Goal: Contribute content: Add original content to the website for others to see

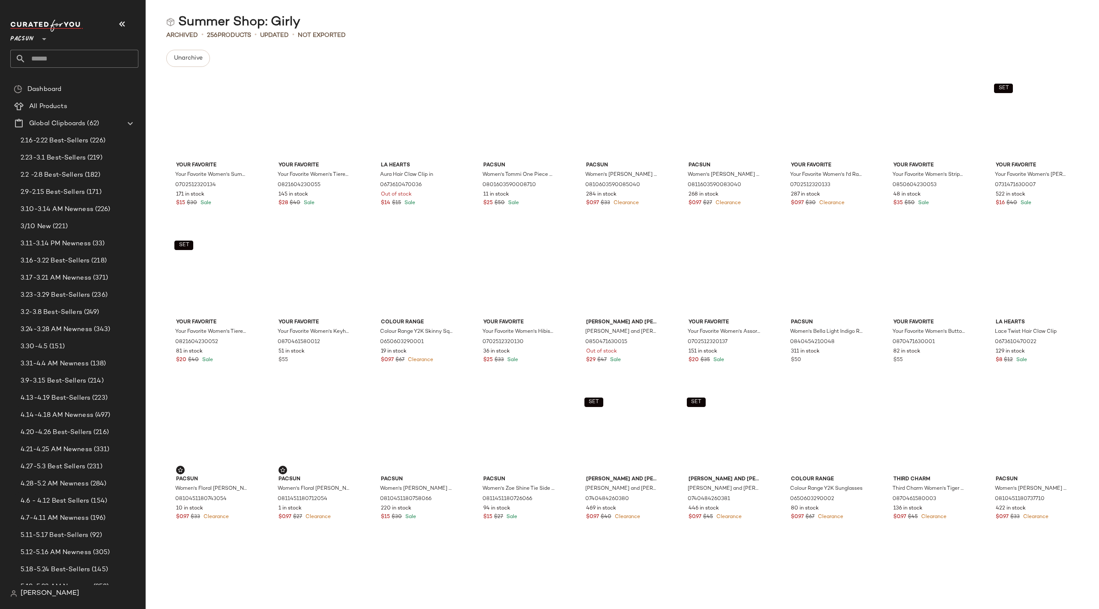
click at [39, 38] on icon at bounding box center [44, 39] width 10 height 10
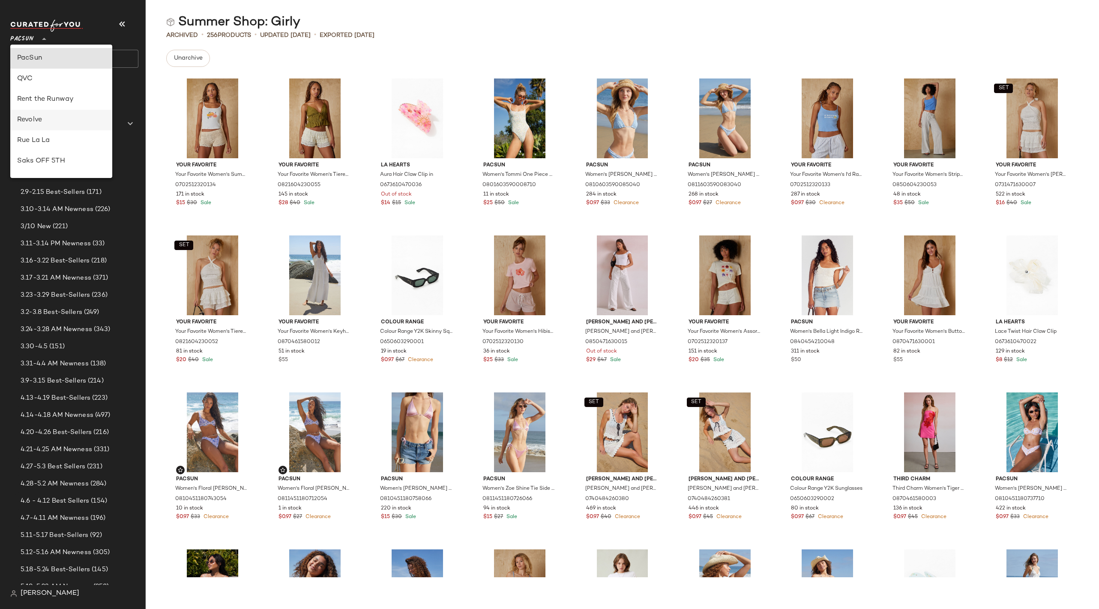
scroll to position [491, 0]
click at [71, 85] on div "Urban Outfitters" at bounding box center [61, 82] width 88 height 10
type input "**"
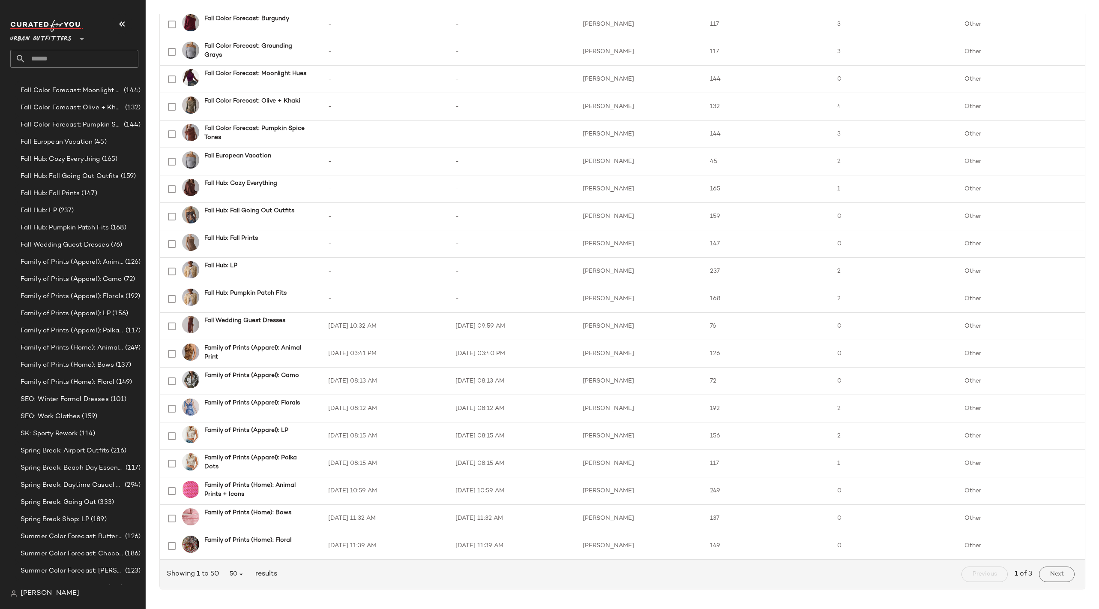
scroll to position [945, 0]
click at [123, 459] on span "Archive" at bounding box center [118, 457] width 24 height 7
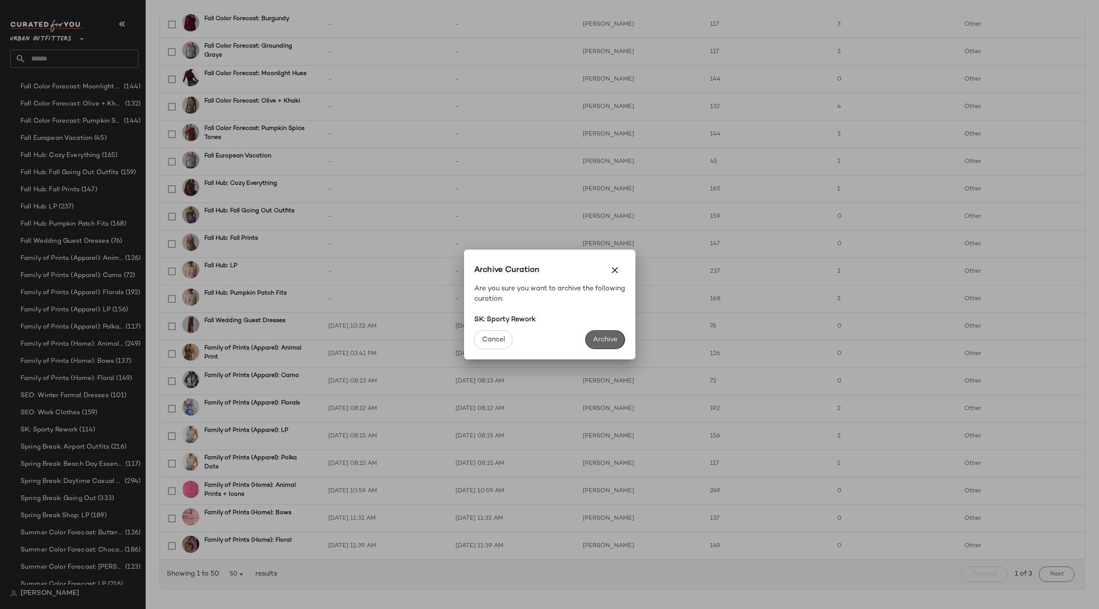
click at [609, 339] on span "Archive" at bounding box center [605, 340] width 25 height 8
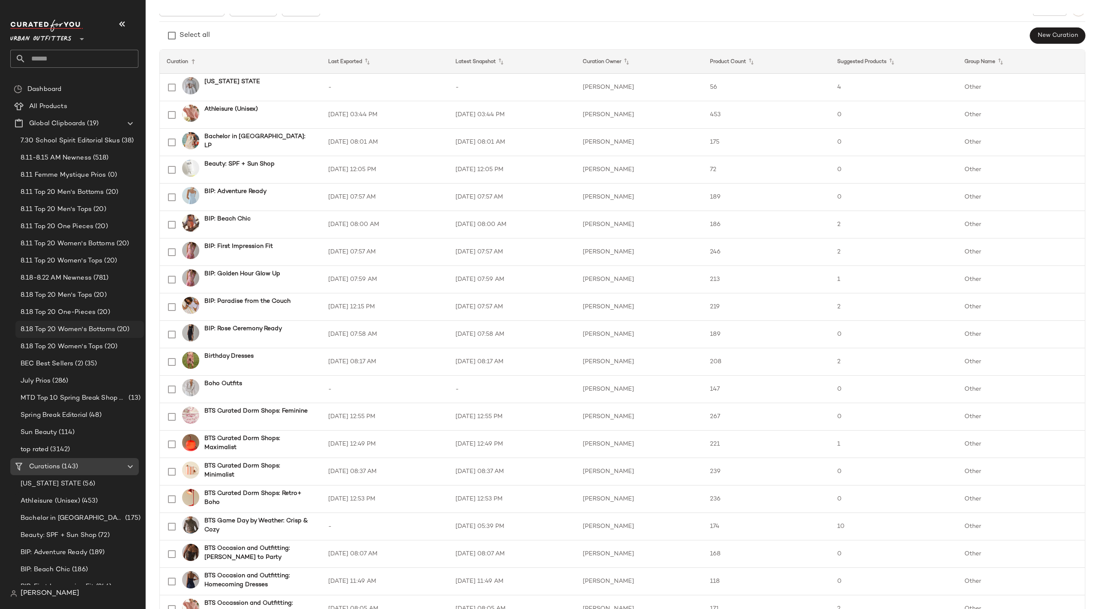
scroll to position [67, 0]
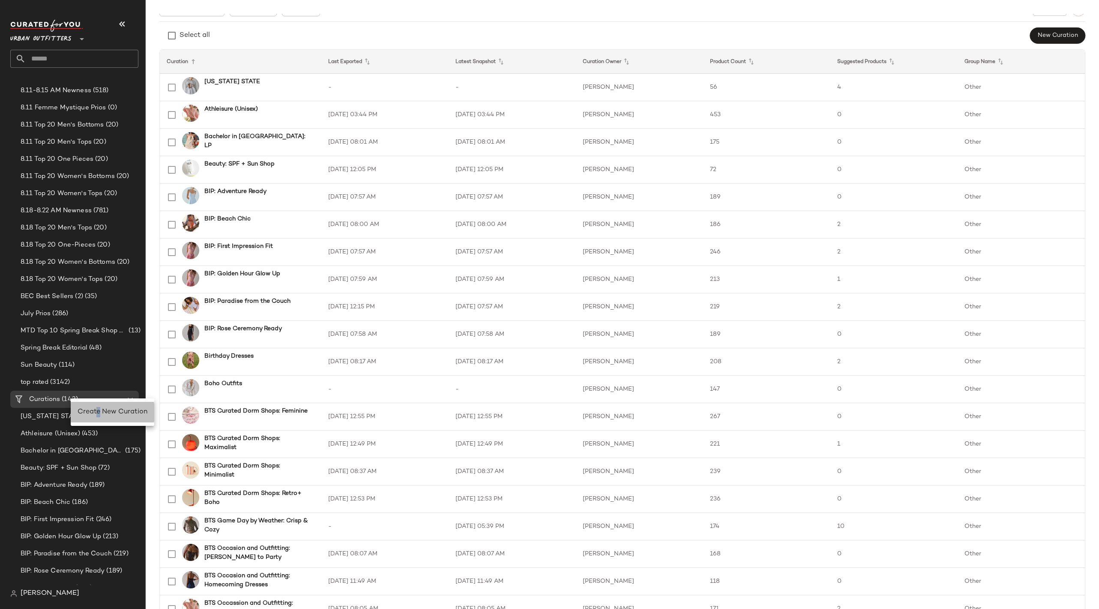
click at [98, 411] on span "Create New Curation" at bounding box center [113, 411] width 70 height 7
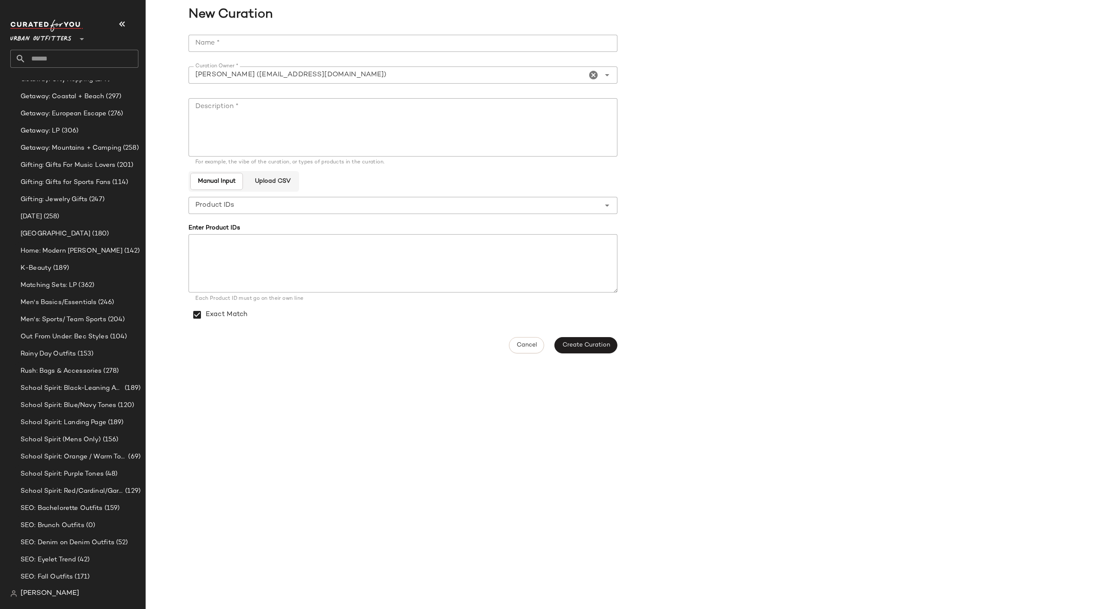
scroll to position [2152, 0]
click at [236, 45] on input "Name *" at bounding box center [403, 43] width 429 height 17
type input "**********"
click at [428, 148] on textarea "Description *" at bounding box center [403, 127] width 429 height 58
type textarea "**********"
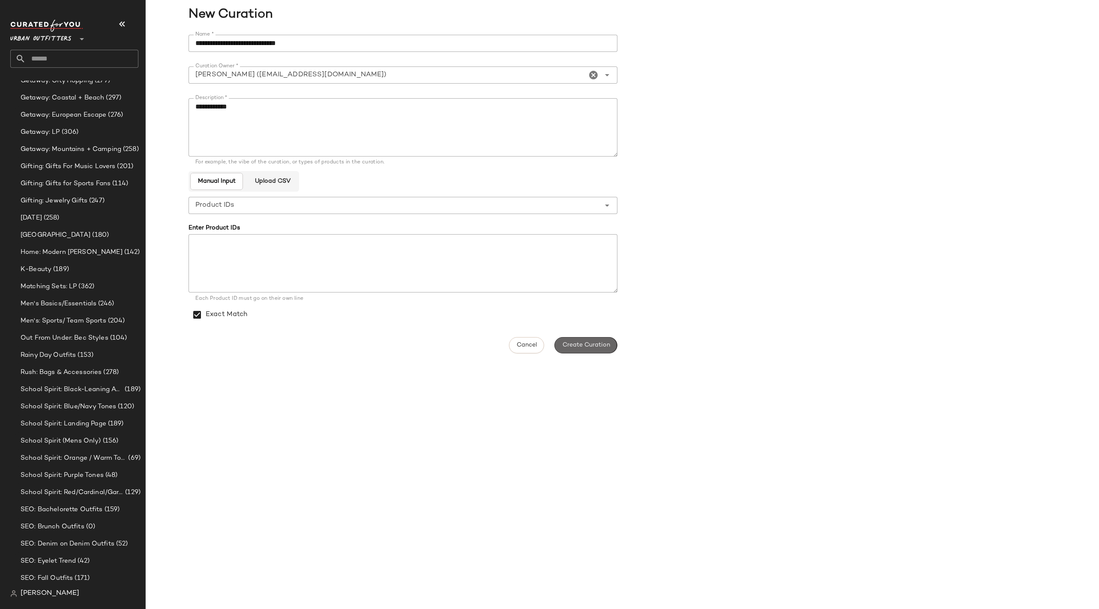
click at [593, 339] on button "Create Curation" at bounding box center [586, 345] width 63 height 16
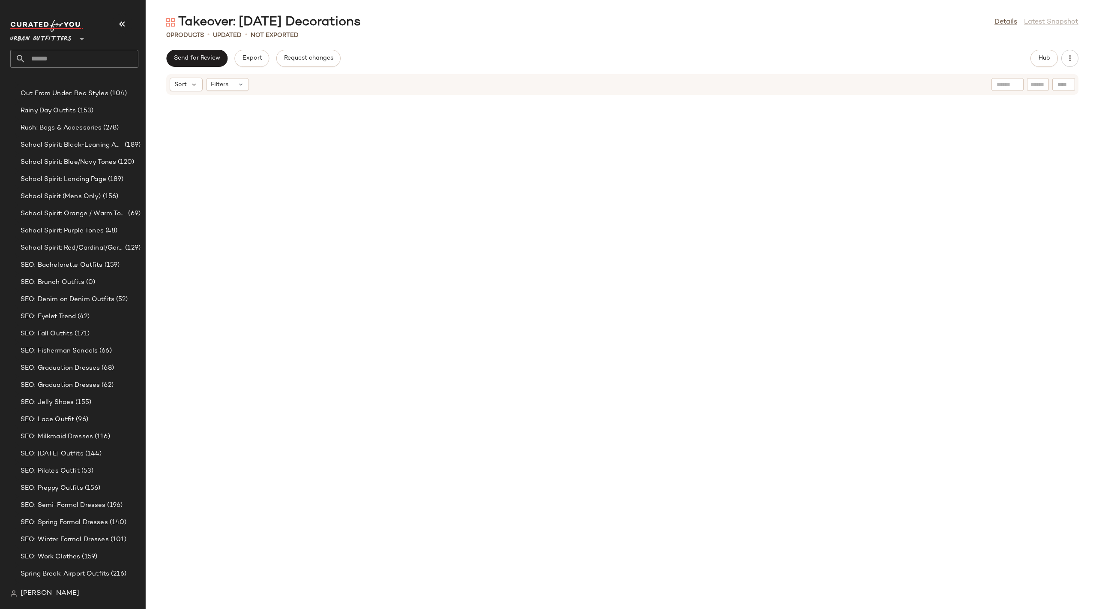
scroll to position [2152, 0]
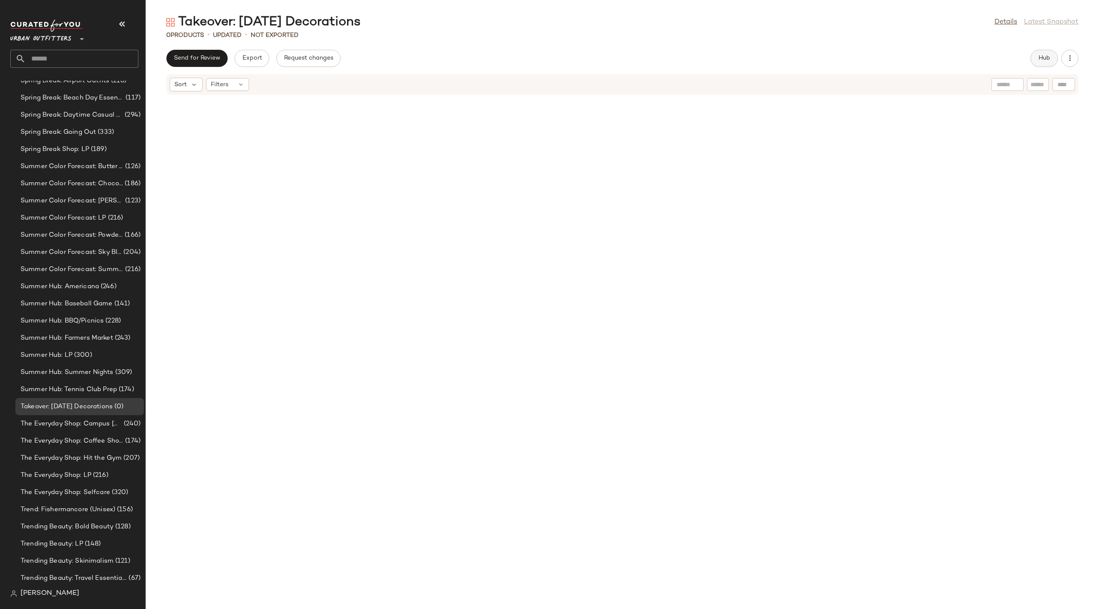
click at [1039, 59] on span "Hub" at bounding box center [1044, 58] width 12 height 7
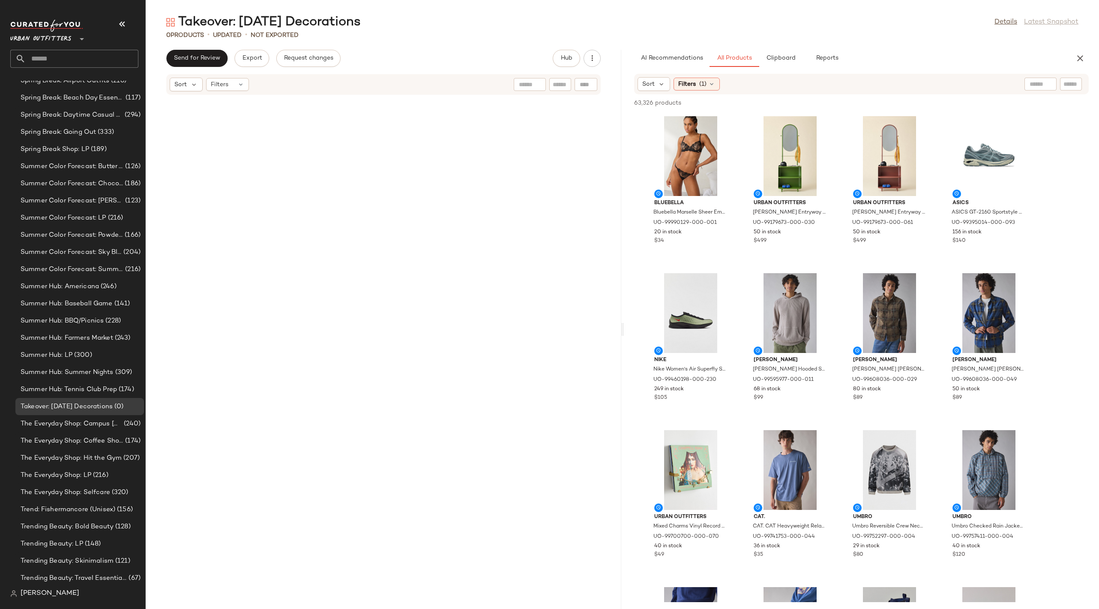
click at [1075, 84] on input "text" at bounding box center [1071, 84] width 15 height 9
paste input "********"
type input "********"
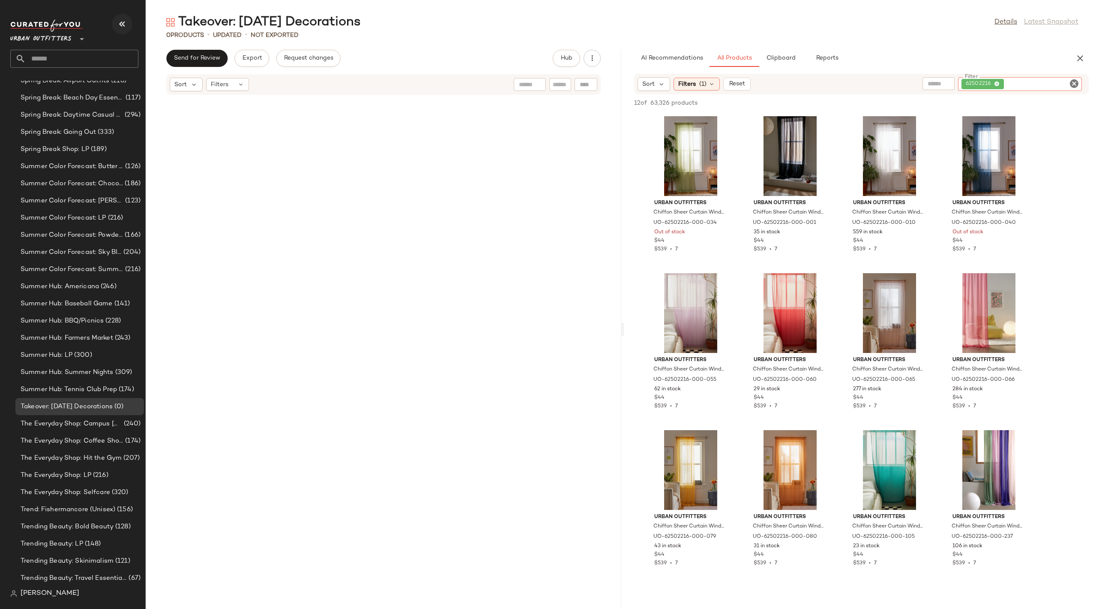
click at [120, 23] on icon "button" at bounding box center [122, 24] width 10 height 10
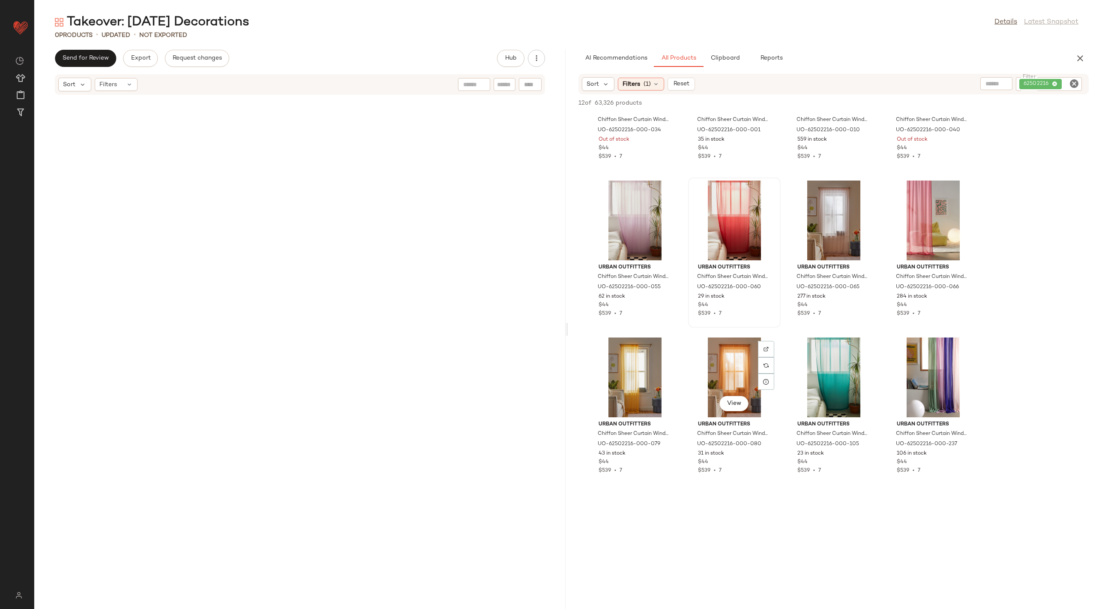
scroll to position [0, 0]
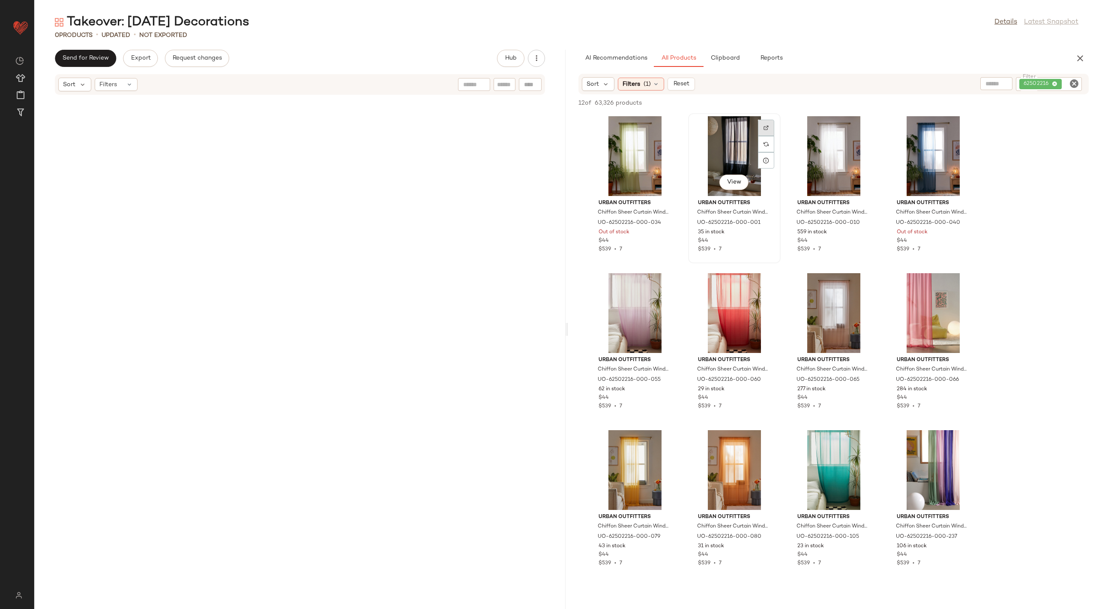
click at [774, 136] on div at bounding box center [766, 144] width 16 height 16
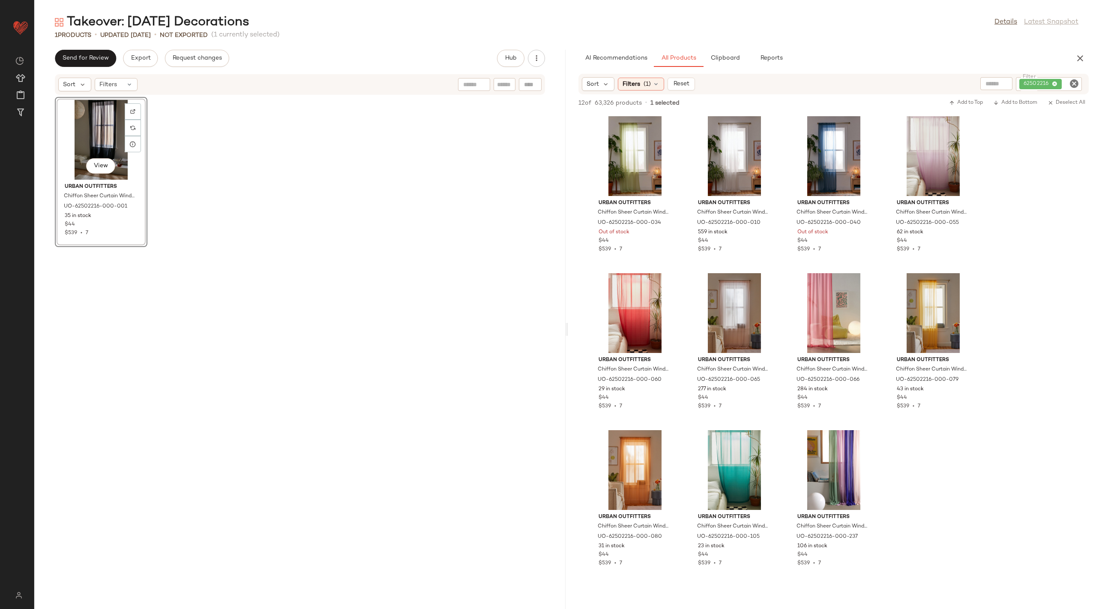
drag, startPoint x: 741, startPoint y: 194, endPoint x: 680, endPoint y: 1, distance: 202.1
click at [1076, 82] on icon "Clear Filter" at bounding box center [1074, 83] width 10 height 10
click at [1044, 81] on input "Filter" at bounding box center [1042, 84] width 73 height 9
paste input "**********"
type input "**********"
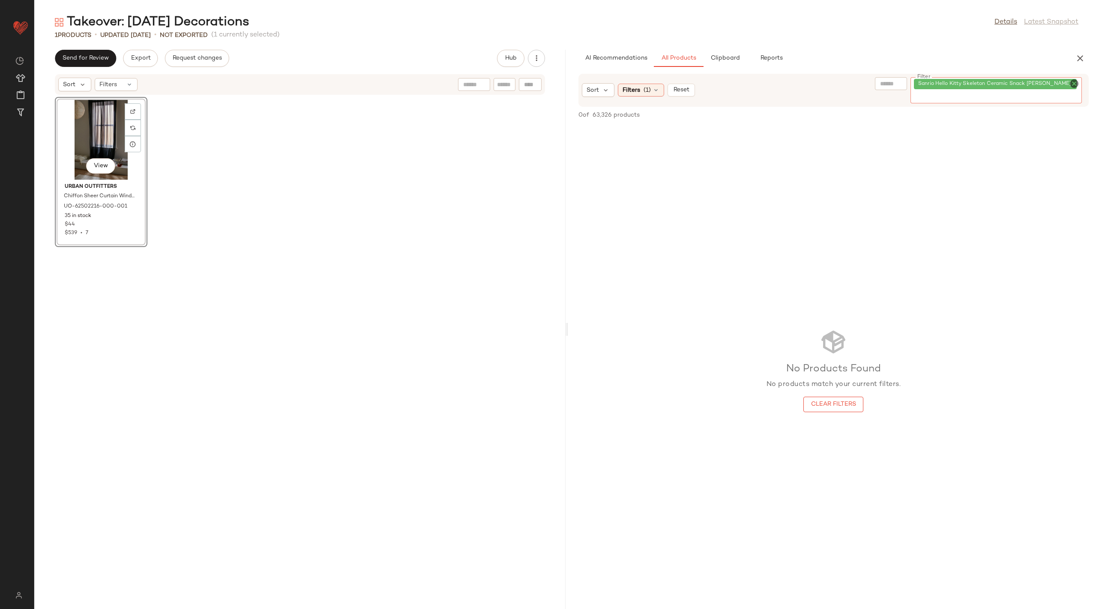
click at [1079, 82] on icon "Clear Filter" at bounding box center [1074, 83] width 10 height 10
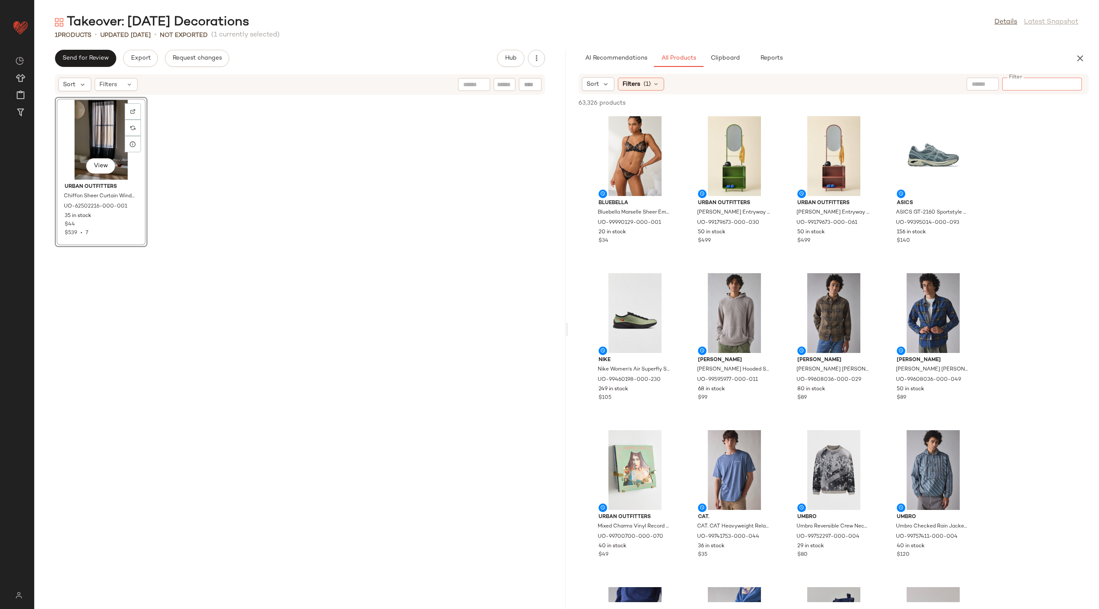
paste input "********"
type input "********"
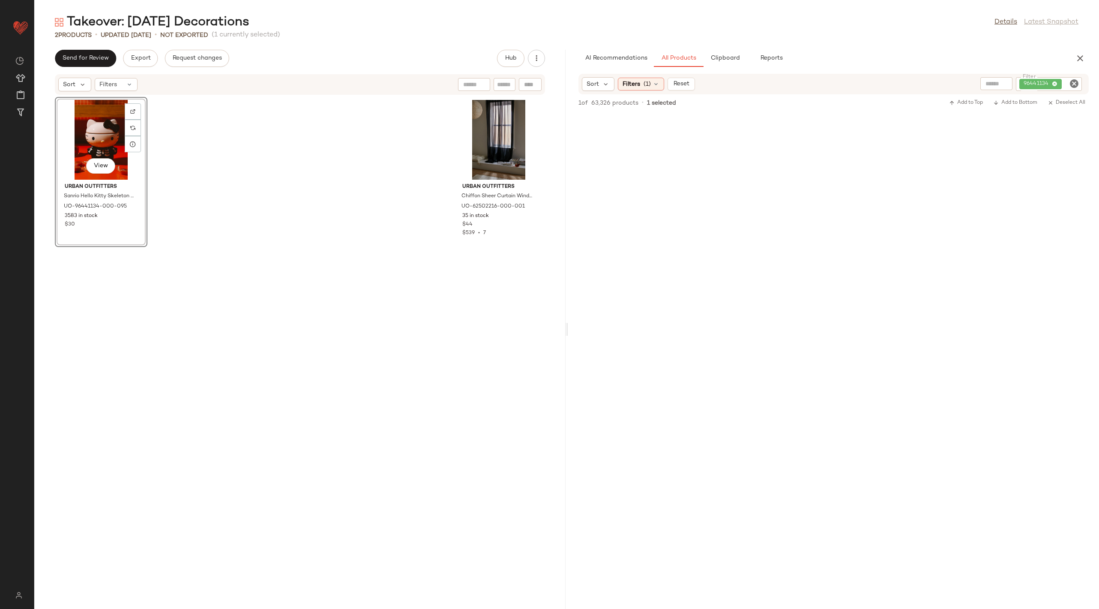
drag, startPoint x: 650, startPoint y: 183, endPoint x: 629, endPoint y: 2, distance: 182.5
click at [1074, 84] on icon "Clear Filter" at bounding box center [1074, 83] width 10 height 10
click at [1042, 84] on input "Filter" at bounding box center [1042, 84] width 73 height 9
paste input "********"
type input "********"
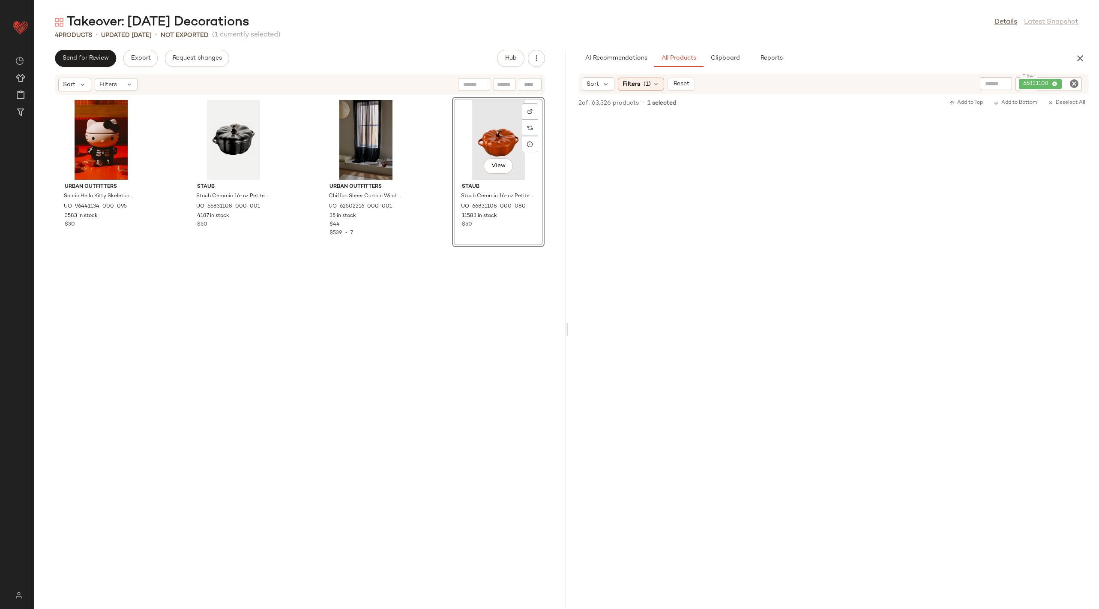
drag, startPoint x: 610, startPoint y: 154, endPoint x: 544, endPoint y: 2, distance: 165.9
click at [1077, 84] on icon "Clear Filter" at bounding box center [1074, 83] width 10 height 10
click at [1042, 85] on input "Filter" at bounding box center [1042, 84] width 73 height 9
paste input "********"
type input "********"
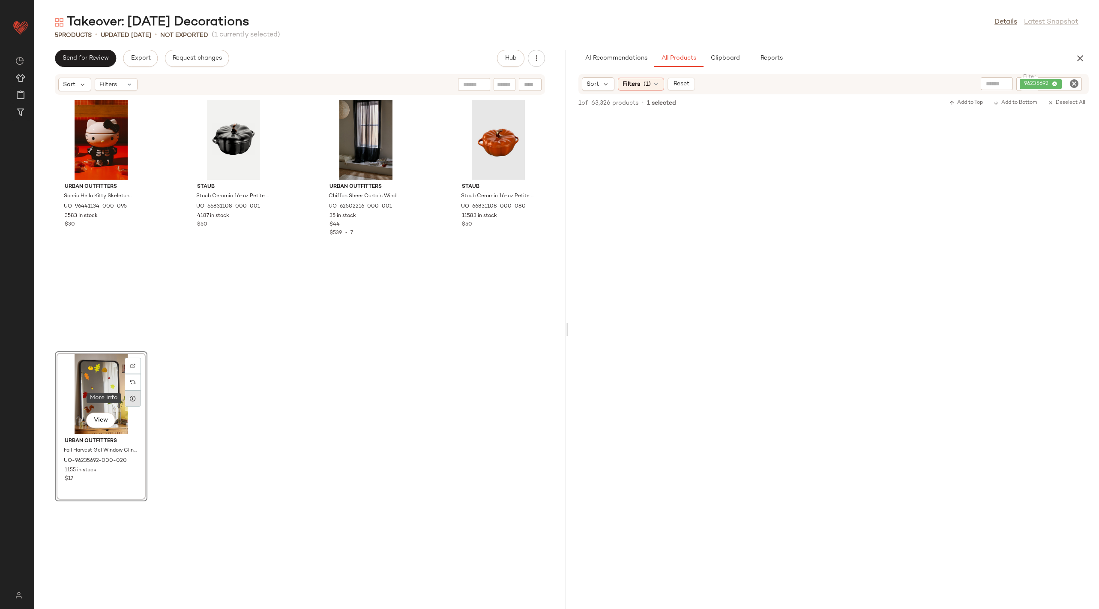
click at [131, 400] on icon at bounding box center [132, 398] width 7 height 7
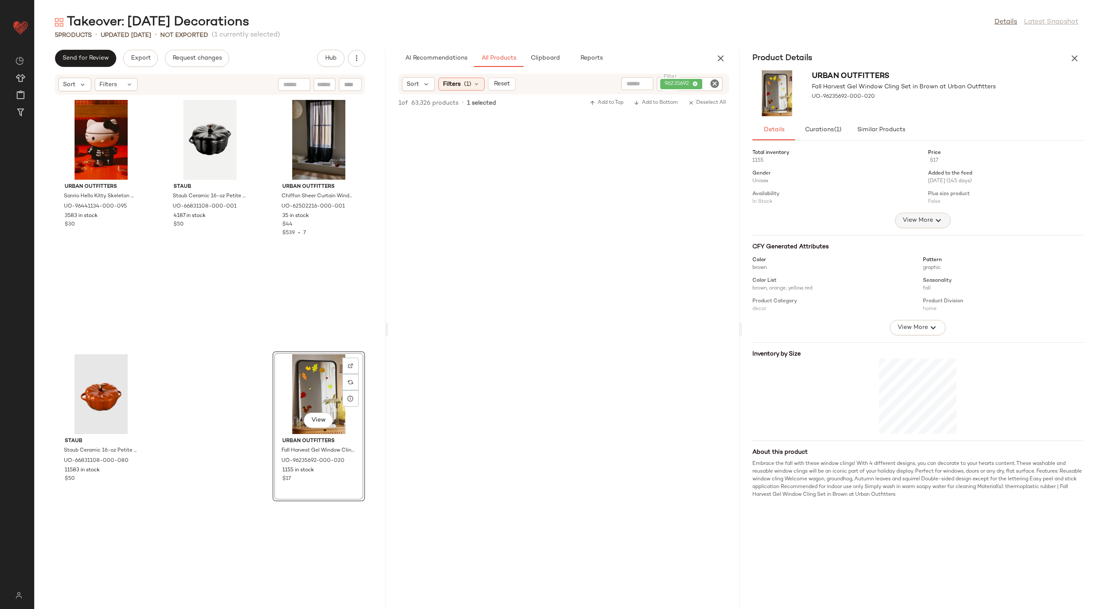
click at [922, 227] on button "View More" at bounding box center [923, 220] width 56 height 15
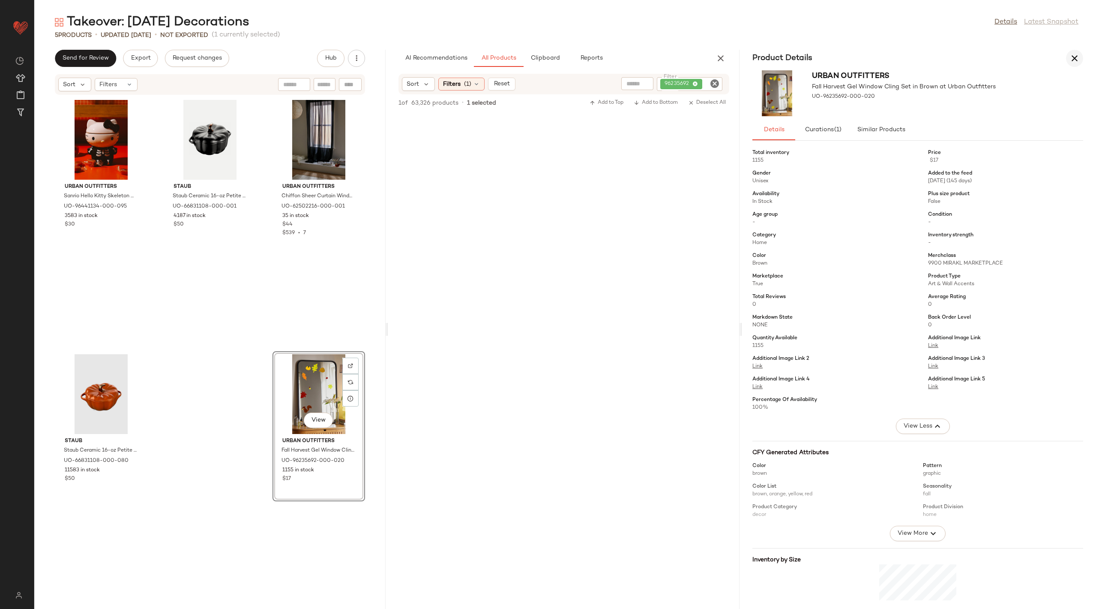
click at [1080, 57] on button "button" at bounding box center [1074, 58] width 17 height 17
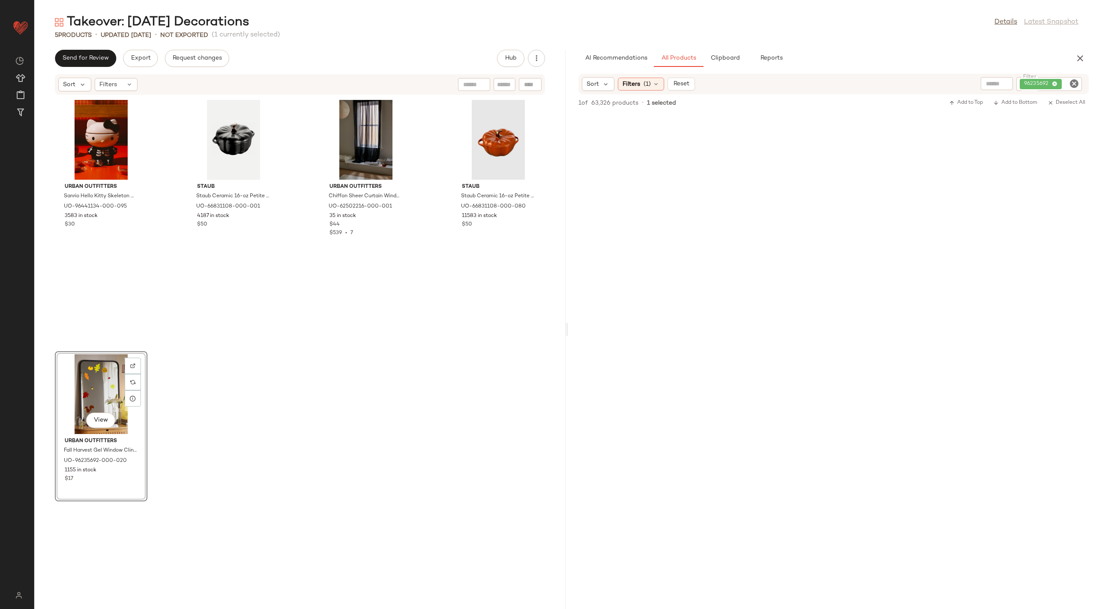
click at [1077, 82] on icon "Clear Filter" at bounding box center [1074, 83] width 10 height 10
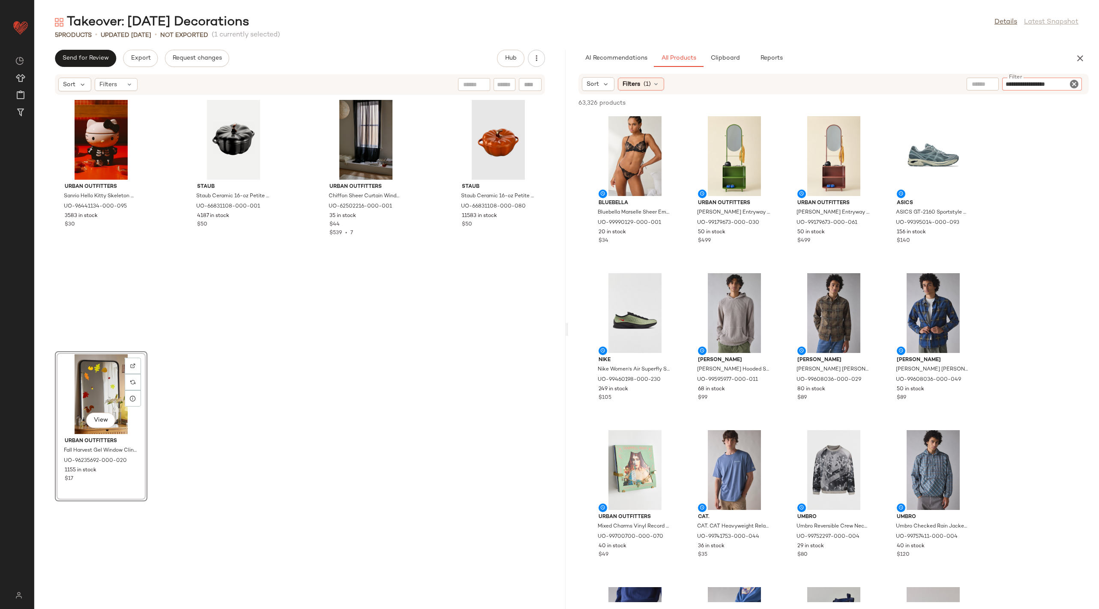
type input "**********"
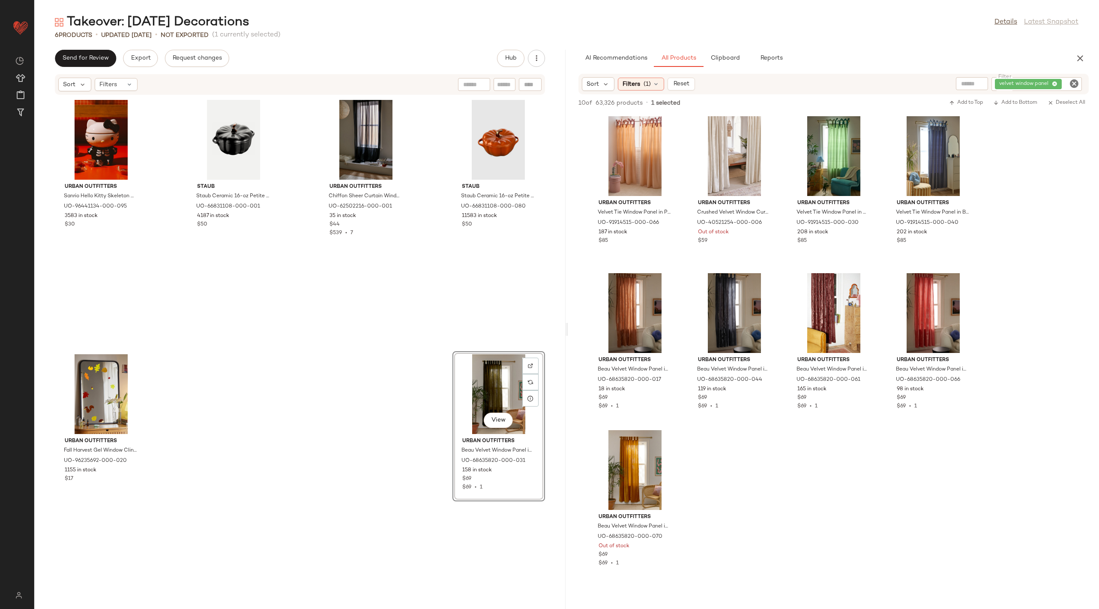
drag, startPoint x: 734, startPoint y: 302, endPoint x: 389, endPoint y: 36, distance: 435.5
click at [1069, 81] on icon "Clear Filter" at bounding box center [1074, 83] width 10 height 10
paste input "********"
type input "********"
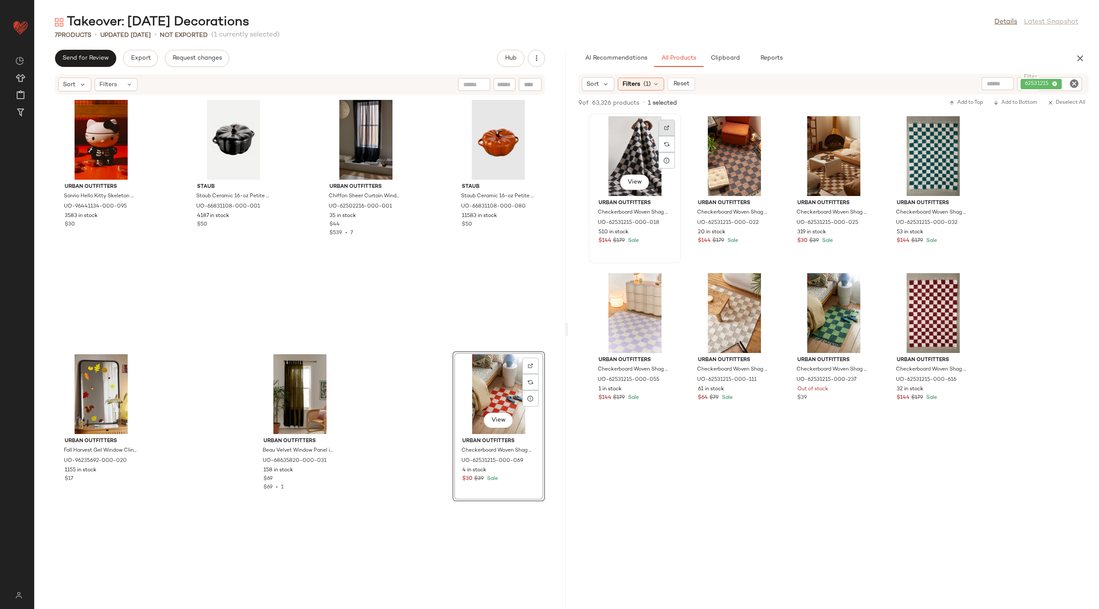
click at [670, 136] on div at bounding box center [667, 144] width 16 height 16
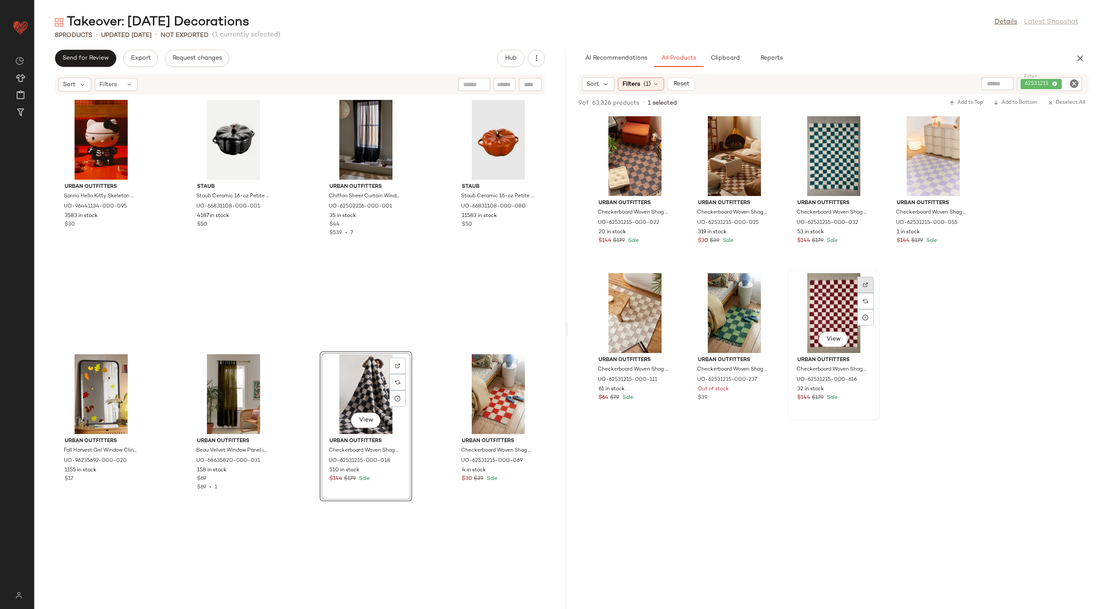
click at [862, 293] on div at bounding box center [866, 301] width 16 height 16
click at [1074, 81] on icon "Clear Filter" at bounding box center [1074, 83] width 10 height 10
paste input "********"
type input "********"
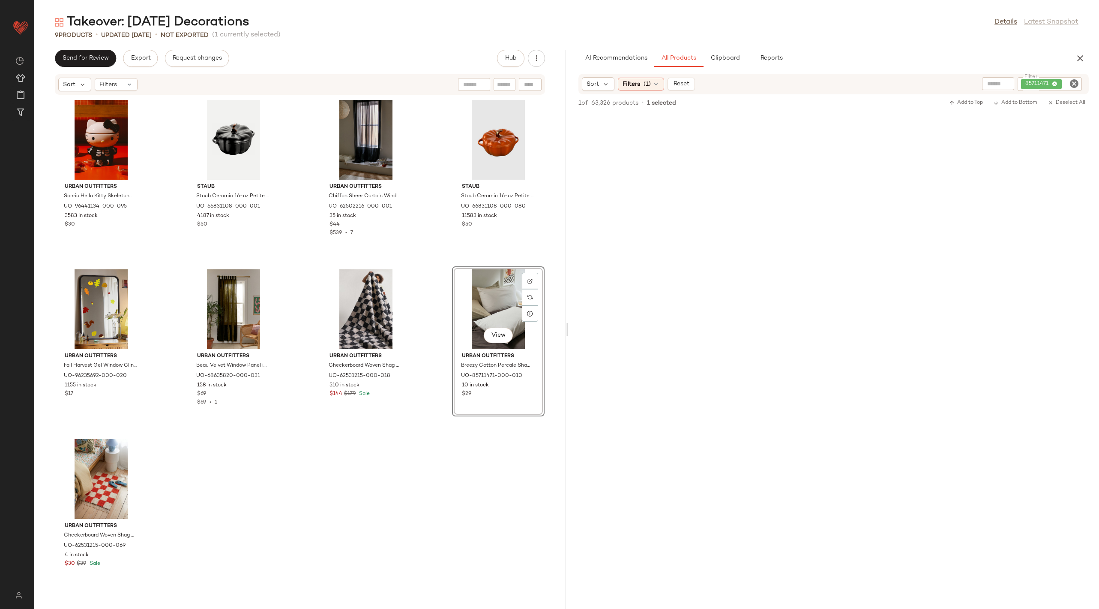
click at [1073, 82] on icon "Clear Filter" at bounding box center [1074, 83] width 10 height 10
click at [634, 88] on div "Filters (1)" at bounding box center [641, 84] width 46 height 13
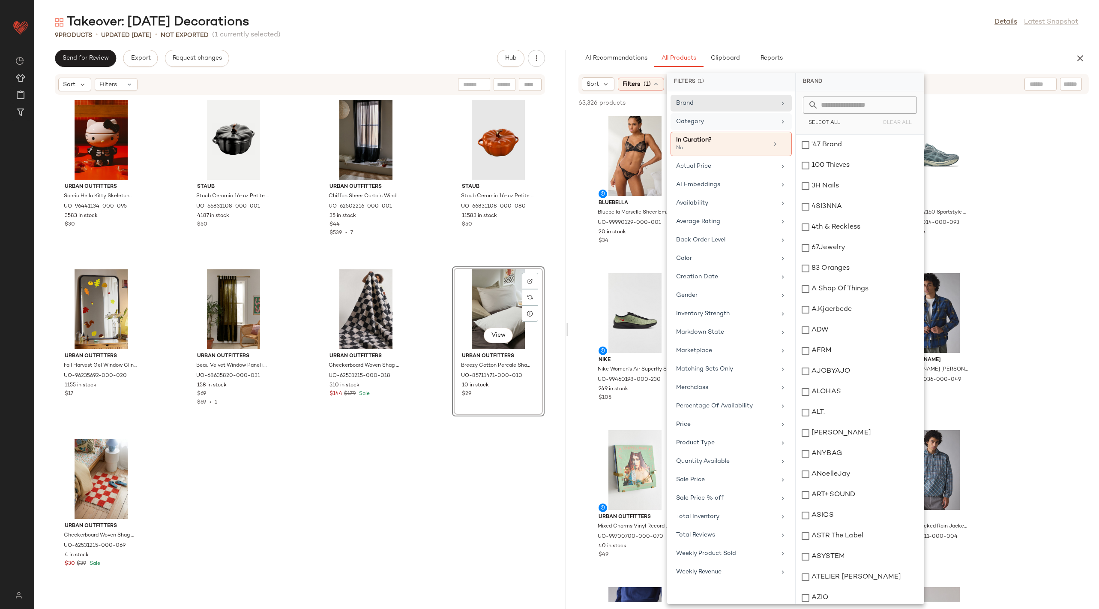
click at [729, 132] on div "Category" at bounding box center [731, 144] width 121 height 24
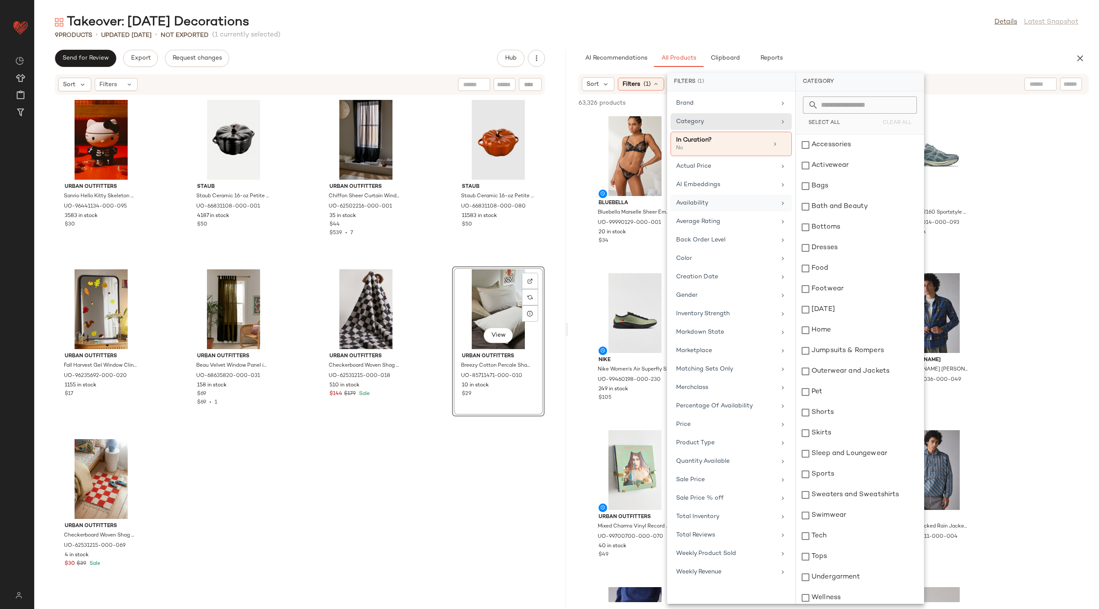
click at [697, 204] on div "Availability" at bounding box center [726, 202] width 100 height 9
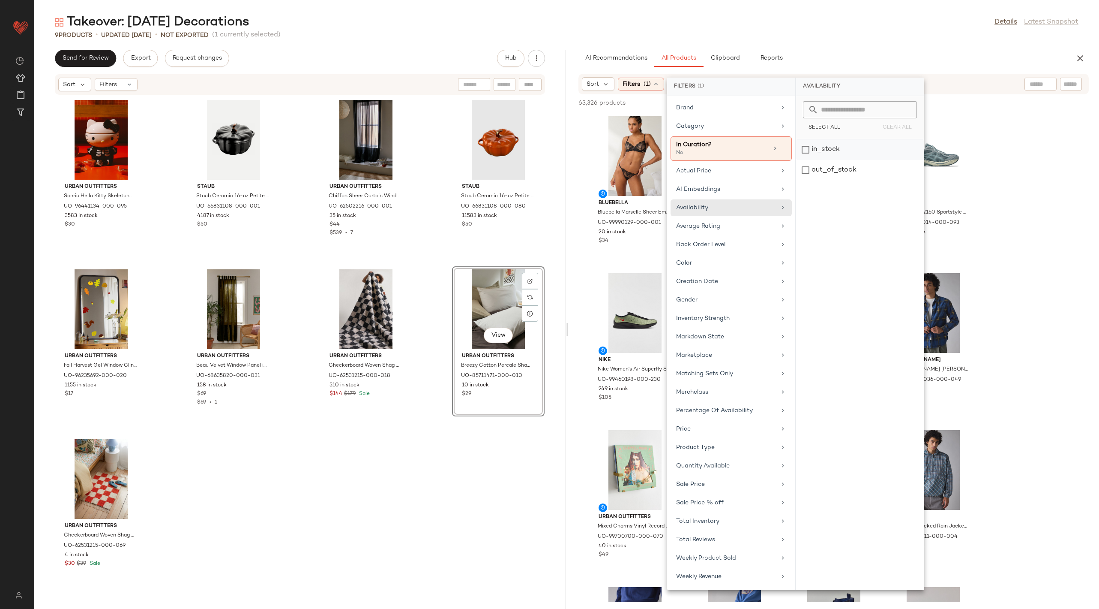
click at [849, 160] on div "in_stock" at bounding box center [860, 170] width 128 height 21
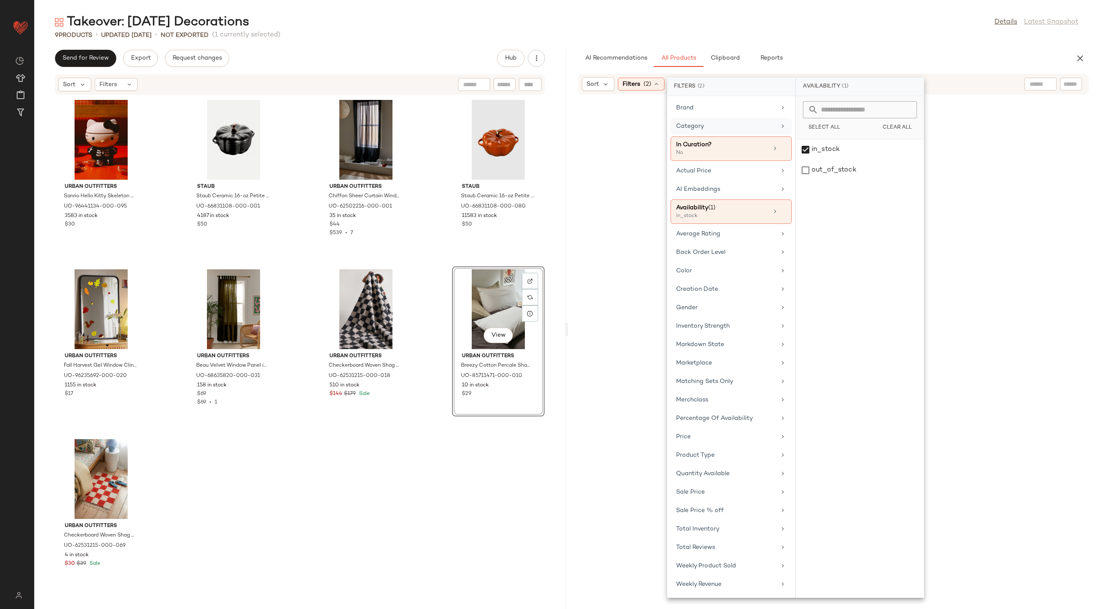
click at [702, 125] on div "Category" at bounding box center [726, 126] width 100 height 9
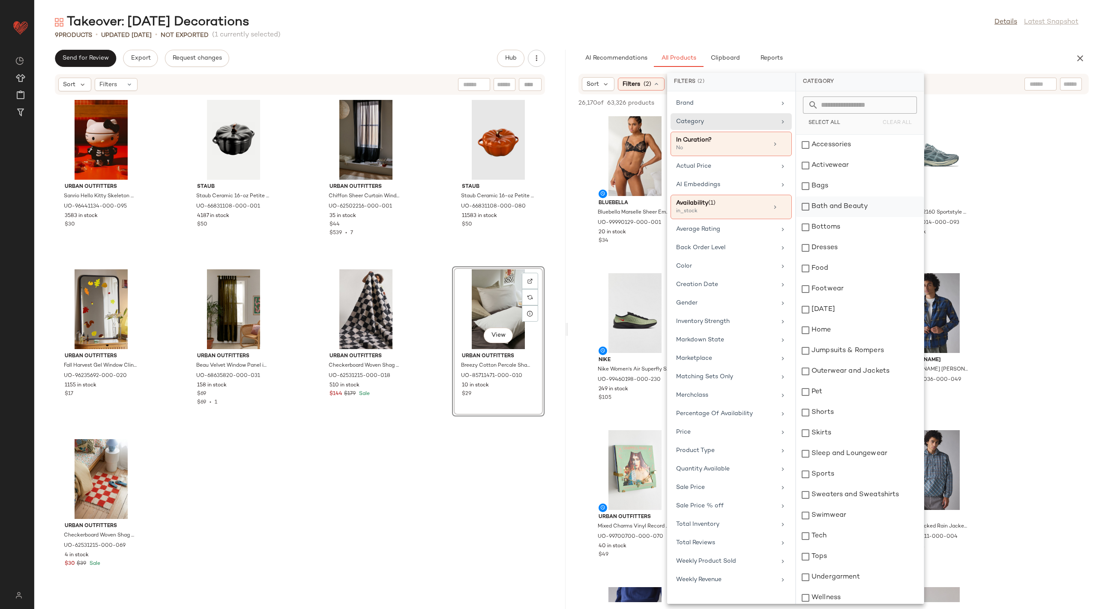
scroll to position [4, 0]
click at [825, 314] on div "Halloween" at bounding box center [860, 305] width 128 height 21
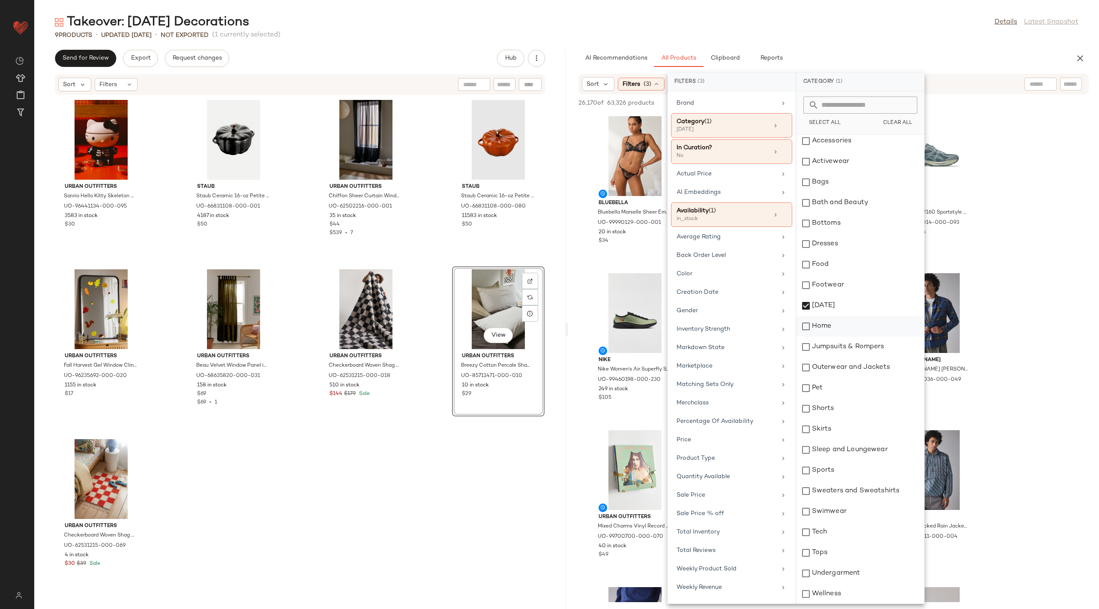
click at [825, 324] on div "Home" at bounding box center [861, 326] width 128 height 21
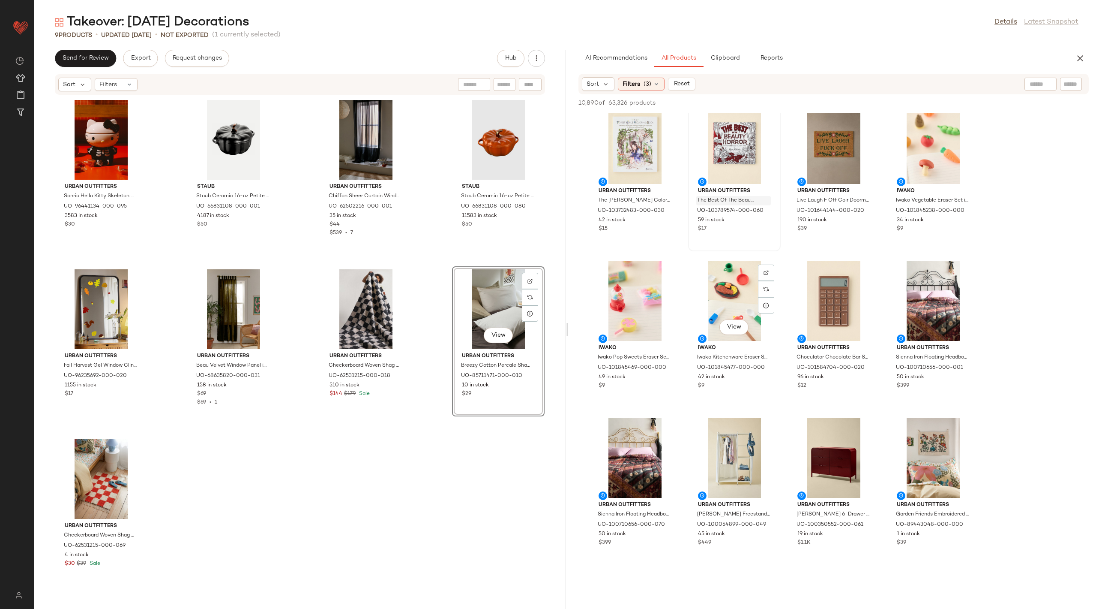
scroll to position [961, 0]
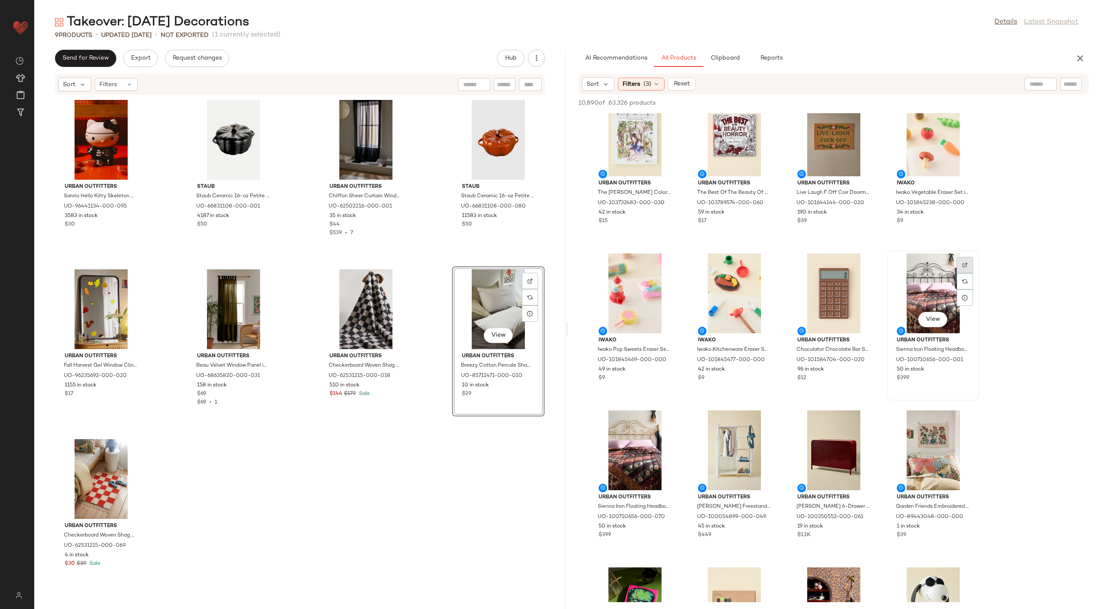
click at [966, 273] on div at bounding box center [965, 281] width 16 height 16
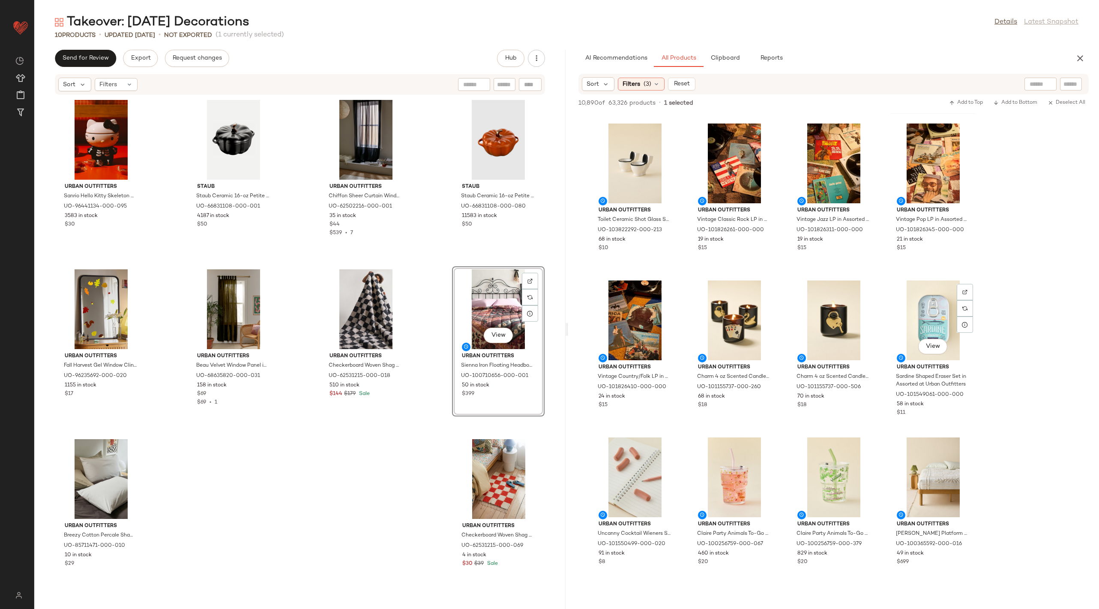
scroll to position [5866, 0]
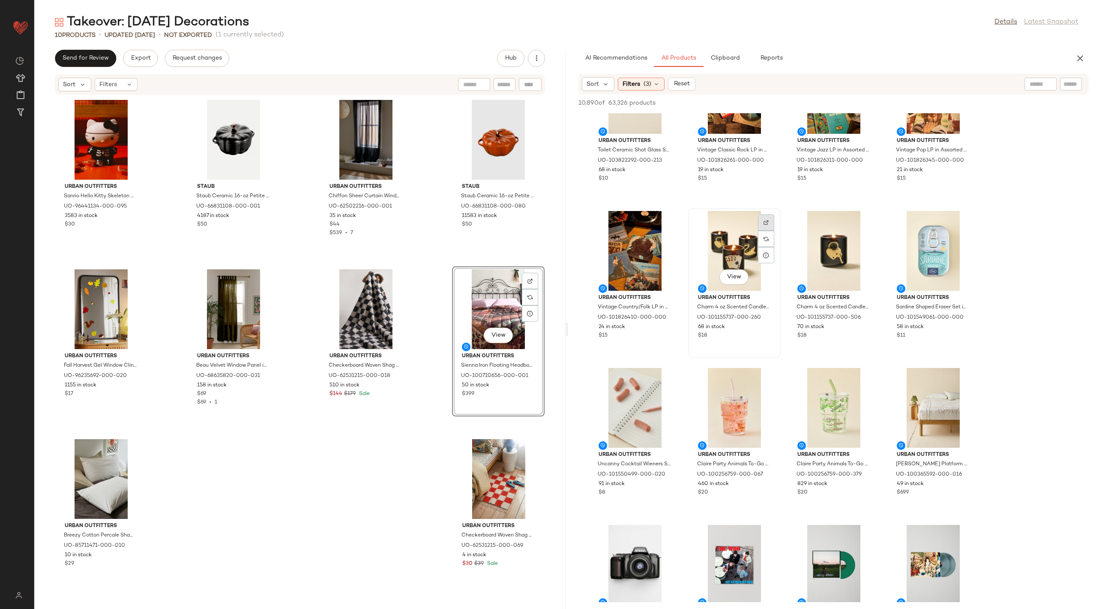
click at [767, 221] on img at bounding box center [766, 222] width 5 height 5
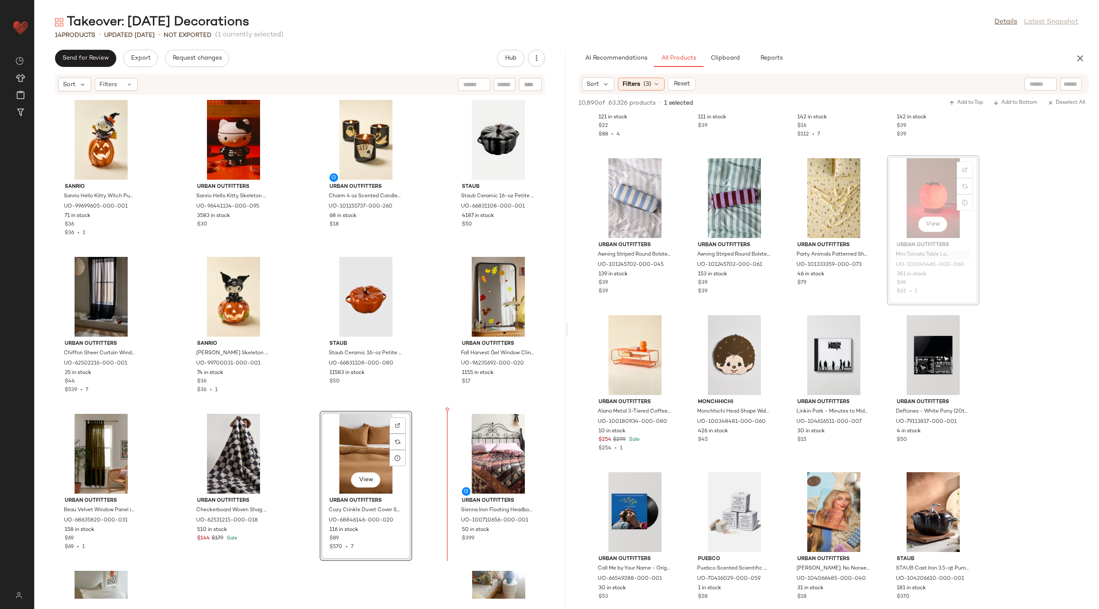
scroll to position [2, 0]
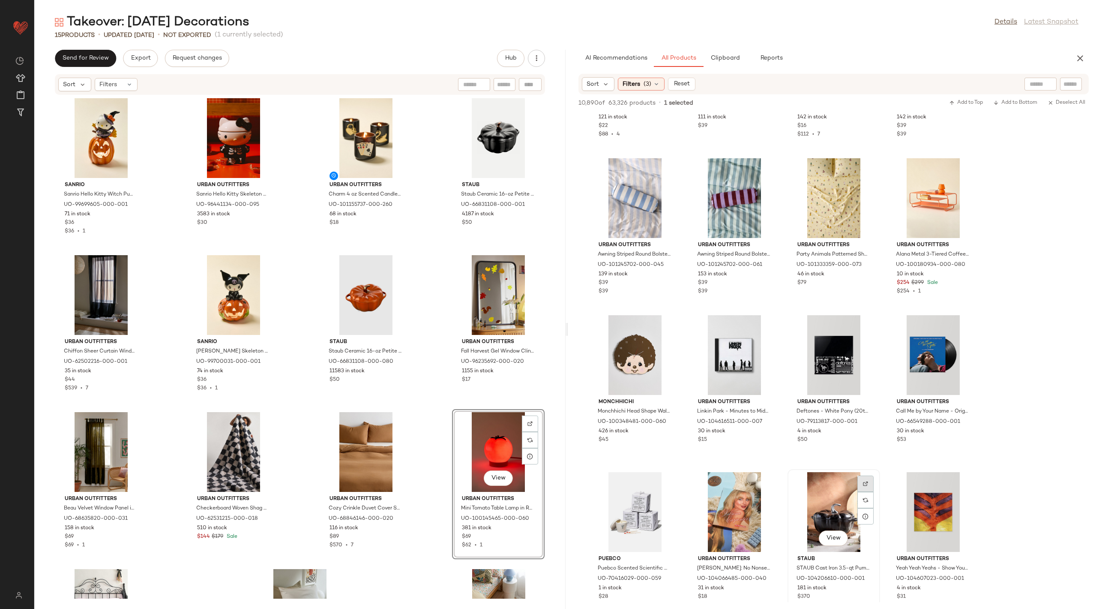
click at [868, 492] on div at bounding box center [866, 500] width 16 height 16
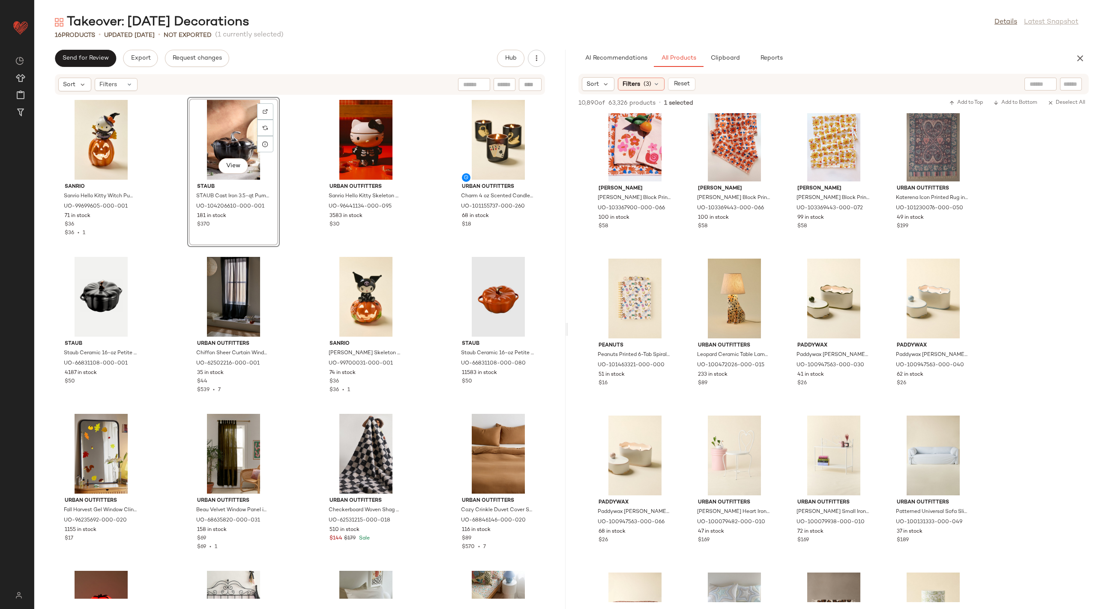
scroll to position [17671, 0]
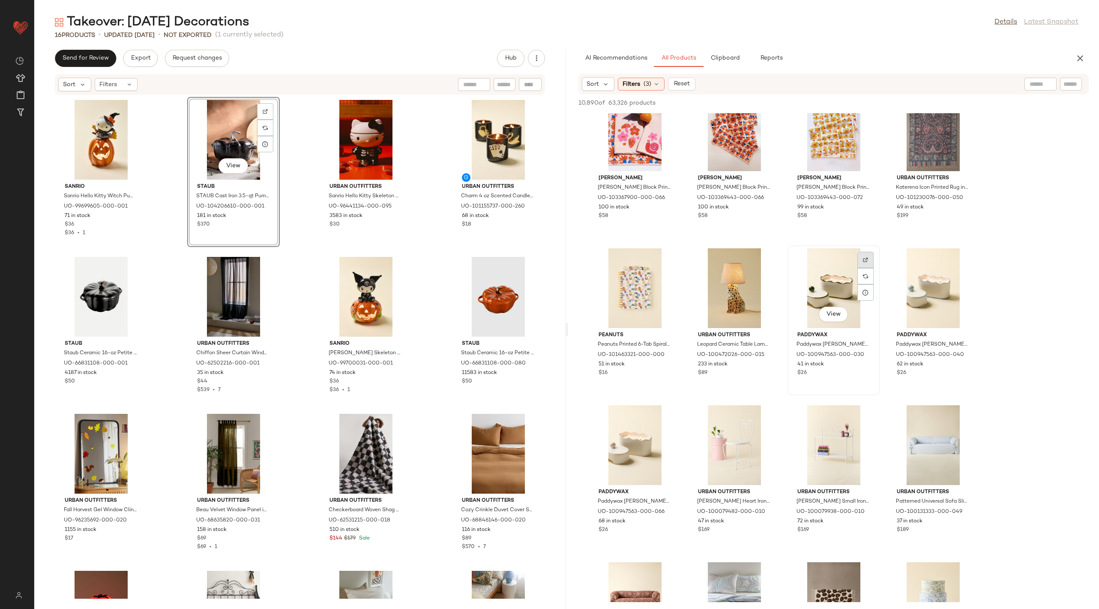
click at [868, 268] on div at bounding box center [866, 276] width 16 height 16
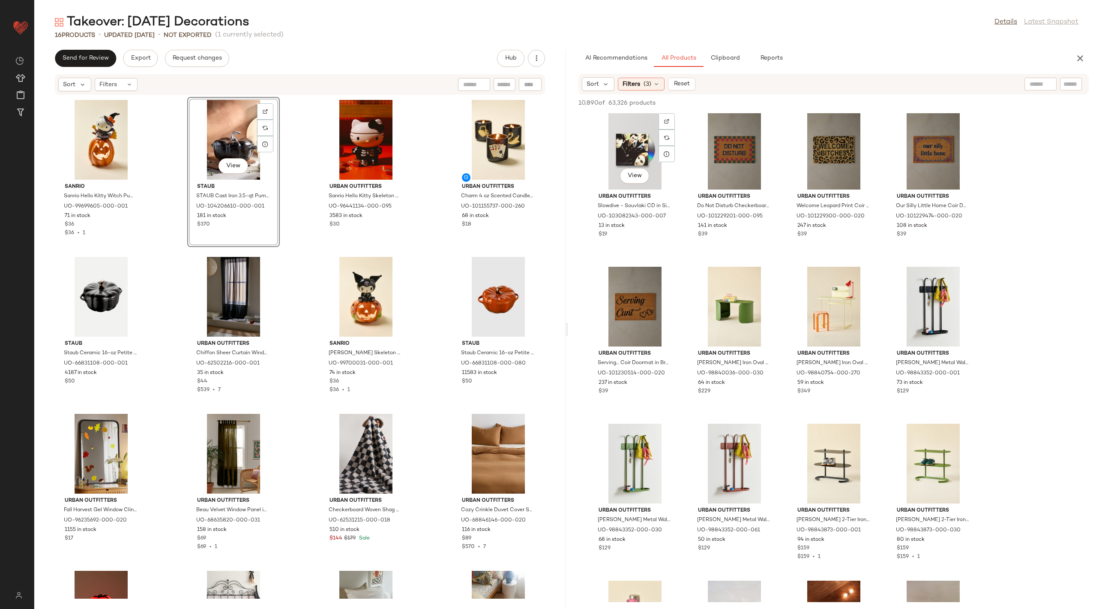
scroll to position [20929, 0]
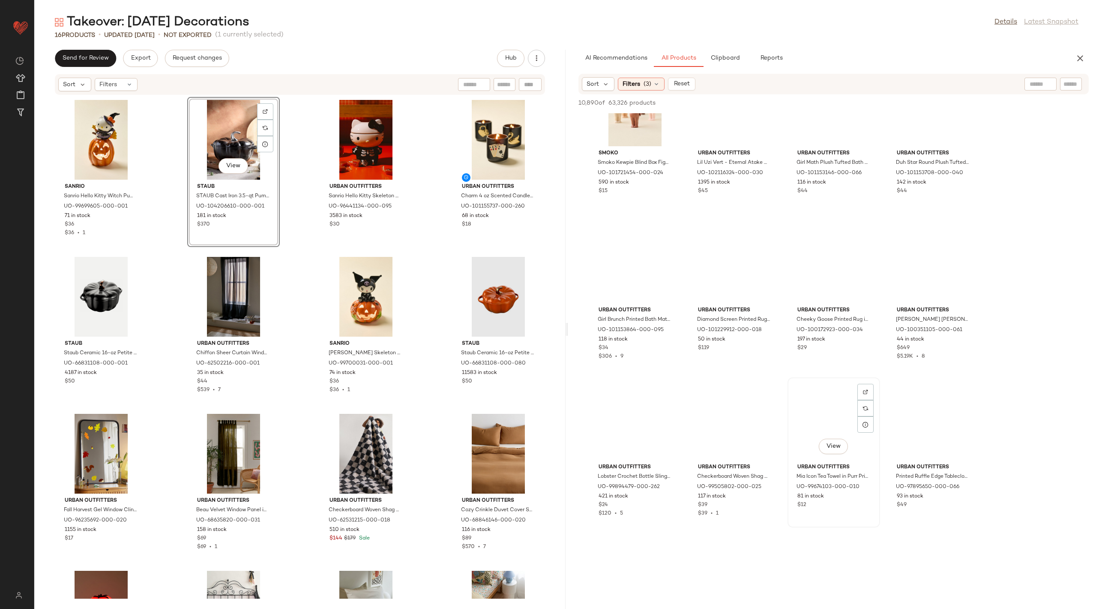
scroll to position [29656, 0]
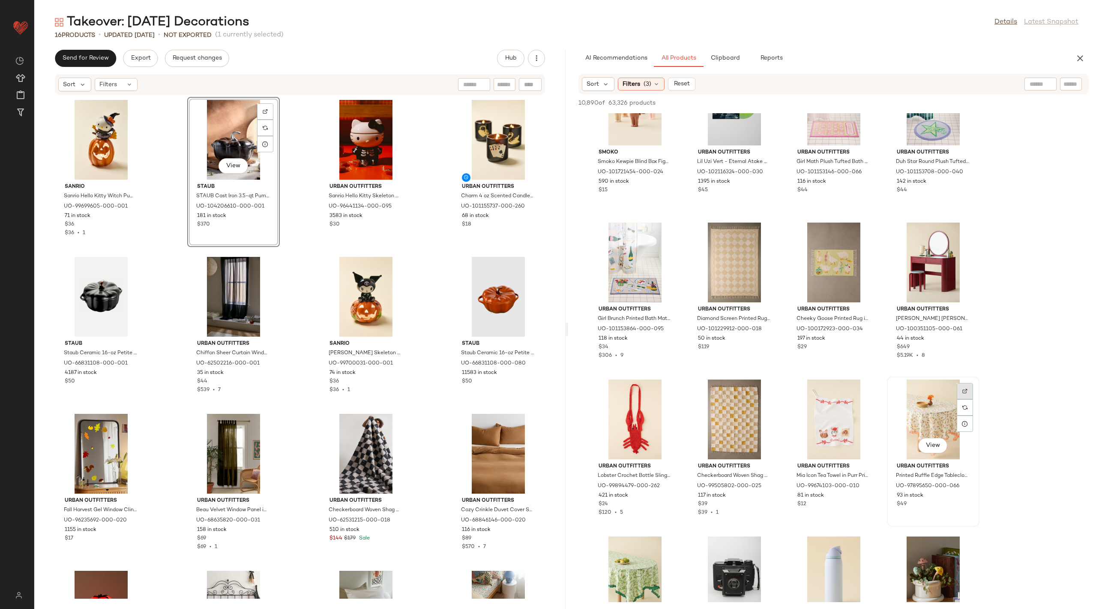
click at [966, 389] on img at bounding box center [965, 390] width 5 height 5
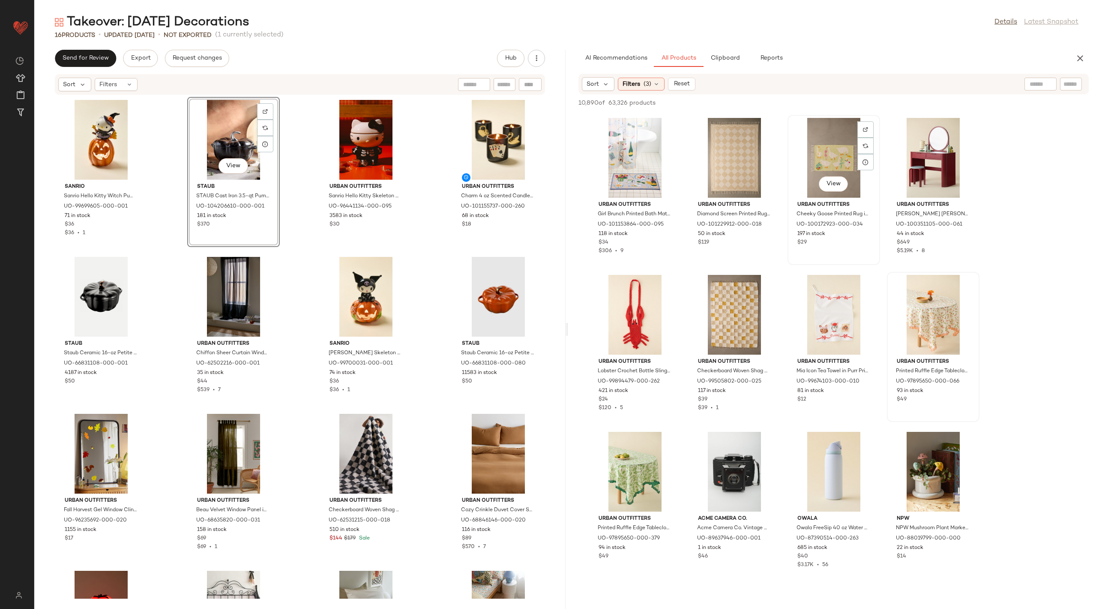
scroll to position [29758, 0]
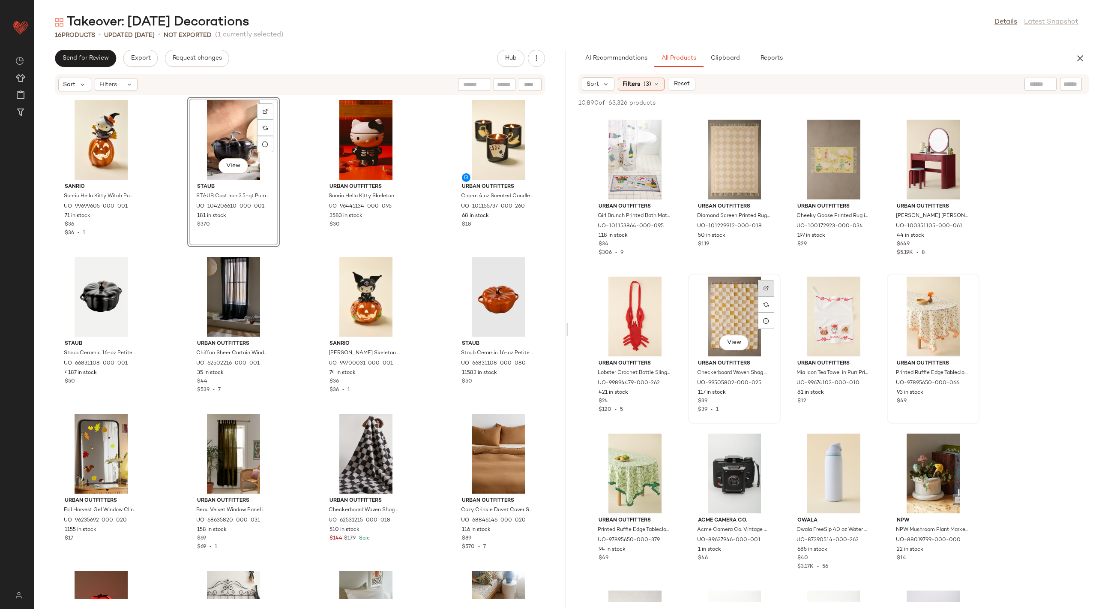
click at [766, 287] on img at bounding box center [766, 287] width 5 height 5
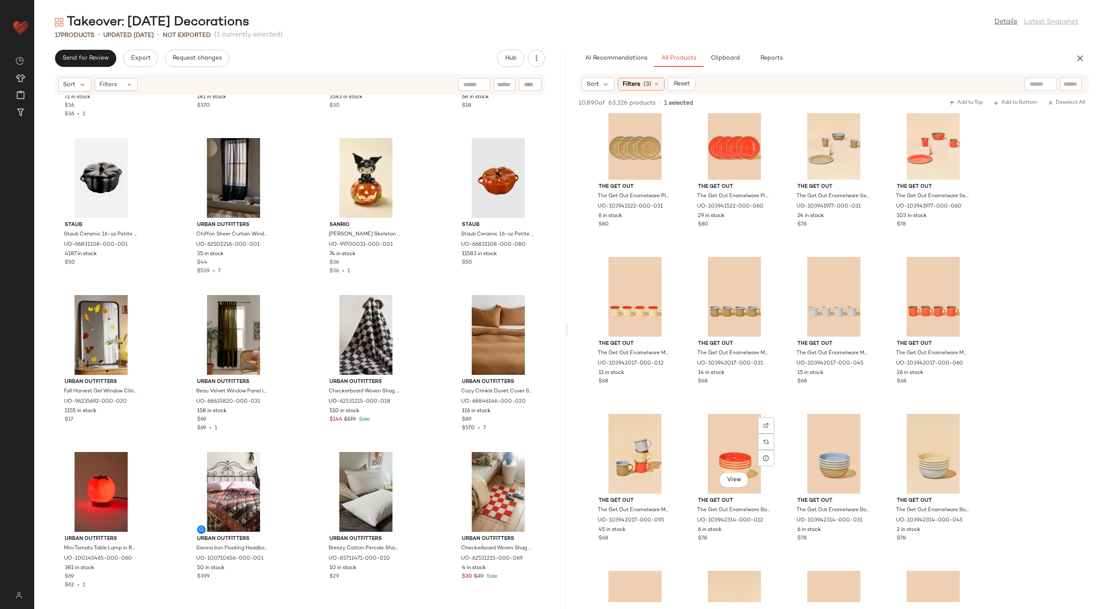
scroll to position [34356, 0]
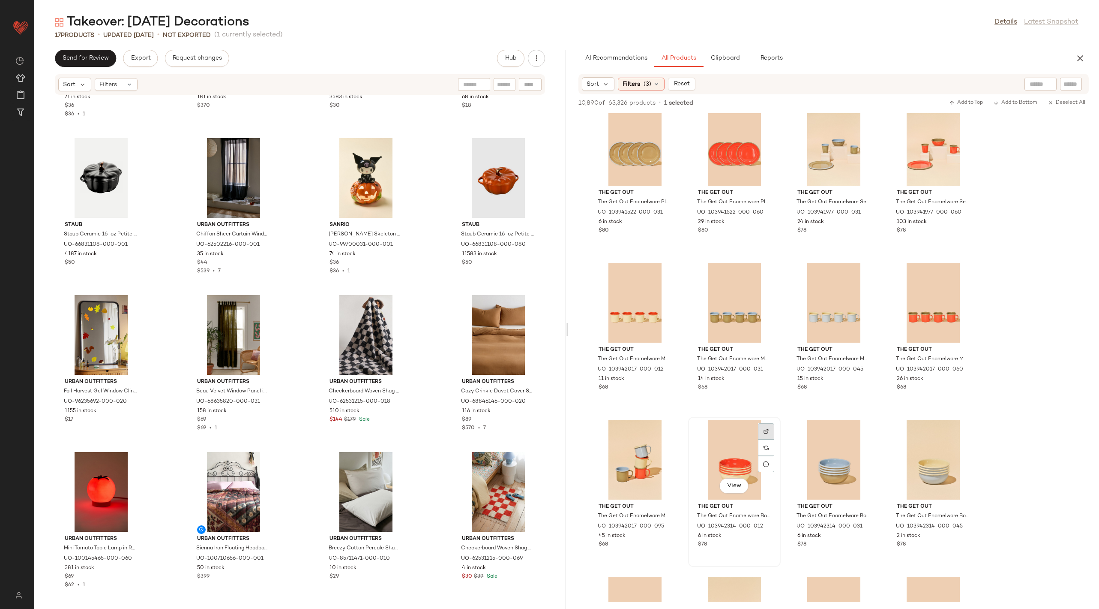
click at [764, 429] on img at bounding box center [766, 431] width 5 height 5
click at [964, 282] on div at bounding box center [965, 290] width 16 height 16
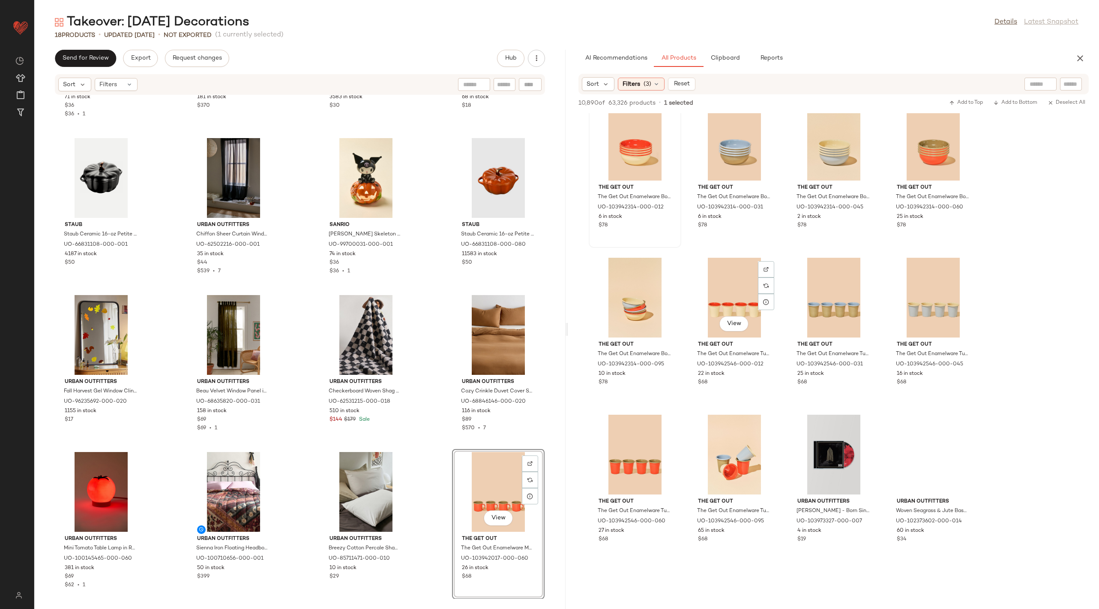
scroll to position [34703, 0]
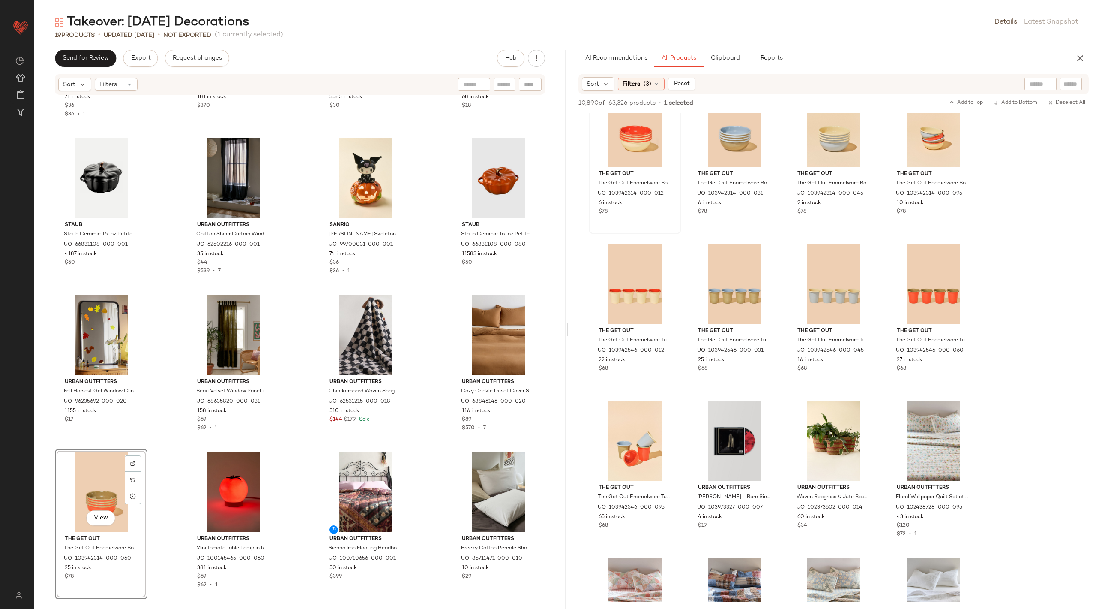
click at [553, 364] on div "Sanrio Sanrio Hello Kitty Witch Pumpkin Ceramic Tealight Holder in Orange at Ur…" at bounding box center [299, 346] width 531 height 503
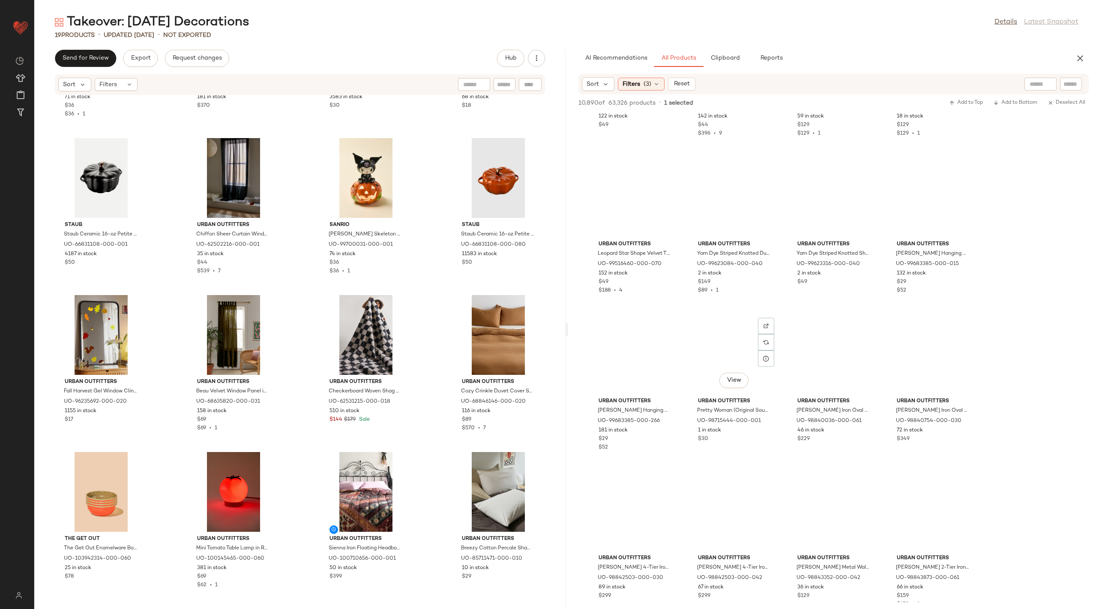
scroll to position [44476, 0]
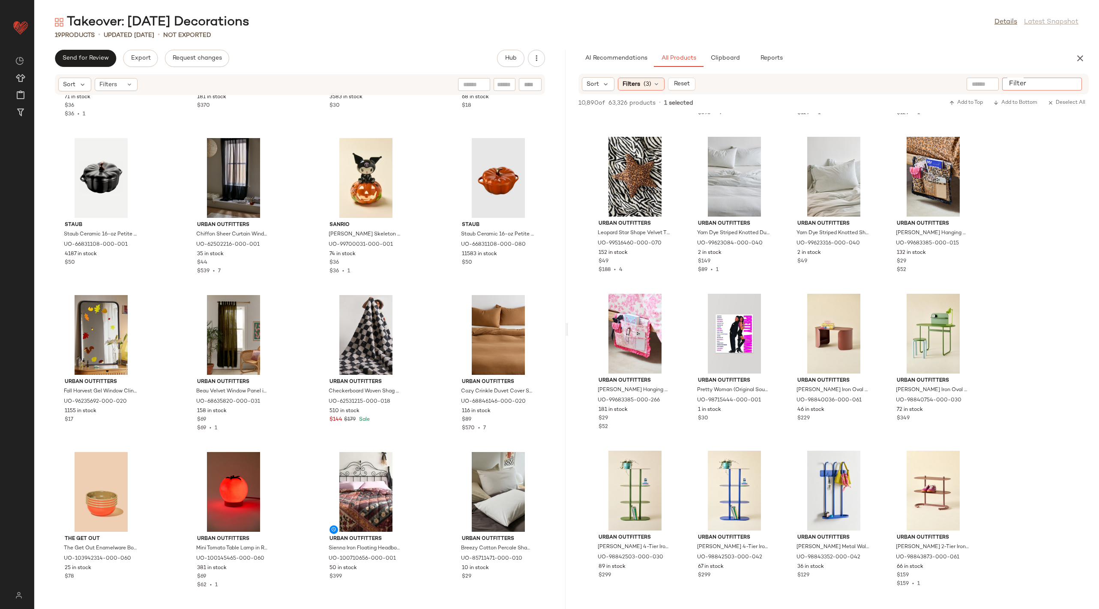
click at [1078, 80] on input "Filter" at bounding box center [1042, 84] width 73 height 9
type input "*********"
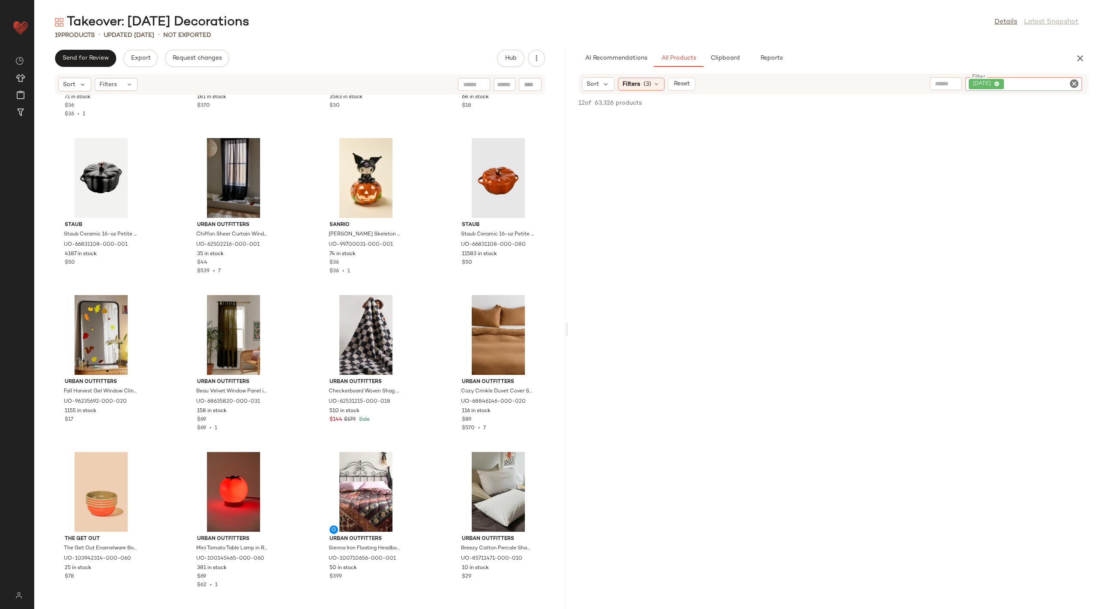
click at [1075, 85] on icon "Clear Filter" at bounding box center [1074, 83] width 10 height 10
click at [990, 84] on input "text" at bounding box center [1003, 84] width 75 height 9
type input "*********"
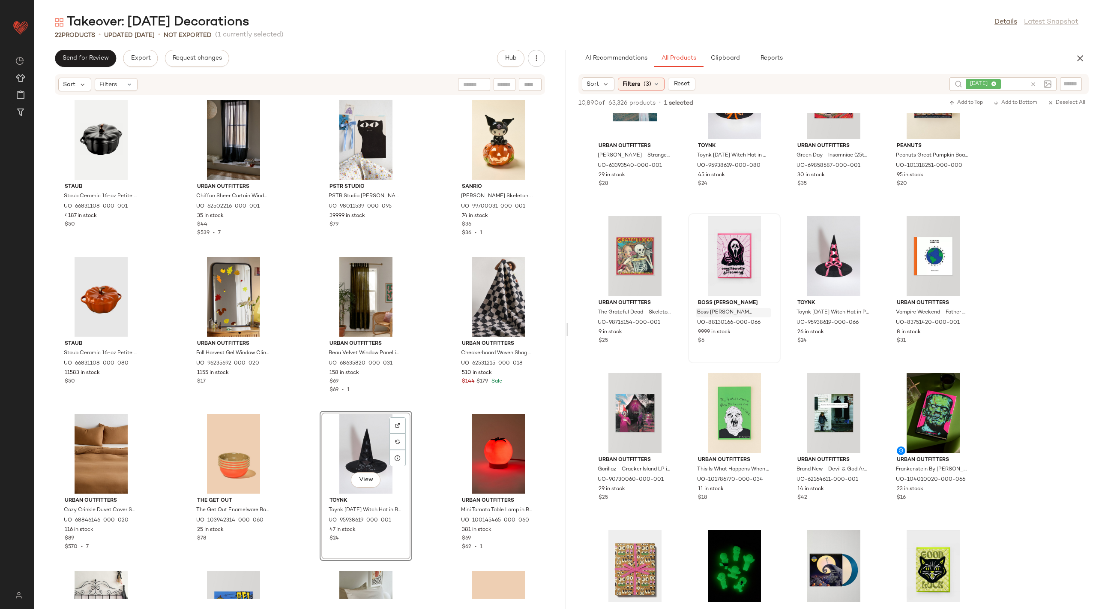
scroll to position [0, 0]
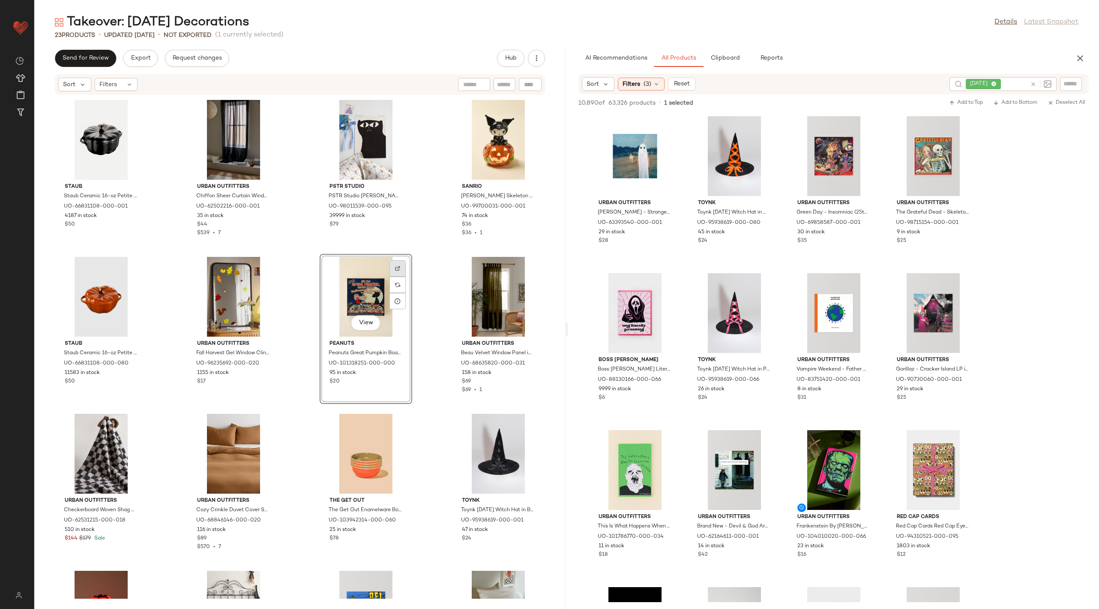
click at [398, 276] on div at bounding box center [398, 284] width 16 height 16
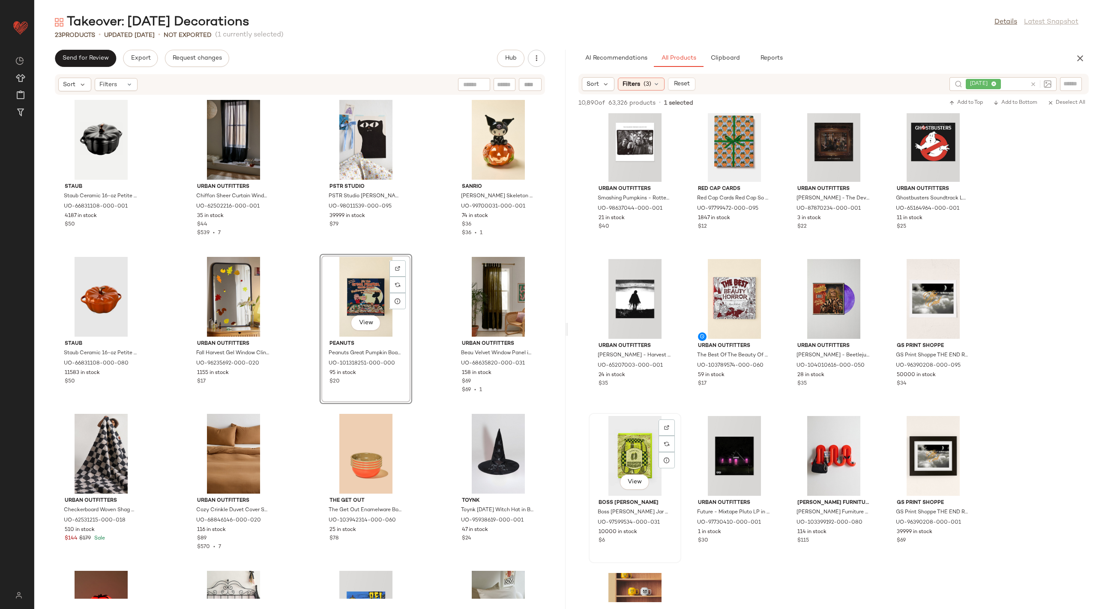
scroll to position [1110, 0]
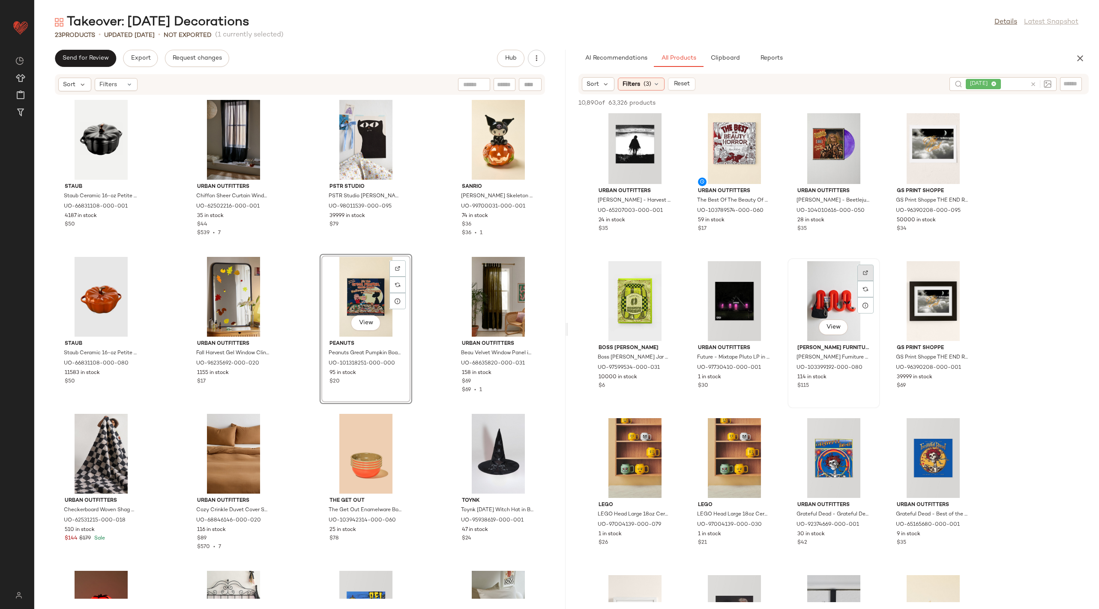
click at [869, 281] on div at bounding box center [866, 289] width 16 height 16
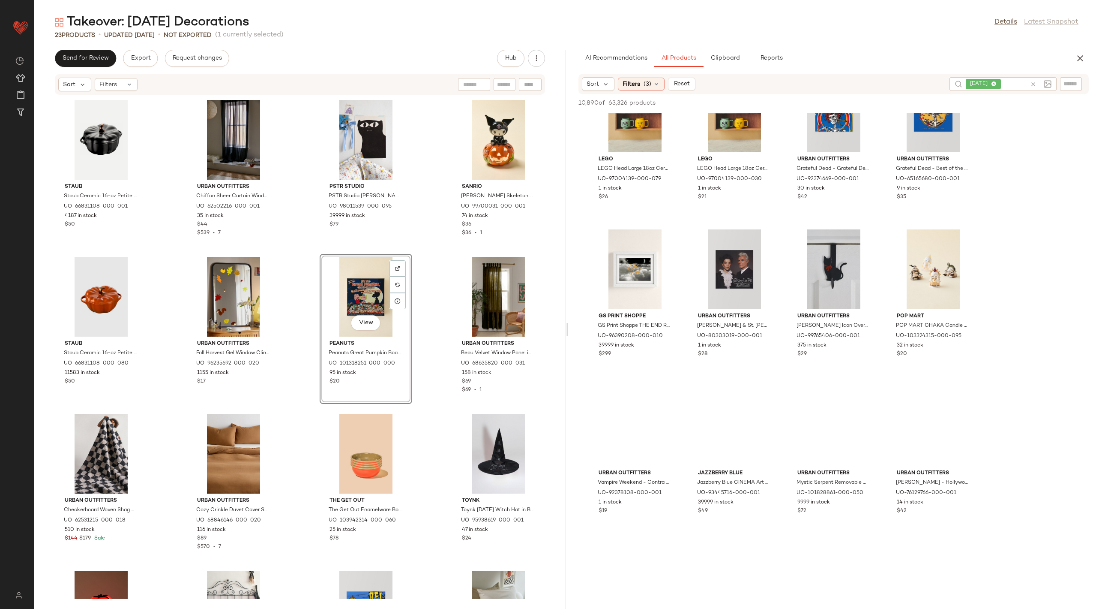
scroll to position [1578, 0]
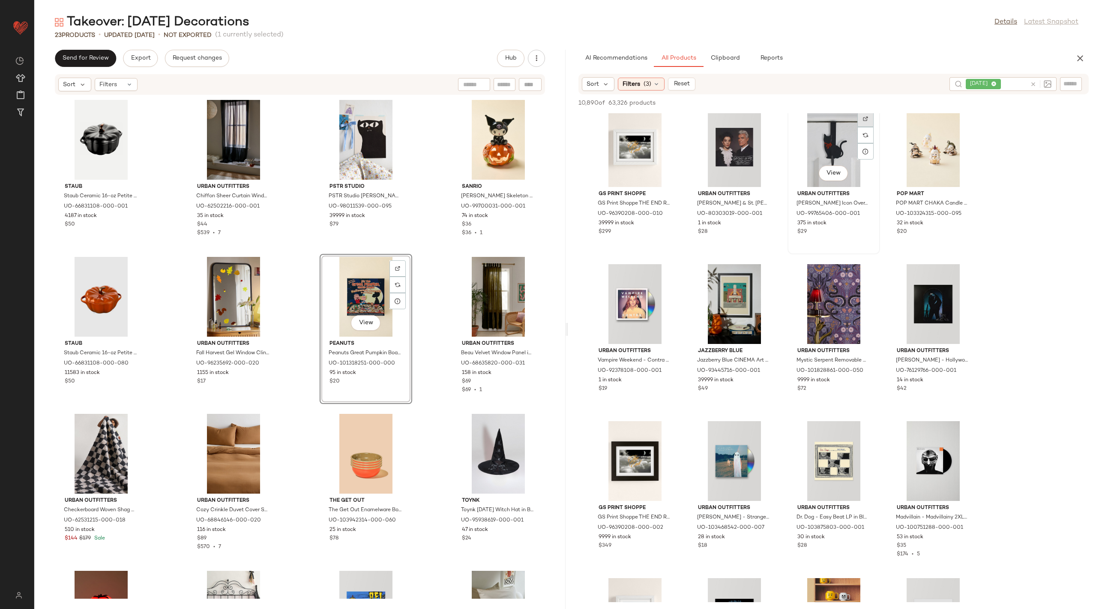
click at [865, 120] on img at bounding box center [865, 118] width 5 height 5
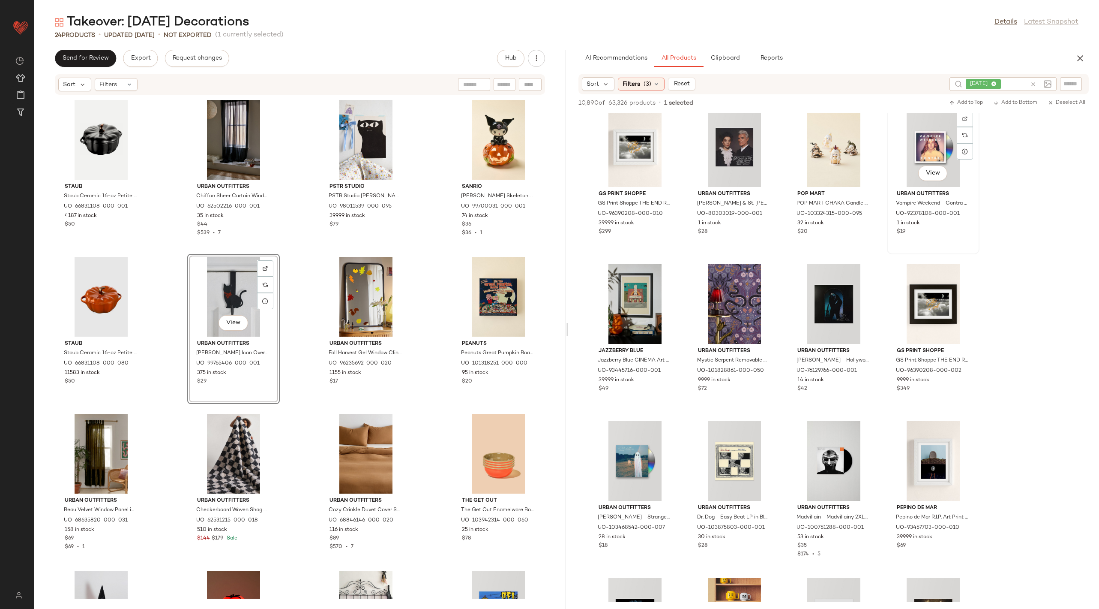
scroll to position [1526, 0]
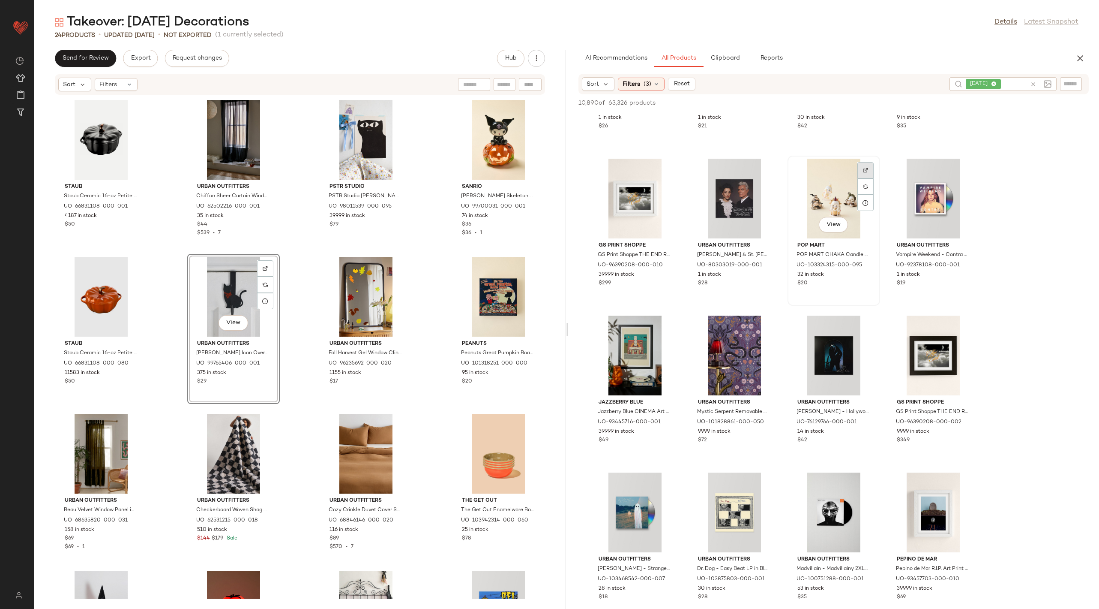
click at [865, 169] on img at bounding box center [865, 170] width 5 height 5
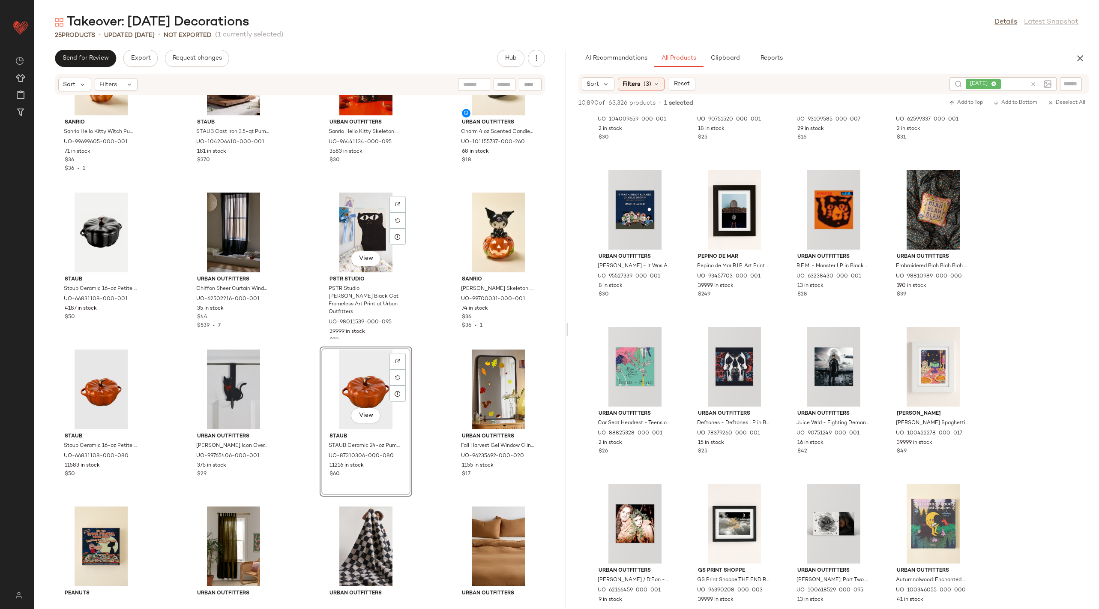
scroll to position [0, 0]
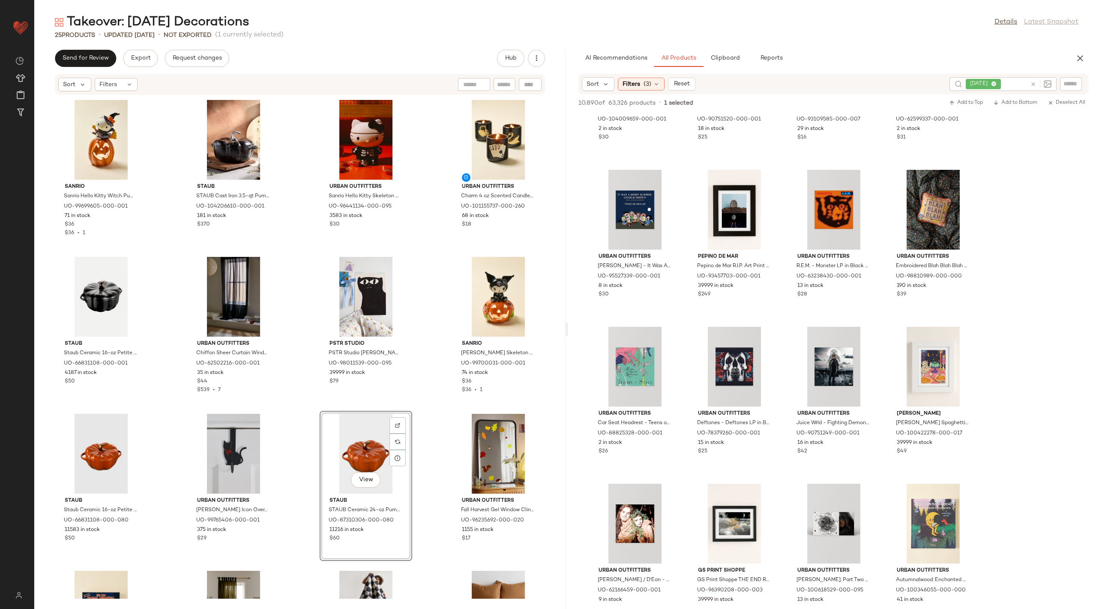
click at [361, 434] on div "View" at bounding box center [366, 454] width 87 height 80
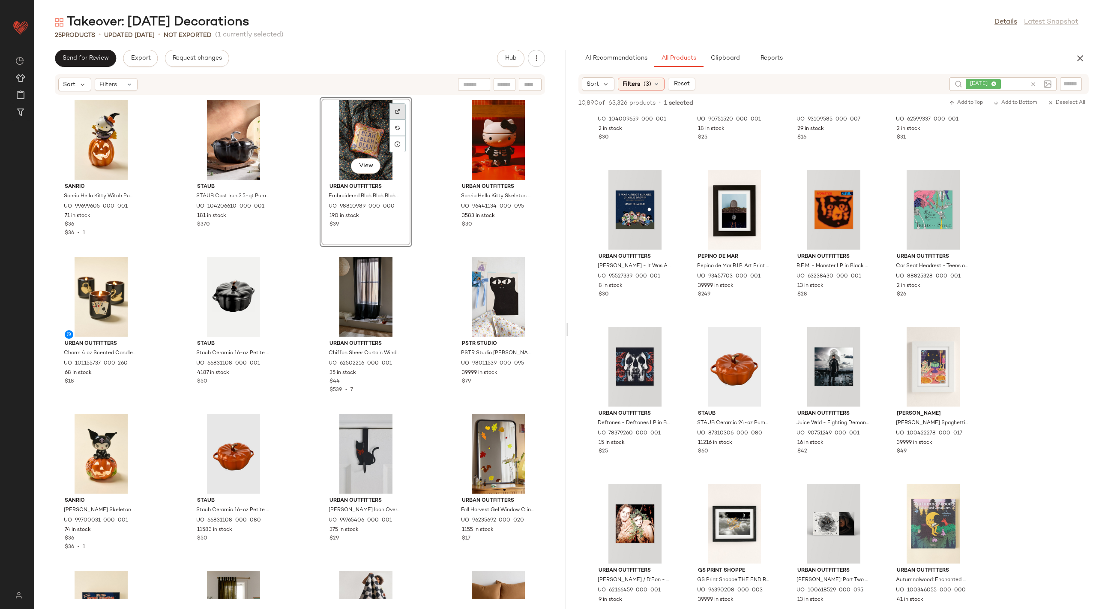
click at [399, 120] on div at bounding box center [398, 128] width 16 height 16
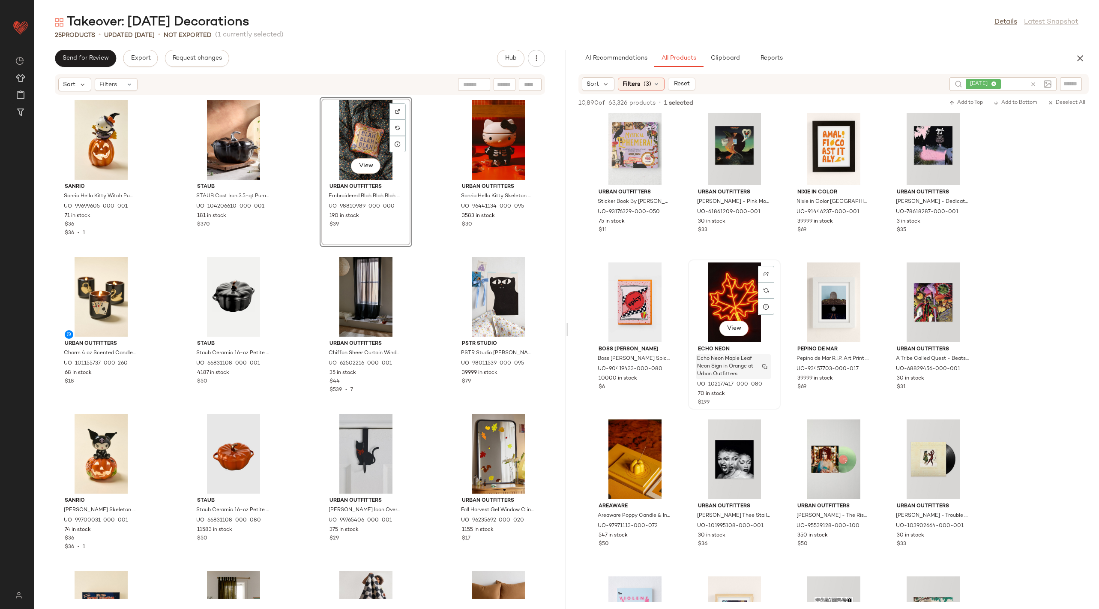
scroll to position [3156, 0]
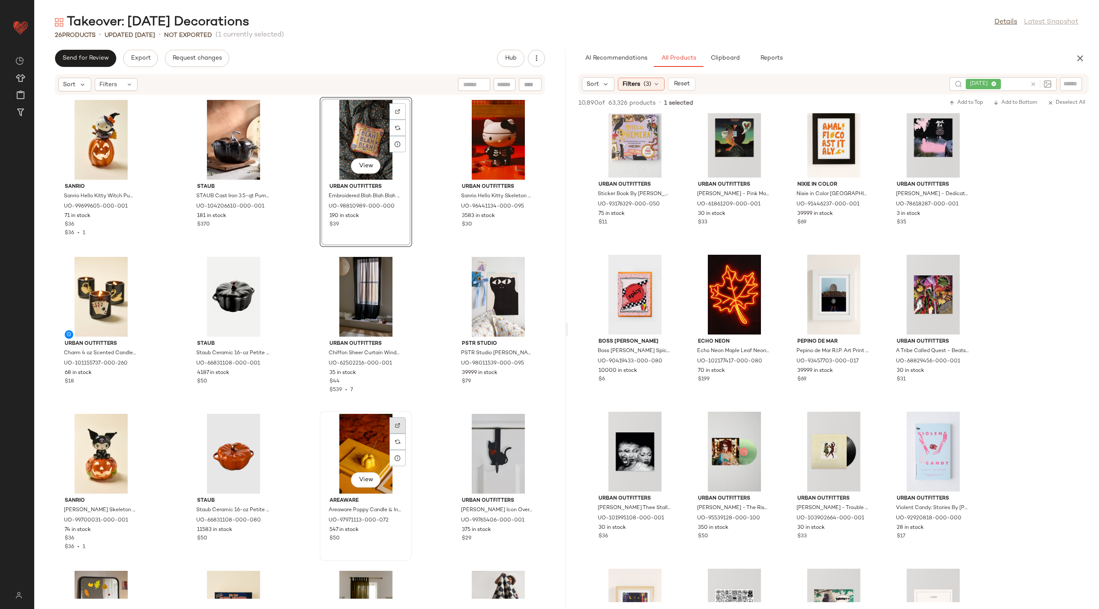
click at [395, 423] on img at bounding box center [397, 425] width 5 height 5
click at [370, 431] on div "View" at bounding box center [366, 454] width 87 height 80
click at [348, 446] on div "View" at bounding box center [366, 454] width 87 height 80
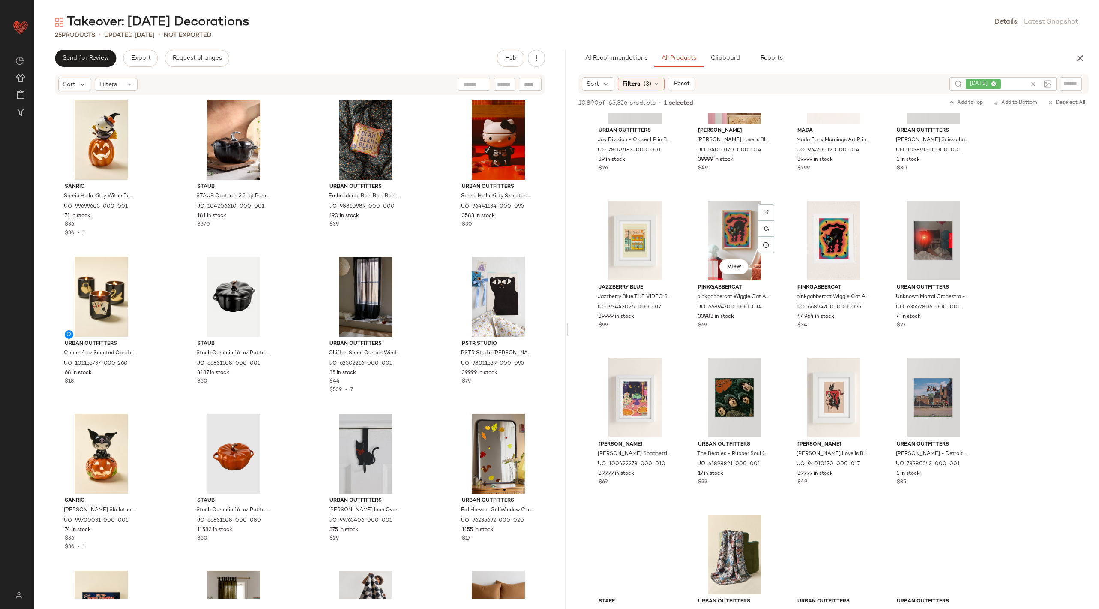
scroll to position [3864, 0]
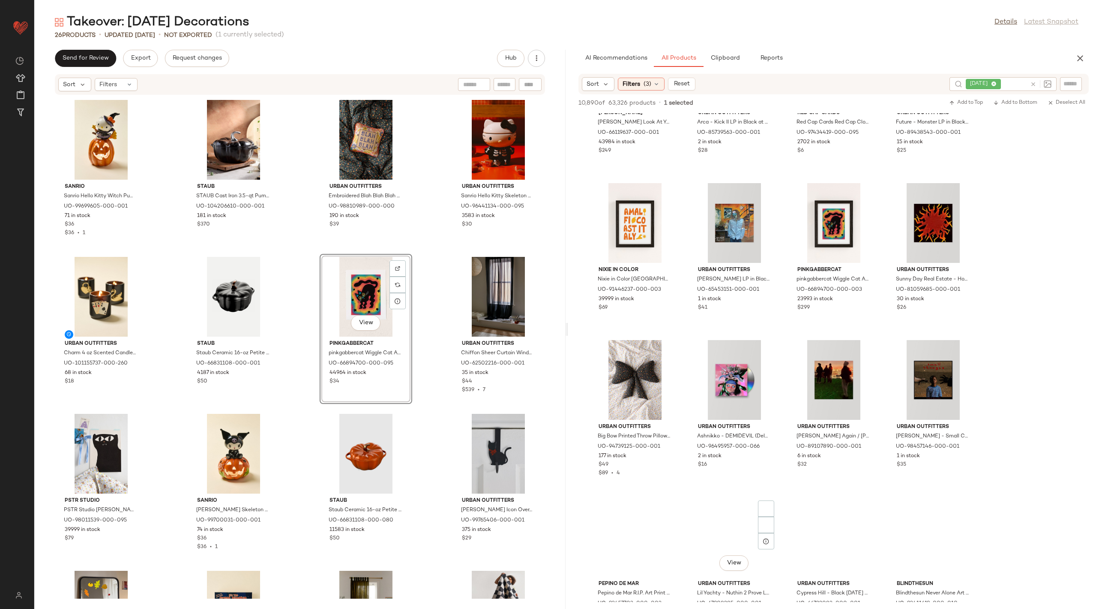
scroll to position [5911, 0]
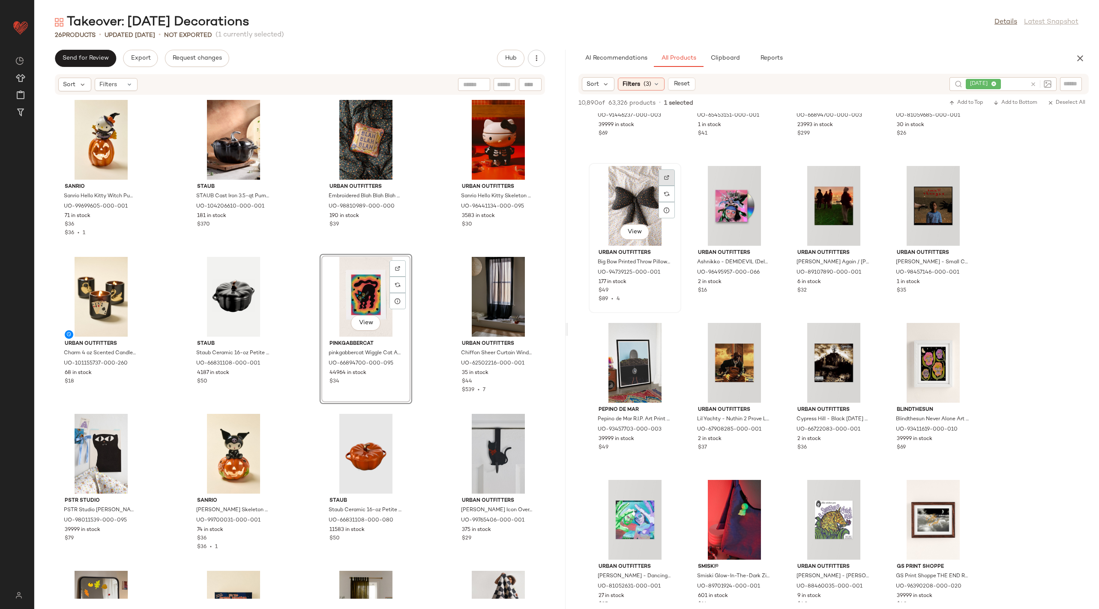
click at [669, 186] on div at bounding box center [667, 194] width 16 height 16
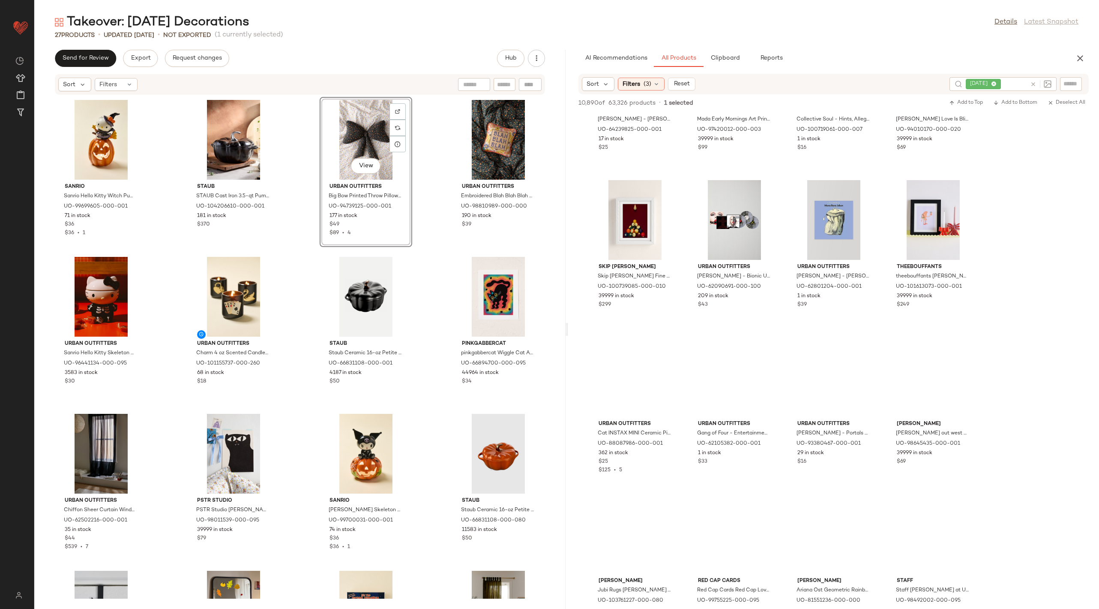
scroll to position [7819, 0]
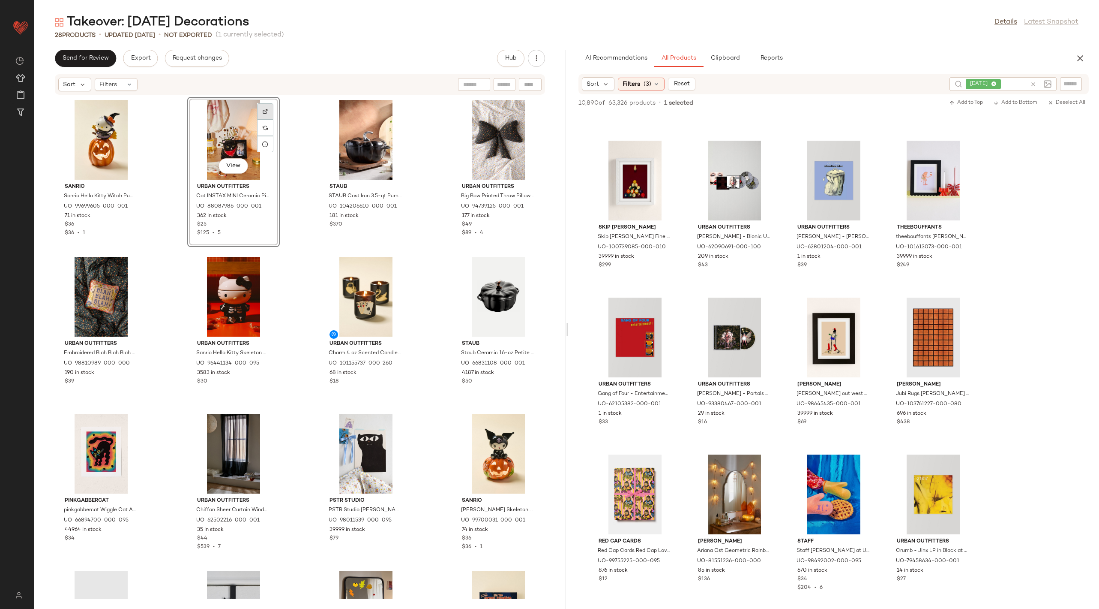
click at [265, 120] on div at bounding box center [265, 128] width 16 height 16
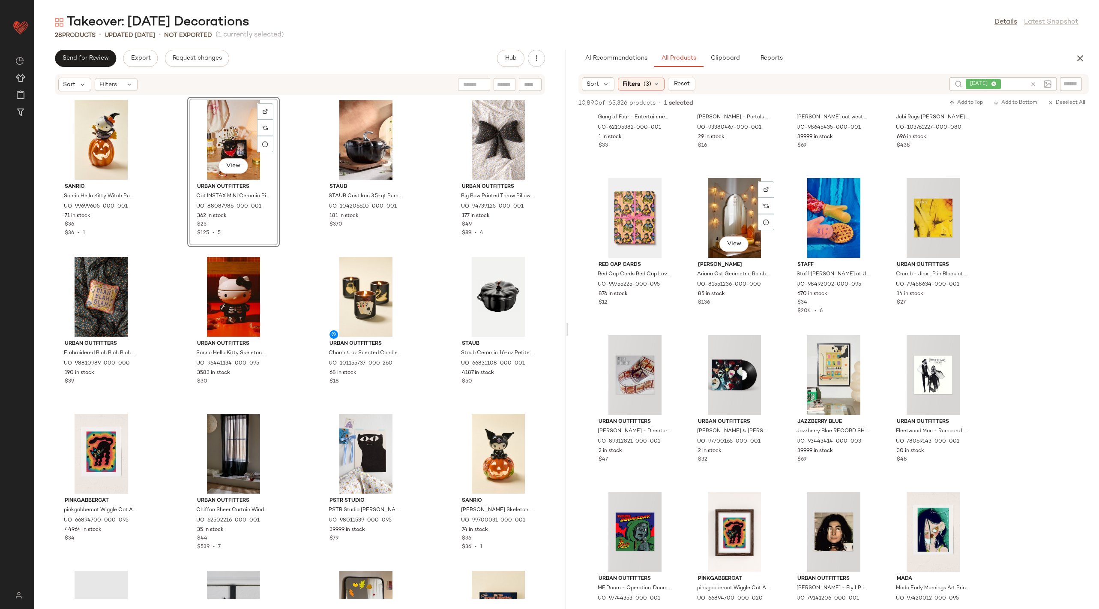
scroll to position [8094, 0]
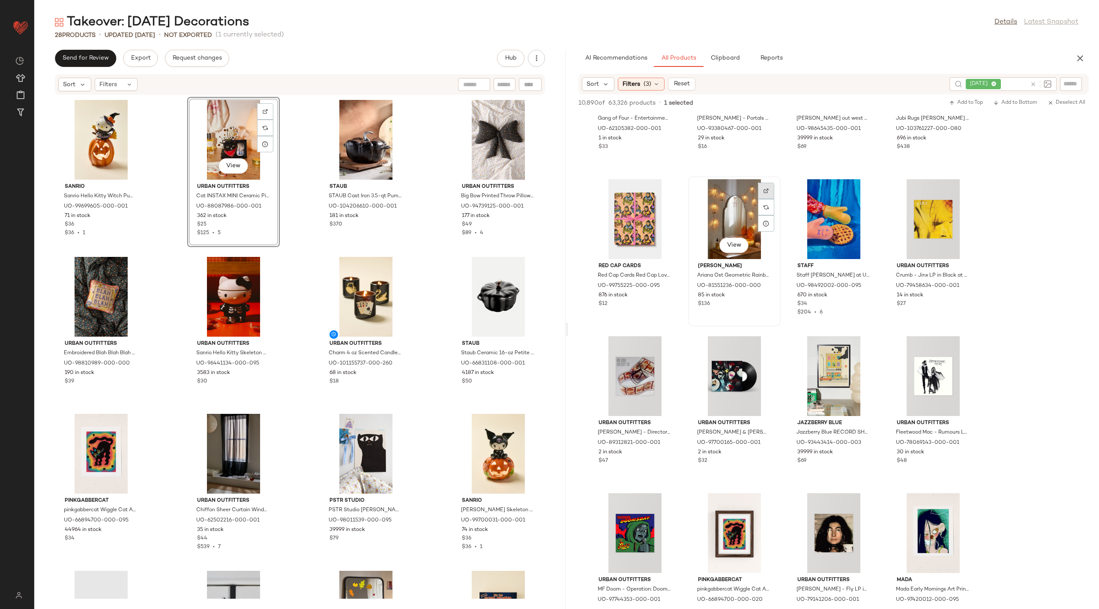
click at [770, 199] on div at bounding box center [766, 207] width 16 height 16
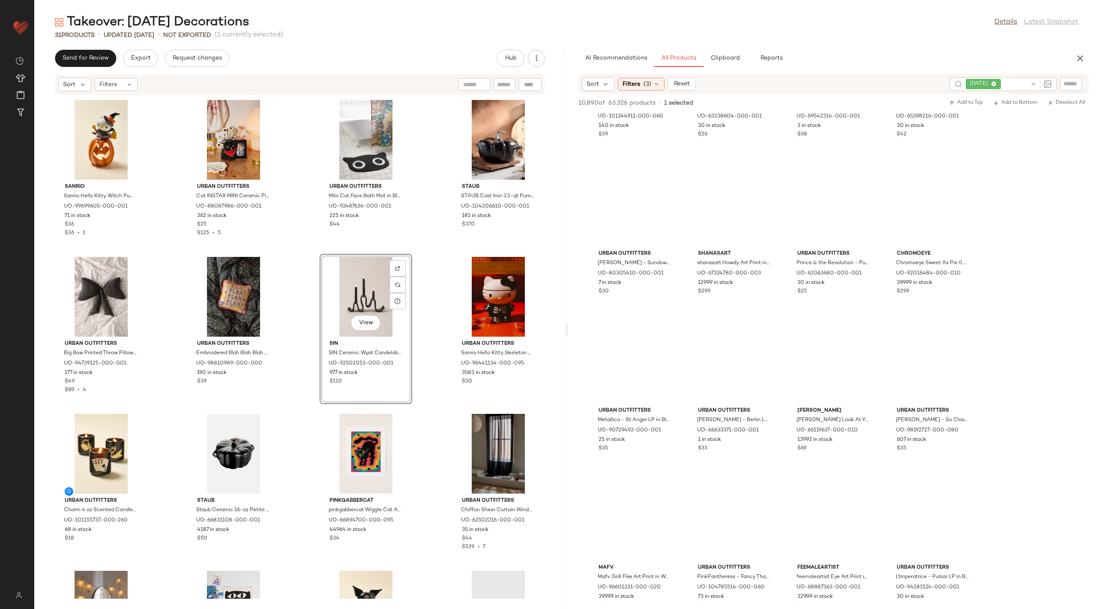
scroll to position [21198, 0]
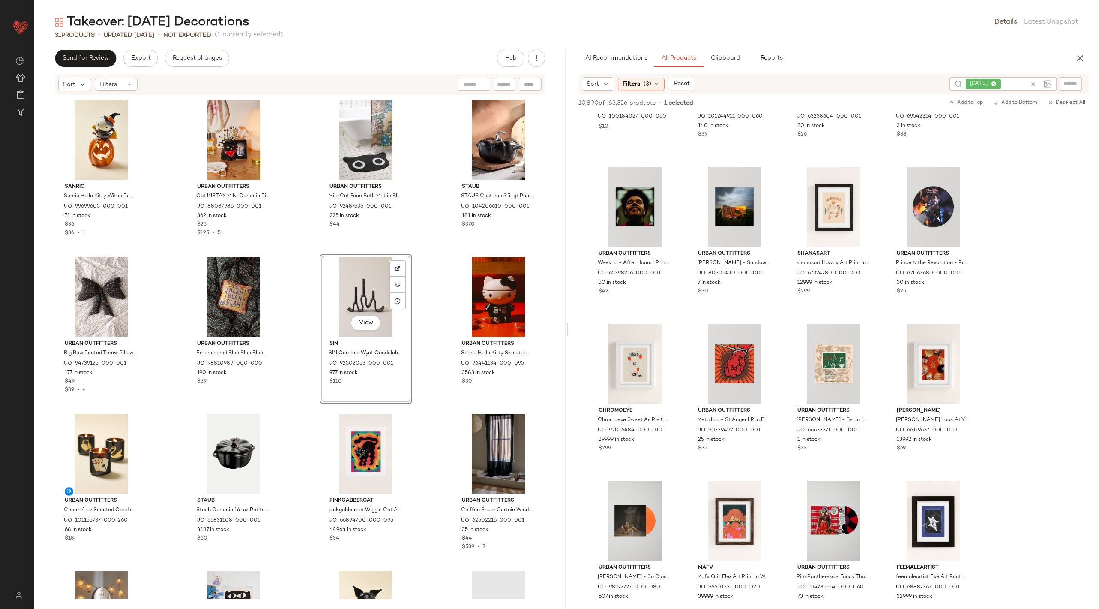
click at [1034, 83] on icon at bounding box center [1033, 84] width 6 height 6
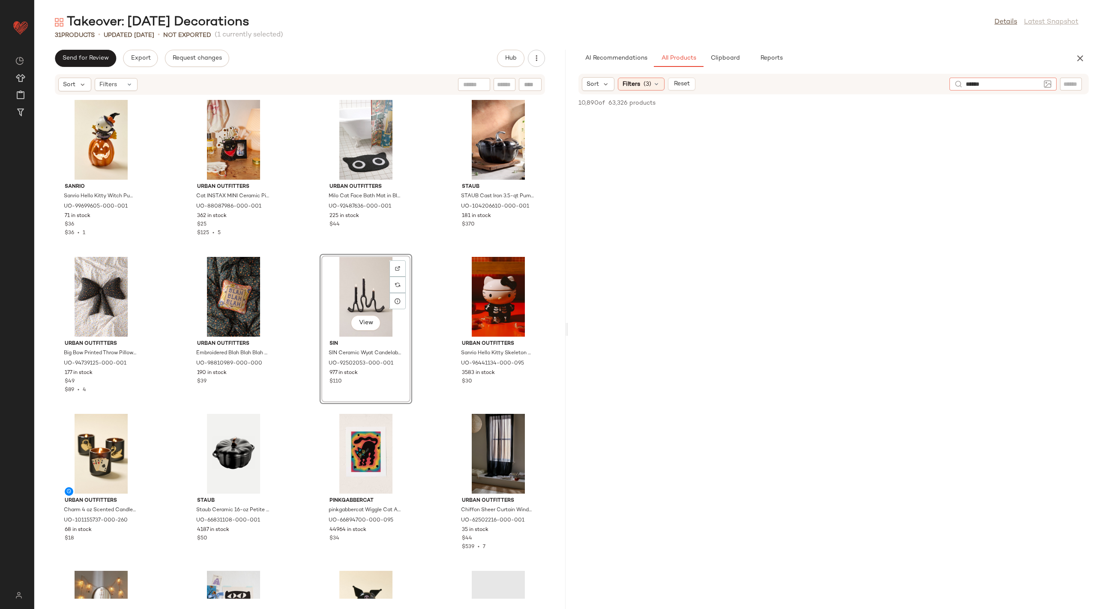
type input "*******"
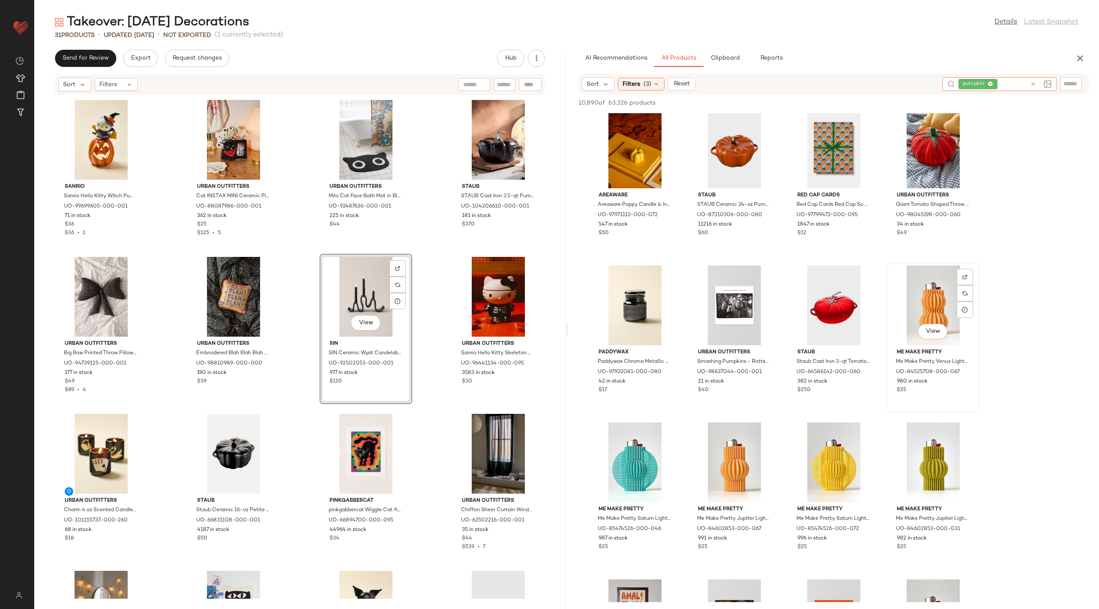
scroll to position [12, 0]
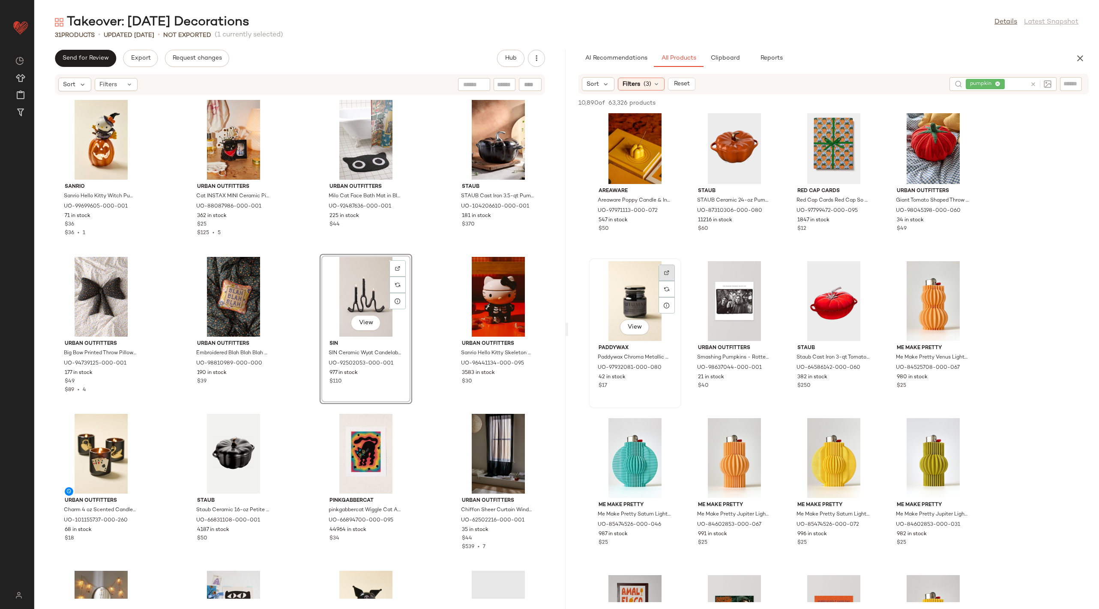
click at [665, 281] on div at bounding box center [667, 289] width 16 height 16
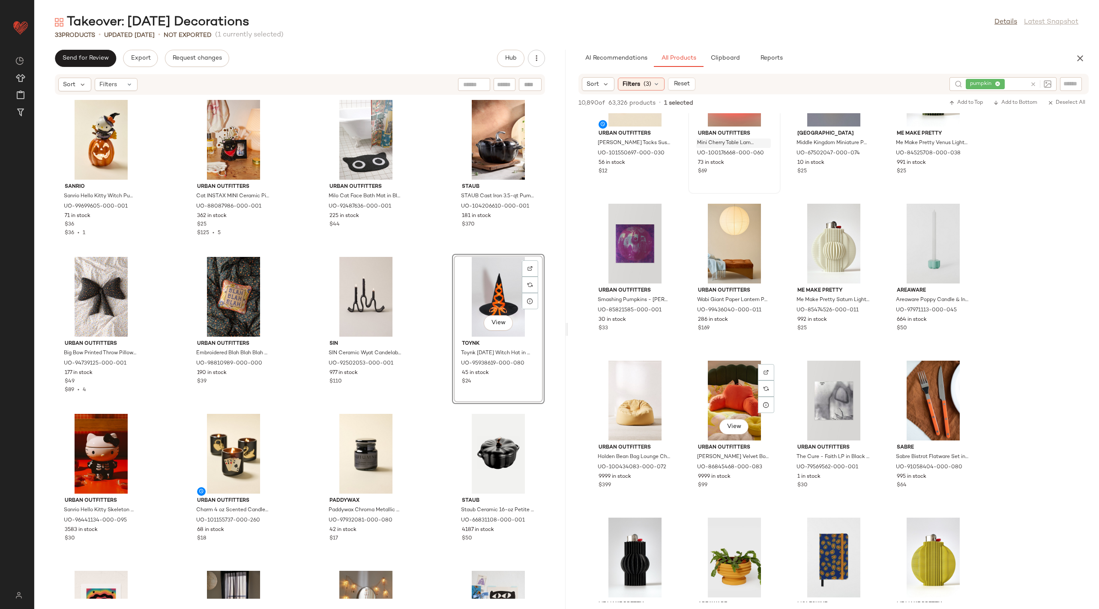
scroll to position [2582, 0]
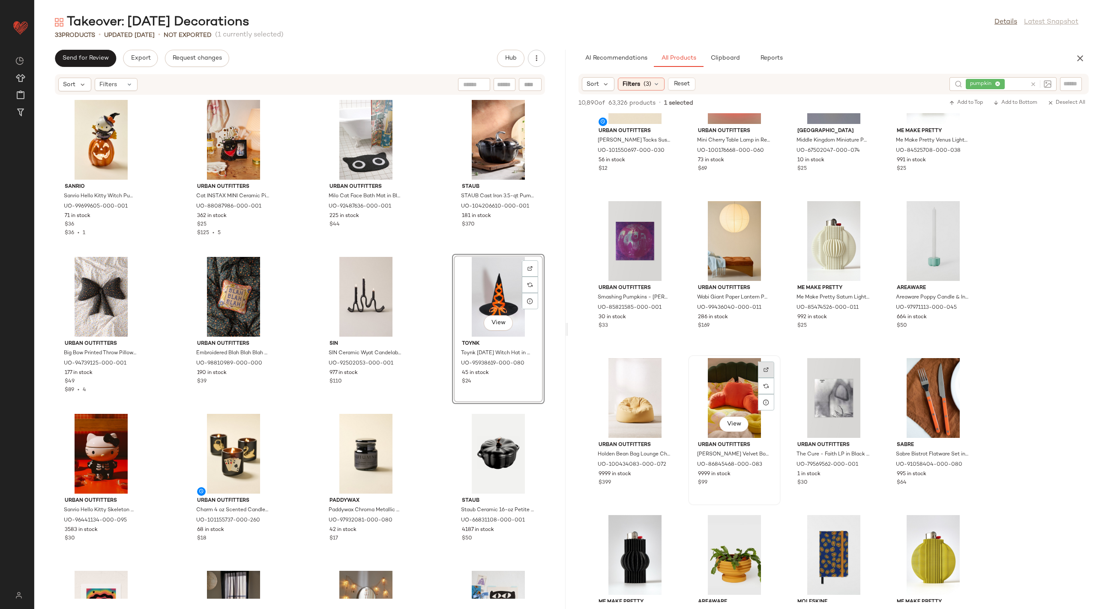
click at [768, 367] on img at bounding box center [766, 369] width 5 height 5
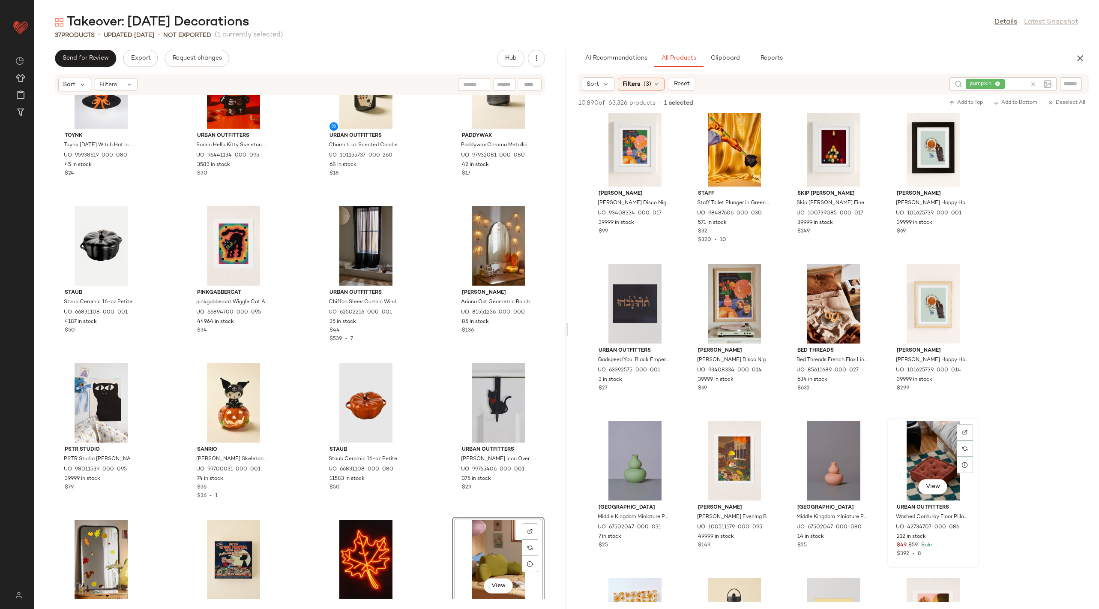
scroll to position [4399, 0]
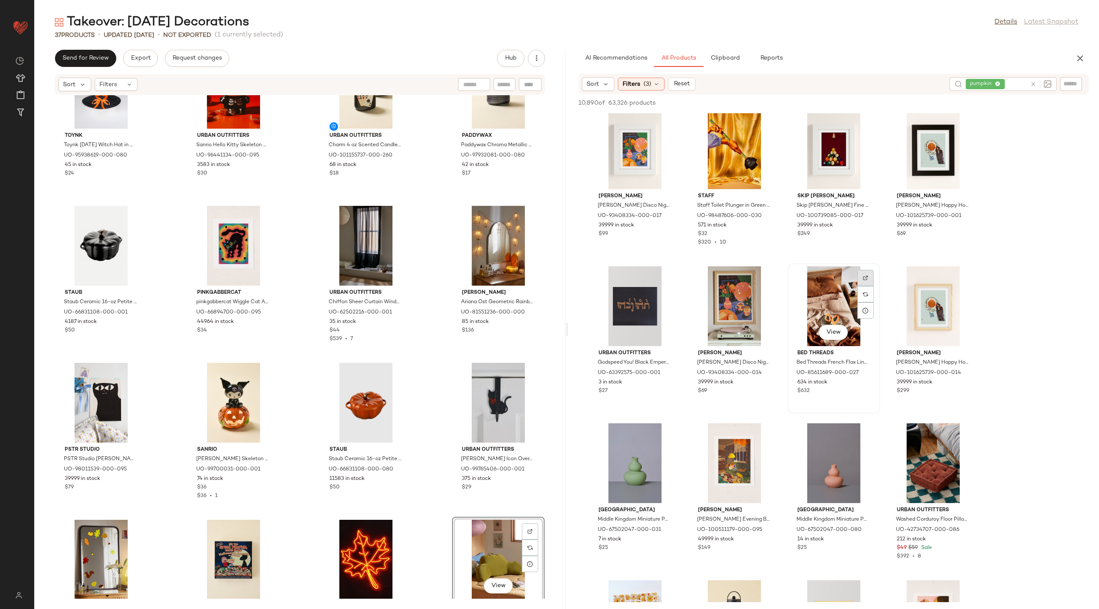
click at [867, 286] on div at bounding box center [866, 294] width 16 height 16
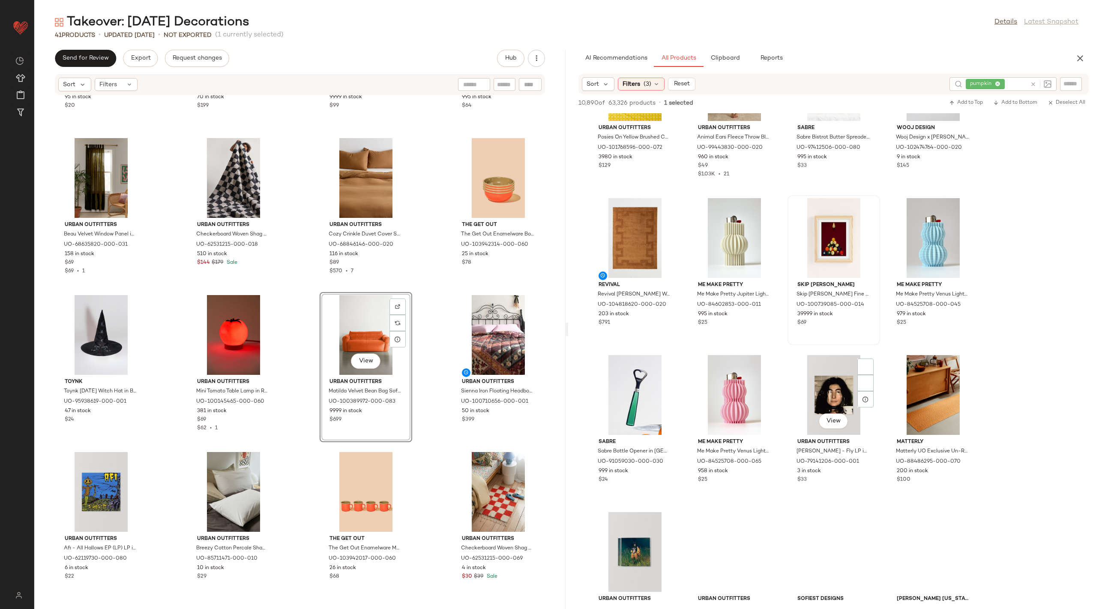
scroll to position [5357, 0]
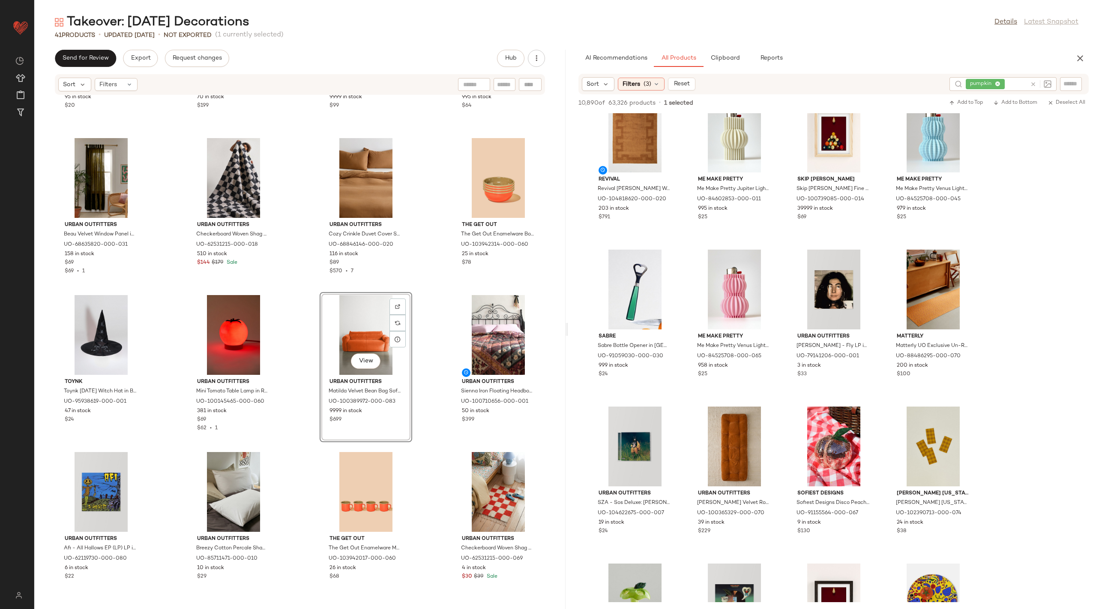
click at [354, 330] on div "View" at bounding box center [366, 335] width 87 height 80
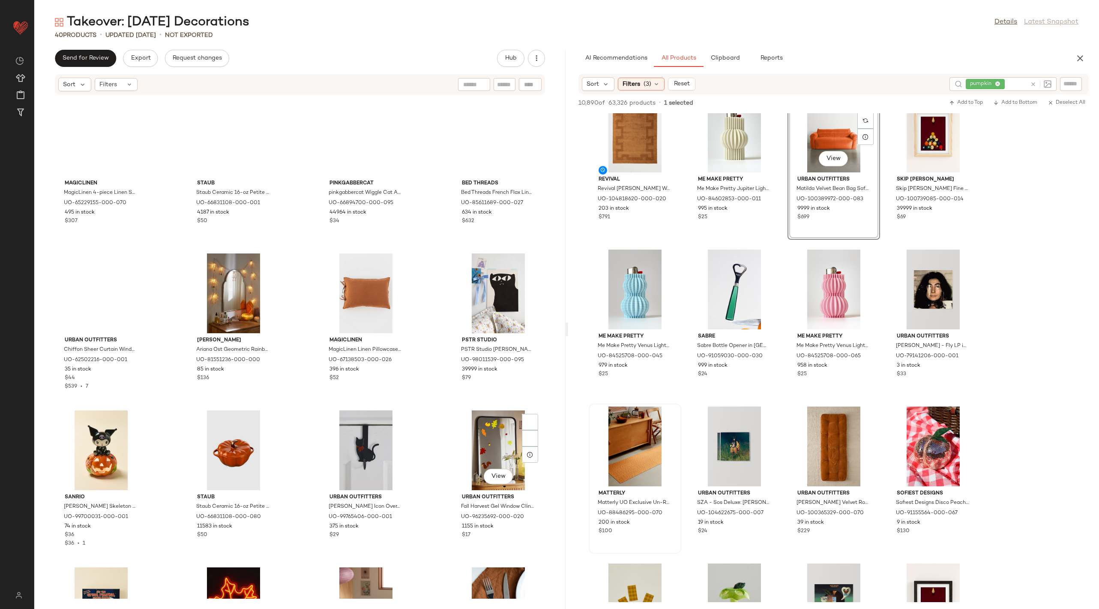
scroll to position [450, 0]
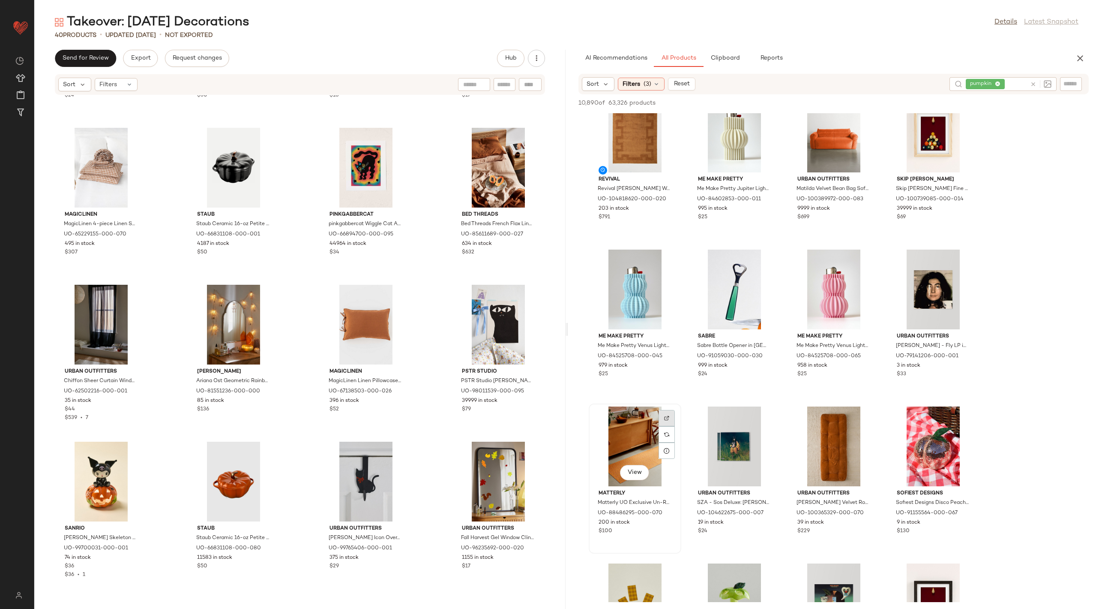
click at [670, 426] on div at bounding box center [667, 434] width 16 height 16
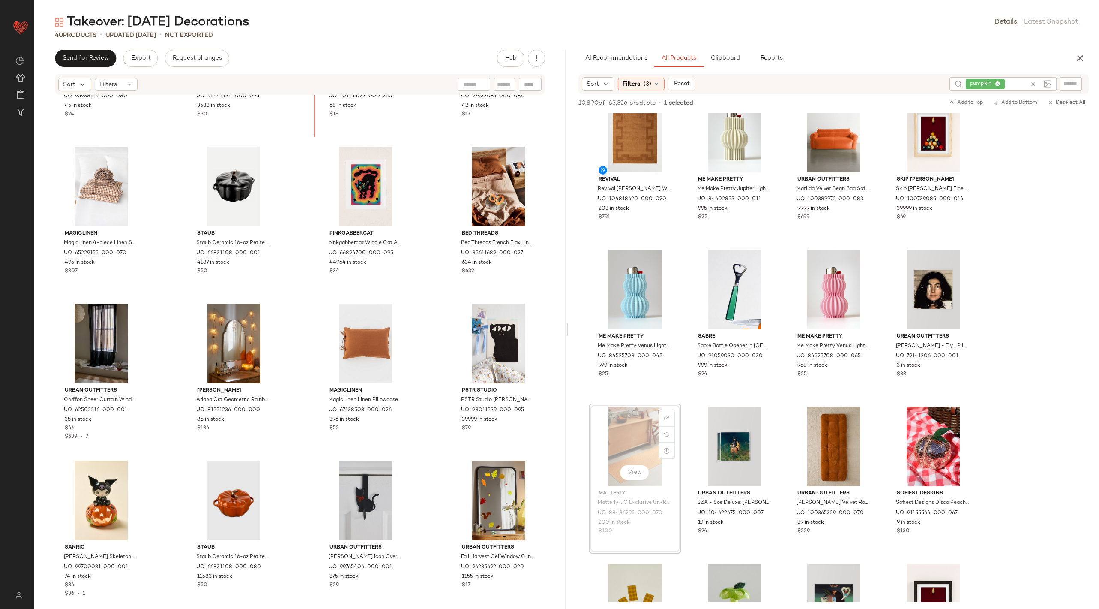
scroll to position [416, 0]
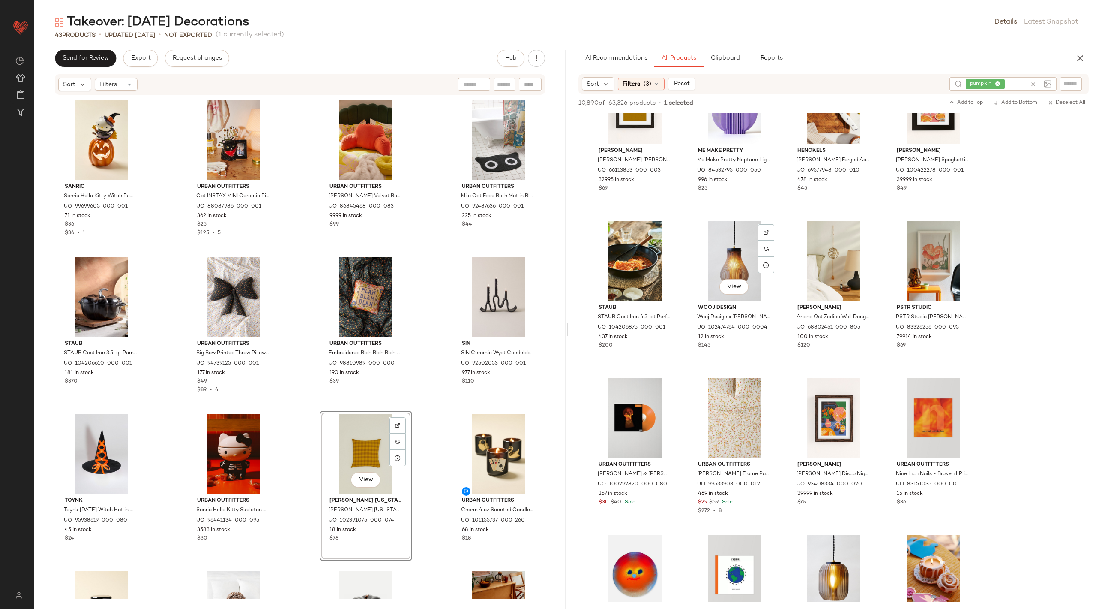
scroll to position [11166, 0]
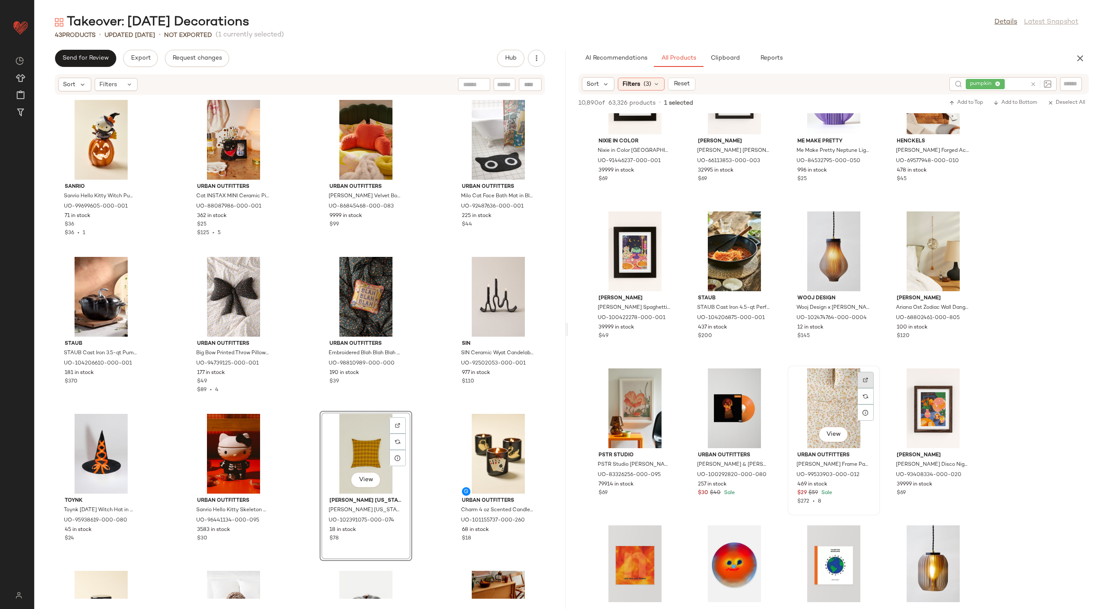
click at [867, 377] on img at bounding box center [865, 379] width 5 height 5
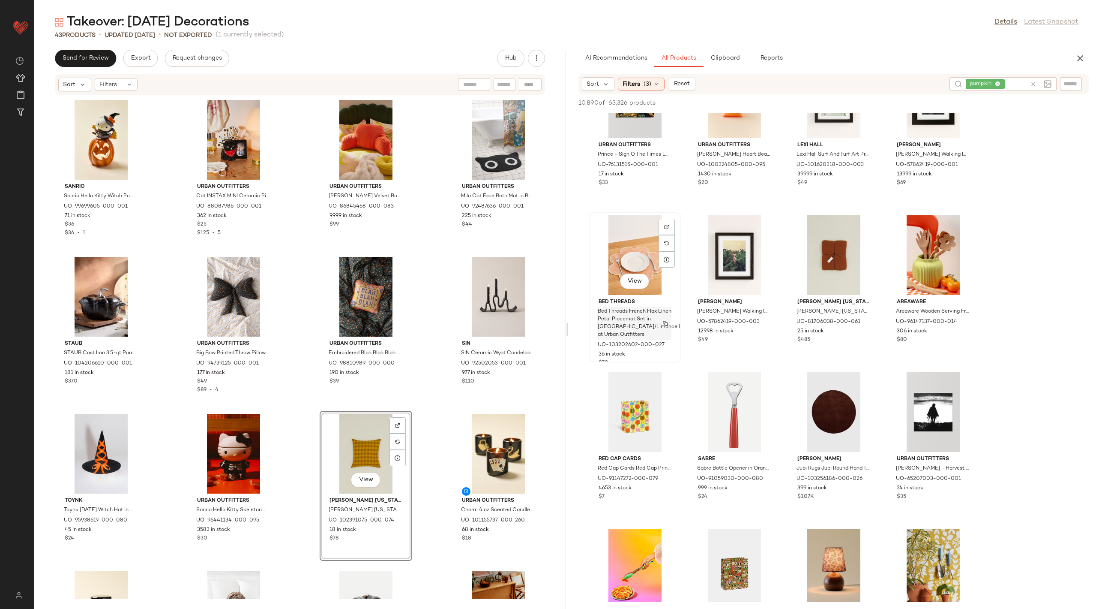
scroll to position [12113, 0]
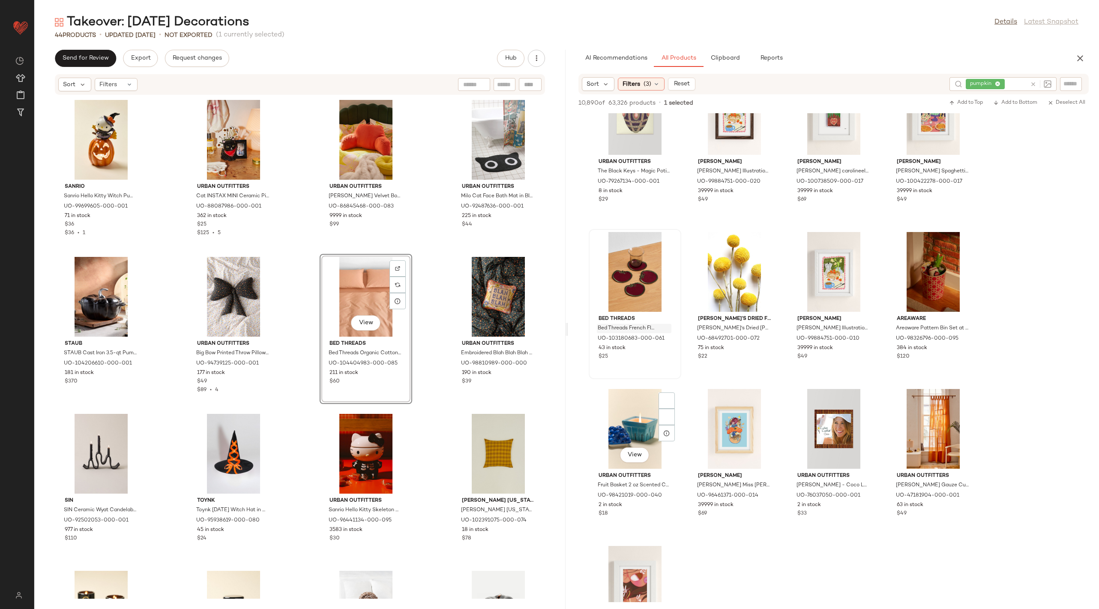
scroll to position [13452, 0]
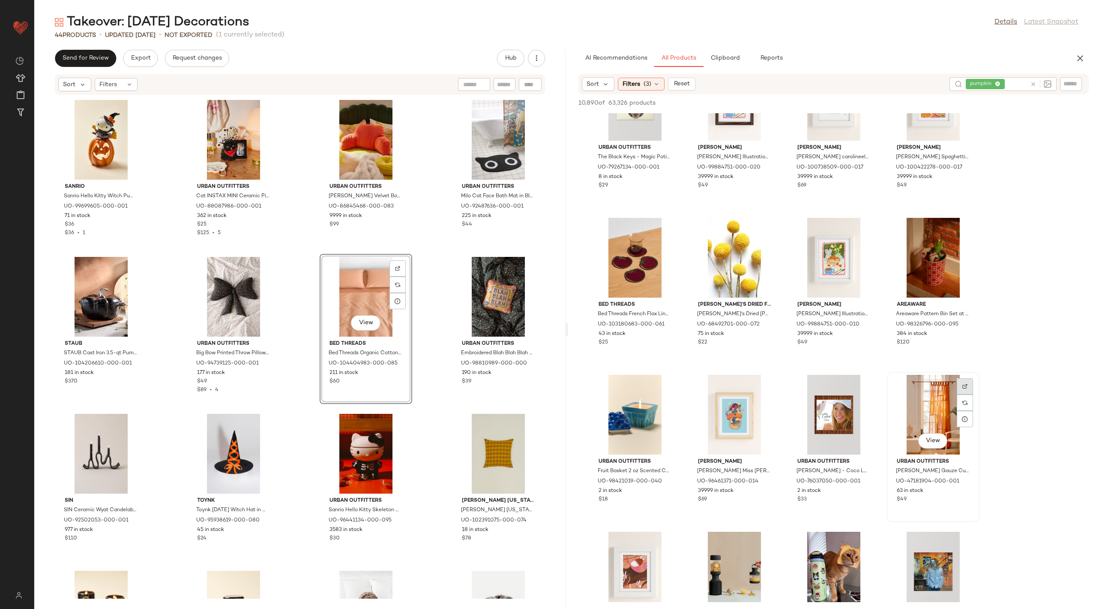
click at [963, 384] on img at bounding box center [965, 386] width 5 height 5
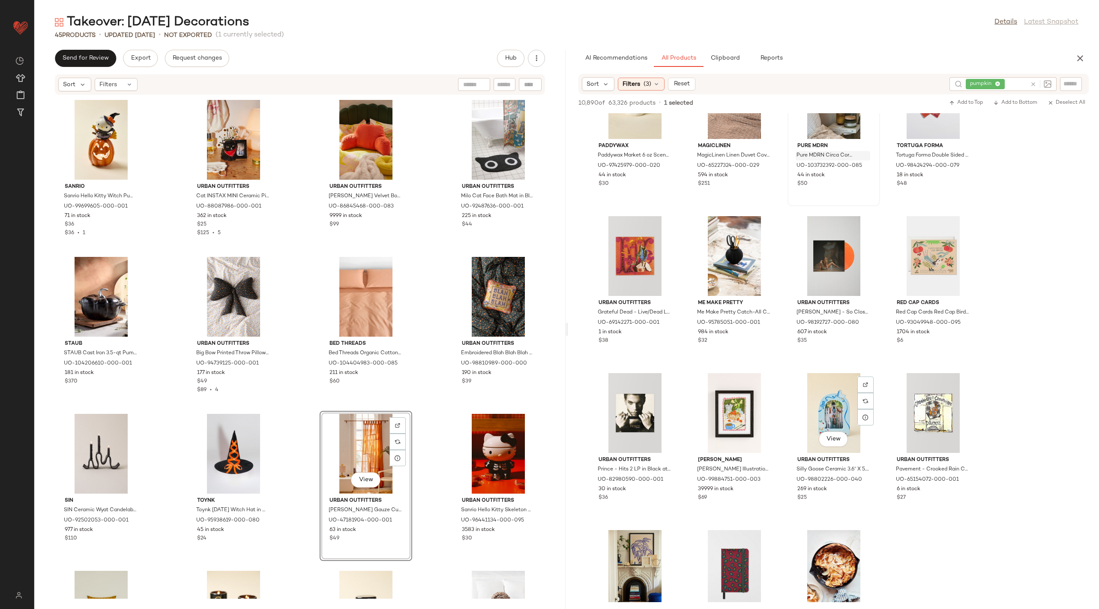
scroll to position [16612, 0]
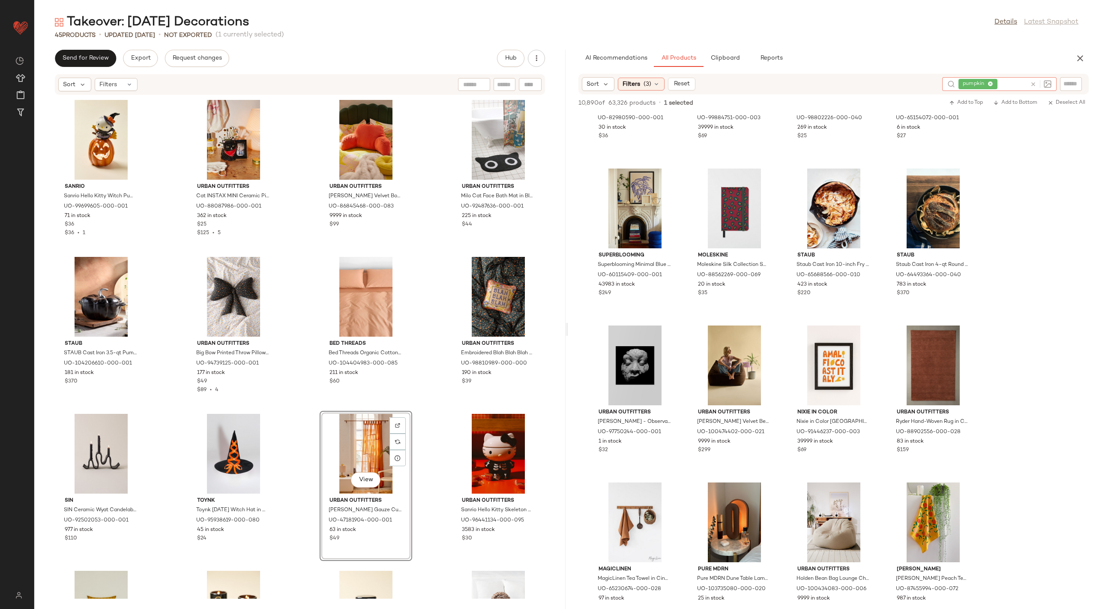
click at [1033, 84] on icon at bounding box center [1033, 84] width 6 height 6
type input "***"
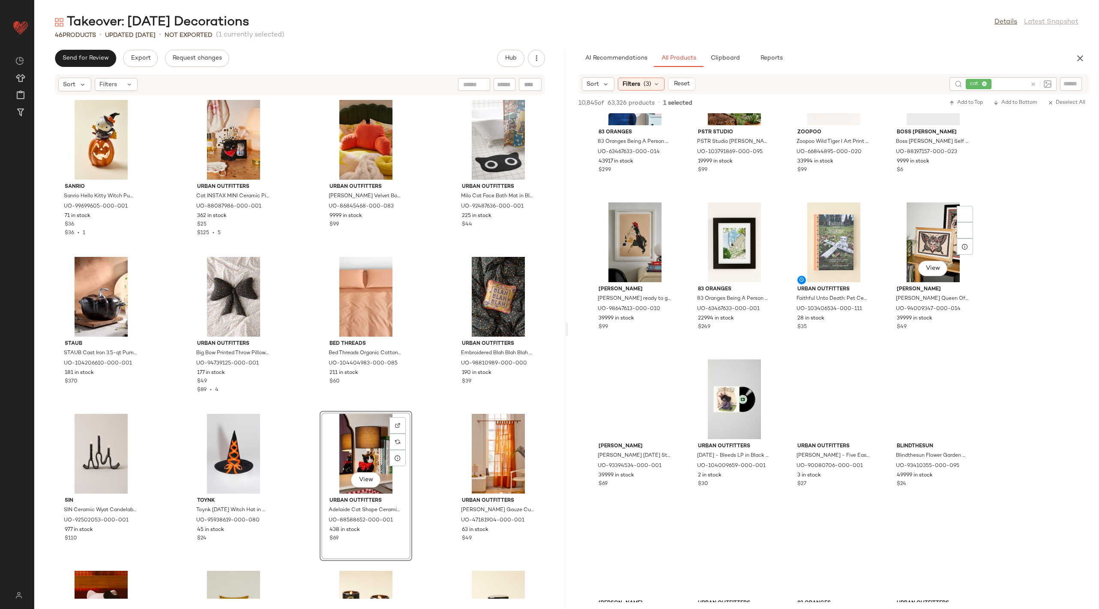
scroll to position [6566, 0]
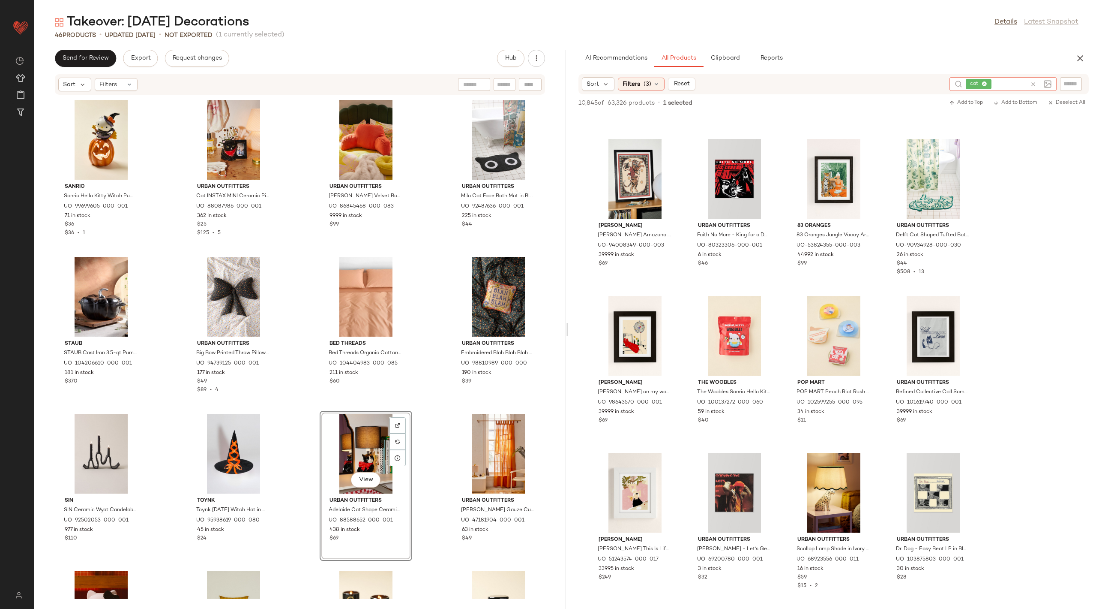
click at [1035, 81] on icon at bounding box center [1033, 84] width 6 height 6
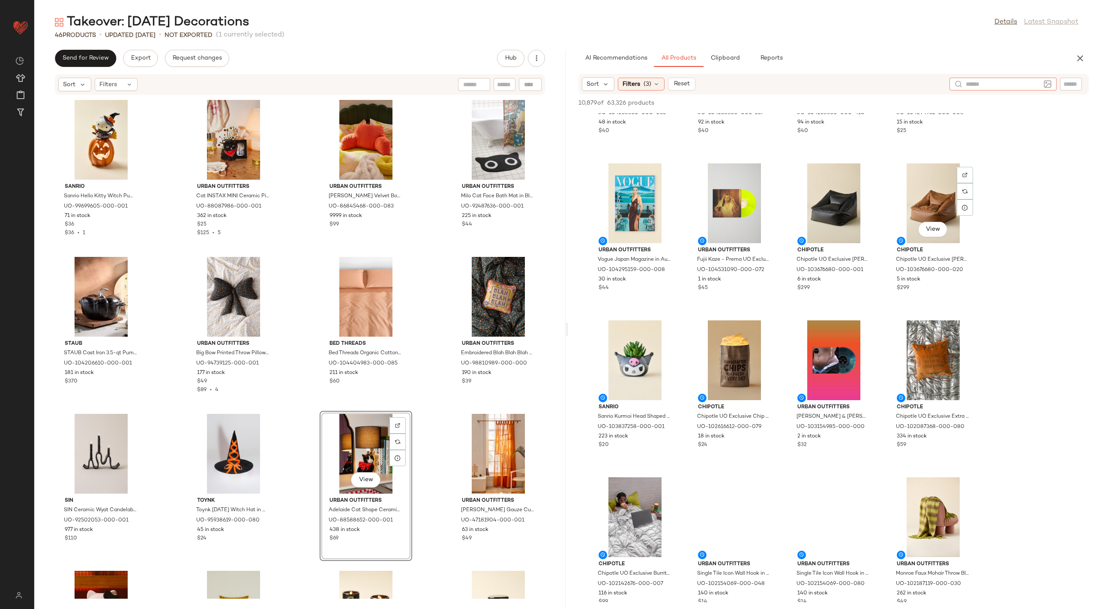
scroll to position [425, 0]
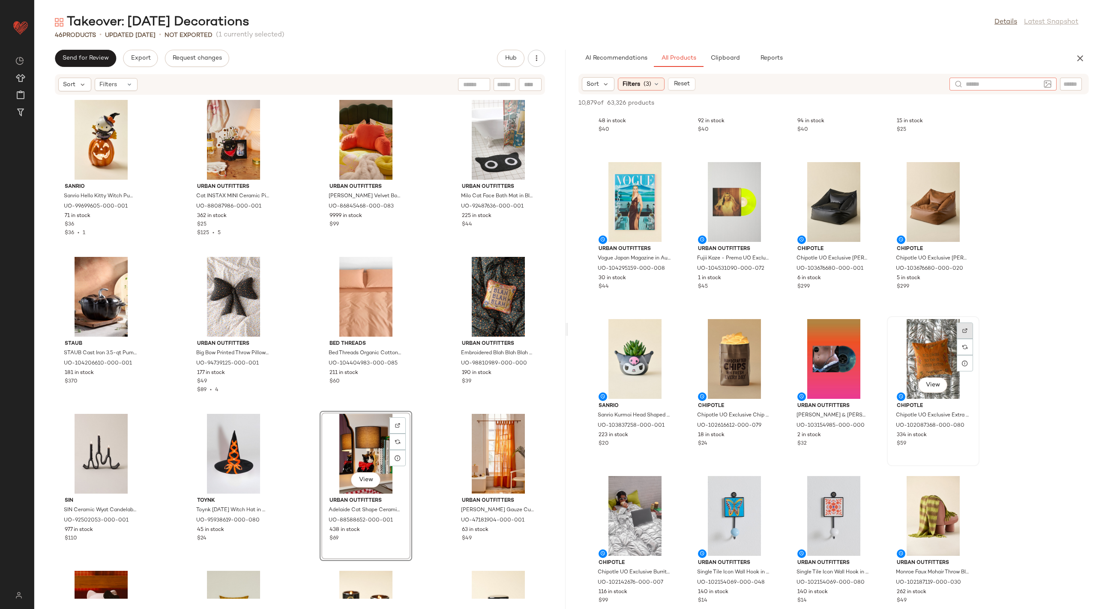
click at [967, 328] on img at bounding box center [965, 330] width 5 height 5
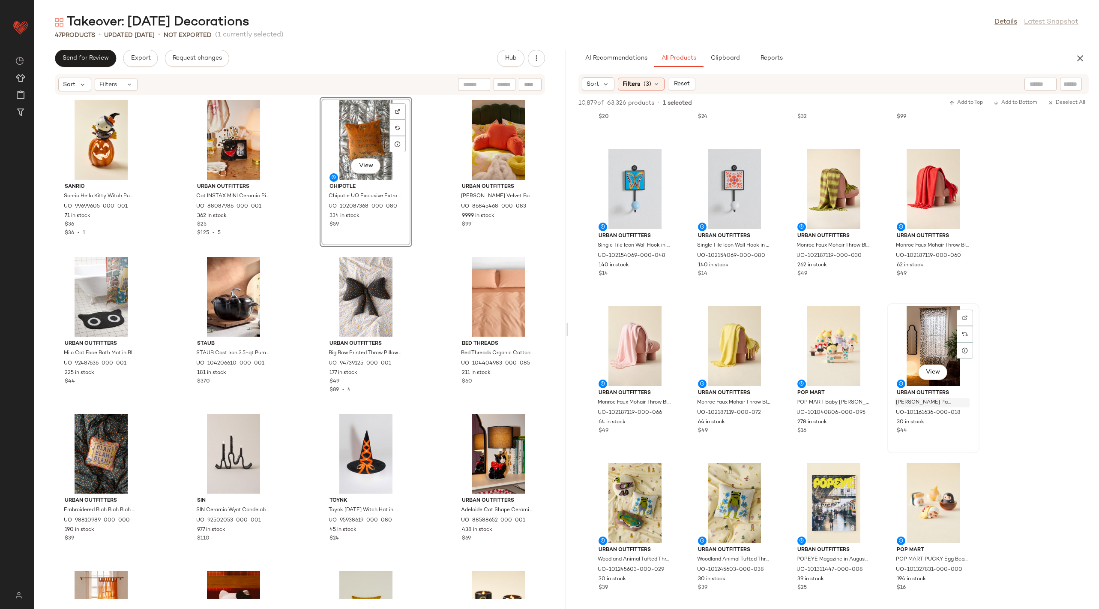
scroll to position [697, 0]
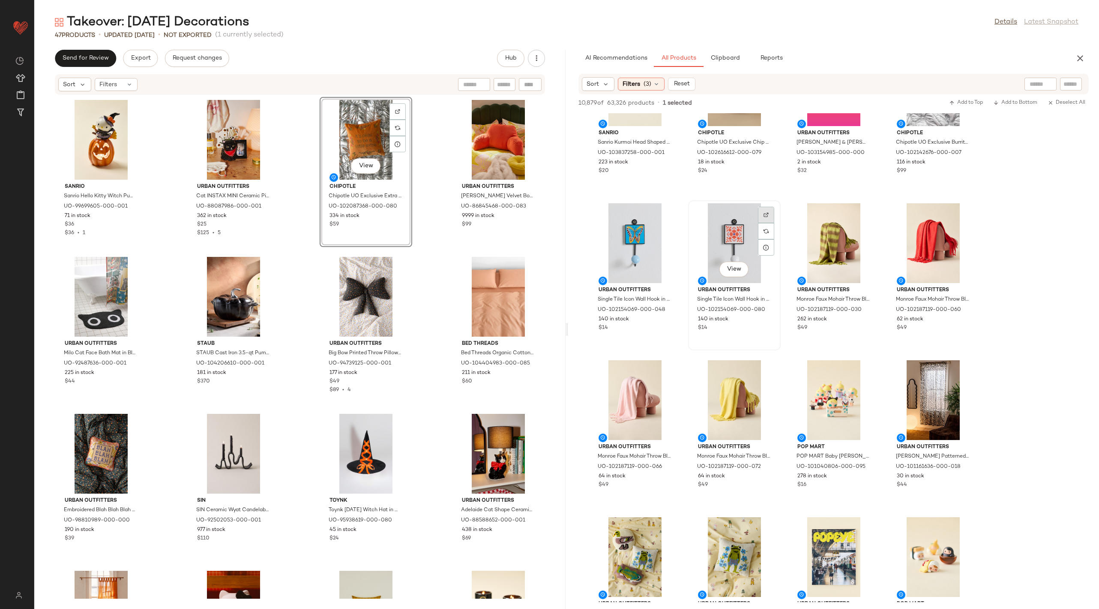
click at [768, 223] on div at bounding box center [766, 231] width 16 height 16
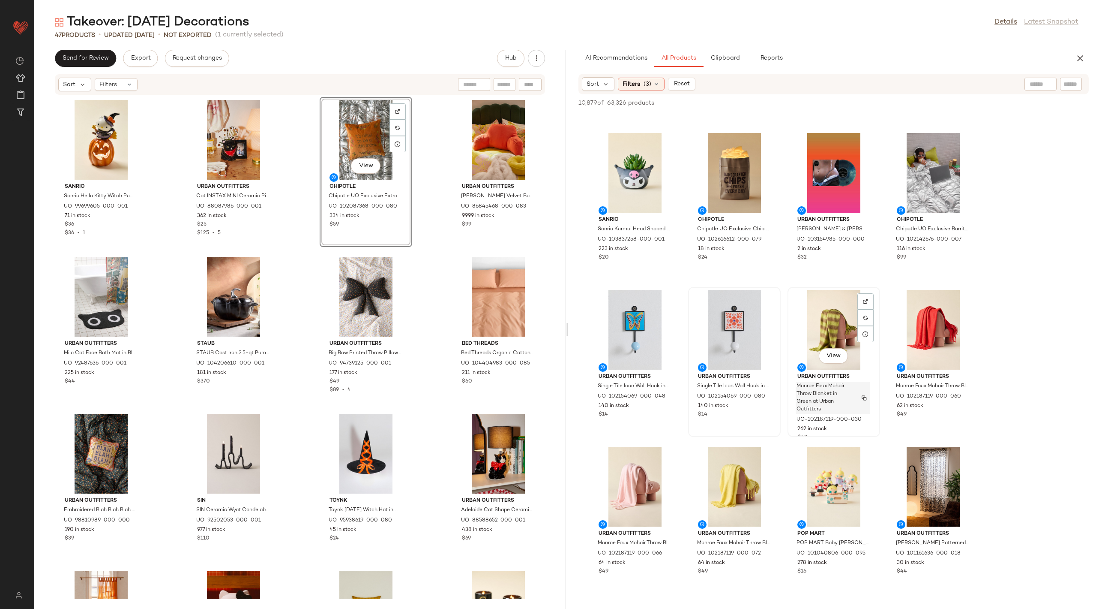
scroll to position [610, 0]
click at [769, 153] on div at bounding box center [766, 161] width 16 height 16
click at [1084, 45] on div "Takeover: [DATE] Decorations Details Latest Snapshot 47 Products • updated [DAT…" at bounding box center [566, 311] width 1065 height 595
click at [1085, 62] on icon "button" at bounding box center [1080, 58] width 10 height 10
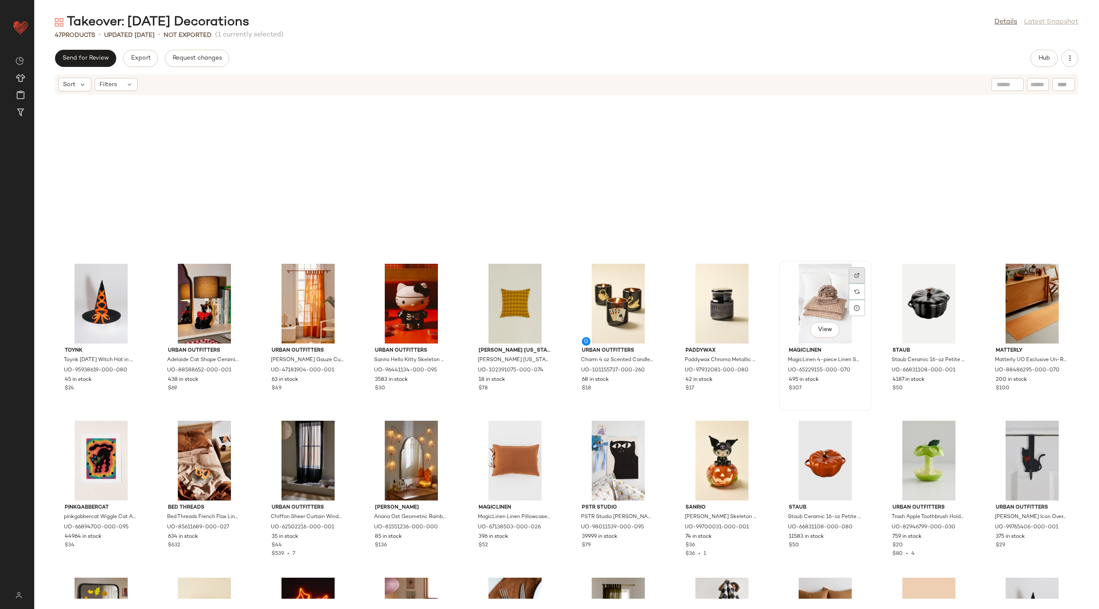
scroll to position [282, 0]
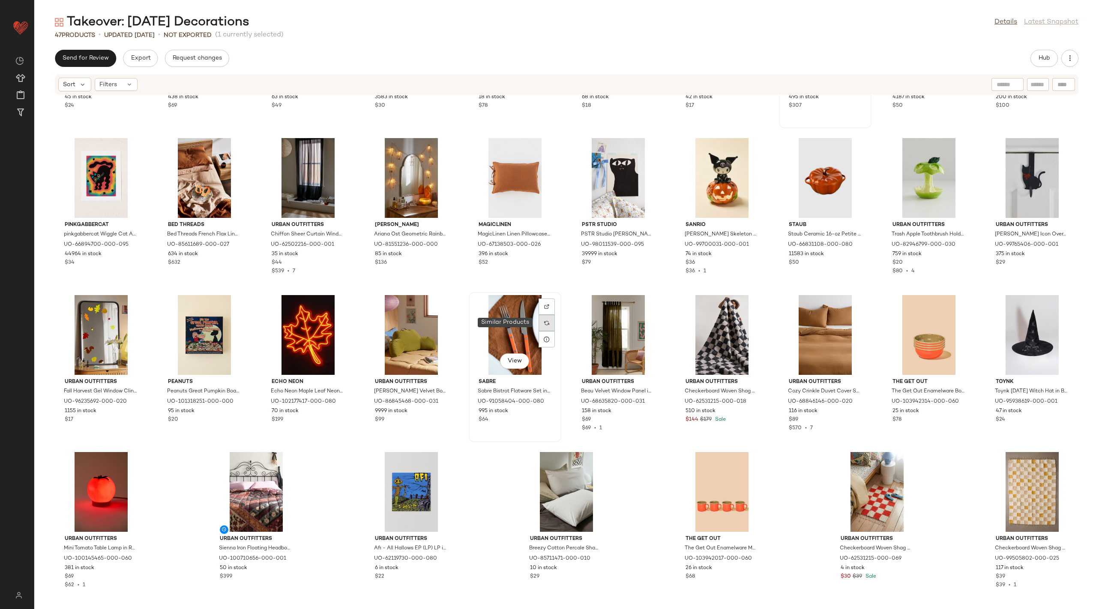
click at [545, 321] on img at bounding box center [546, 322] width 5 height 5
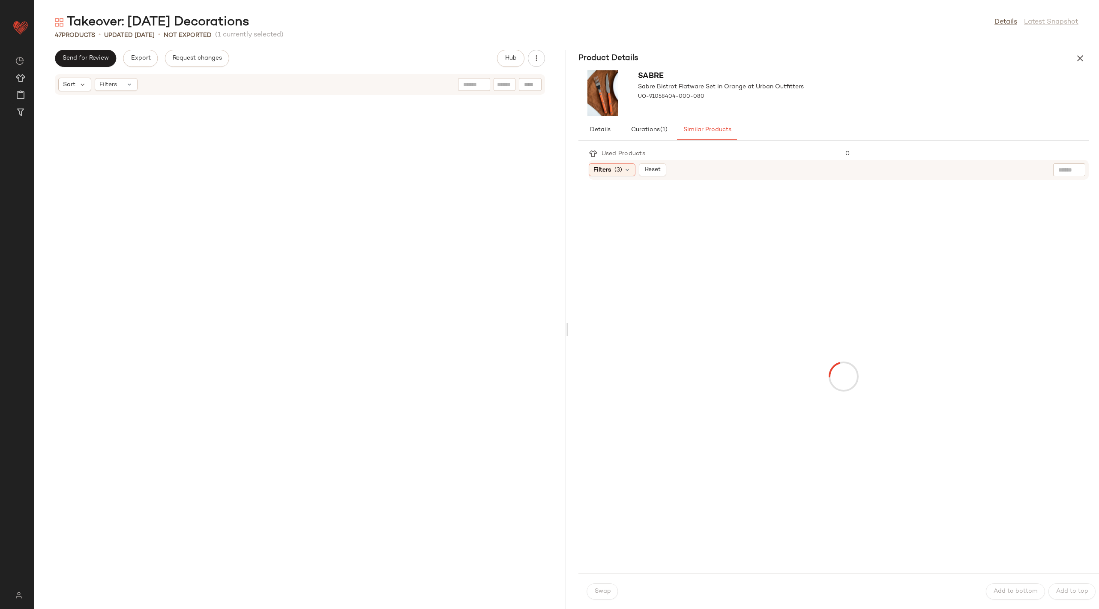
scroll to position [1098, 0]
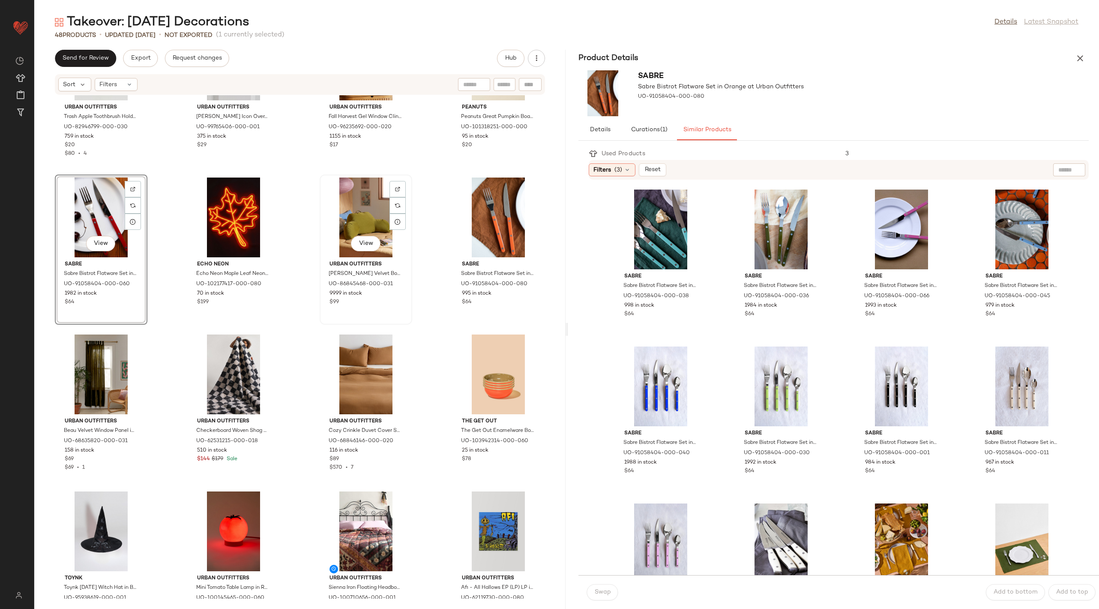
scroll to position [1188, 0]
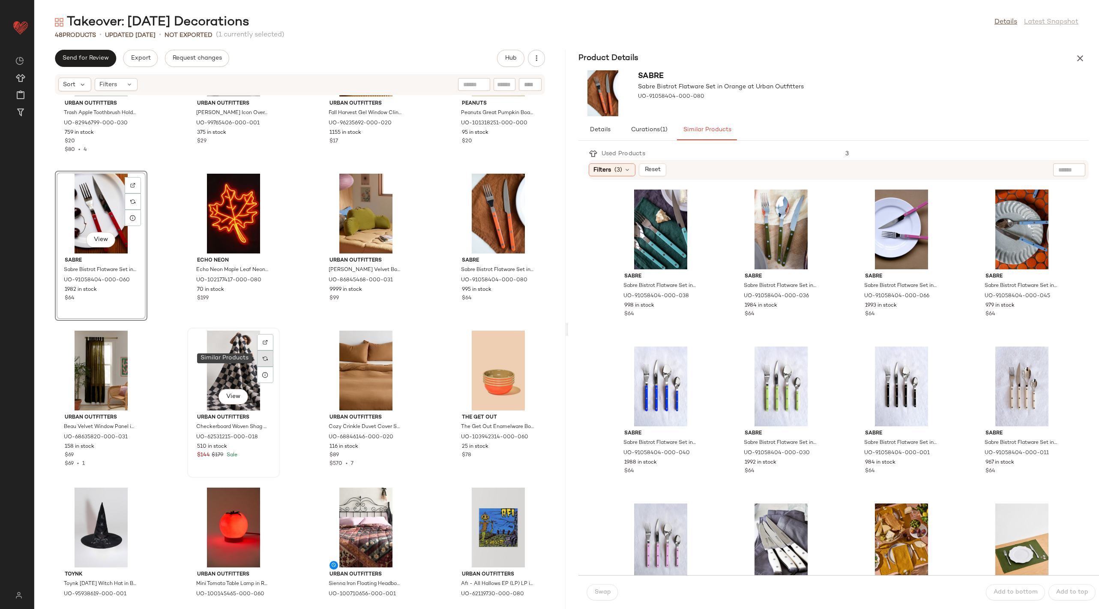
click at [267, 360] on div at bounding box center [265, 358] width 16 height 16
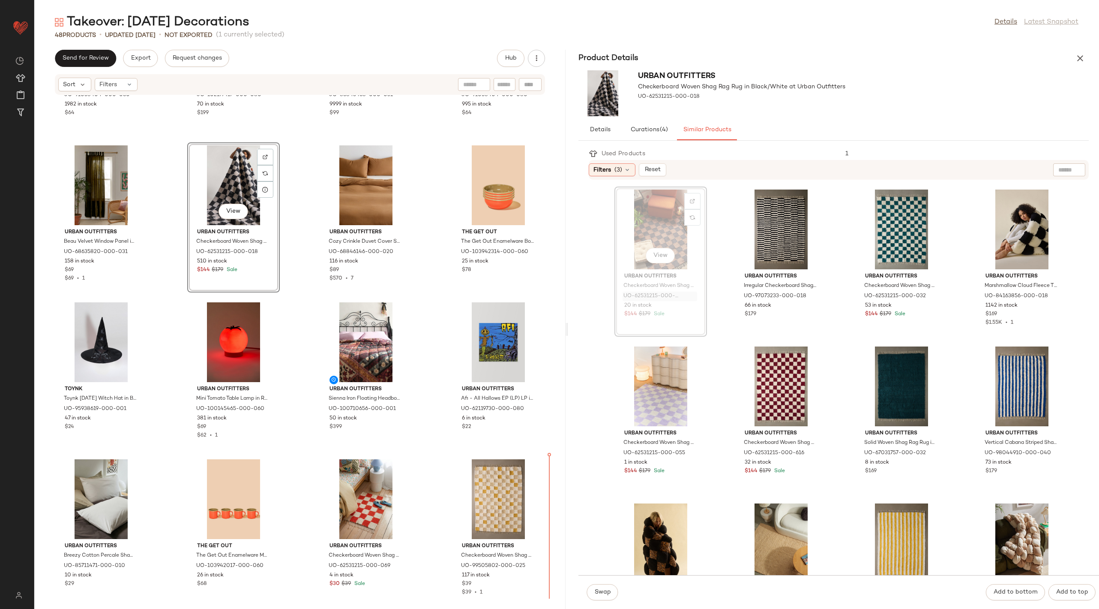
scroll to position [1381, 0]
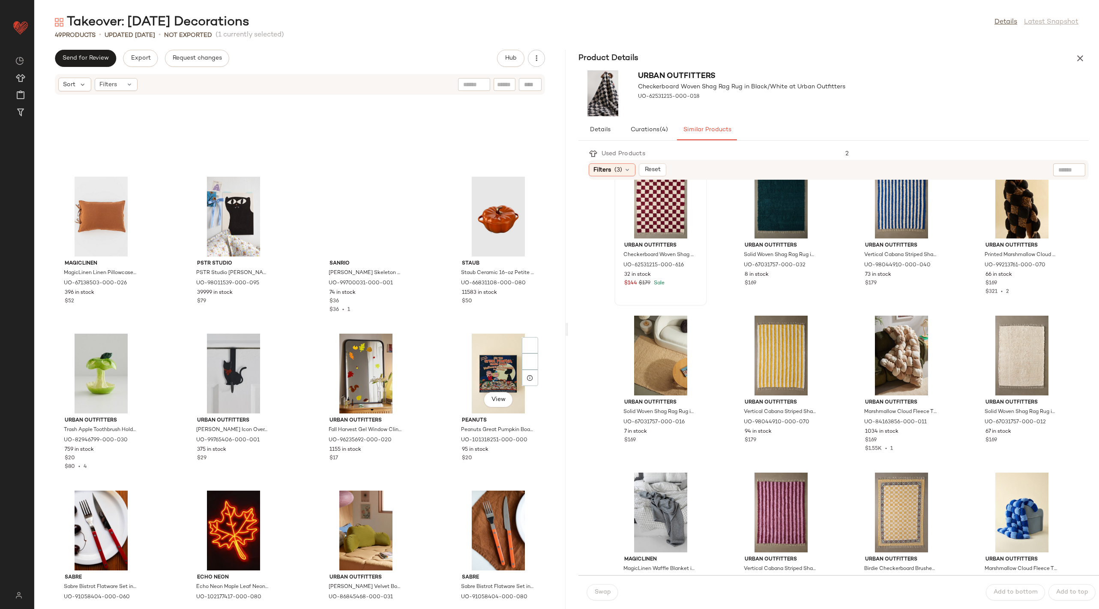
scroll to position [808, 0]
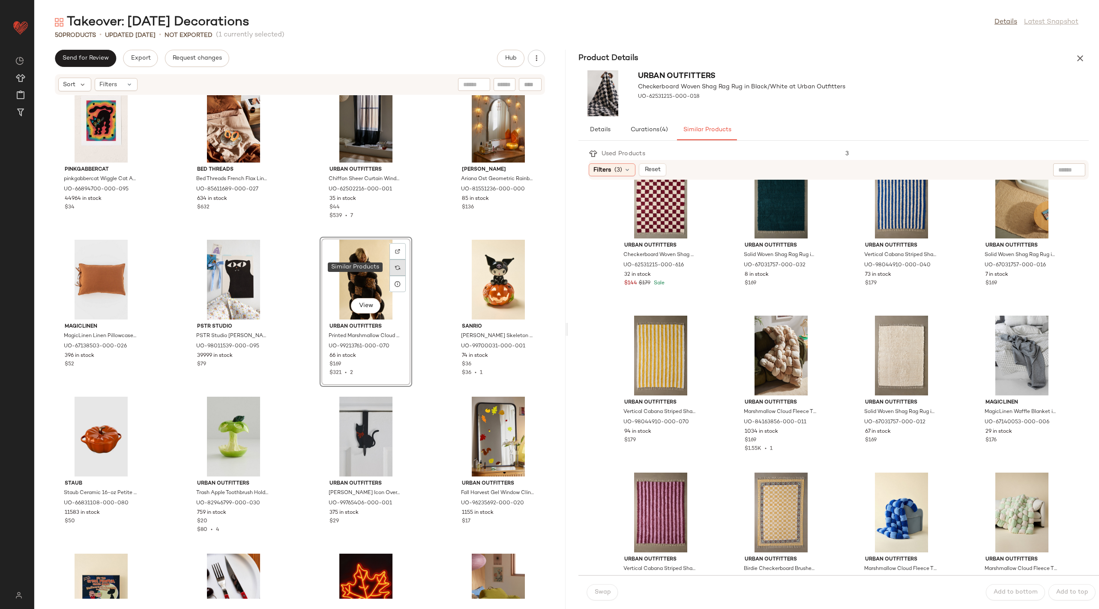
click at [396, 267] on img at bounding box center [397, 267] width 5 height 5
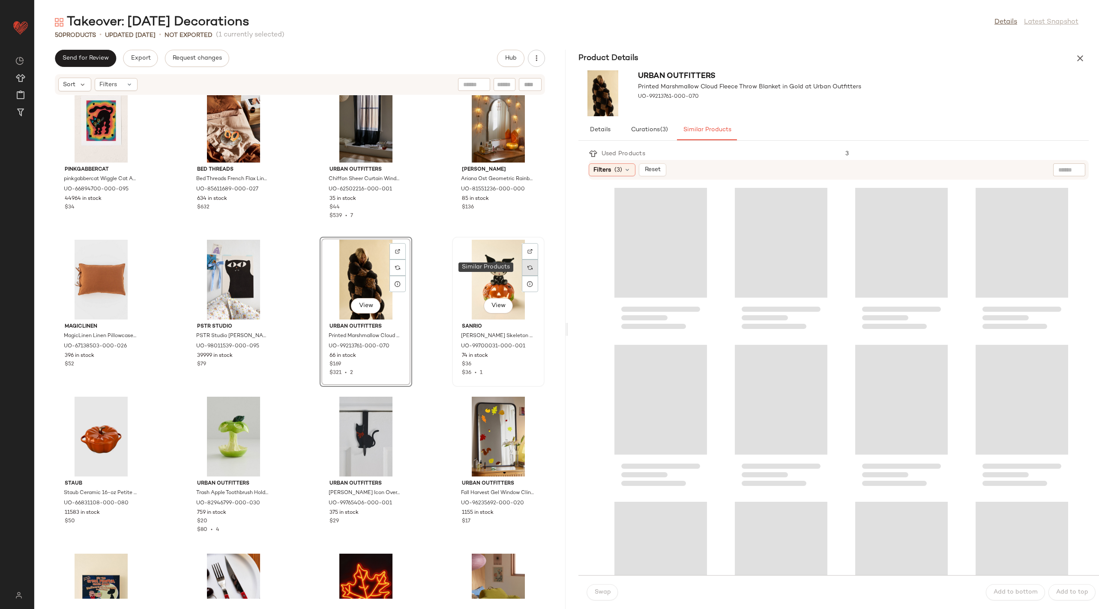
click at [525, 270] on div at bounding box center [530, 267] width 16 height 16
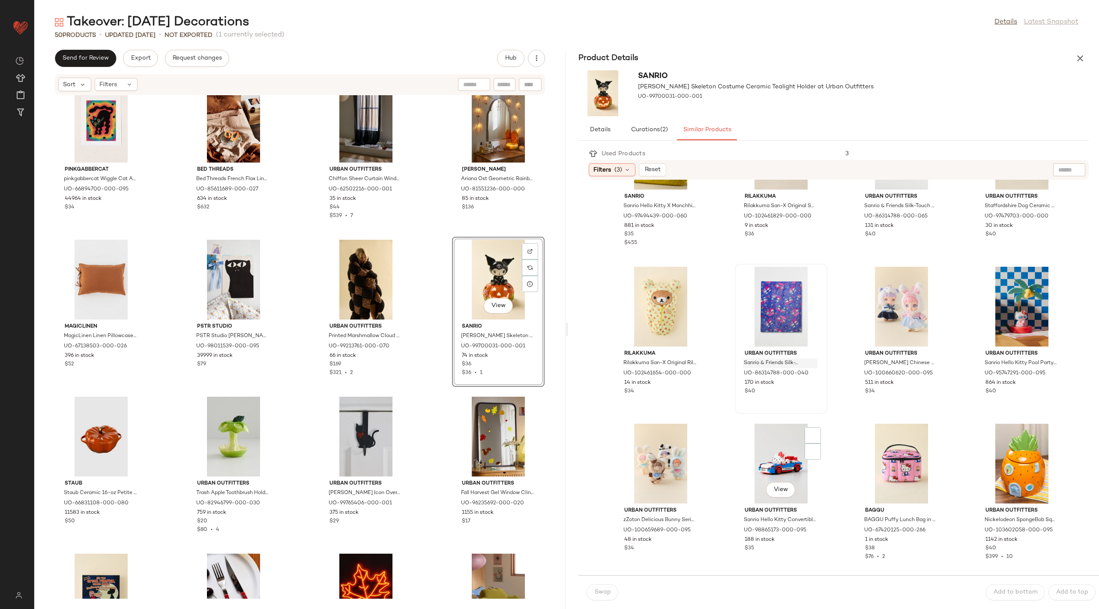
scroll to position [545, 0]
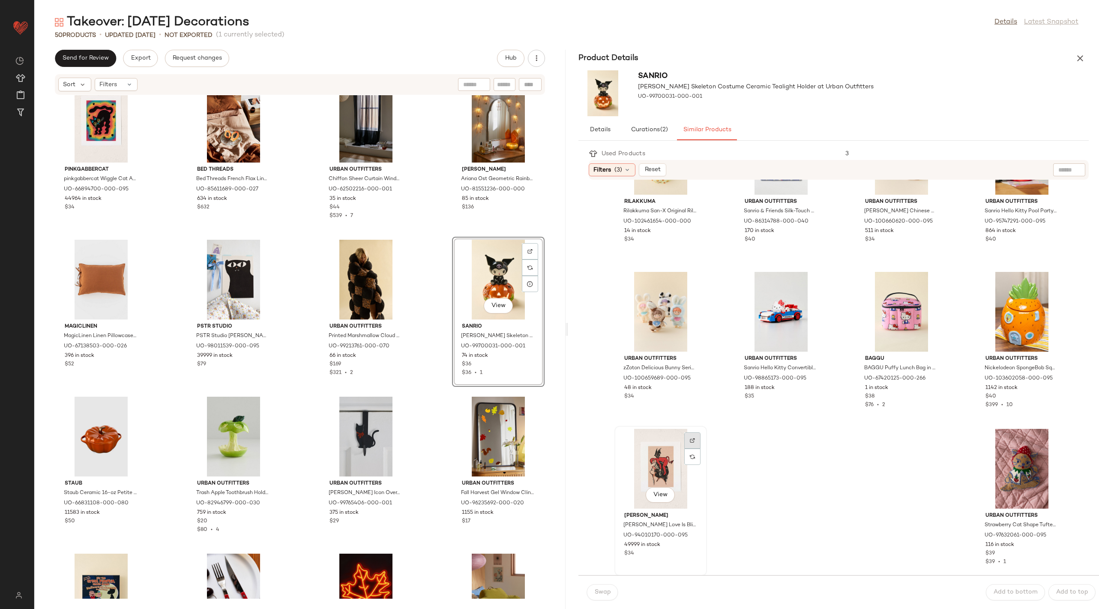
click at [694, 448] on div at bounding box center [692, 456] width 16 height 16
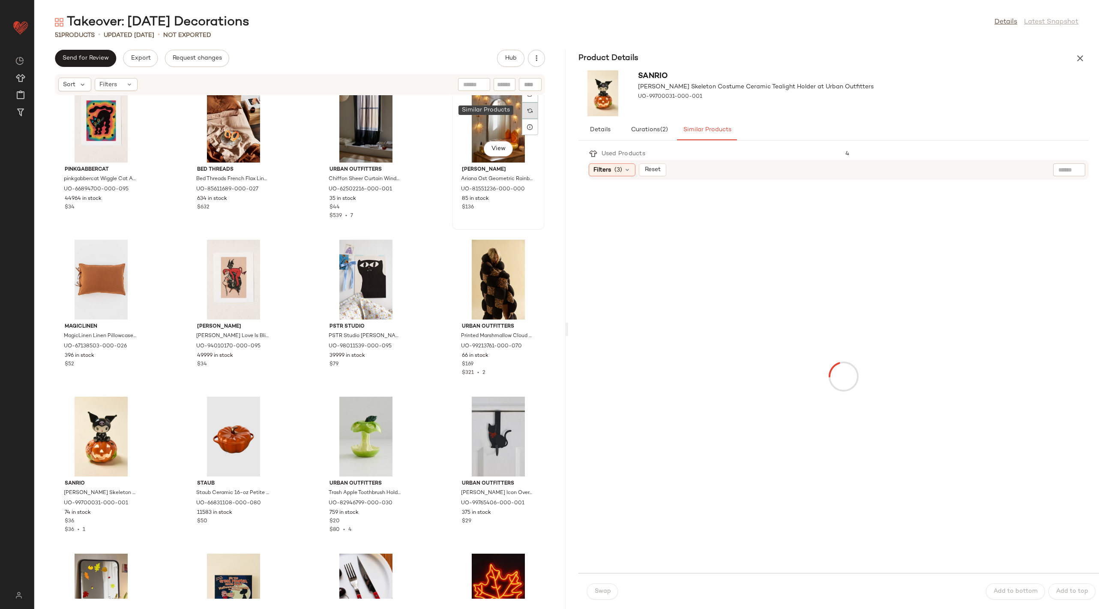
click at [528, 108] on img at bounding box center [530, 110] width 5 height 5
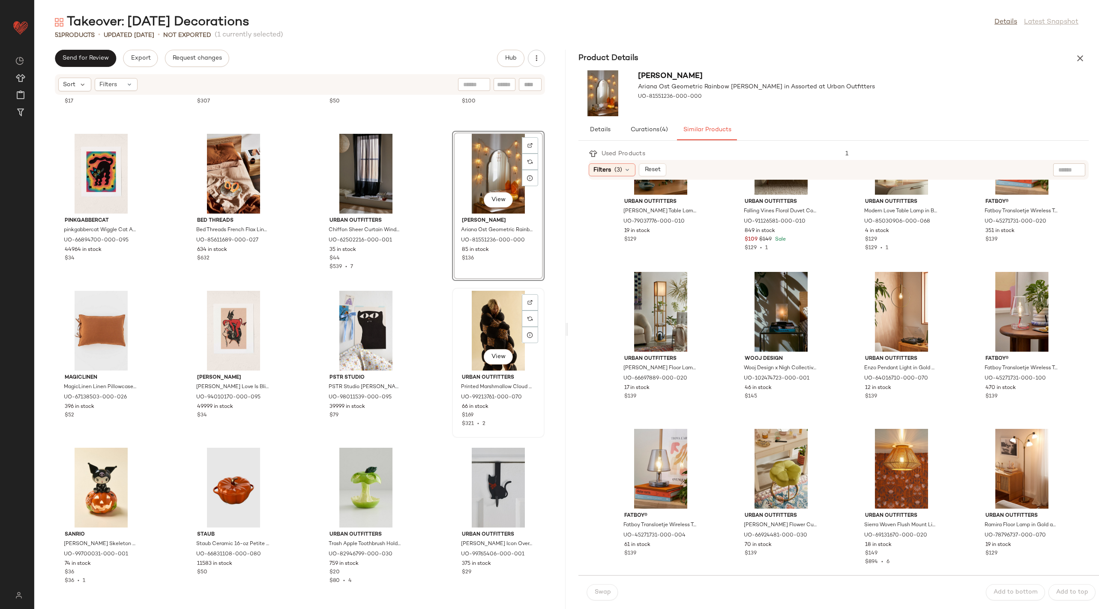
scroll to position [762, 0]
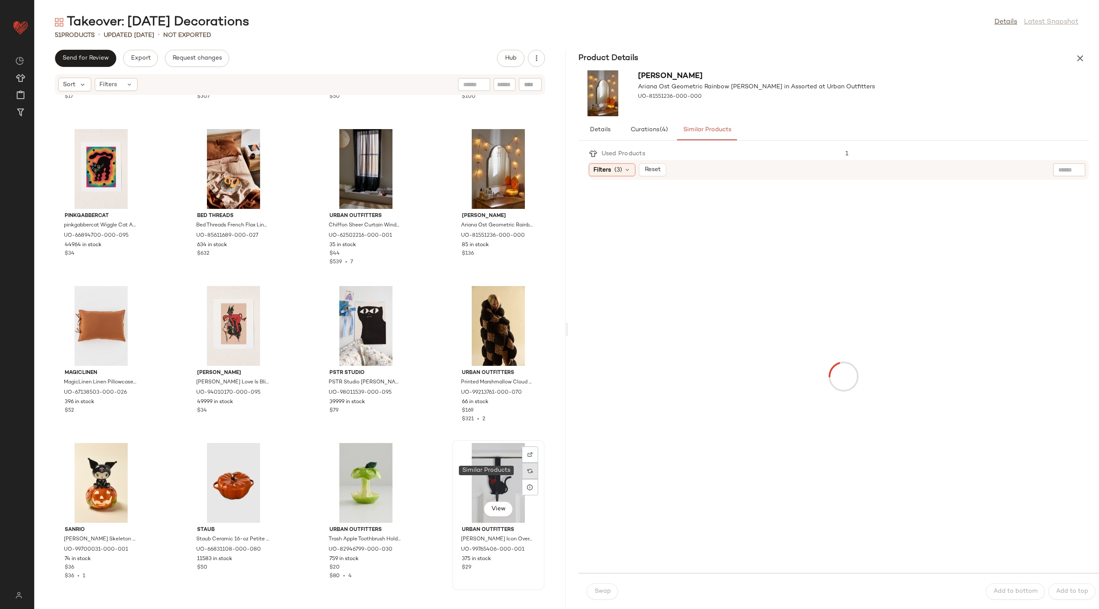
click at [528, 471] on img at bounding box center [530, 470] width 5 height 5
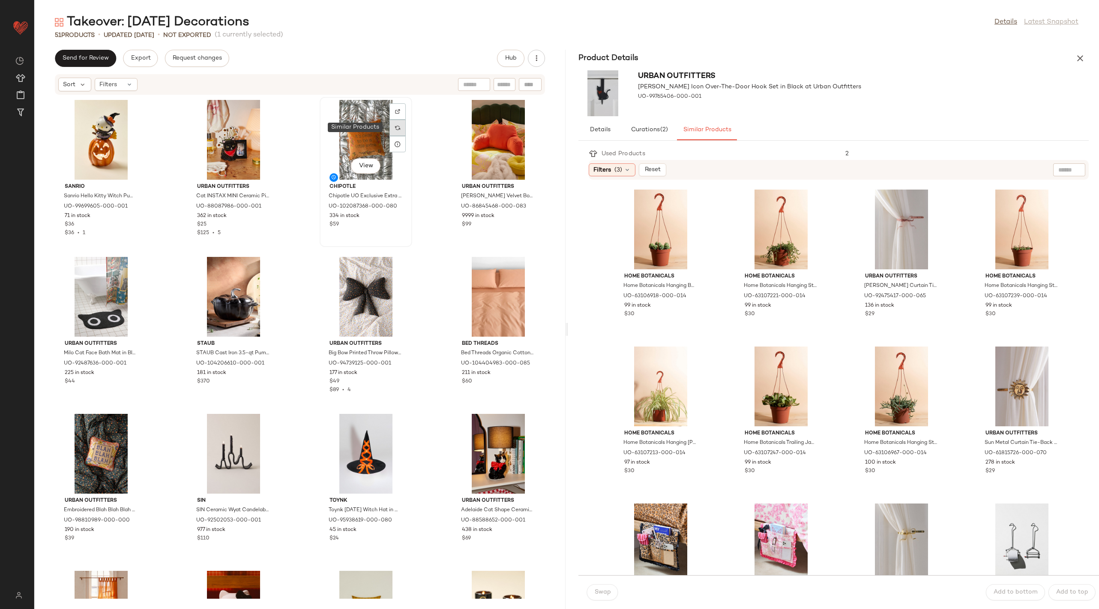
click at [395, 131] on div at bounding box center [398, 128] width 16 height 16
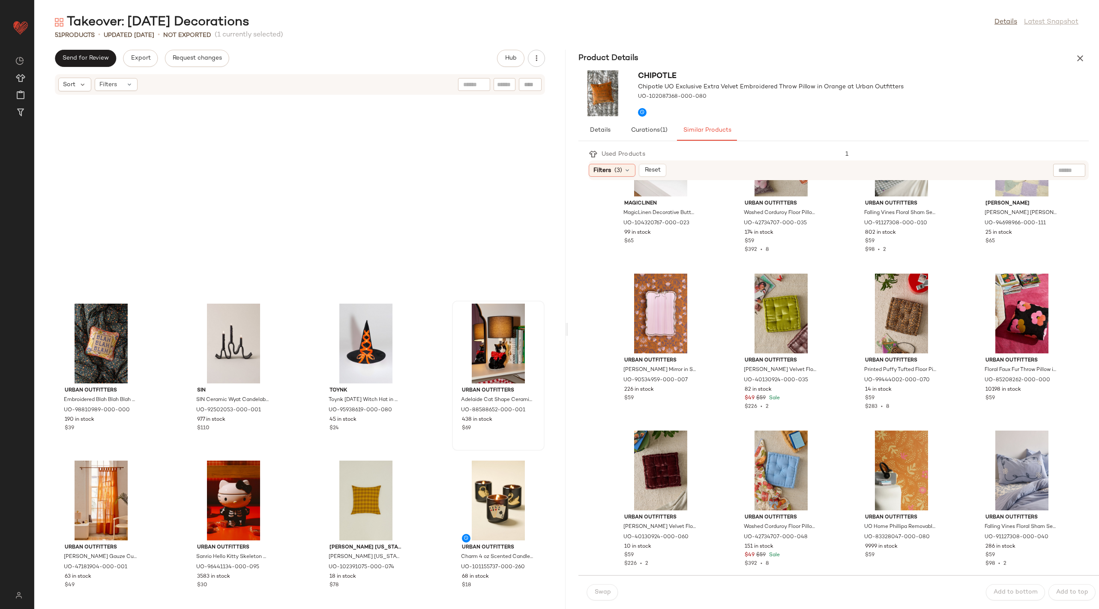
scroll to position [431, 0]
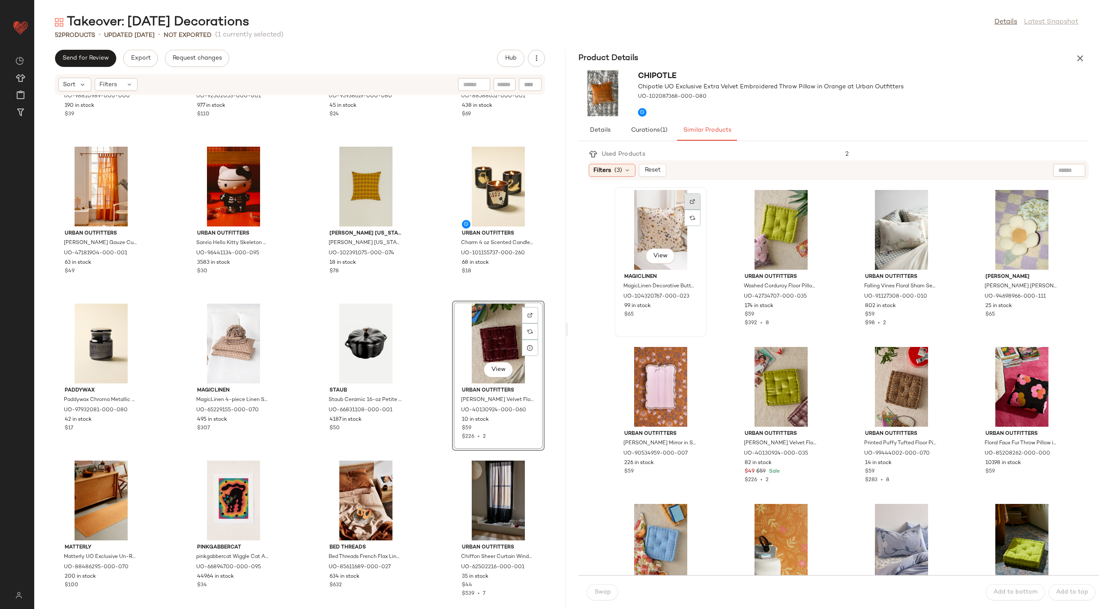
click at [690, 199] on img at bounding box center [692, 201] width 5 height 5
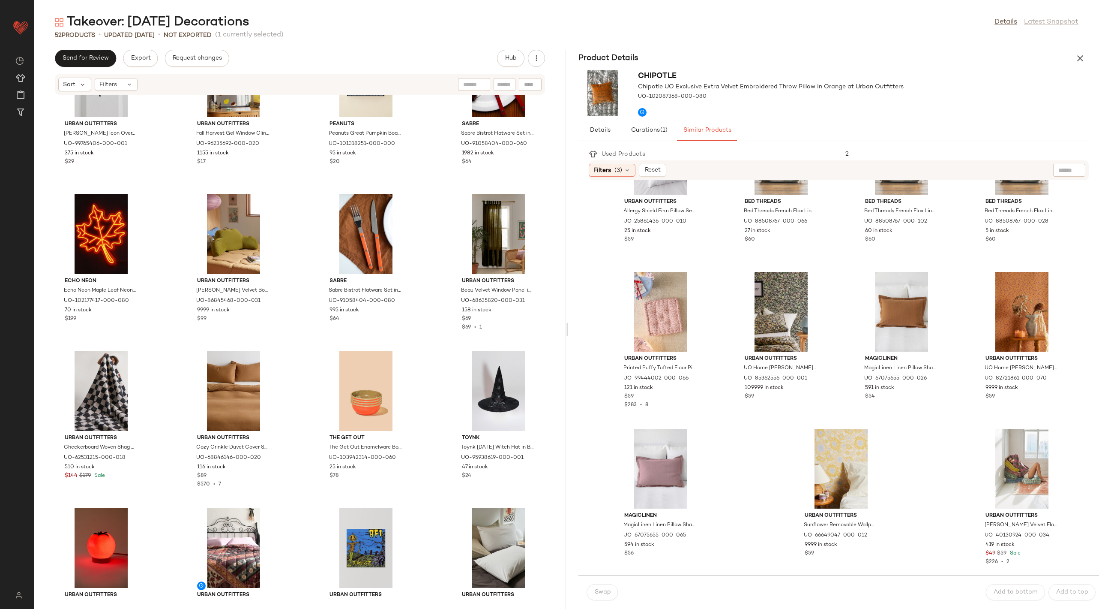
scroll to position [1314, 0]
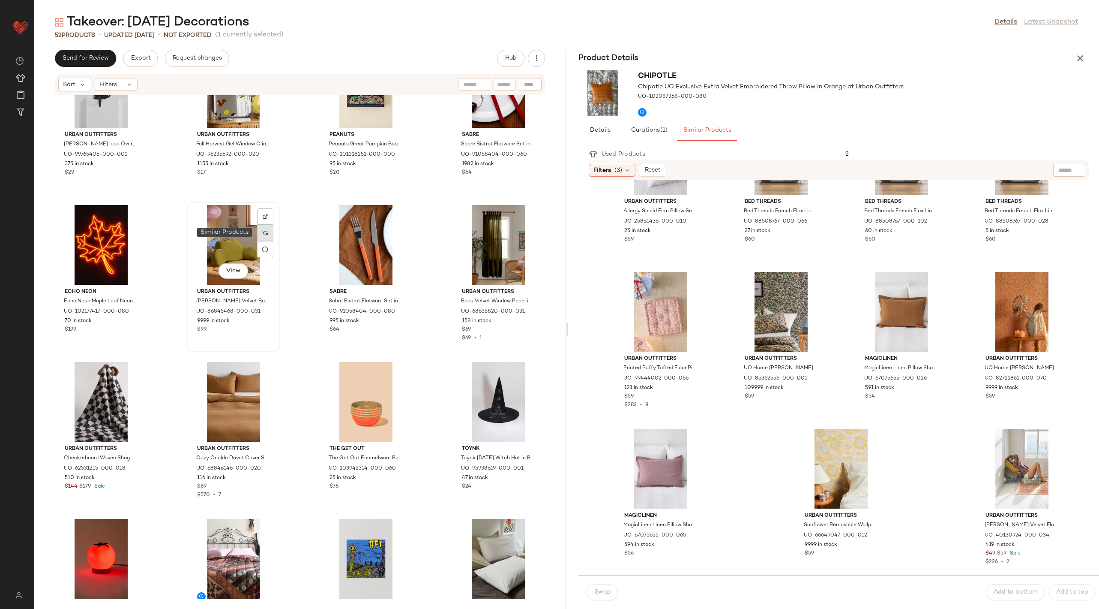
click at [264, 234] on img at bounding box center [265, 232] width 5 height 5
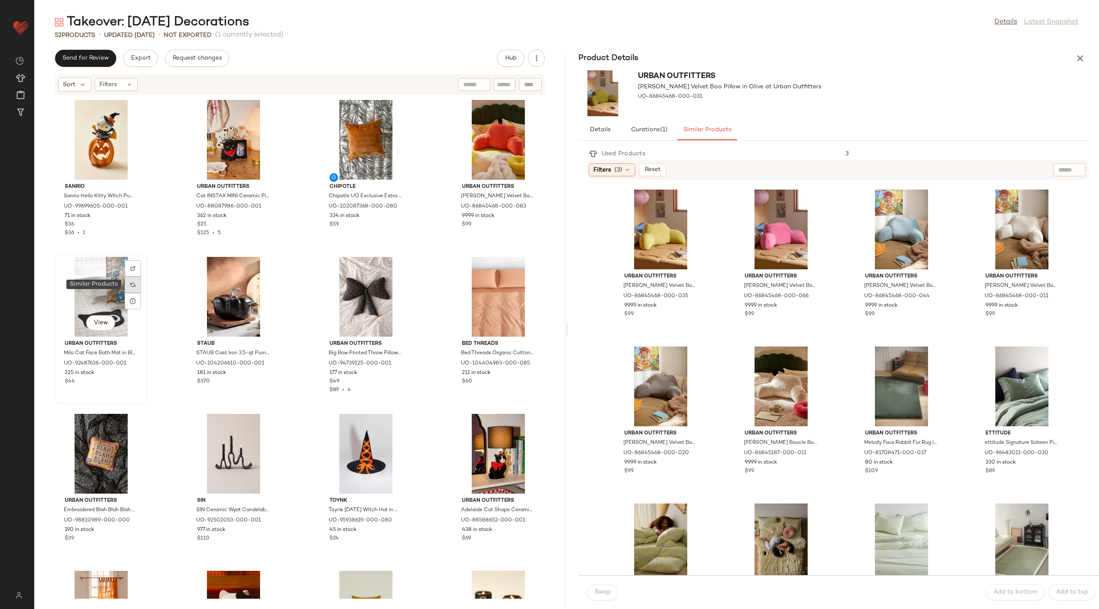
click at [132, 284] on img at bounding box center [132, 284] width 5 height 5
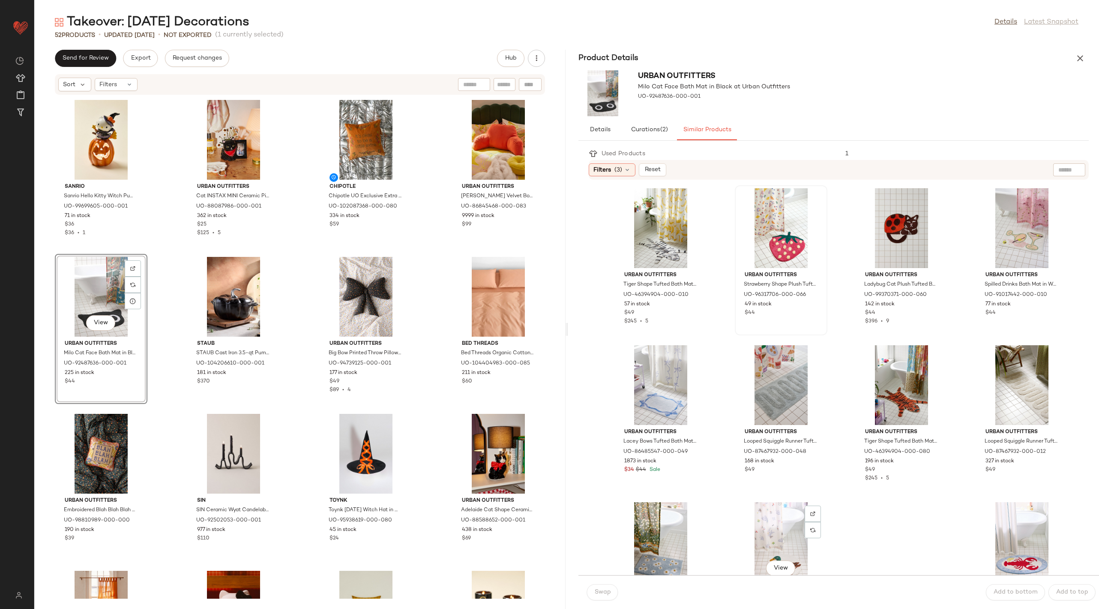
scroll to position [545, 0]
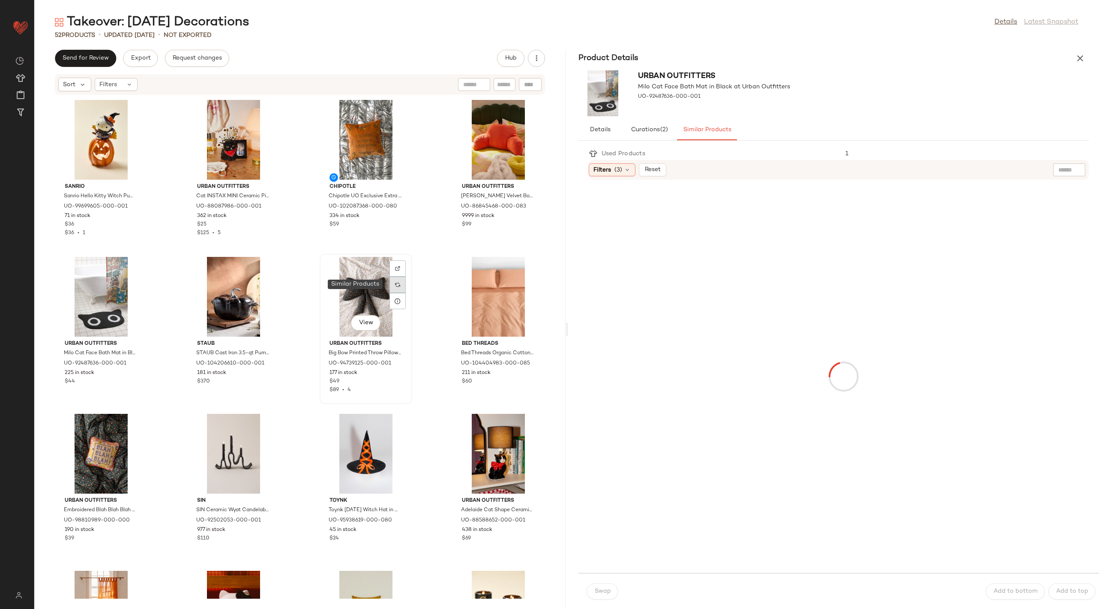
click at [399, 286] on div at bounding box center [398, 284] width 16 height 16
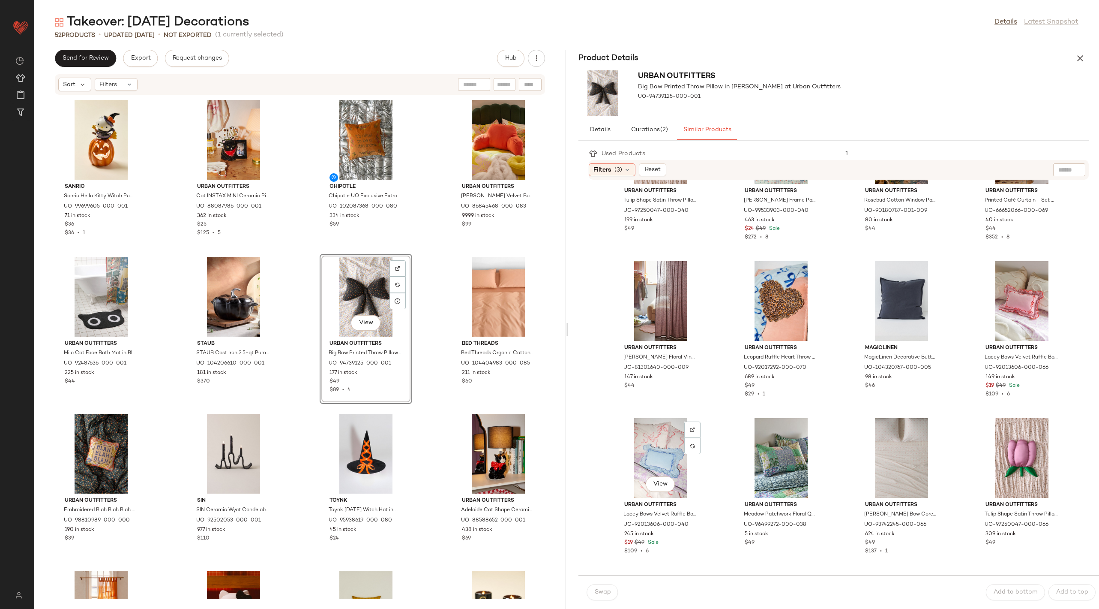
scroll to position [545, 0]
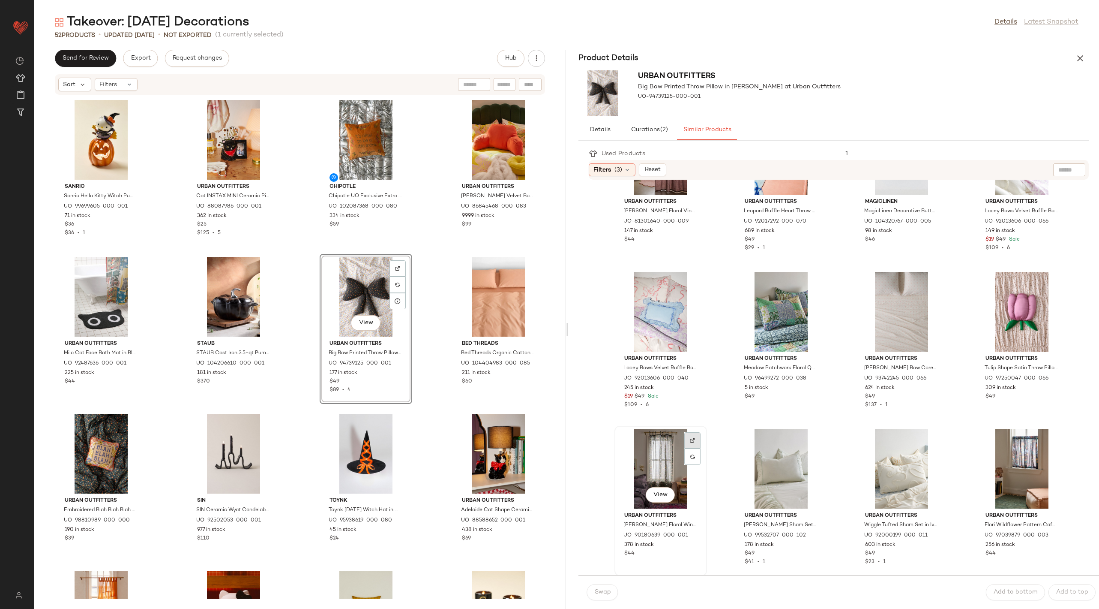
click at [693, 439] on img at bounding box center [692, 440] width 5 height 5
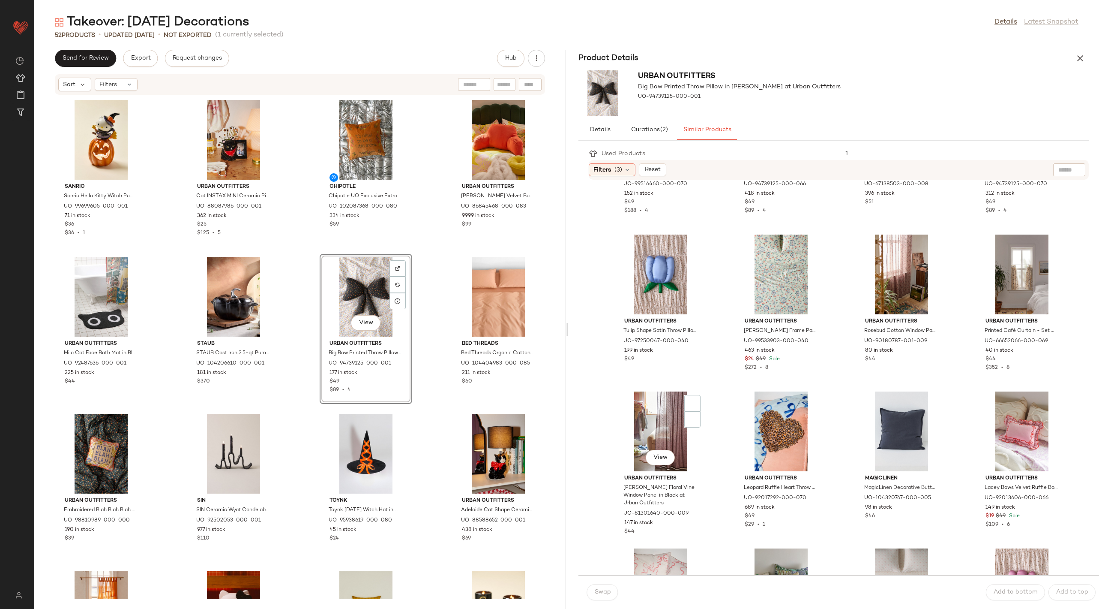
scroll to position [233, 0]
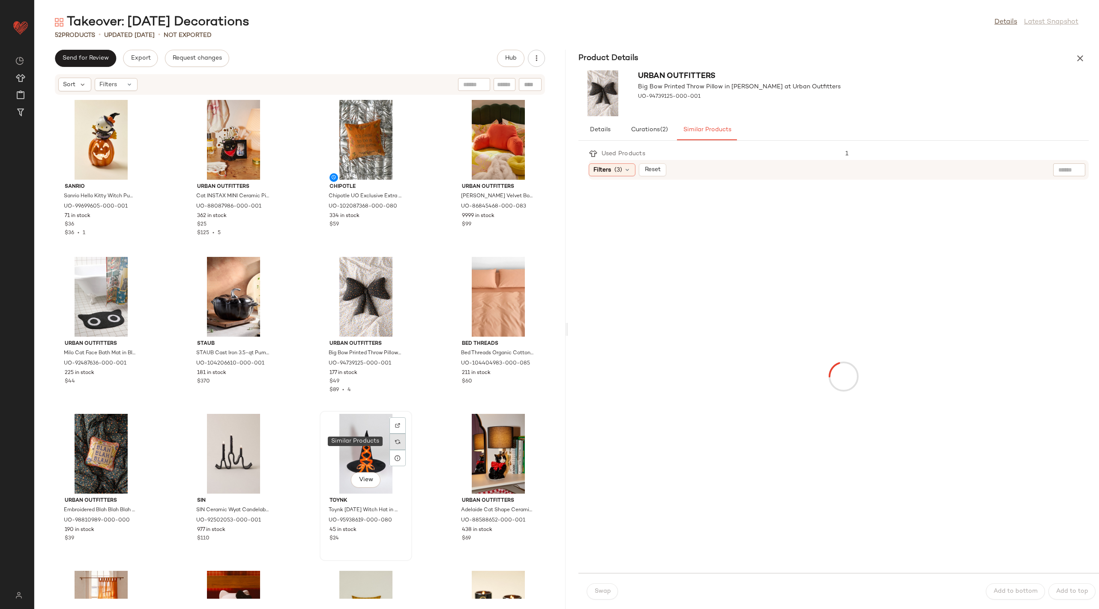
click at [396, 441] on img at bounding box center [397, 441] width 5 height 5
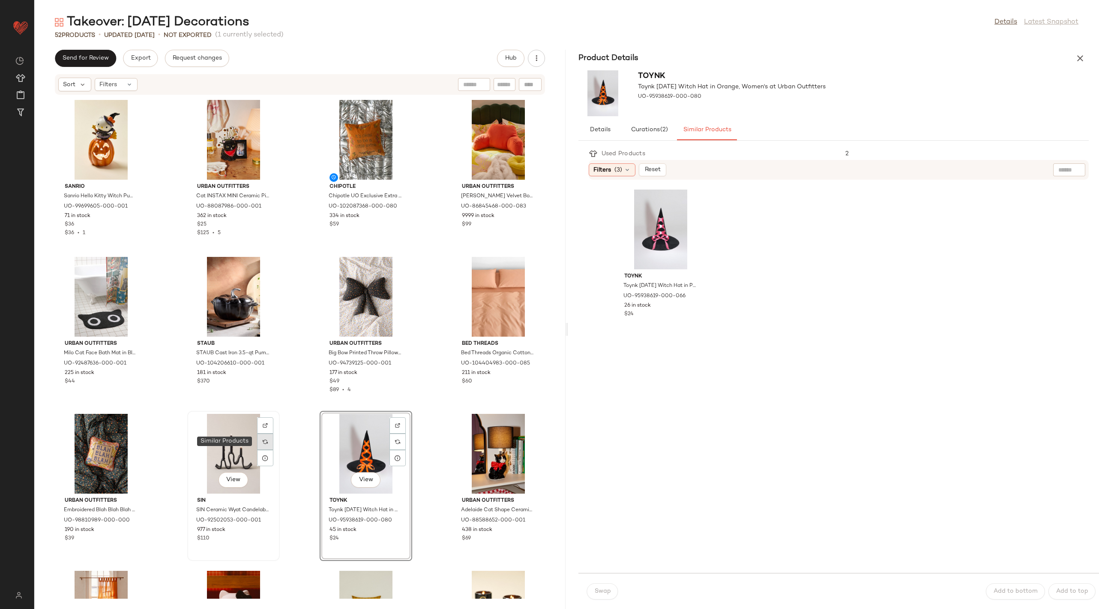
click at [264, 441] on img at bounding box center [265, 441] width 5 height 5
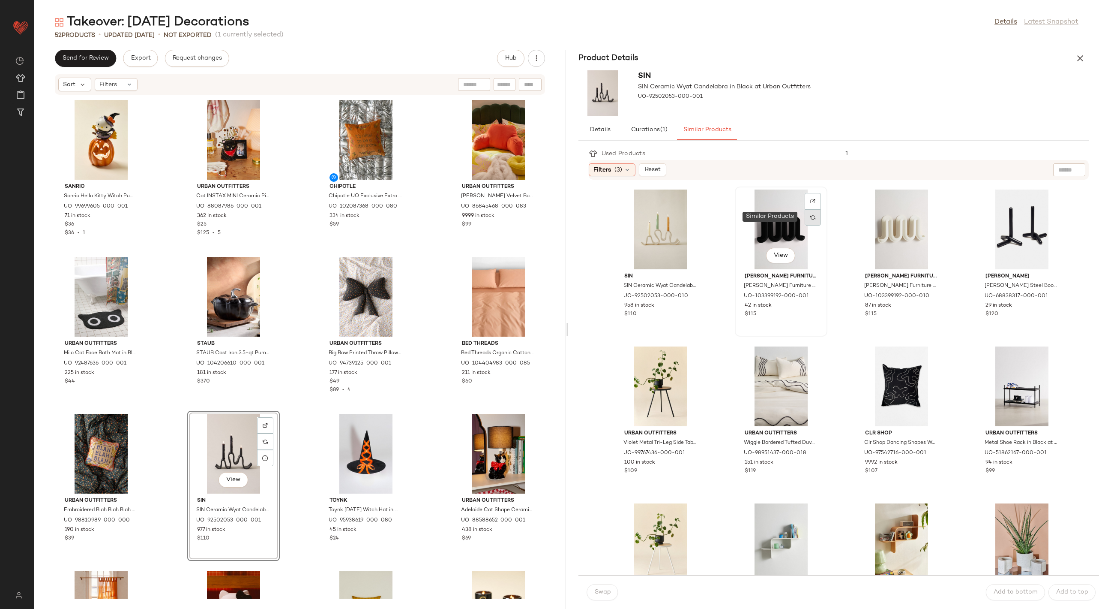
click at [810, 215] on img at bounding box center [812, 217] width 5 height 5
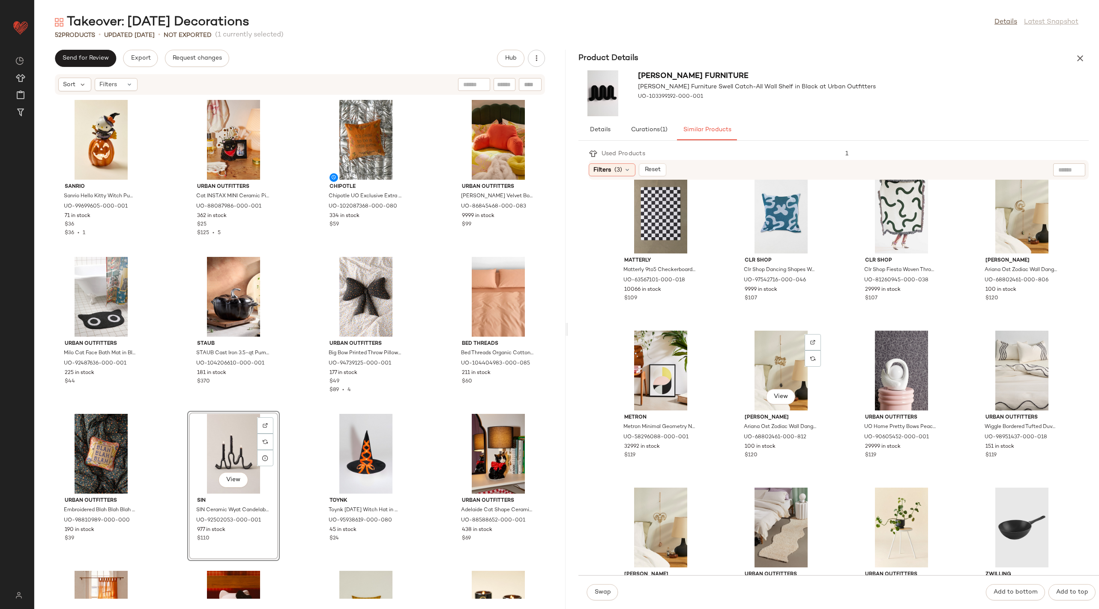
scroll to position [545, 0]
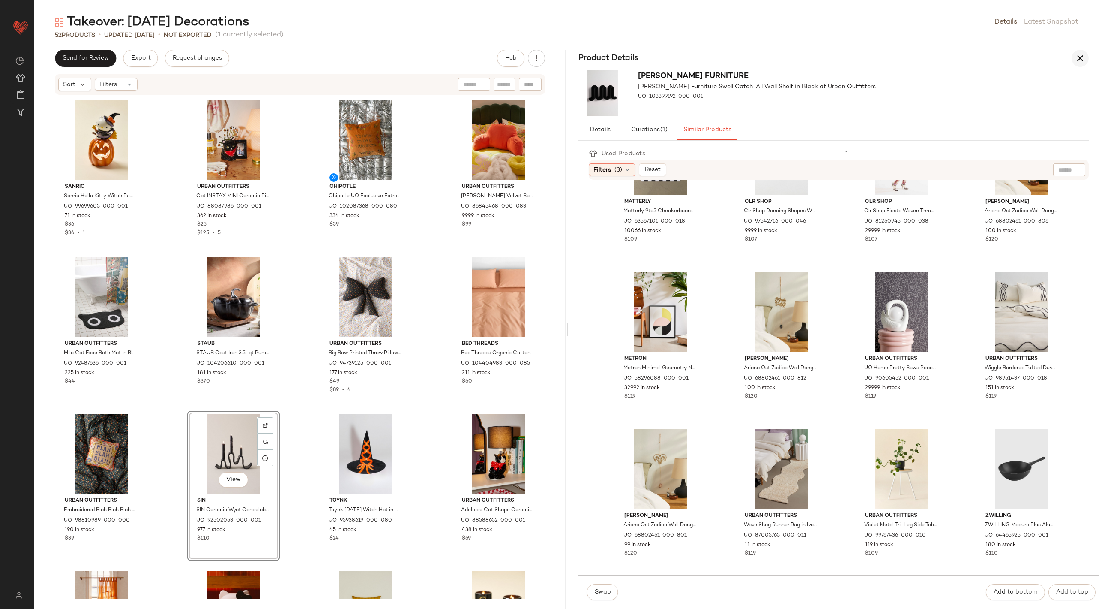
click at [1082, 51] on button "button" at bounding box center [1080, 58] width 17 height 17
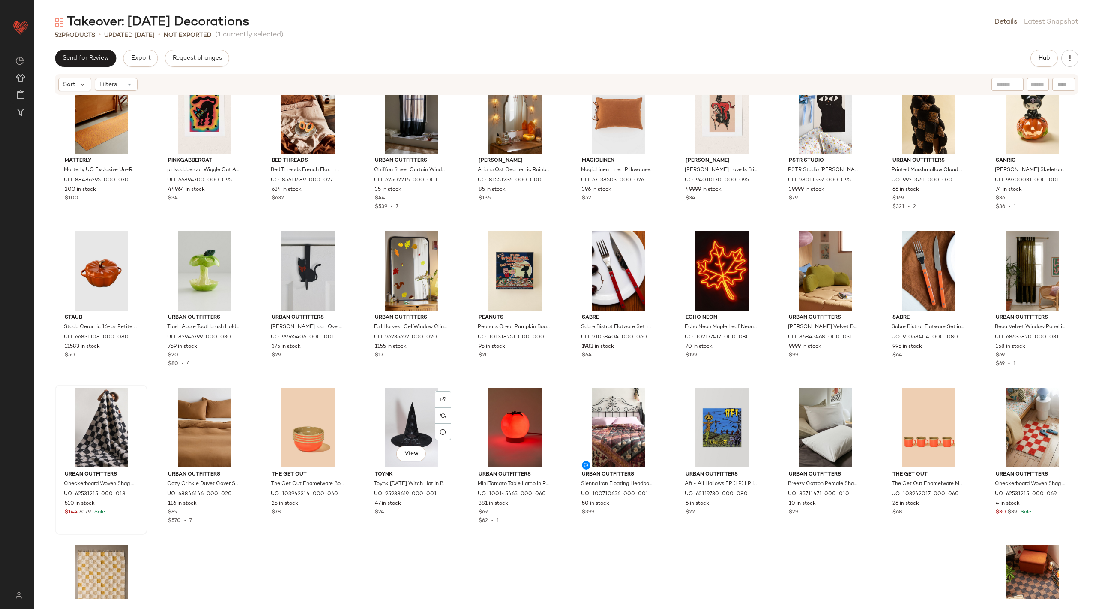
scroll to position [439, 0]
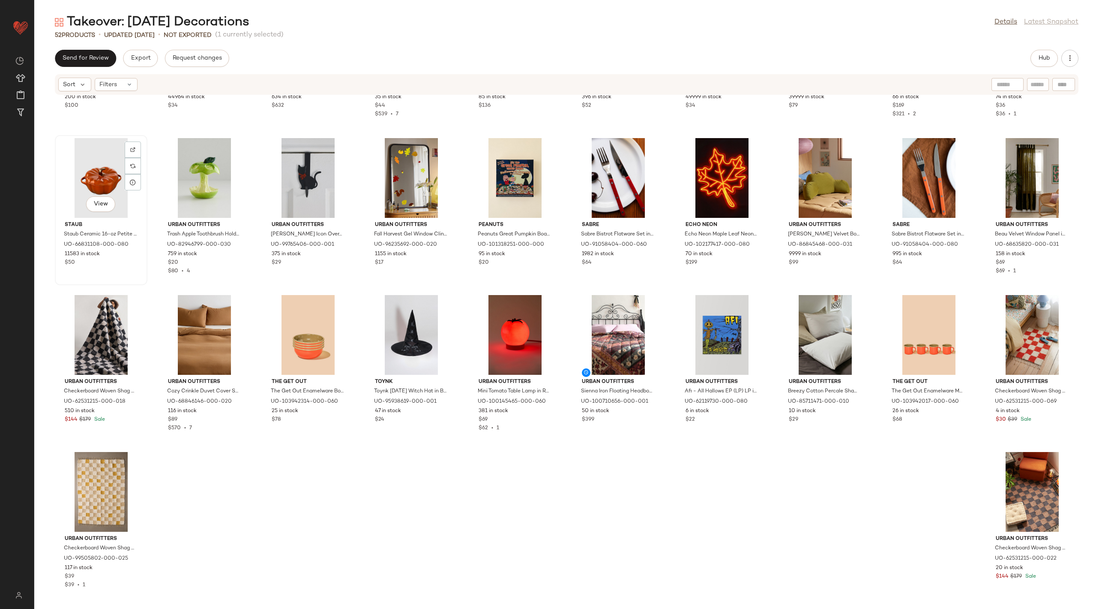
click at [113, 255] on div "11583 in stock" at bounding box center [101, 254] width 73 height 8
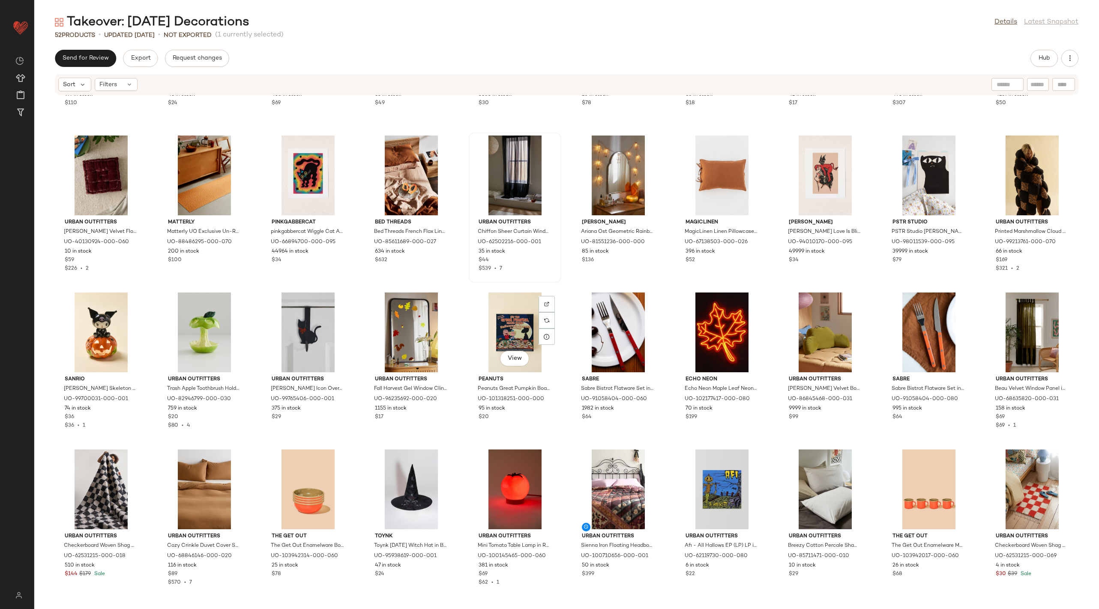
scroll to position [224, 0]
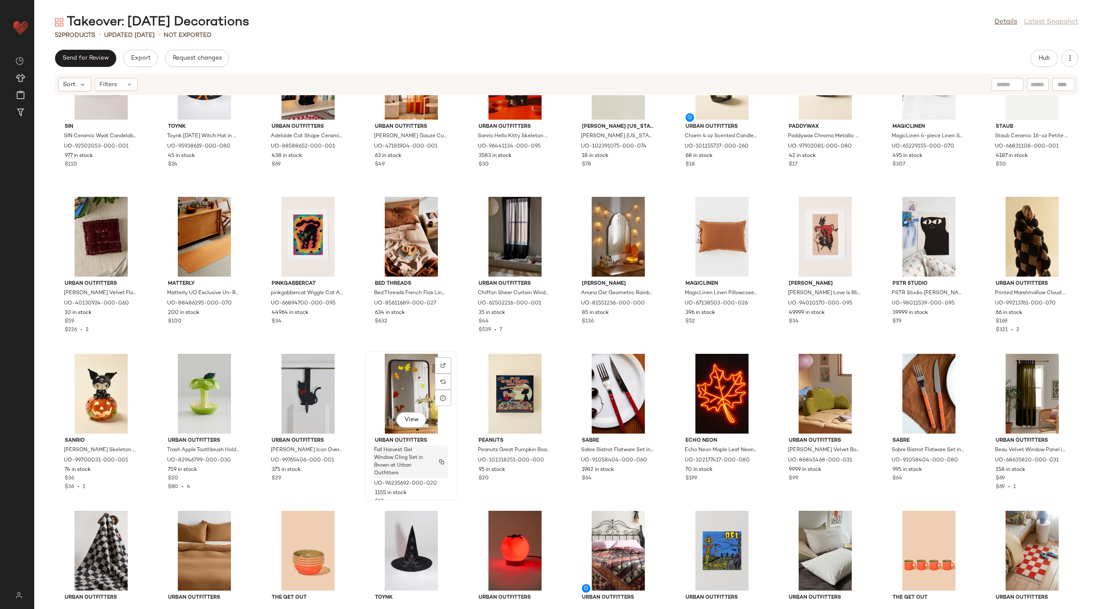
click at [422, 449] on span "Fall Harvest Gel Window Cling Set in Brown at Urban Outfitters" at bounding box center [402, 461] width 57 height 31
click at [399, 387] on div "View" at bounding box center [411, 394] width 87 height 80
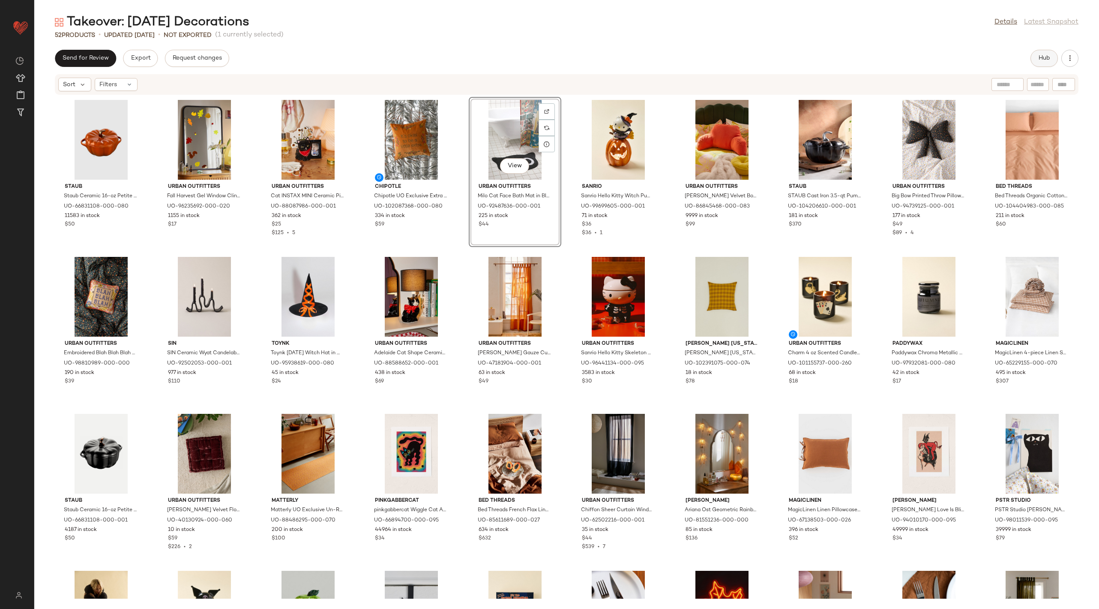
click at [1047, 61] on span "Hub" at bounding box center [1044, 58] width 12 height 7
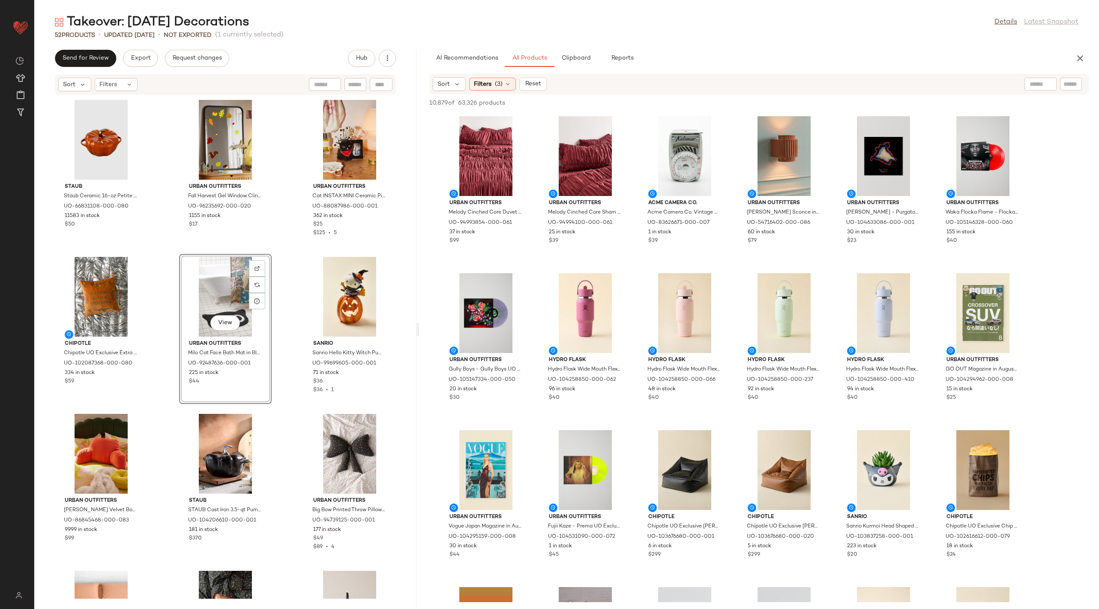
drag, startPoint x: 537, startPoint y: 330, endPoint x: 419, endPoint y: 329, distance: 117.4
click at [419, 329] on div "Takeover: Halloween Decorations Details Latest Snapshot 52 Products • updated A…" at bounding box center [566, 311] width 1065 height 595
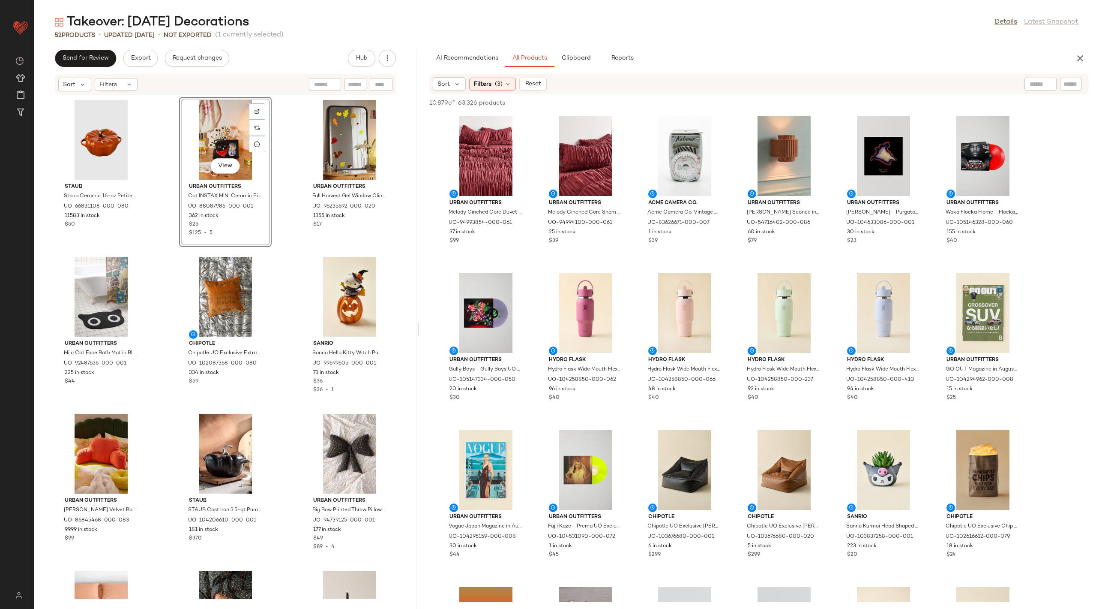
click at [285, 246] on div "Staub Staub Ceramic 16-oz Petite Pumpkin Cocotte in Burnt Orange at Urban Outfi…" at bounding box center [225, 346] width 382 height 503
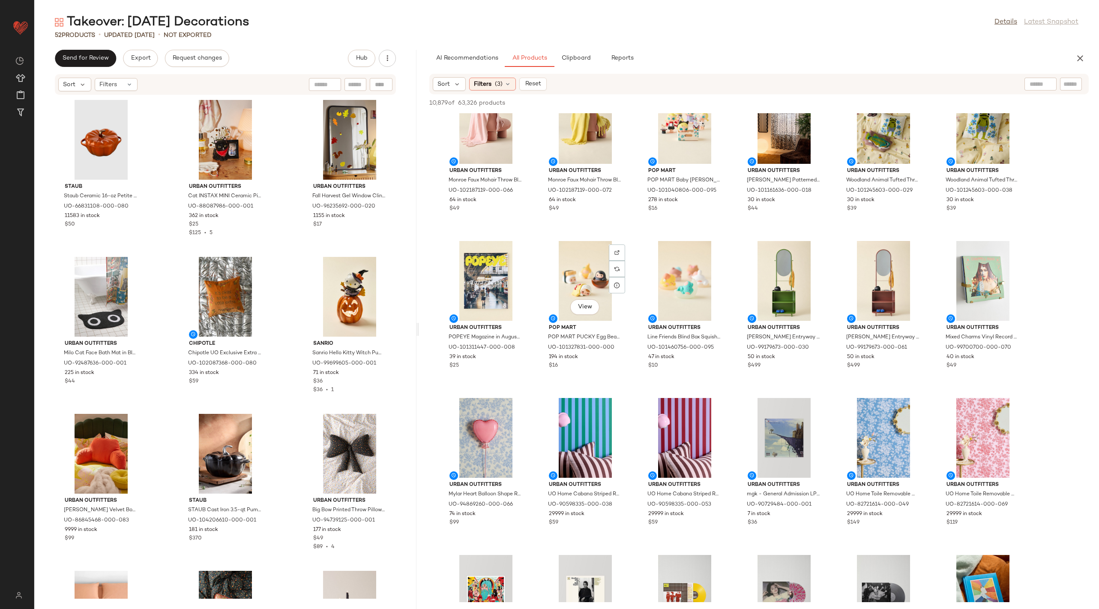
scroll to position [665, 0]
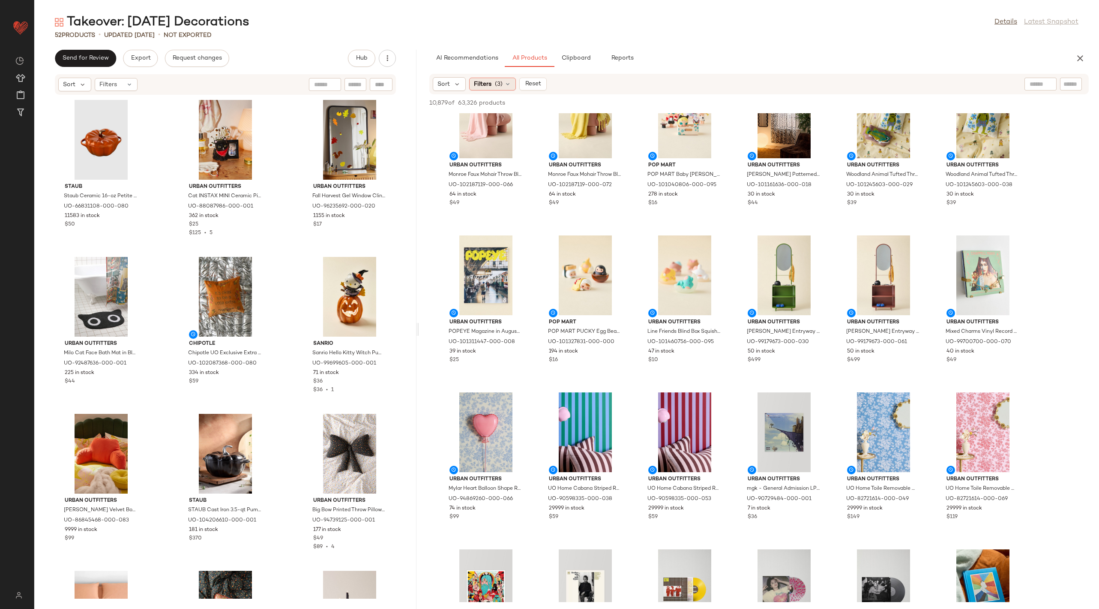
click at [496, 82] on span "(3)" at bounding box center [499, 84] width 8 height 9
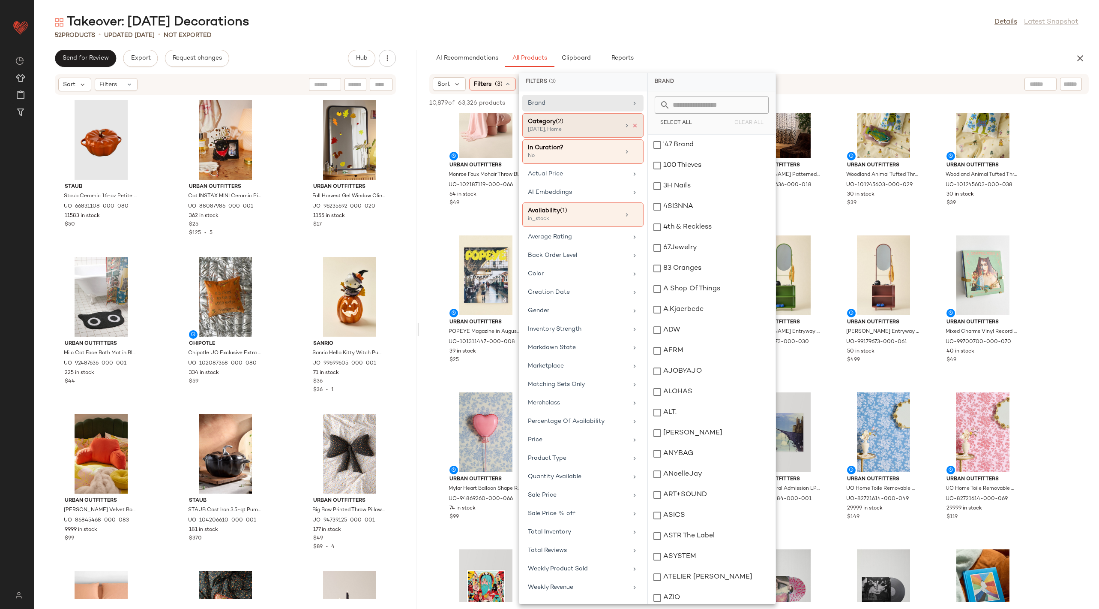
click at [636, 124] on icon at bounding box center [635, 126] width 6 height 6
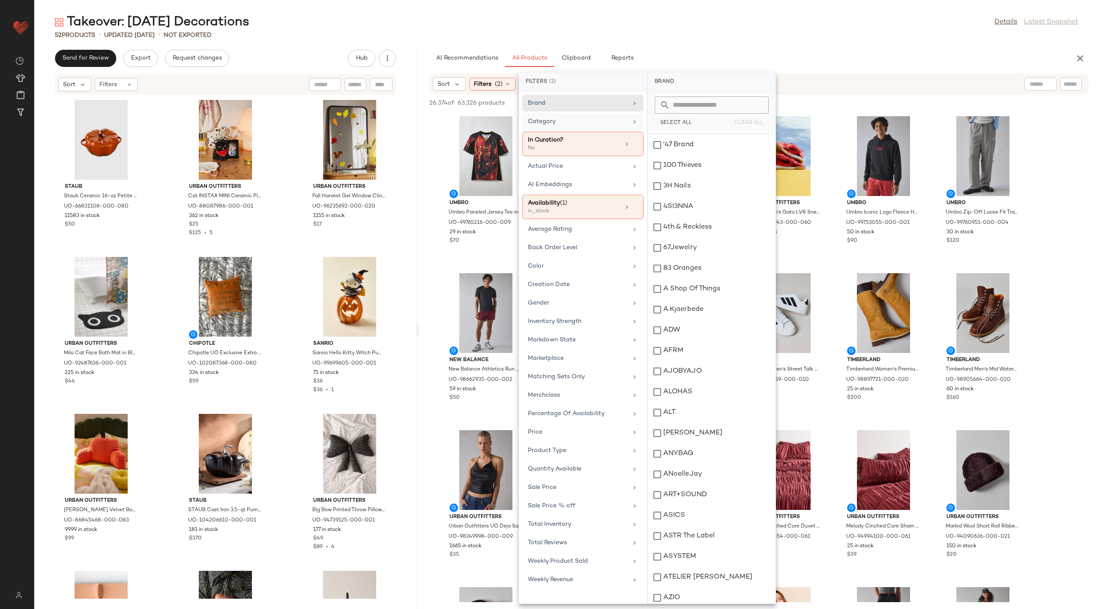
click at [765, 36] on div "52 Products • updated Aug 21st • Not Exported" at bounding box center [566, 35] width 1065 height 9
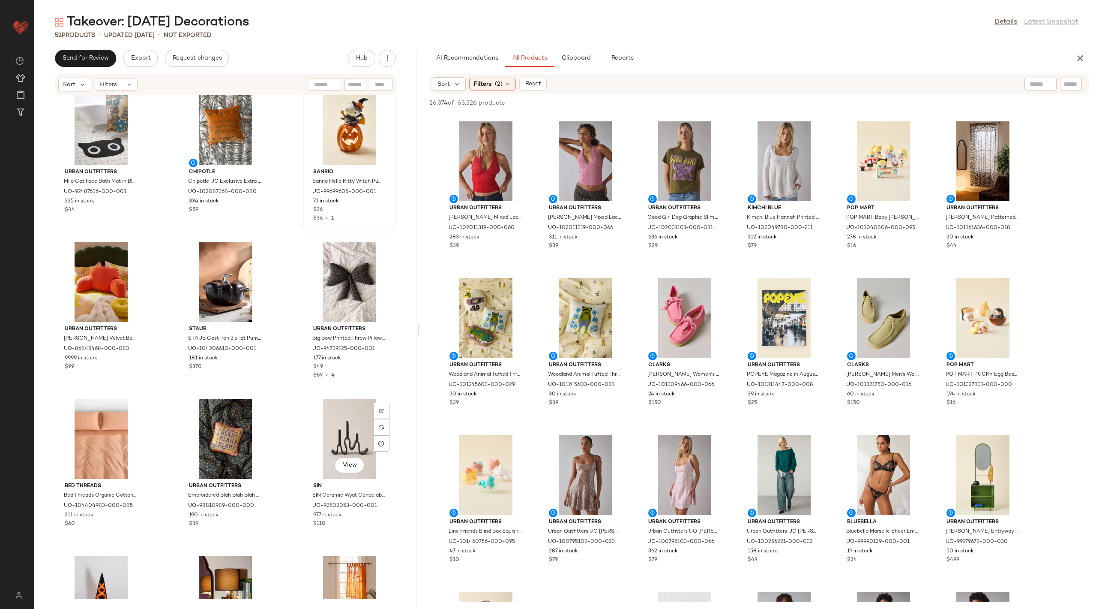
scroll to position [190, 0]
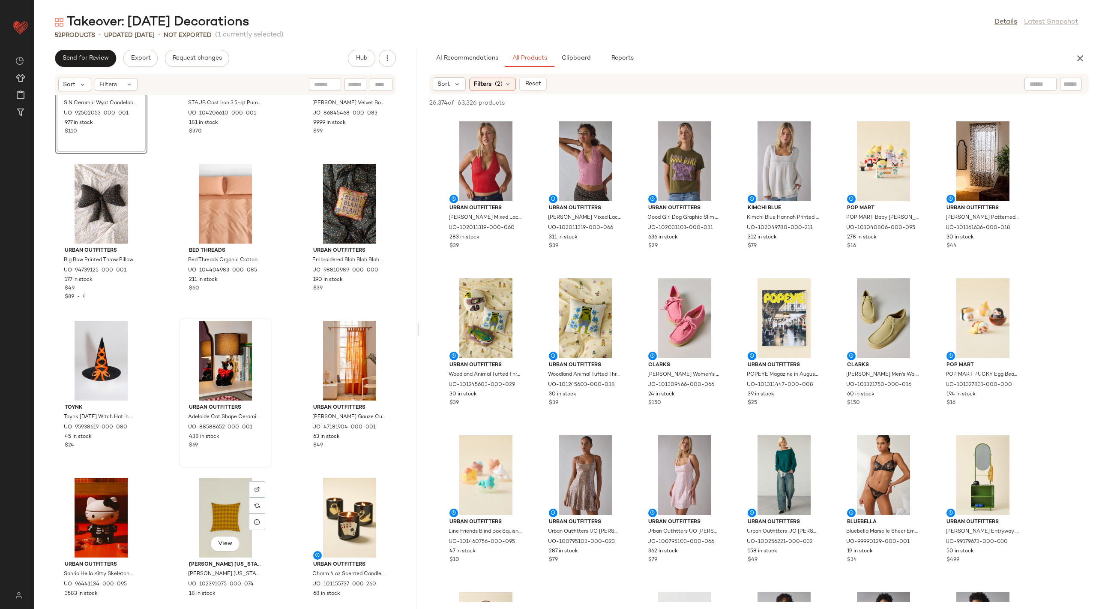
scroll to position [412, 0]
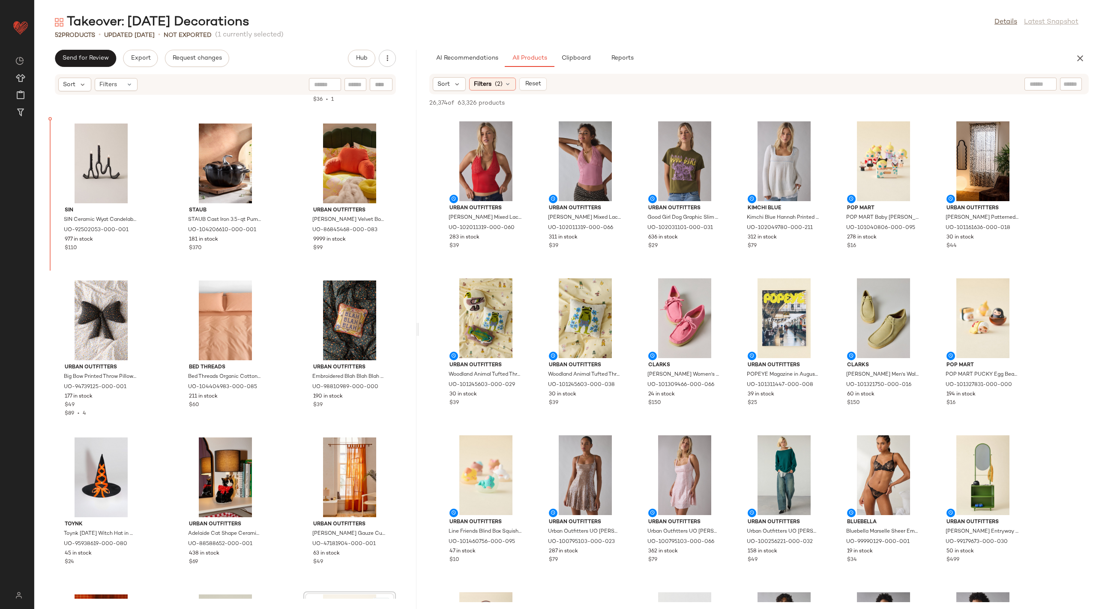
scroll to position [297, 0]
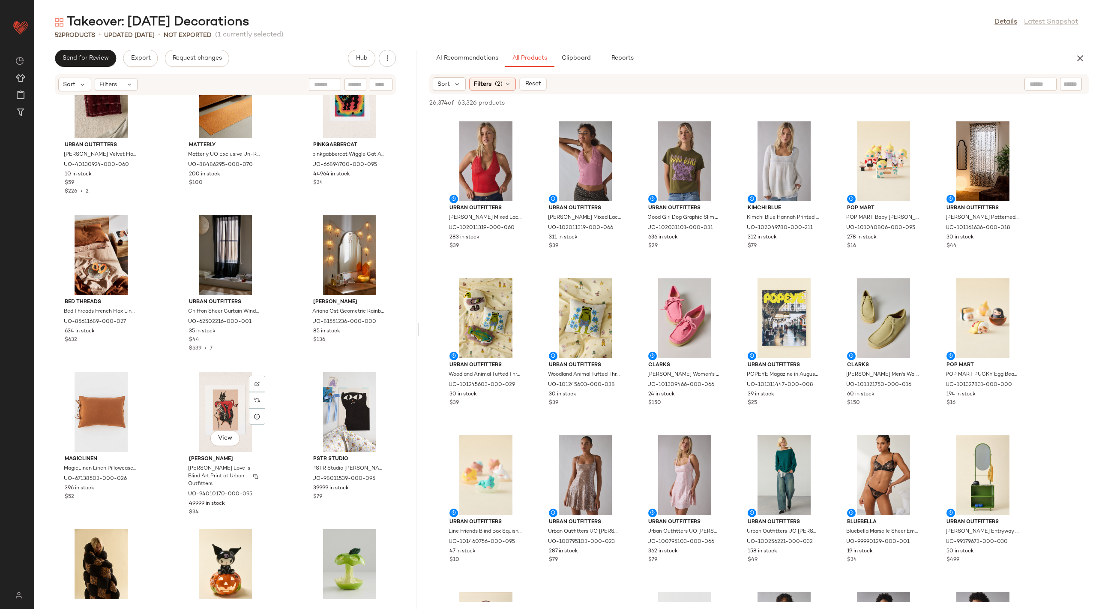
scroll to position [1145, 0]
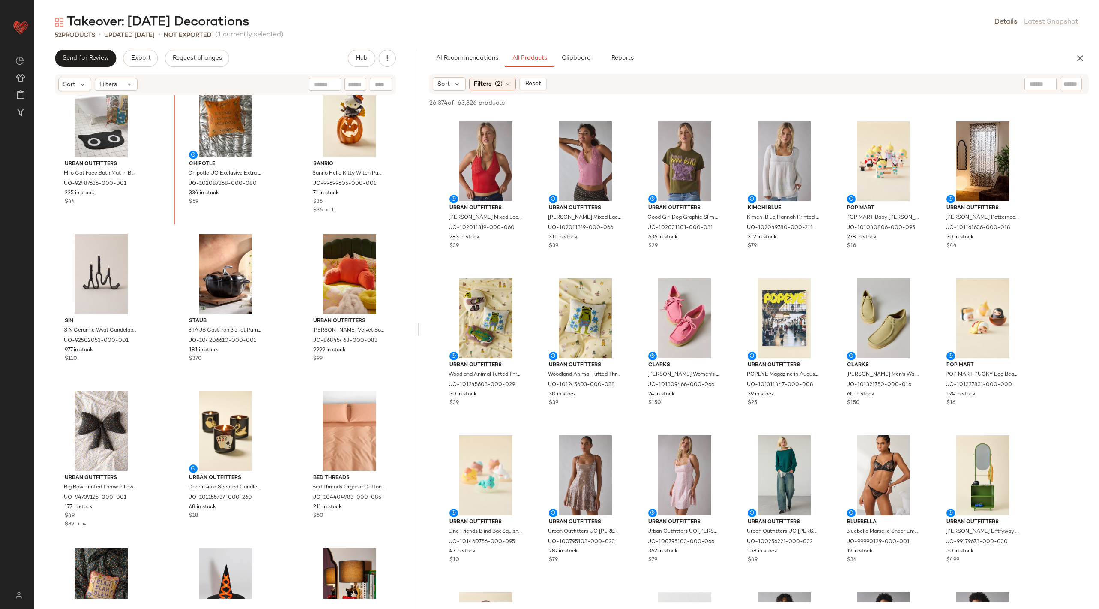
scroll to position [168, 0]
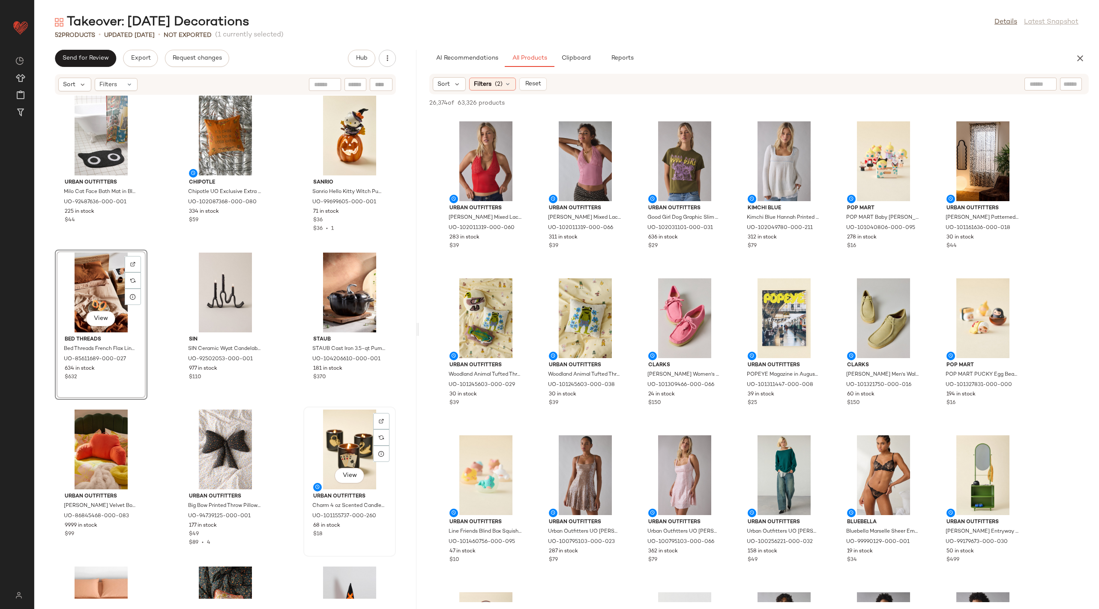
scroll to position [181, 0]
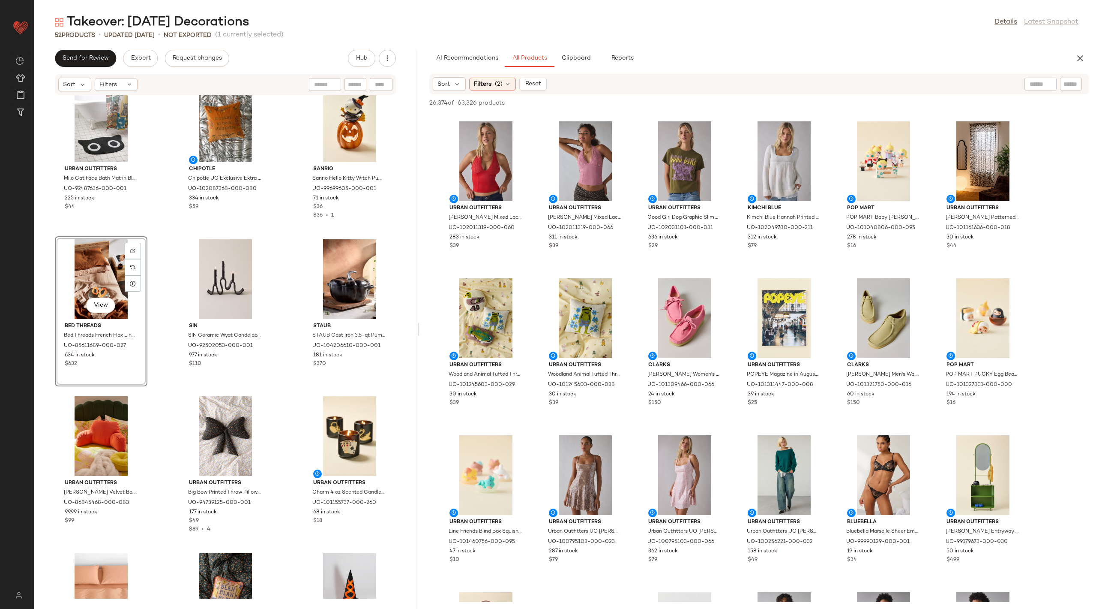
click at [289, 420] on div "Urban Outfitters Milo Cat Face Bath Mat in Black at Urban Outfitters UO-9248763…" at bounding box center [225, 346] width 382 height 503
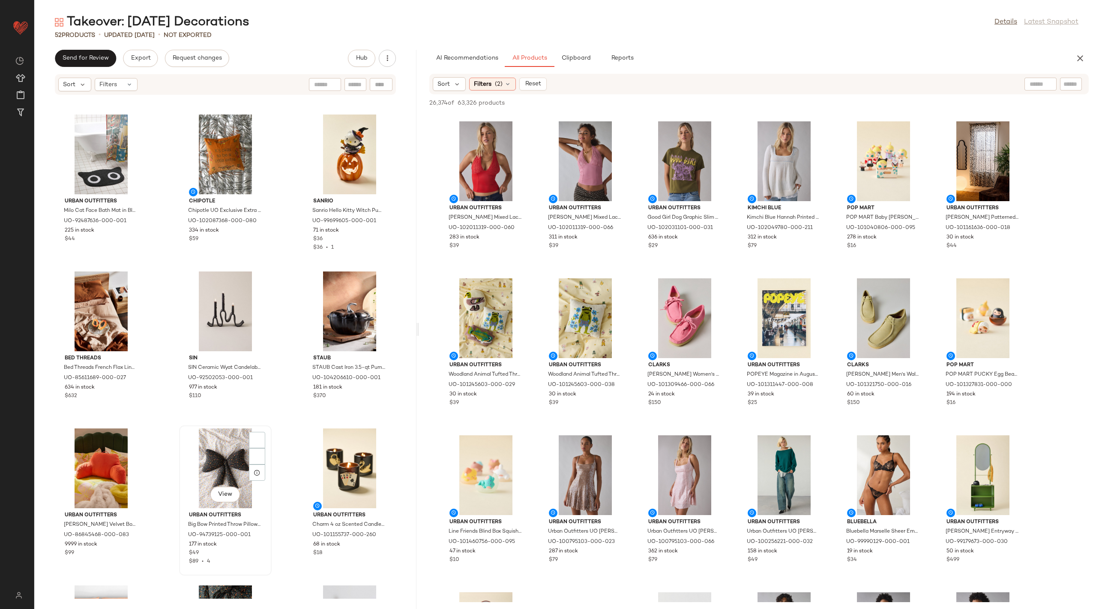
scroll to position [154, 0]
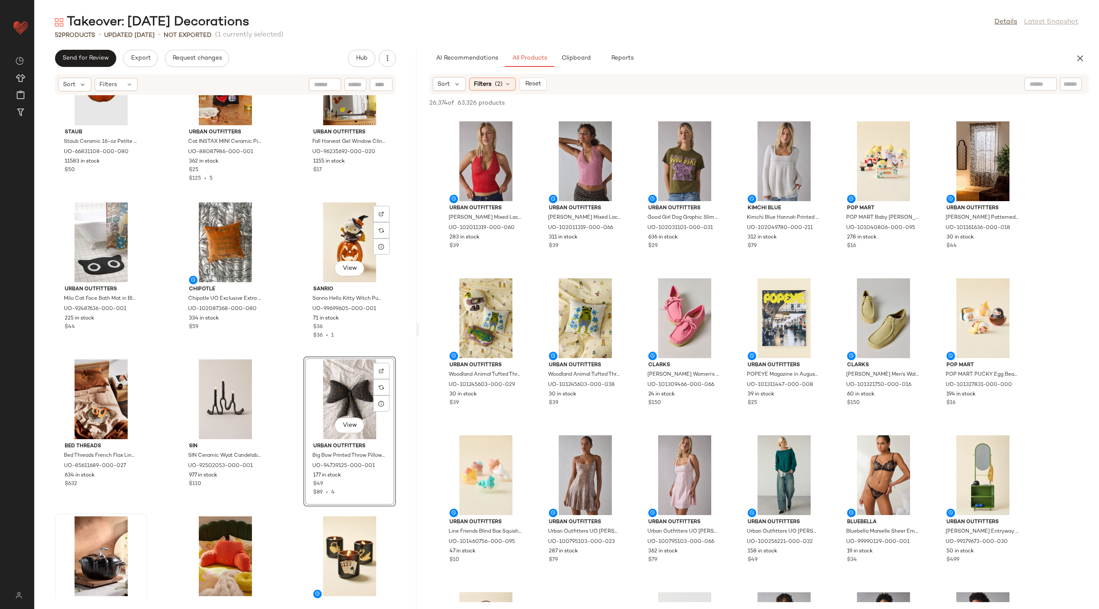
scroll to position [125, 0]
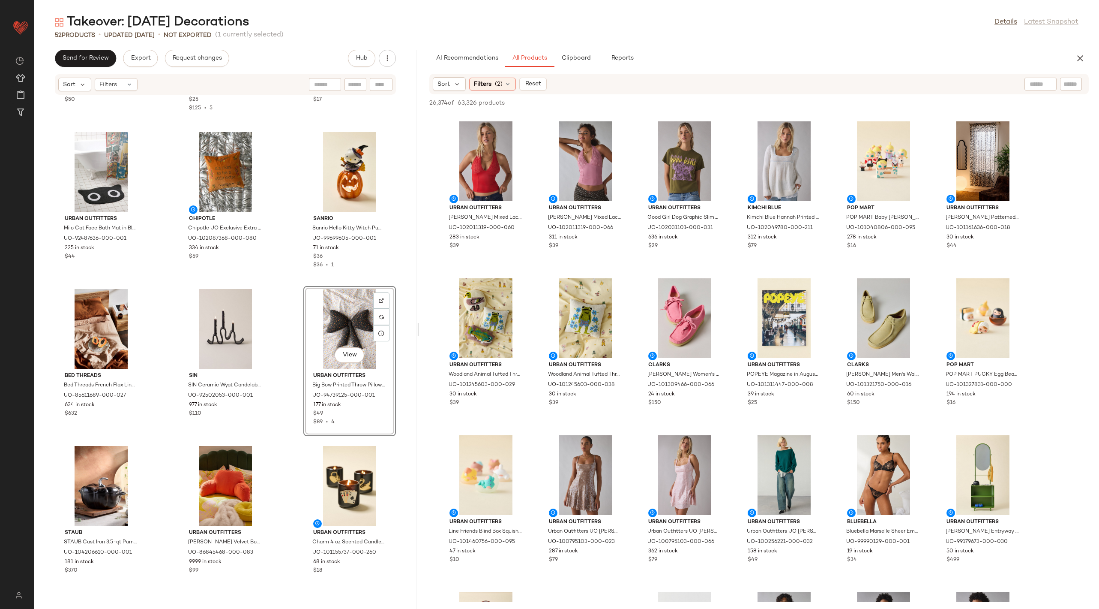
drag, startPoint x: 223, startPoint y: 452, endPoint x: 366, endPoint y: 7, distance: 466.7
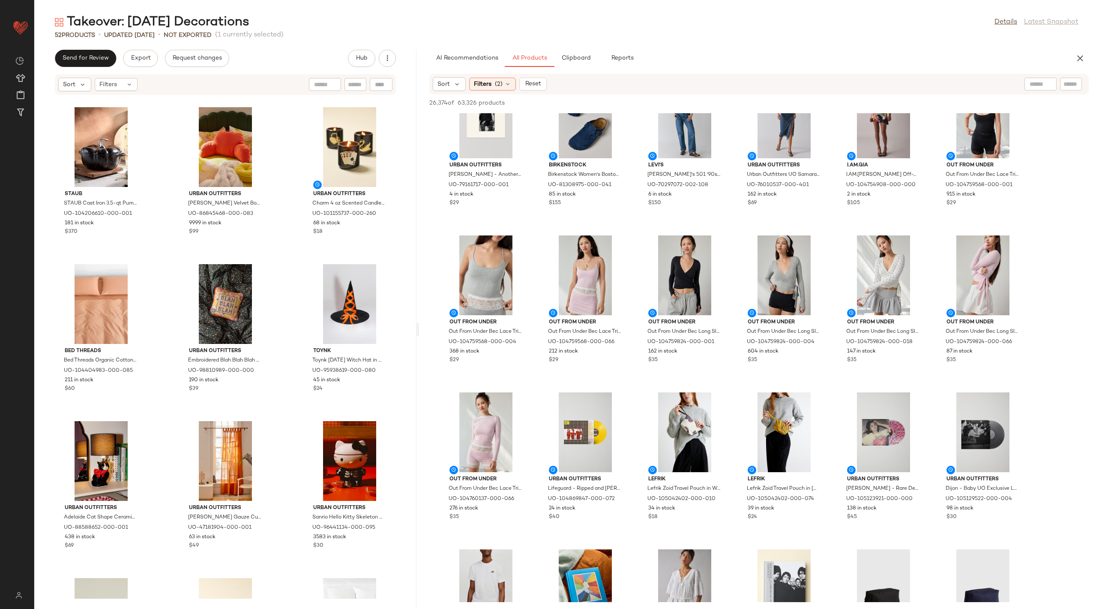
scroll to position [375, 0]
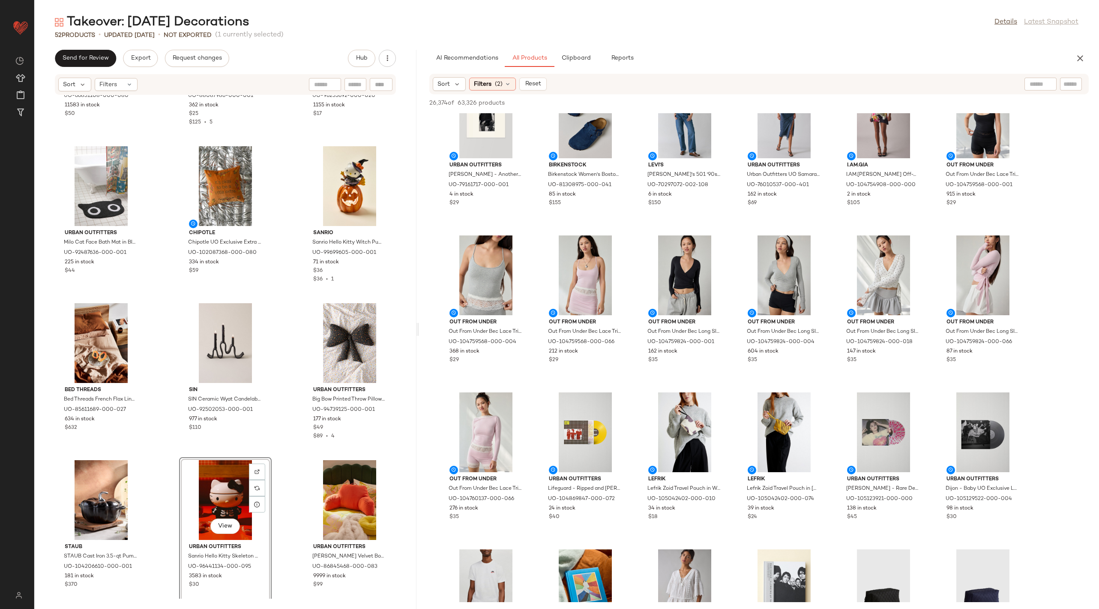
scroll to position [131, 0]
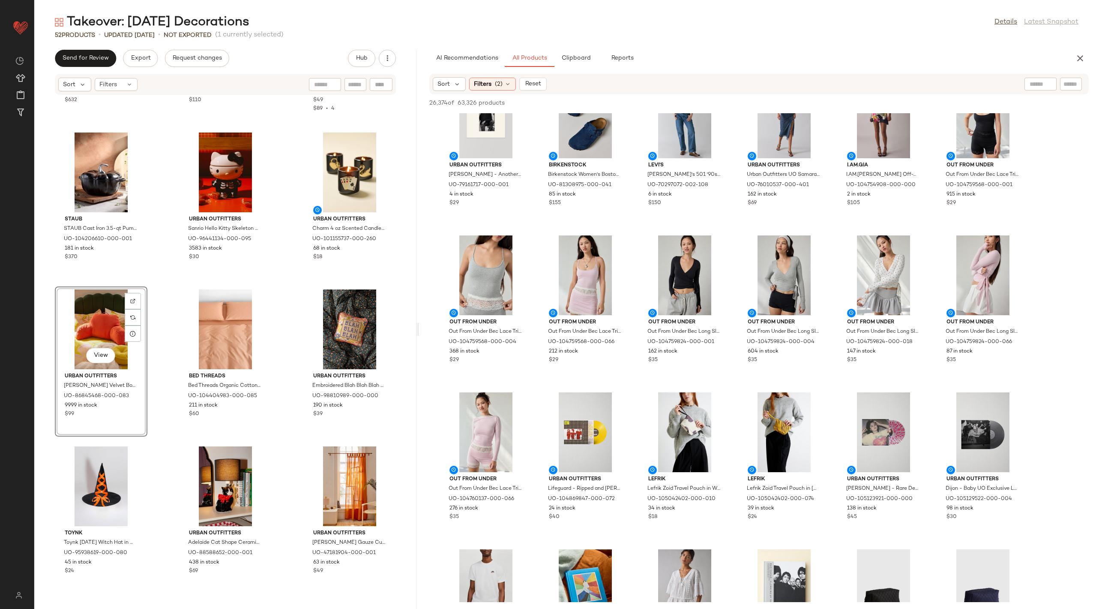
scroll to position [450, 0]
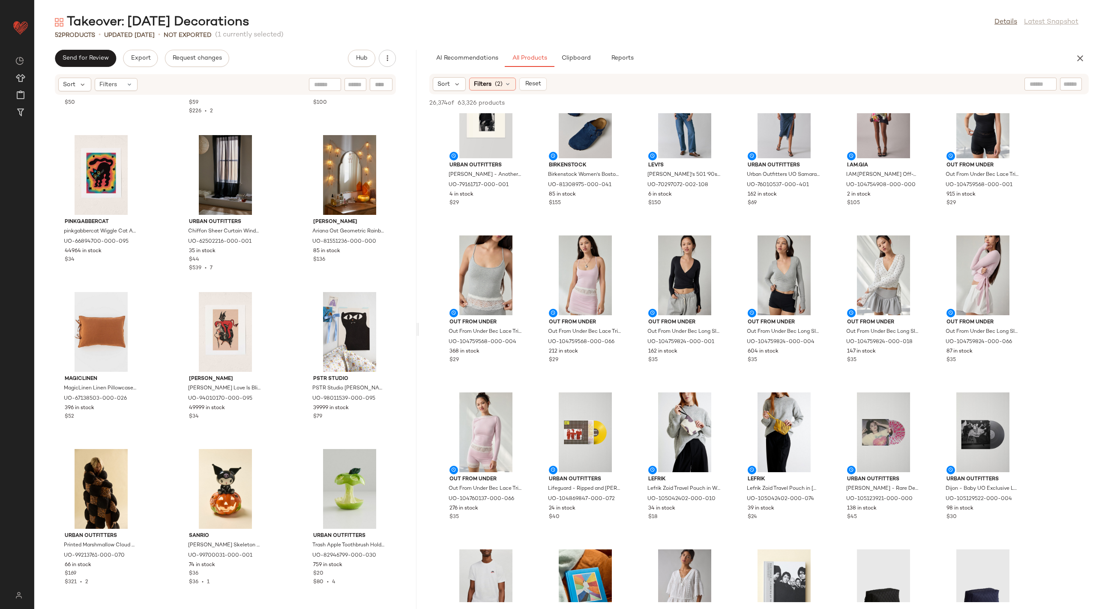
scroll to position [1255, 0]
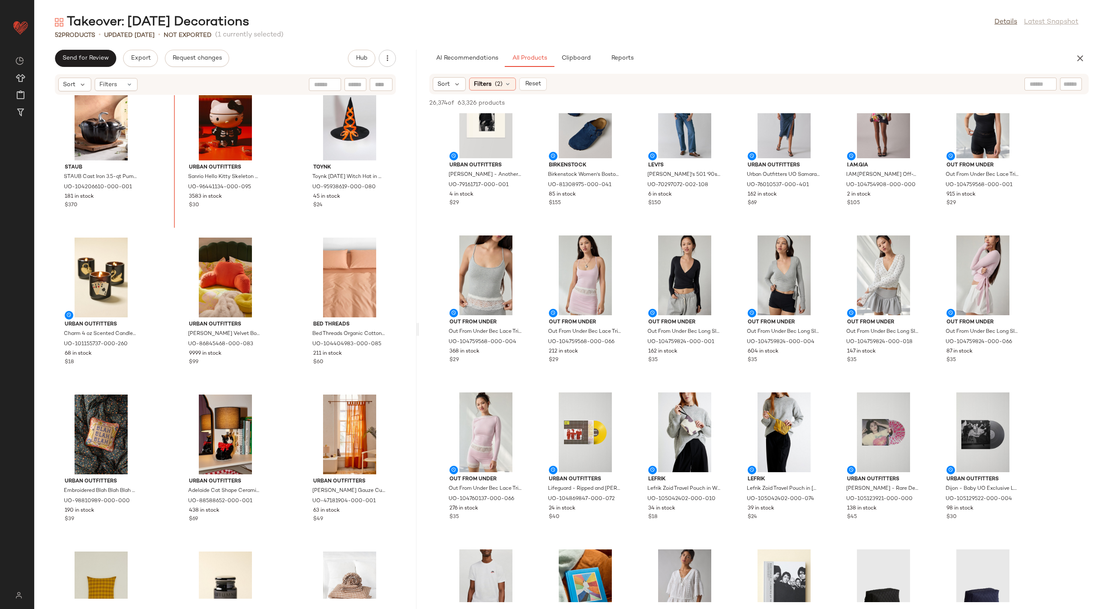
scroll to position [490, 0]
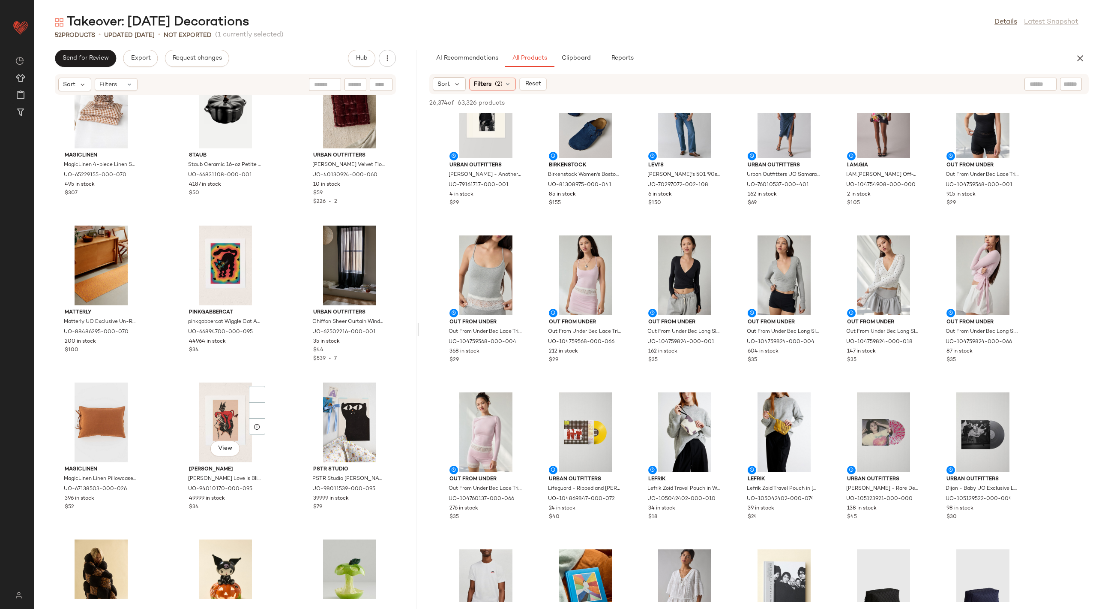
scroll to position [1134, 0]
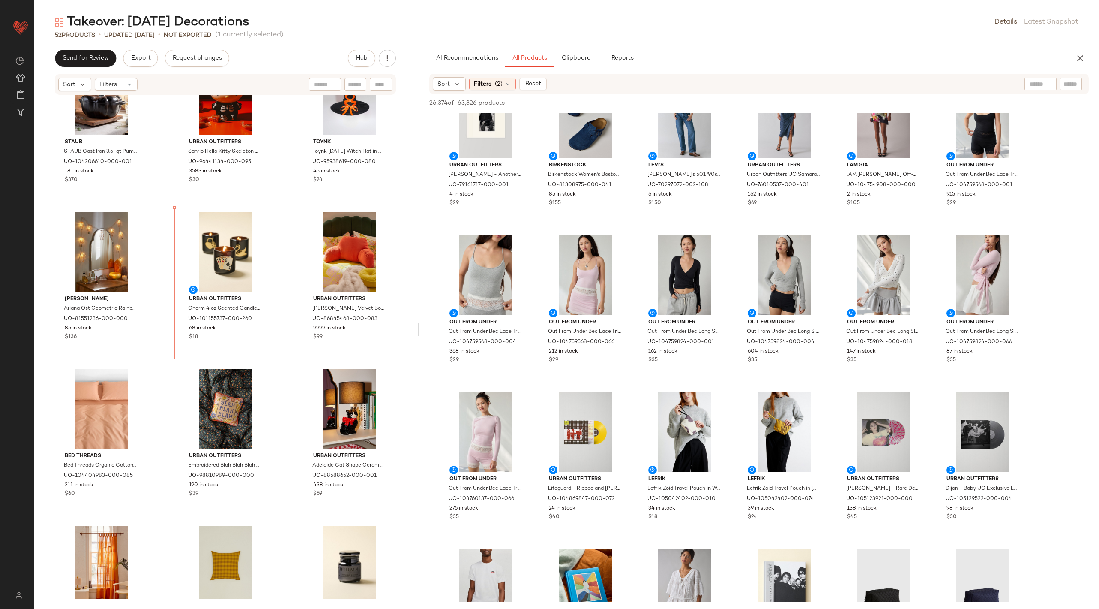
scroll to position [507, 0]
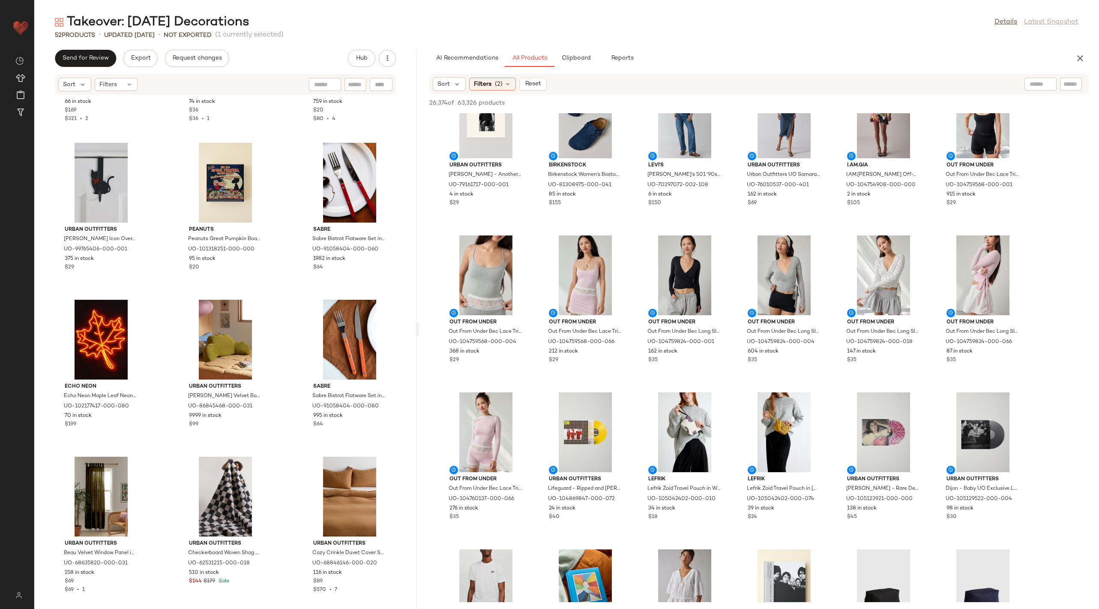
scroll to position [1743, 0]
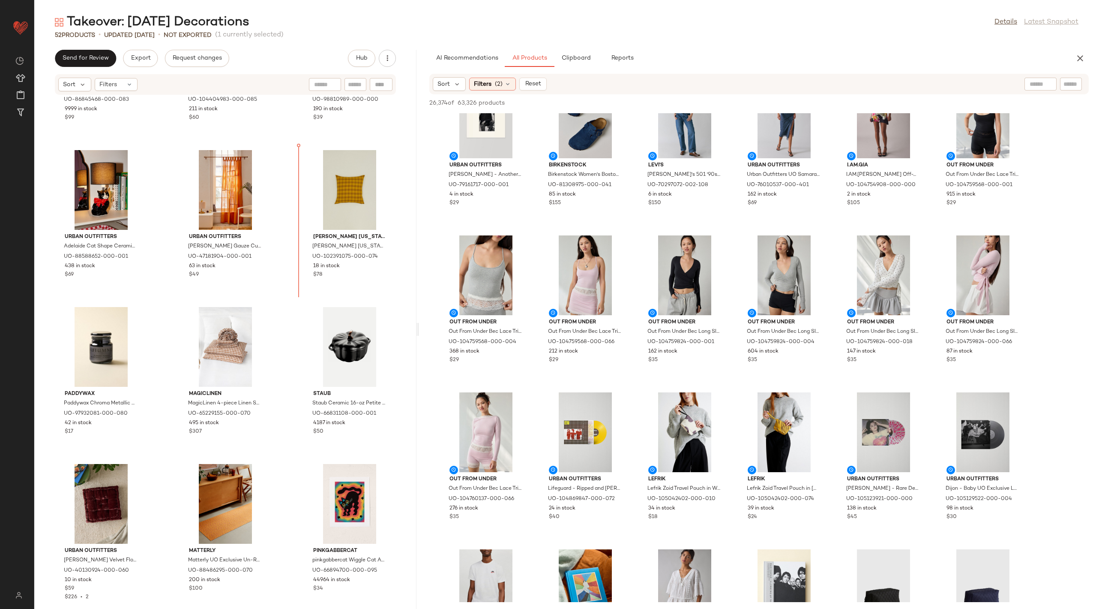
scroll to position [873, 0]
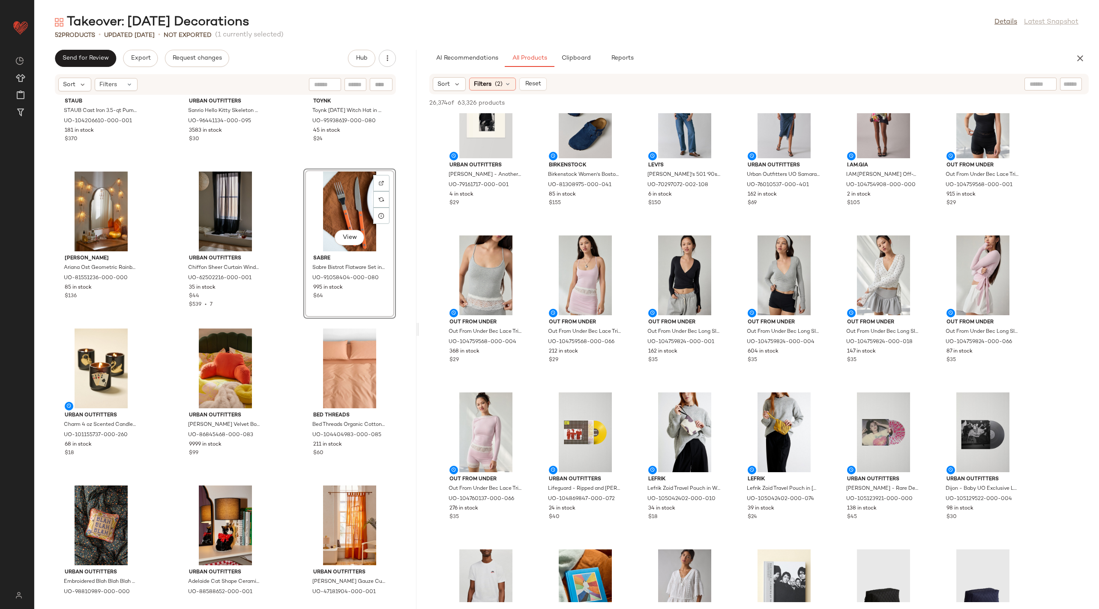
scroll to position [622, 0]
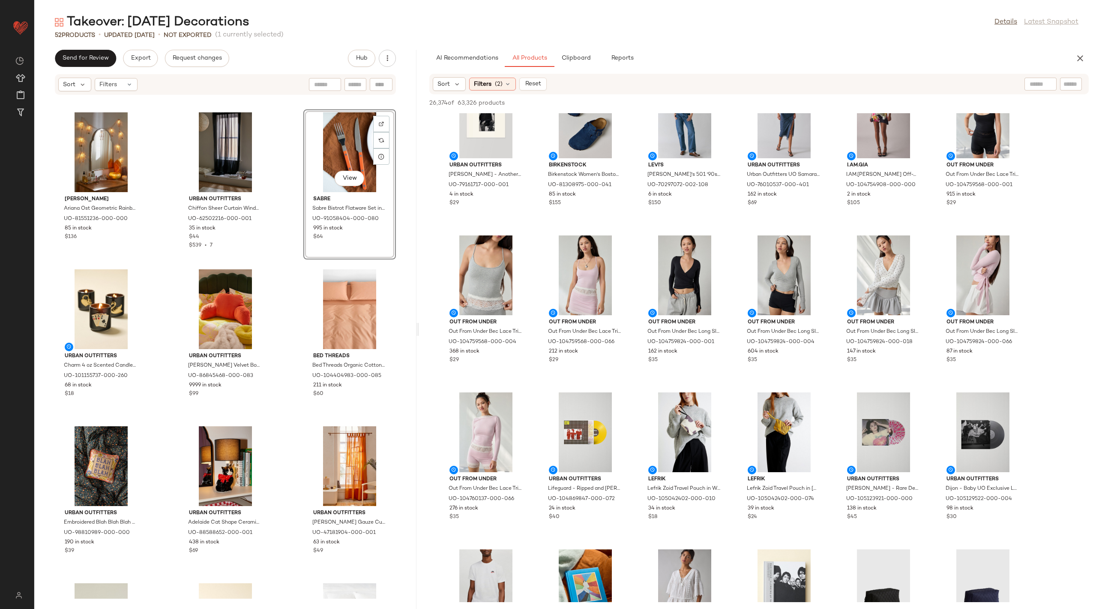
drag, startPoint x: 352, startPoint y: 474, endPoint x: 295, endPoint y: 18, distance: 458.8
click at [235, 300] on div "View" at bounding box center [225, 309] width 87 height 80
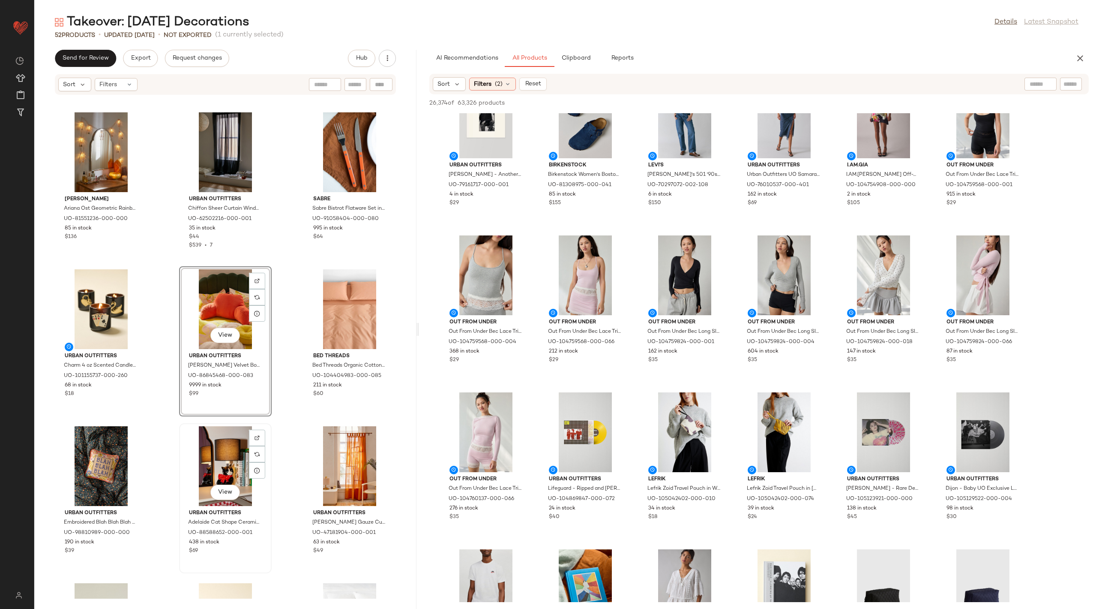
click at [232, 458] on div "View" at bounding box center [225, 466] width 87 height 80
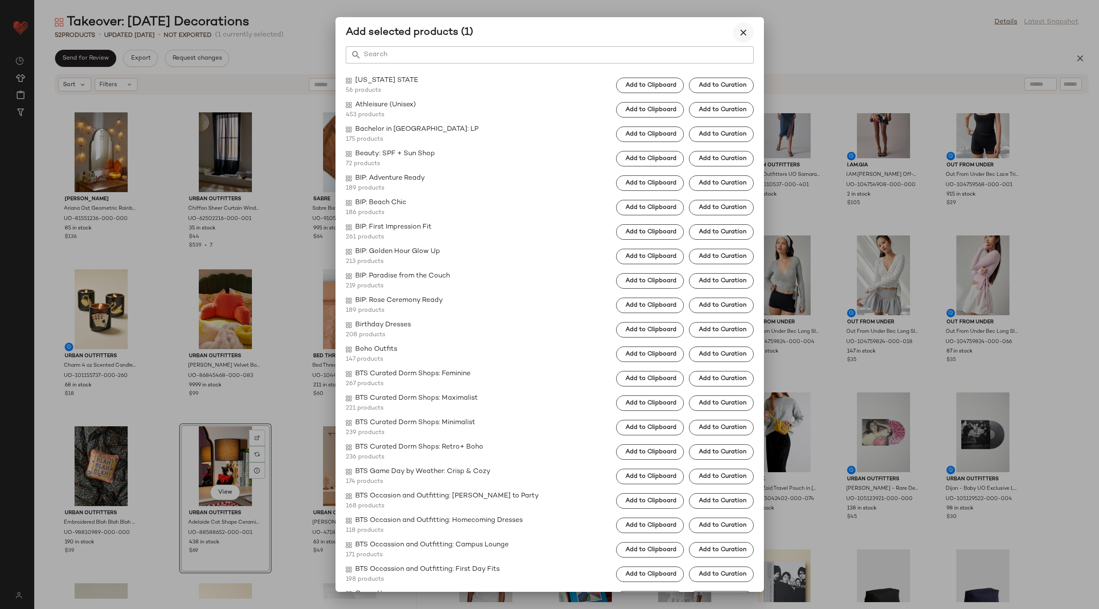
click at [742, 38] on button "button" at bounding box center [743, 32] width 21 height 21
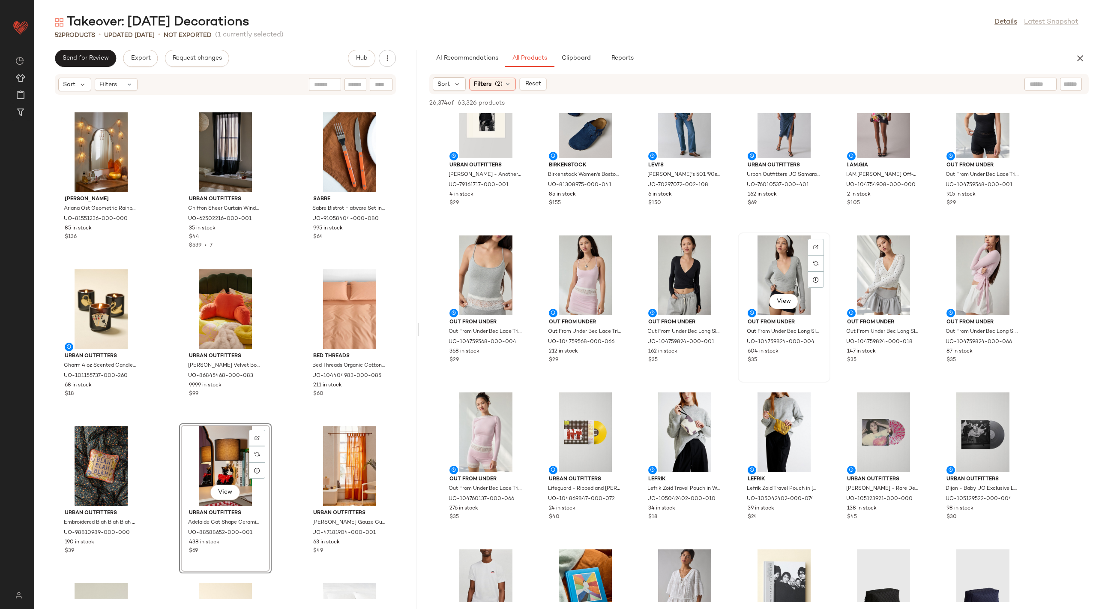
click at [788, 263] on div "View" at bounding box center [784, 275] width 87 height 80
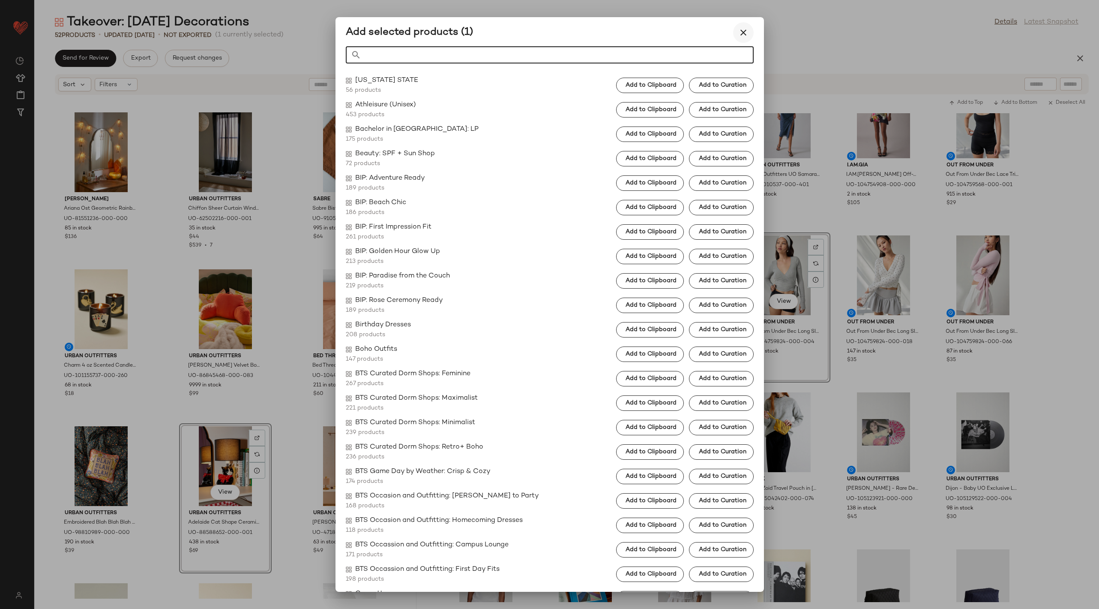
click at [745, 32] on icon "button" at bounding box center [743, 32] width 10 height 10
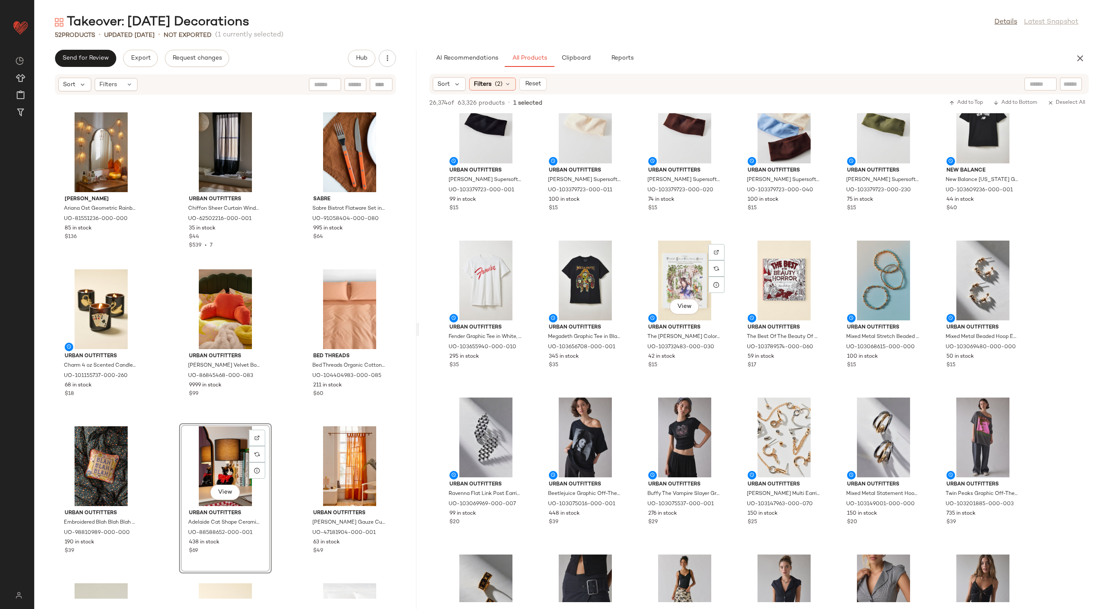
scroll to position [8350, 0]
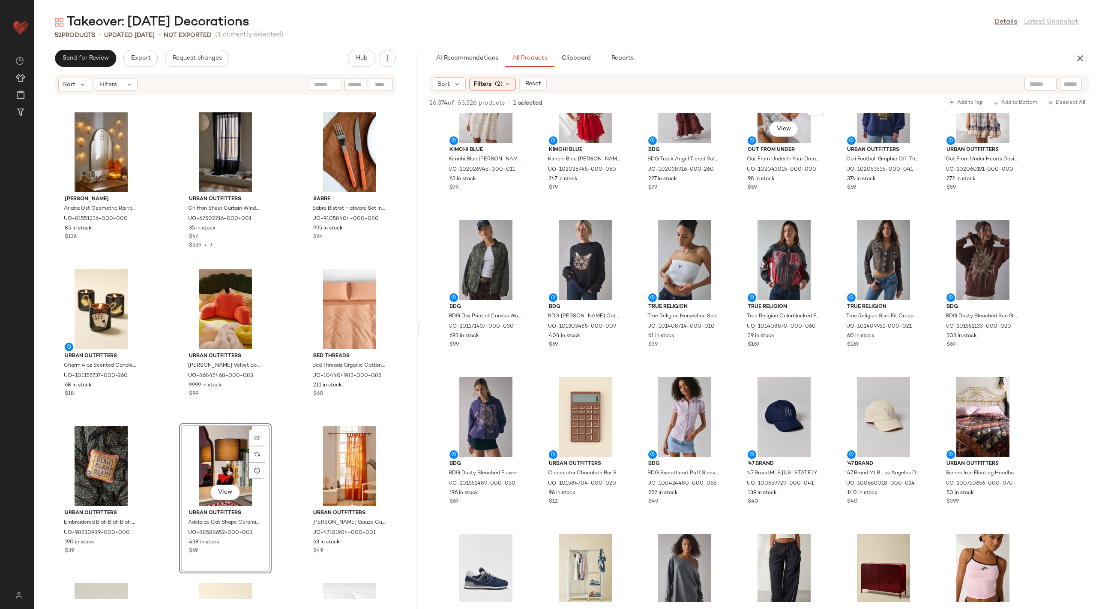
scroll to position [9931, 0]
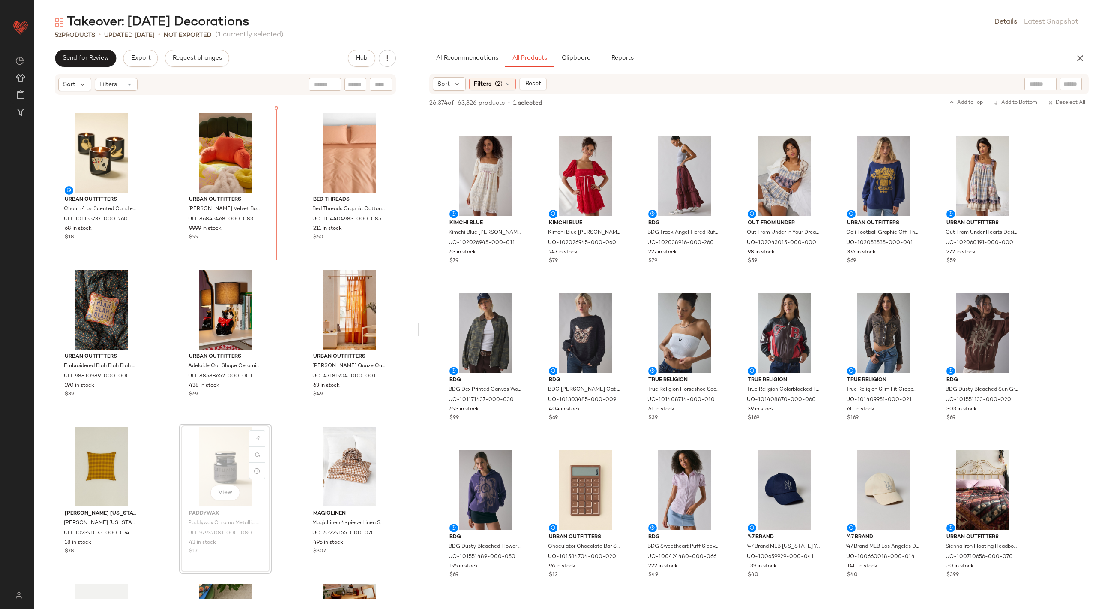
scroll to position [773, 0]
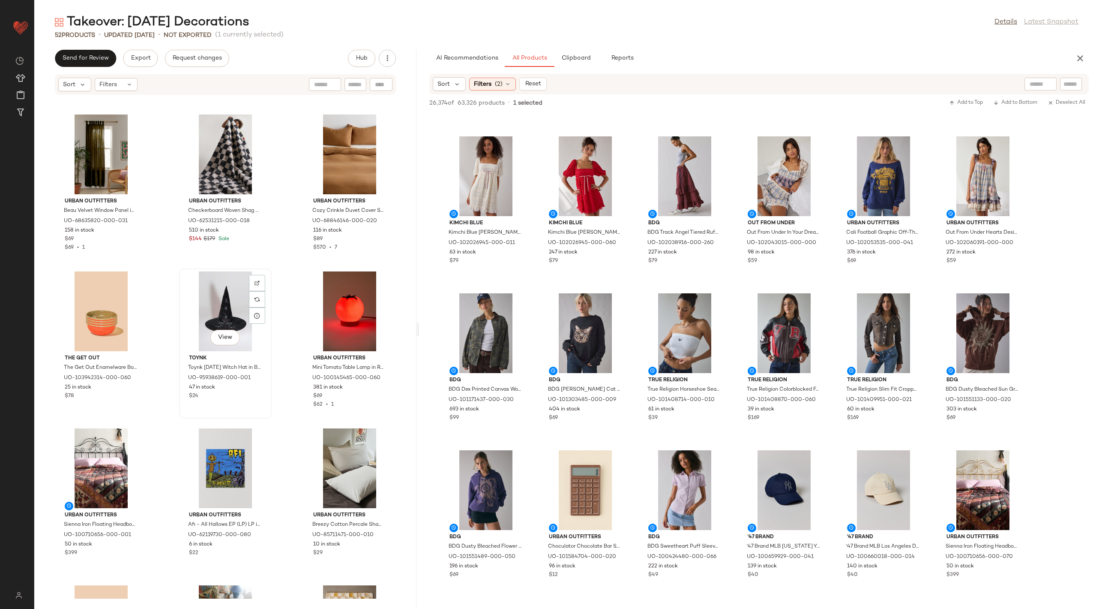
scroll to position [2302, 0]
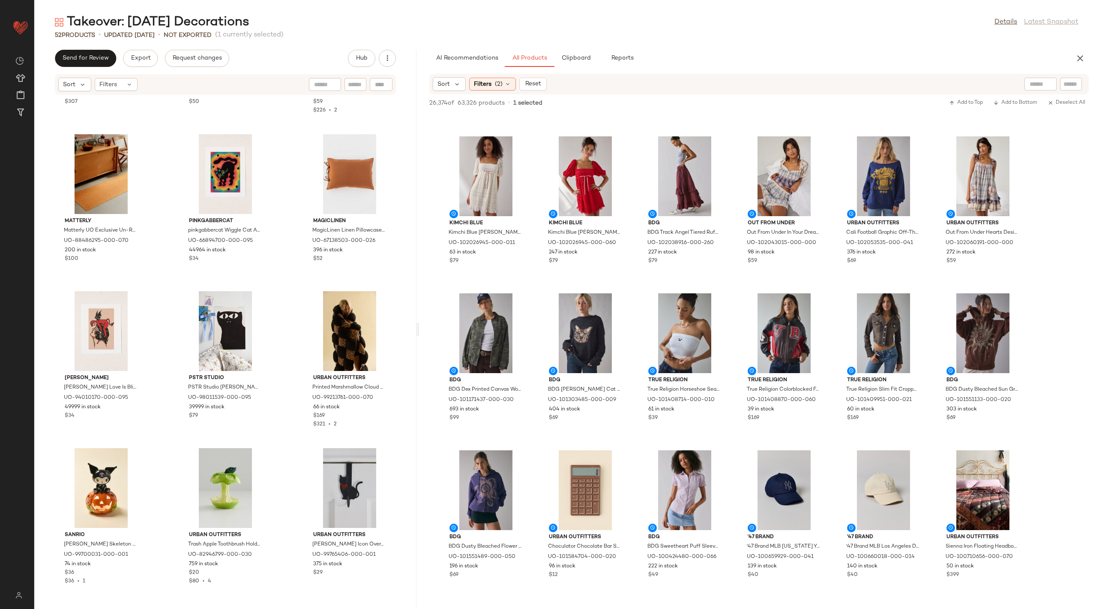
scroll to position [1425, 0]
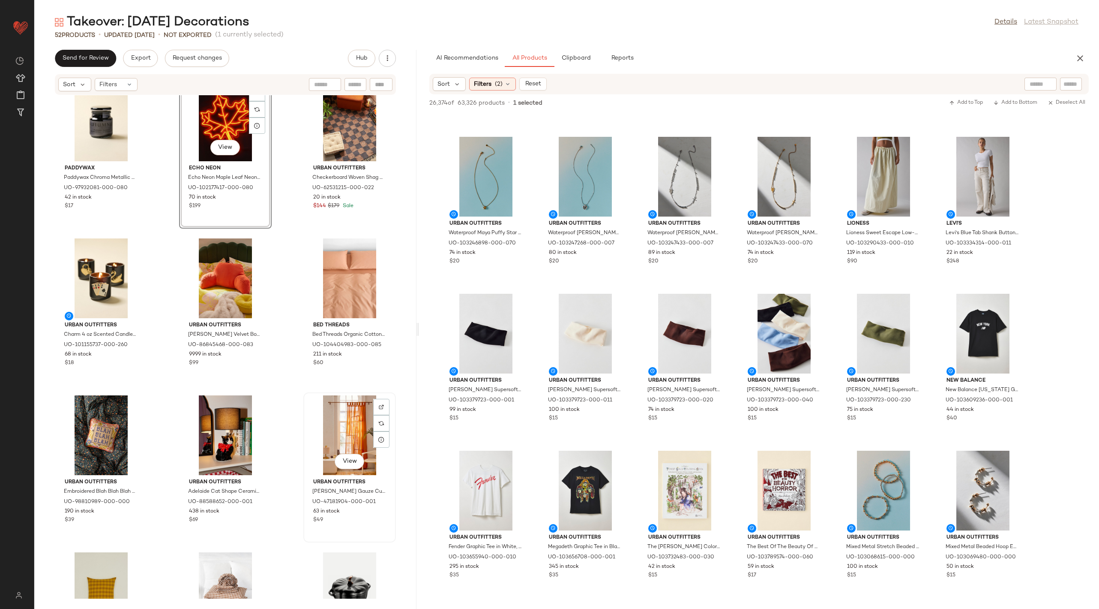
scroll to position [831, 0]
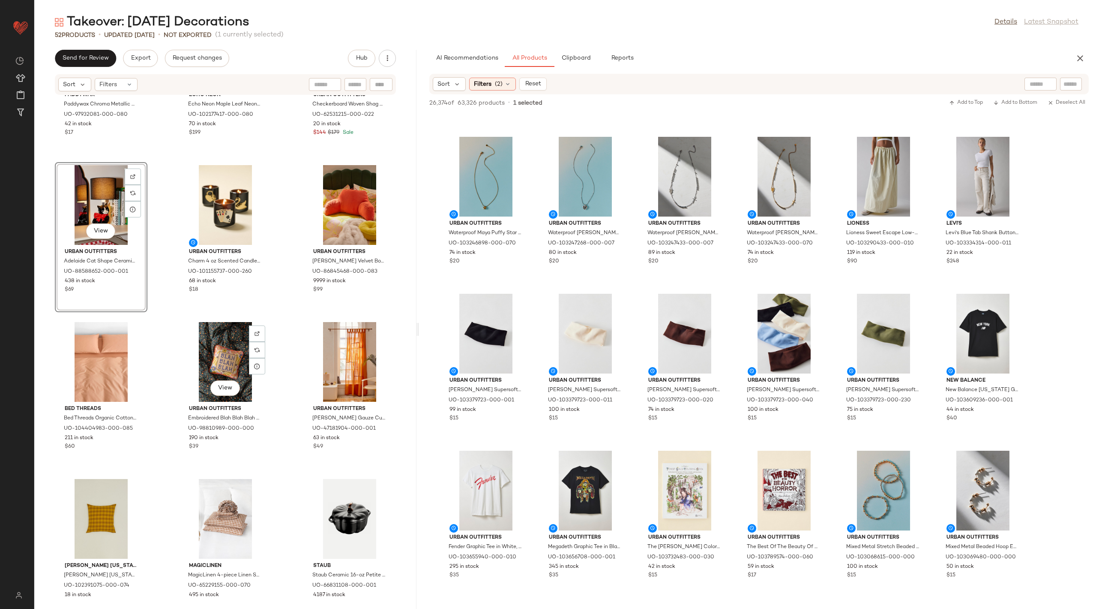
scroll to position [884, 0]
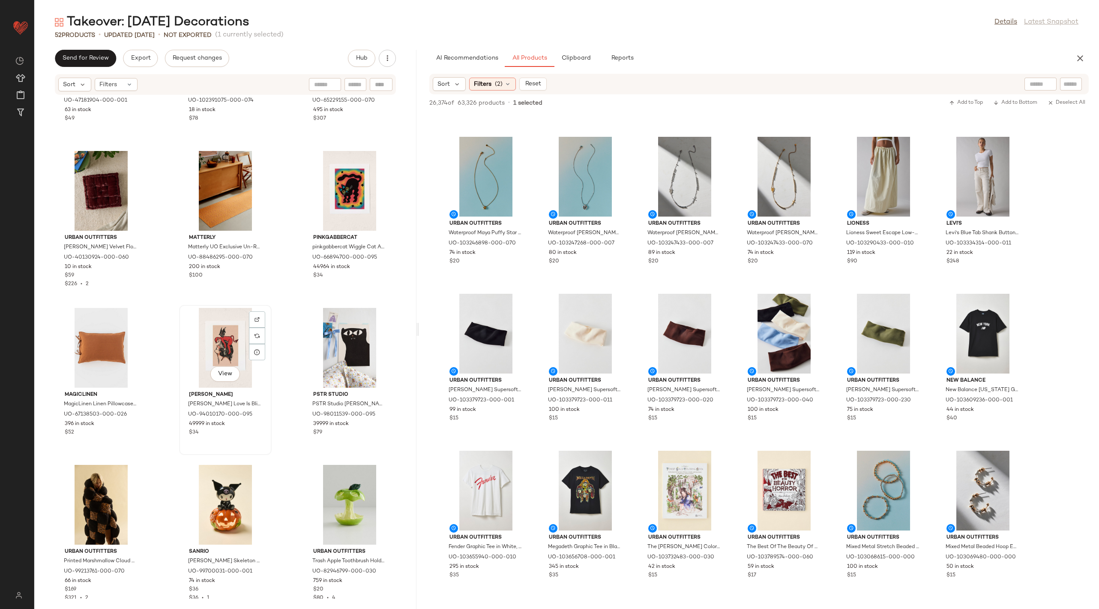
scroll to position [1367, 0]
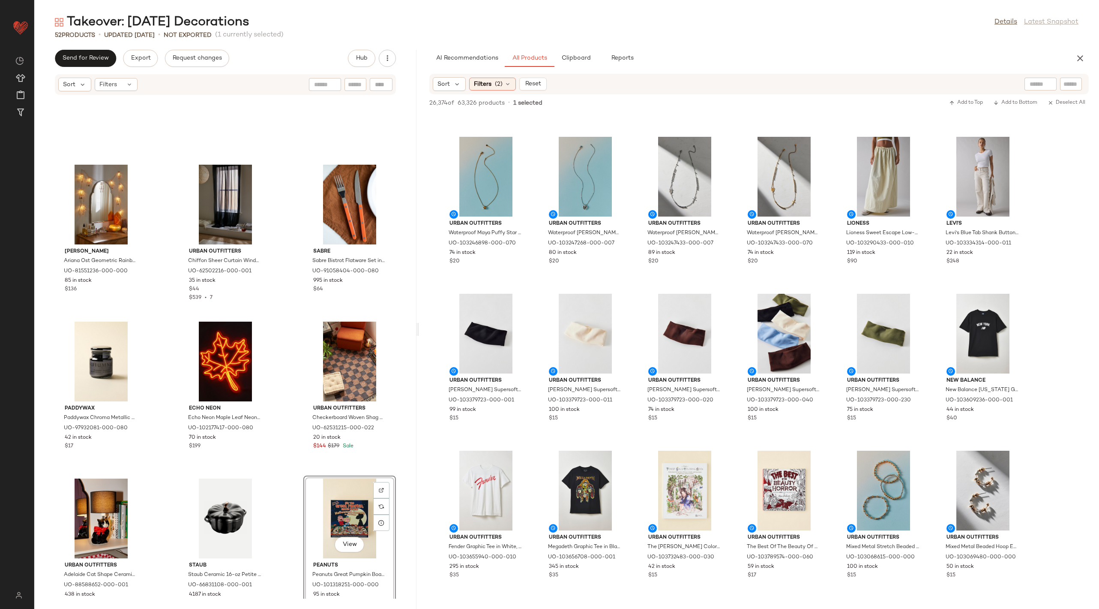
scroll to position [644, 0]
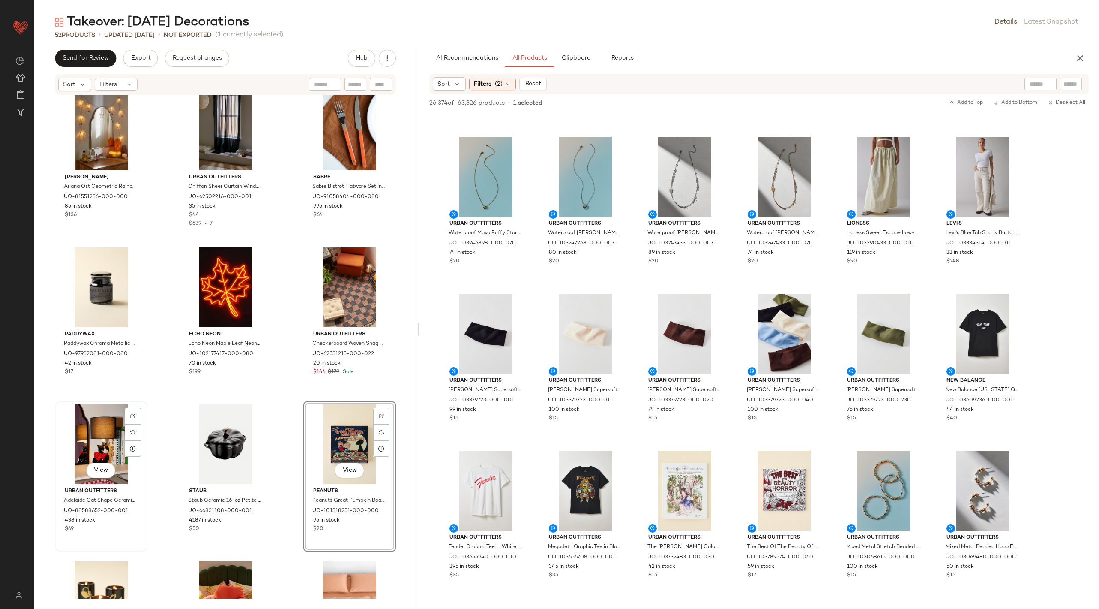
click at [111, 435] on div "View" at bounding box center [101, 444] width 87 height 80
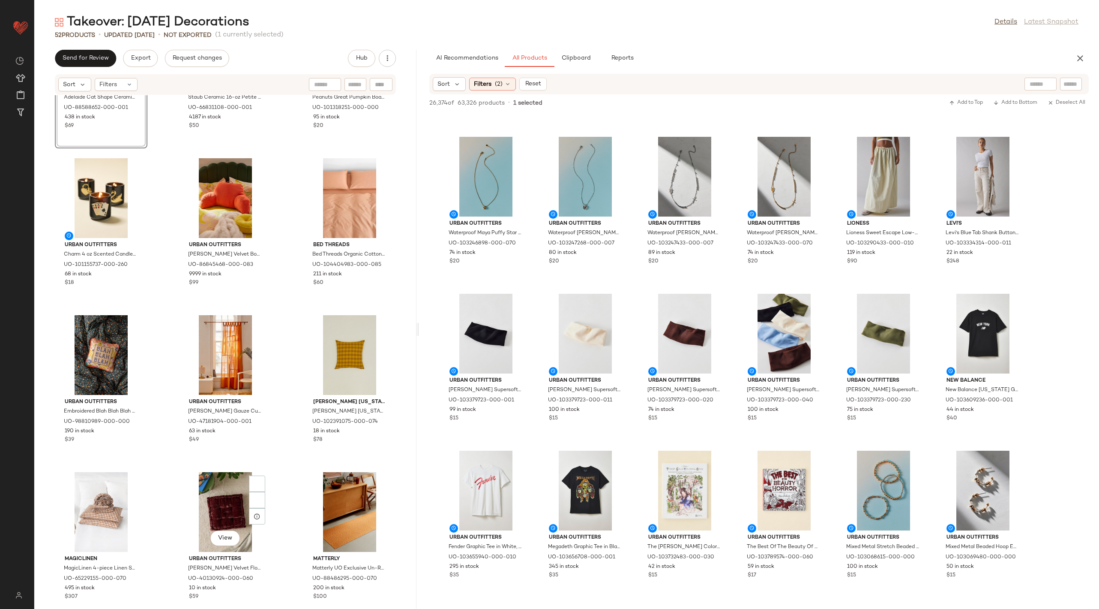
scroll to position [1050, 0]
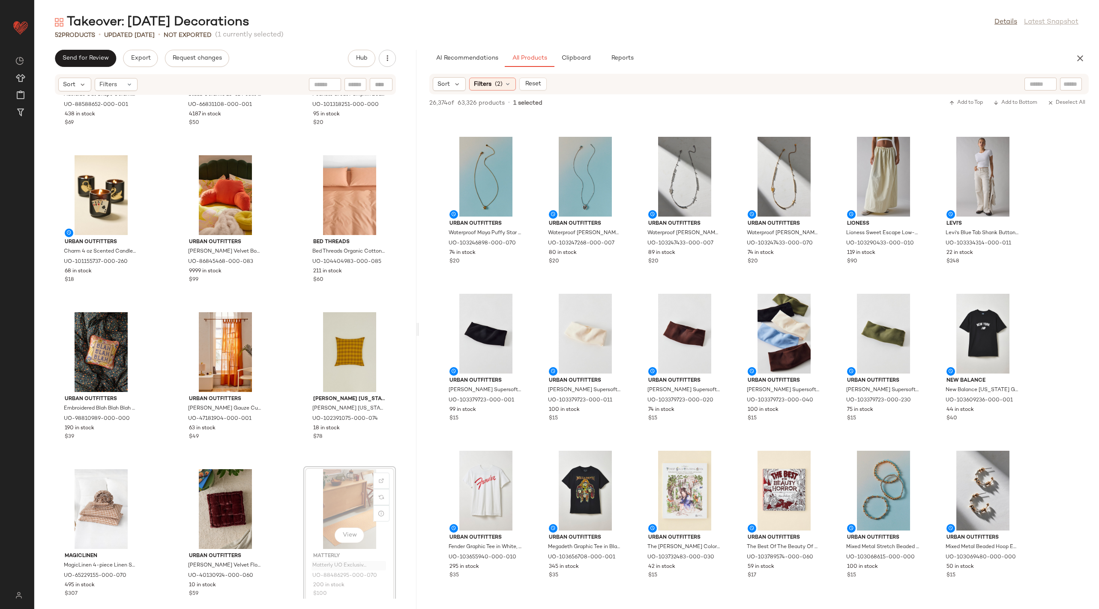
scroll to position [1054, 0]
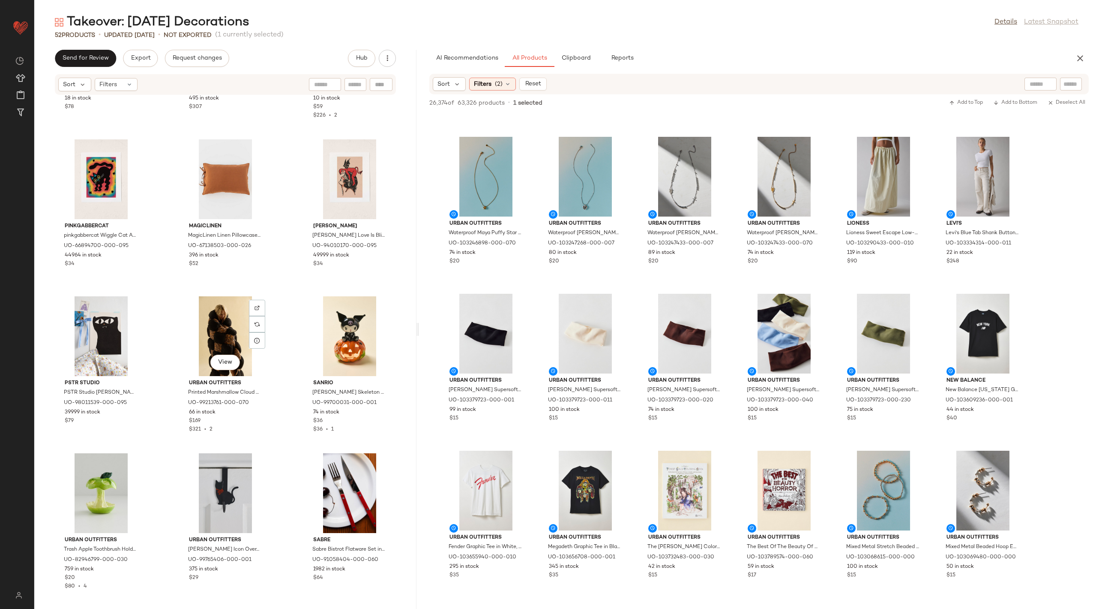
scroll to position [1537, 0]
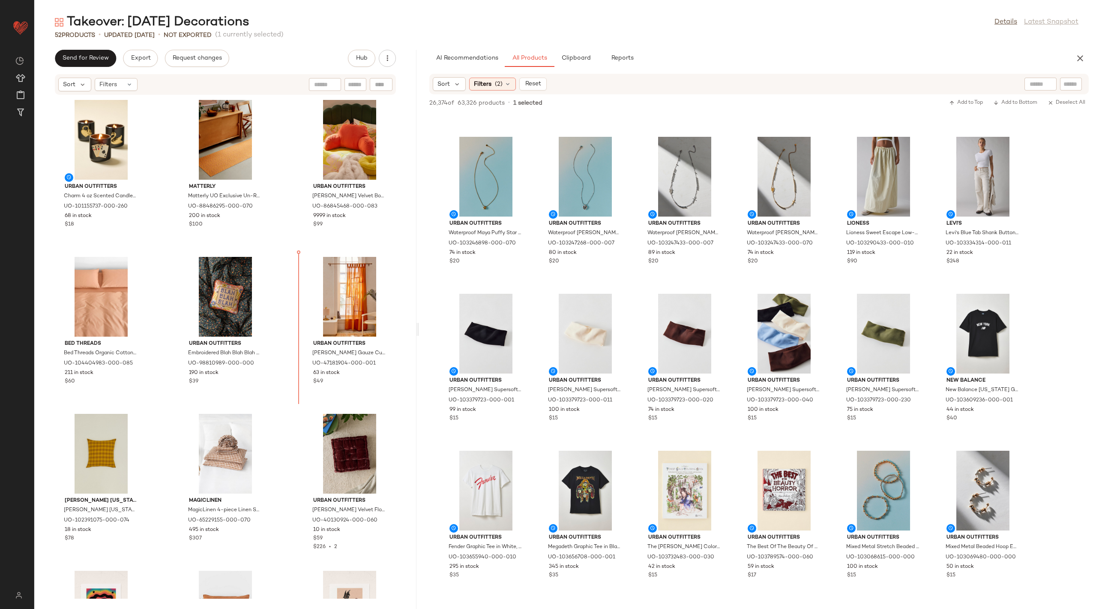
scroll to position [1095, 0]
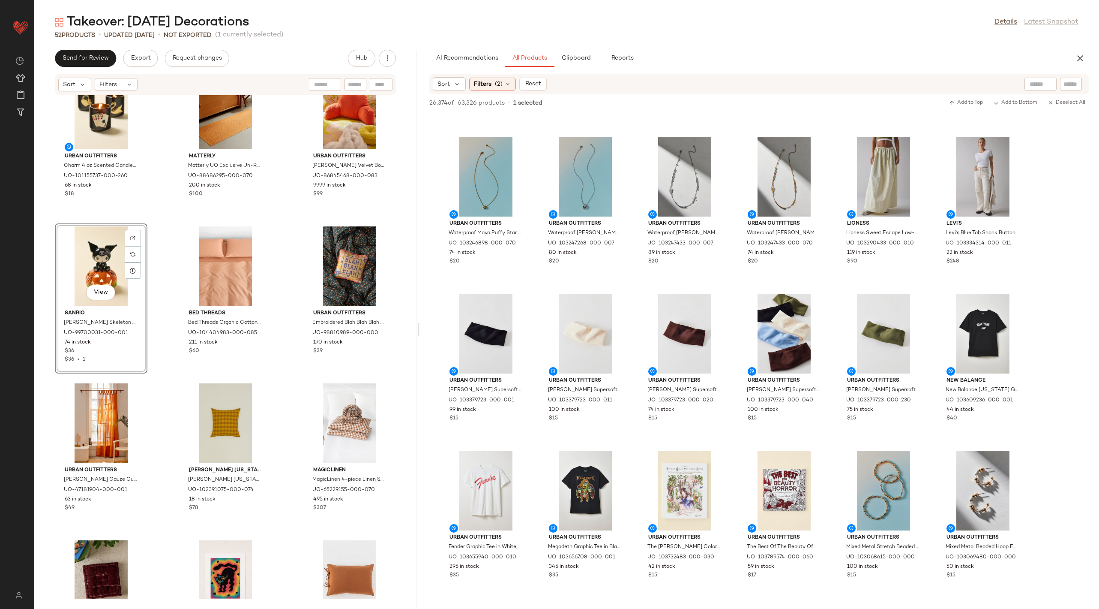
scroll to position [1137, 0]
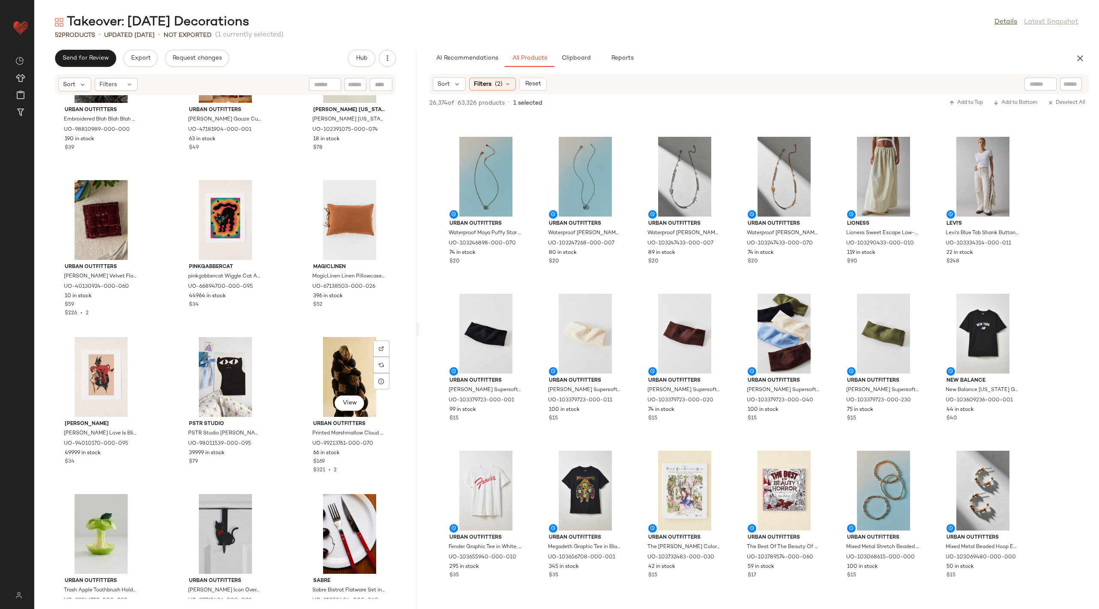
scroll to position [1476, 0]
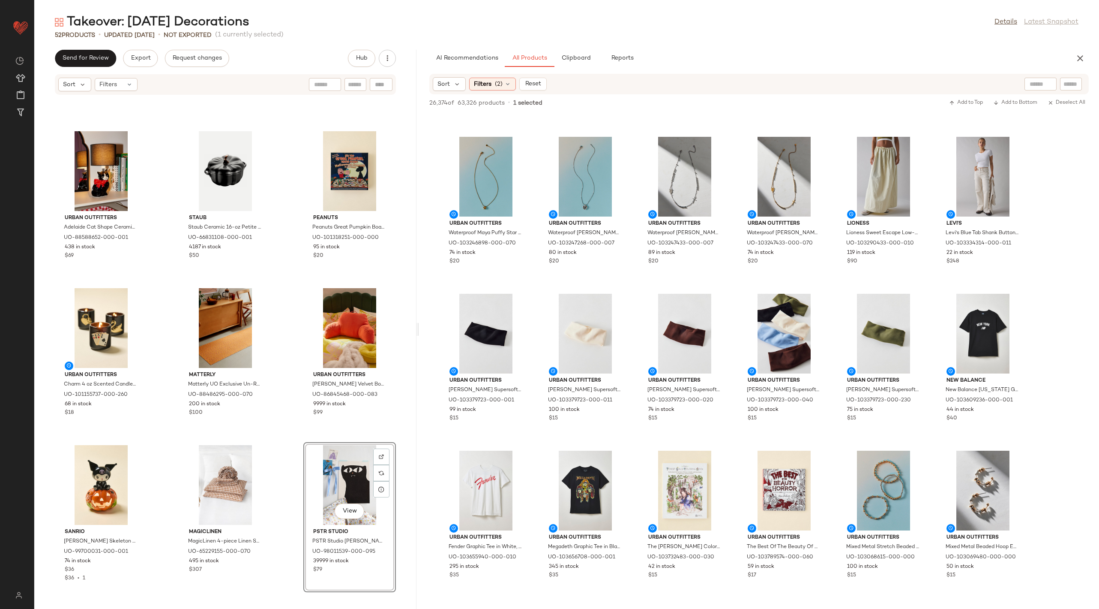
scroll to position [916, 0]
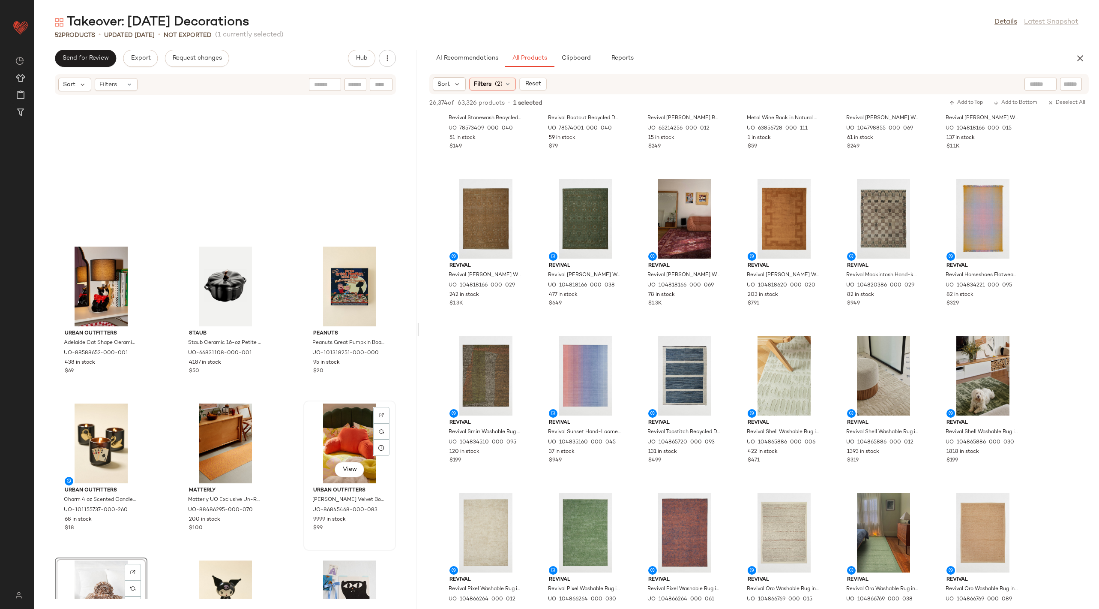
scroll to position [1275, 0]
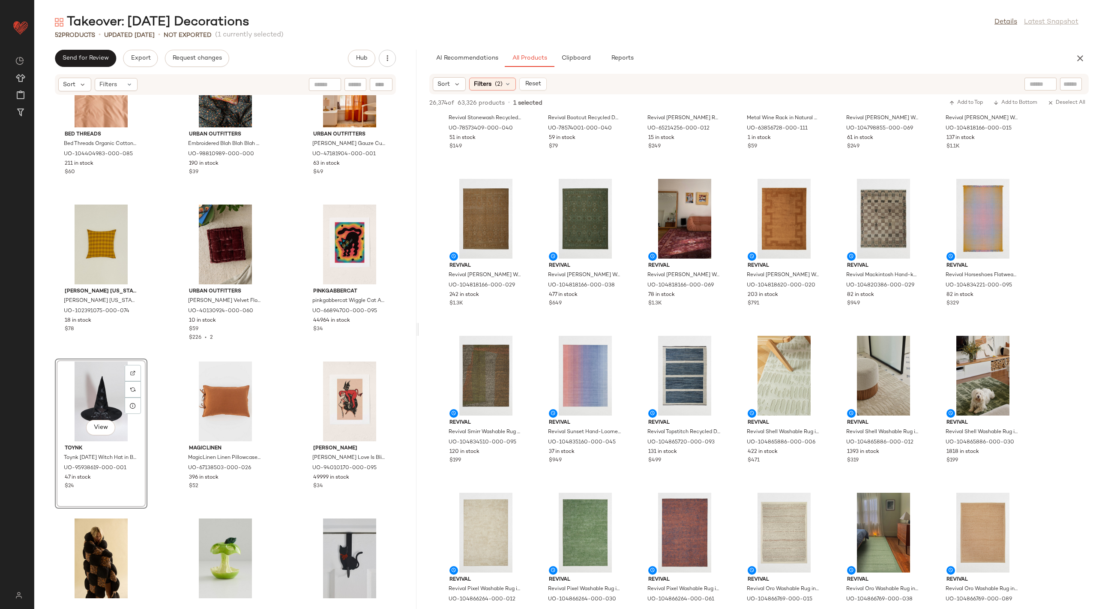
scroll to position [1467, 0]
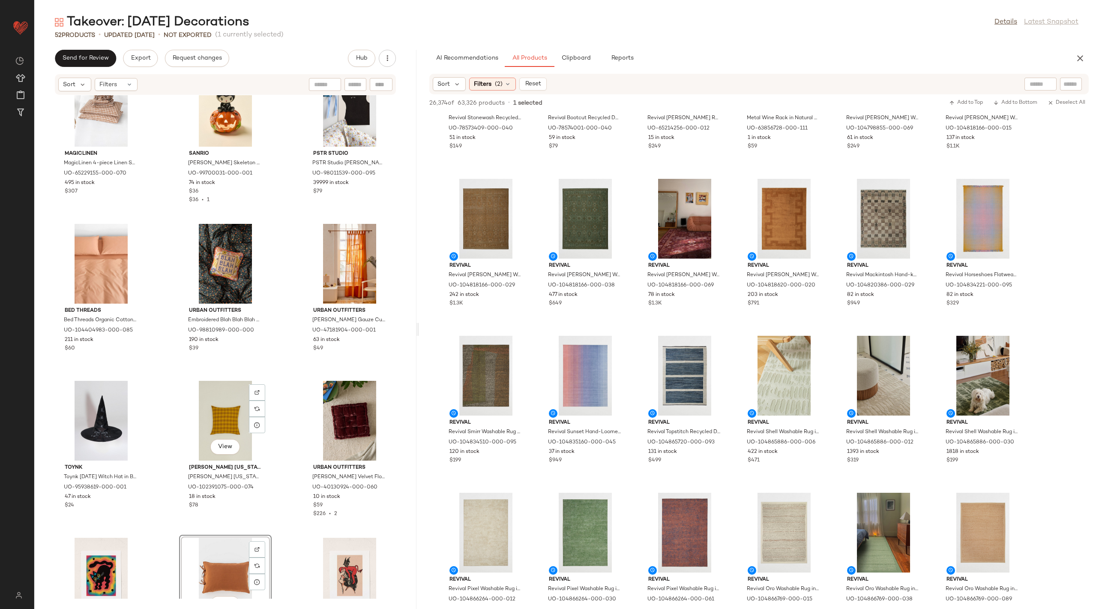
scroll to position [1279, 0]
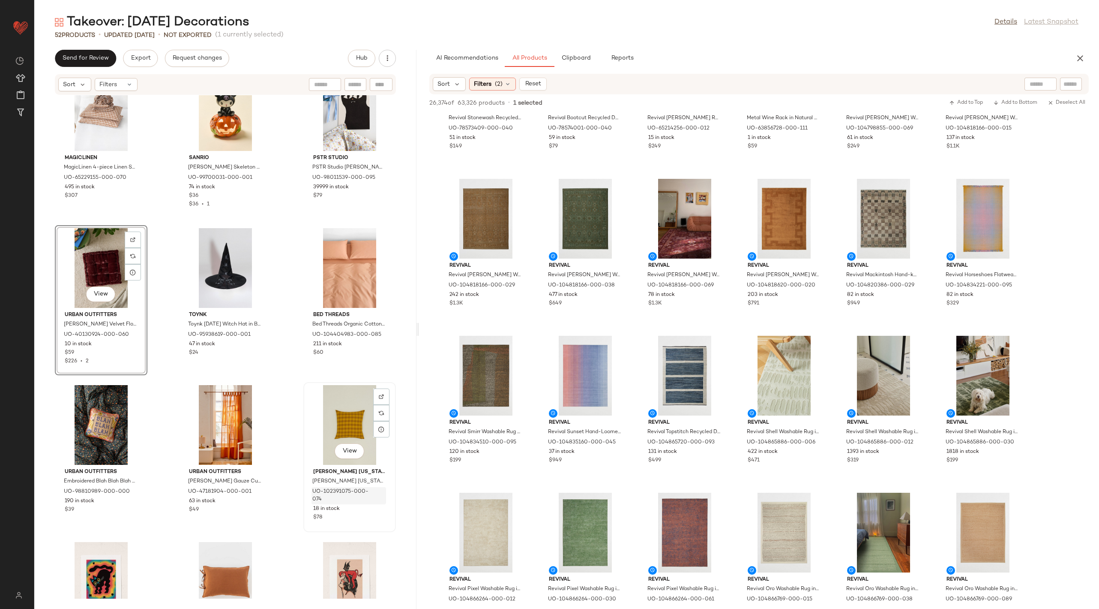
scroll to position [1291, 0]
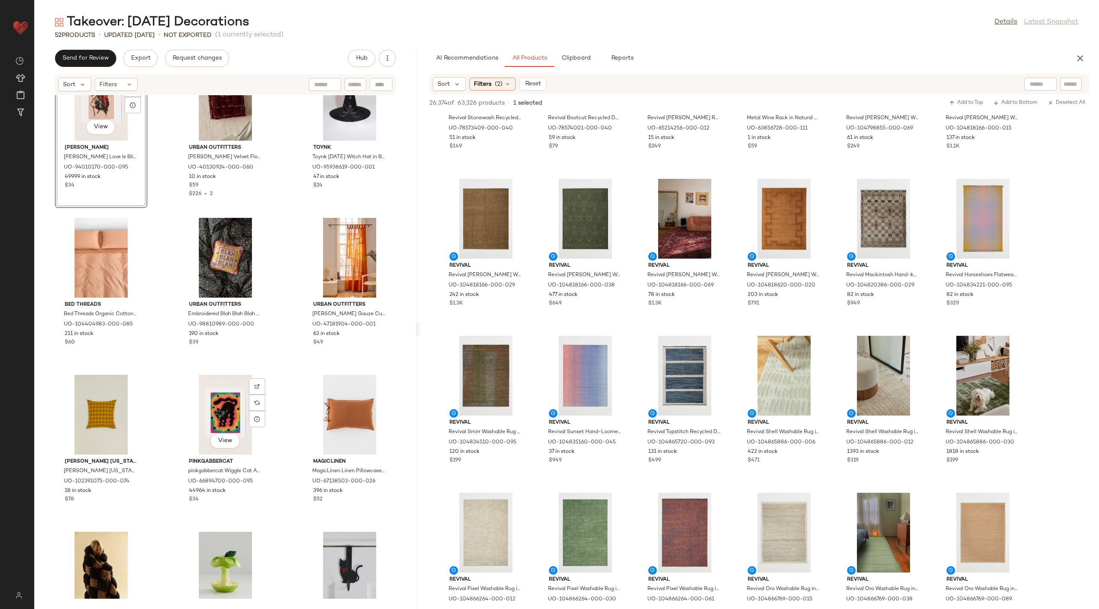
scroll to position [1456, 0]
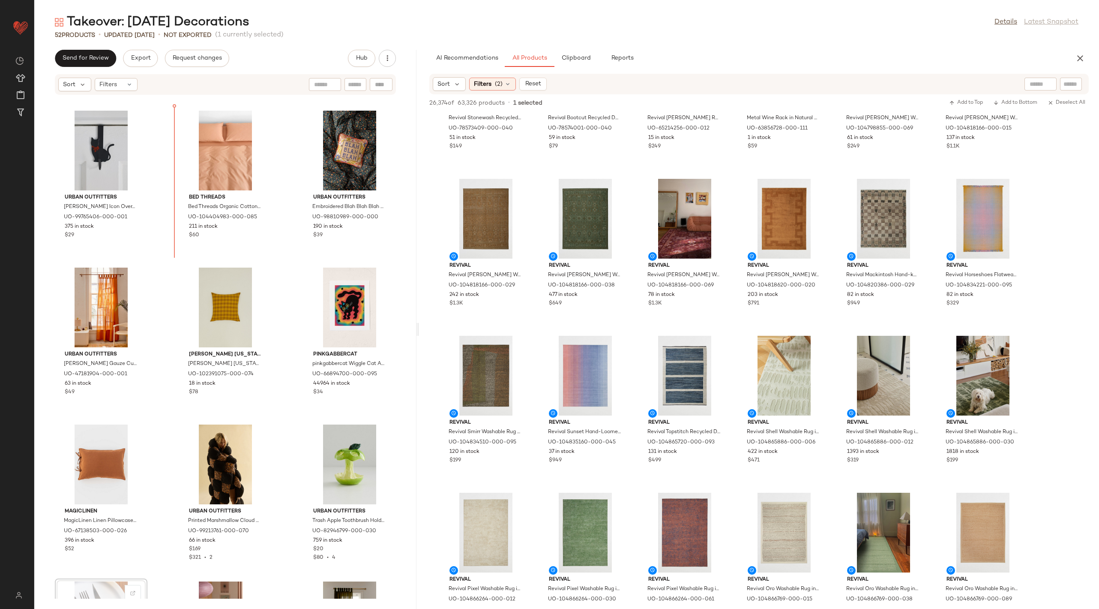
scroll to position [1563, 0]
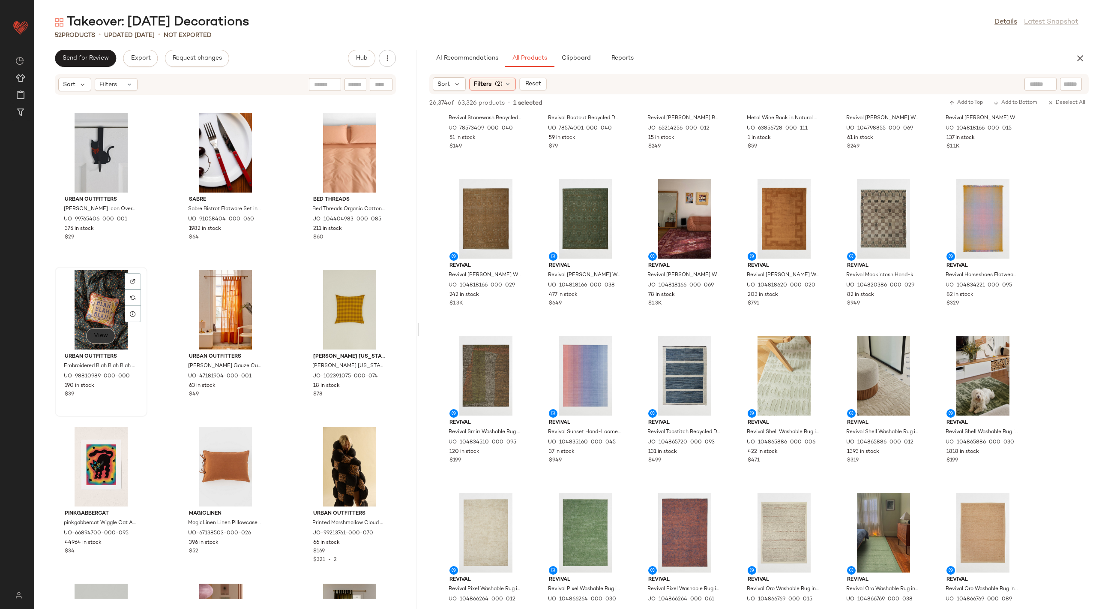
click at [94, 339] on button "View" at bounding box center [100, 335] width 29 height 15
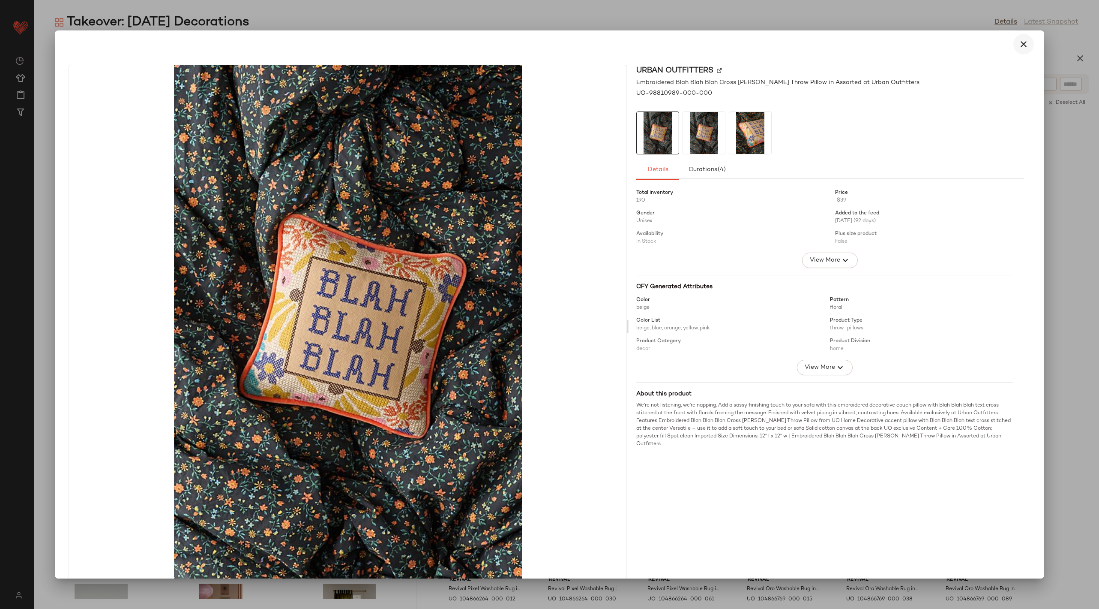
click at [1019, 43] on icon "button" at bounding box center [1024, 44] width 10 height 10
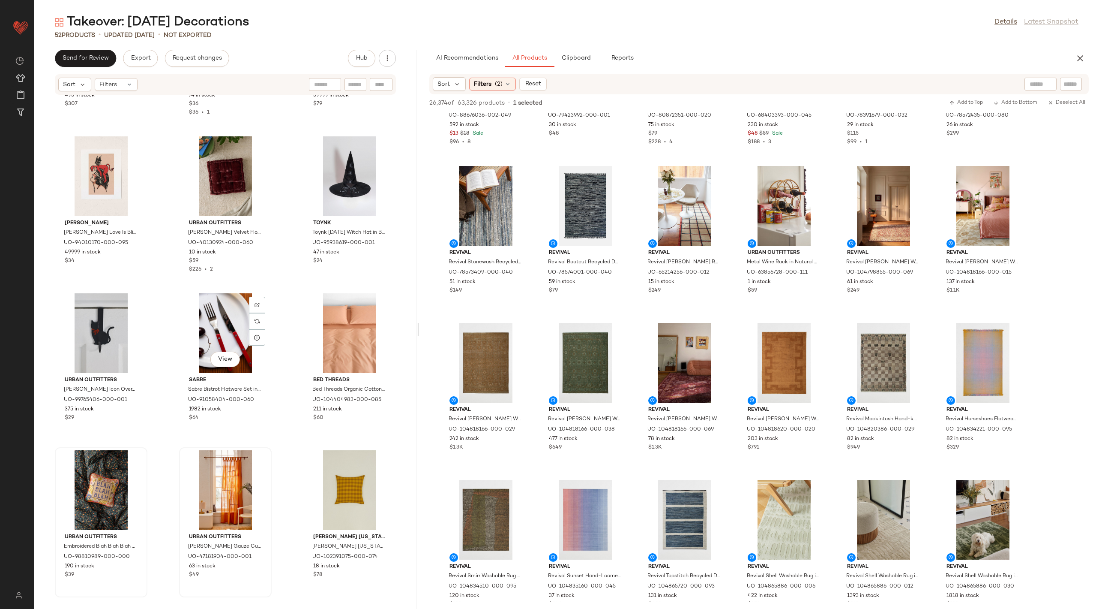
scroll to position [1376, 0]
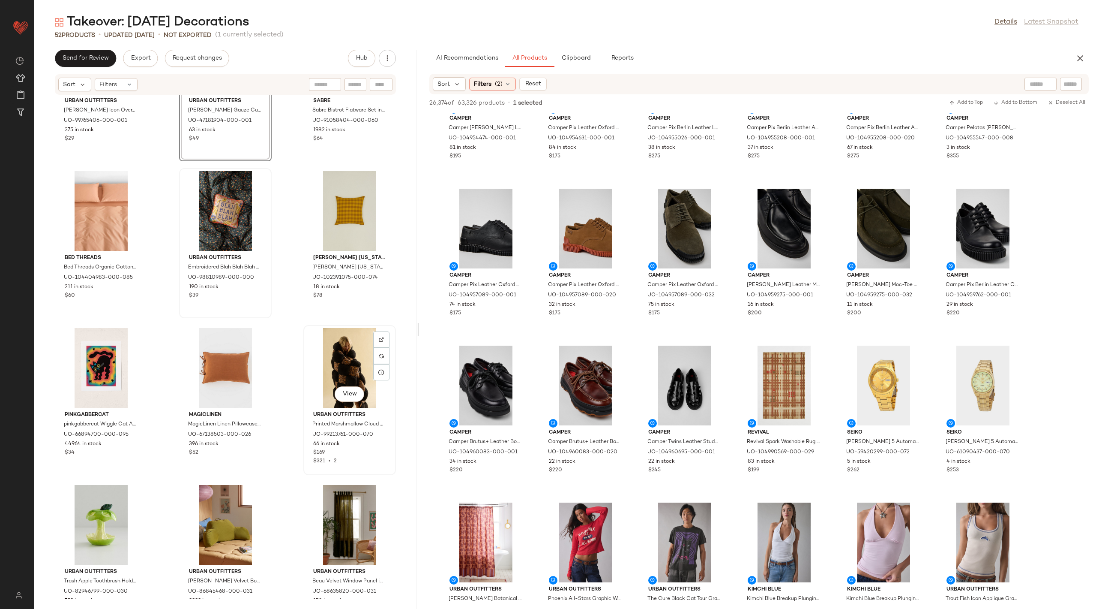
scroll to position [1657, 0]
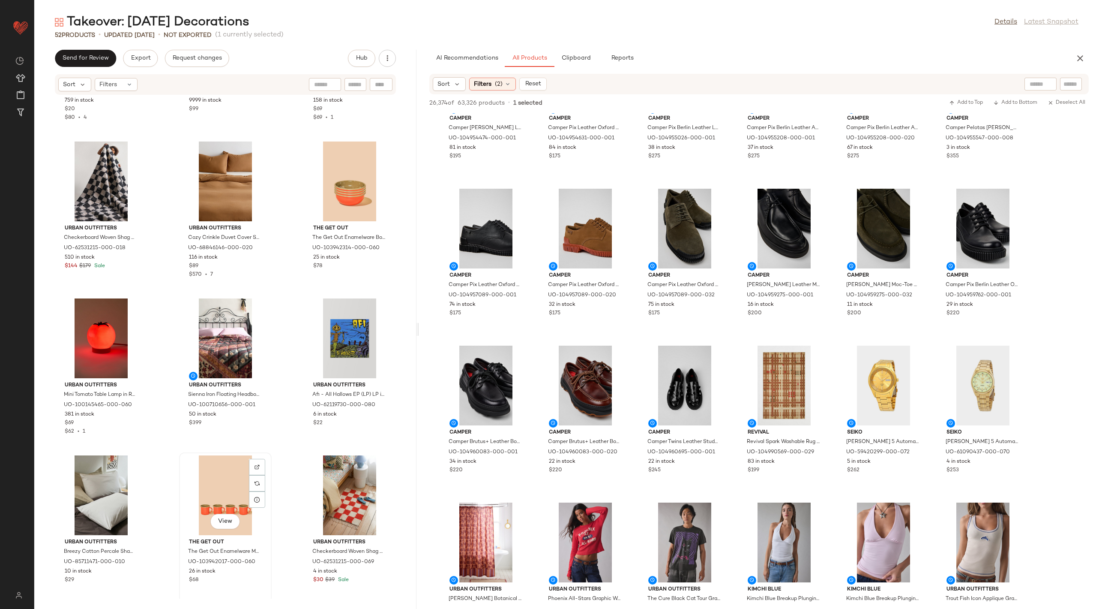
scroll to position [2322, 0]
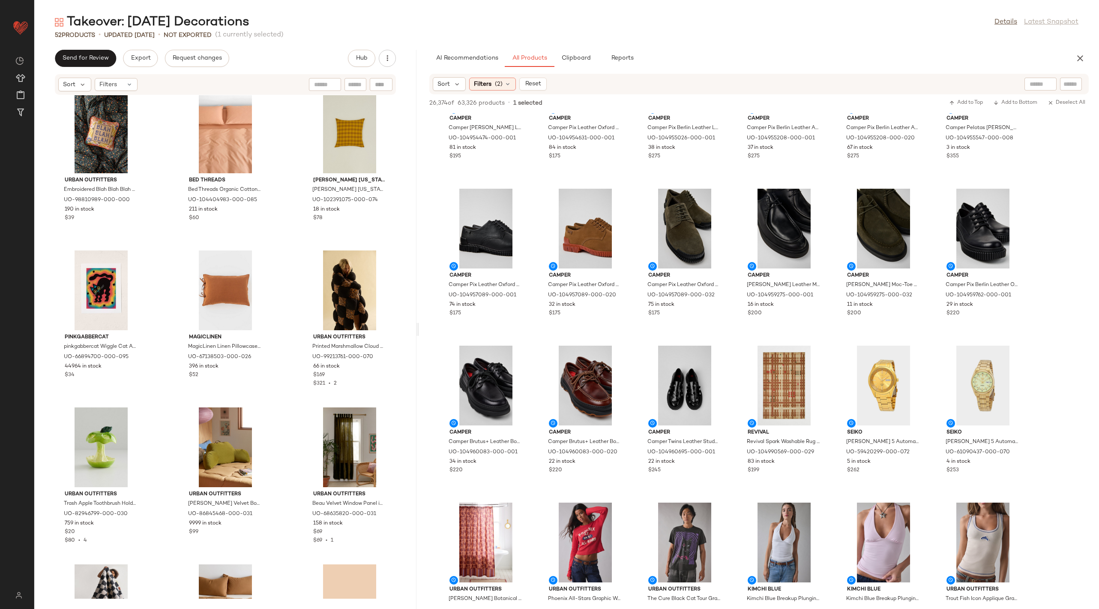
scroll to position [1729, 0]
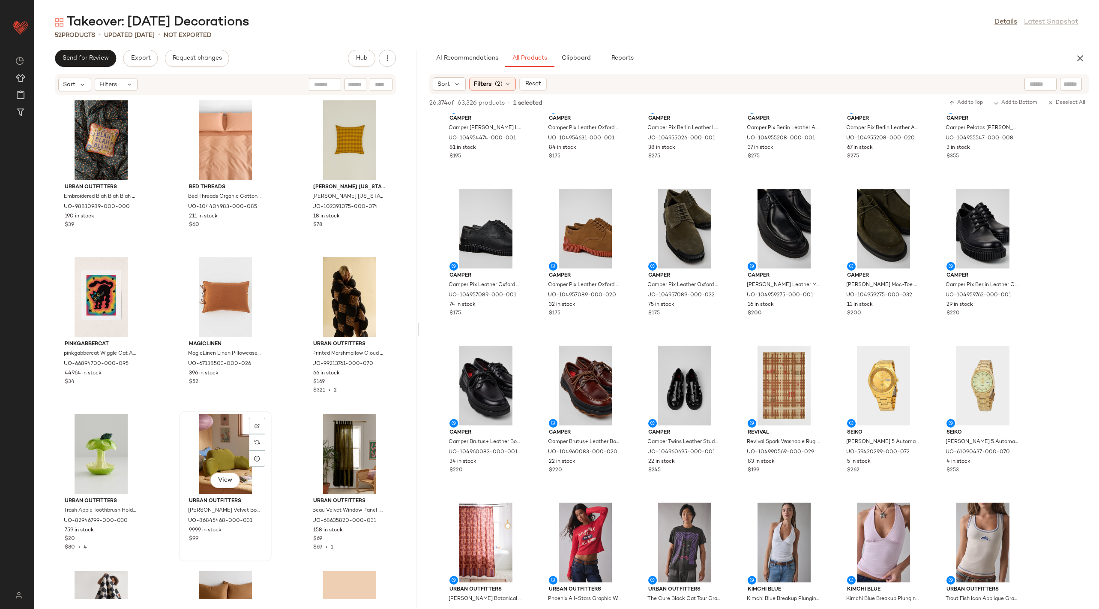
scroll to position [1732, 0]
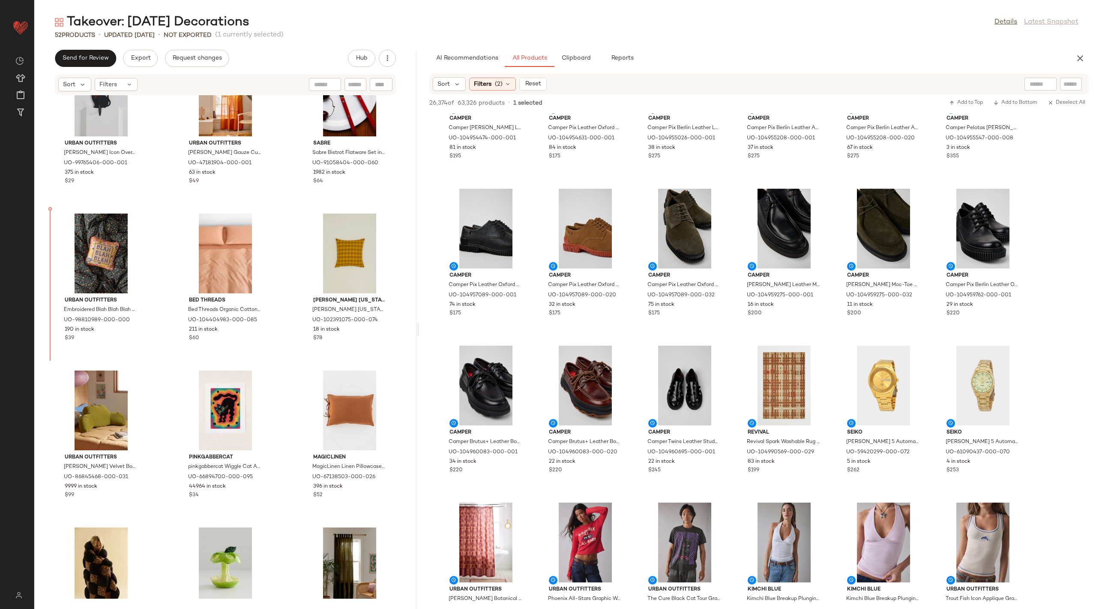
scroll to position [1619, 0]
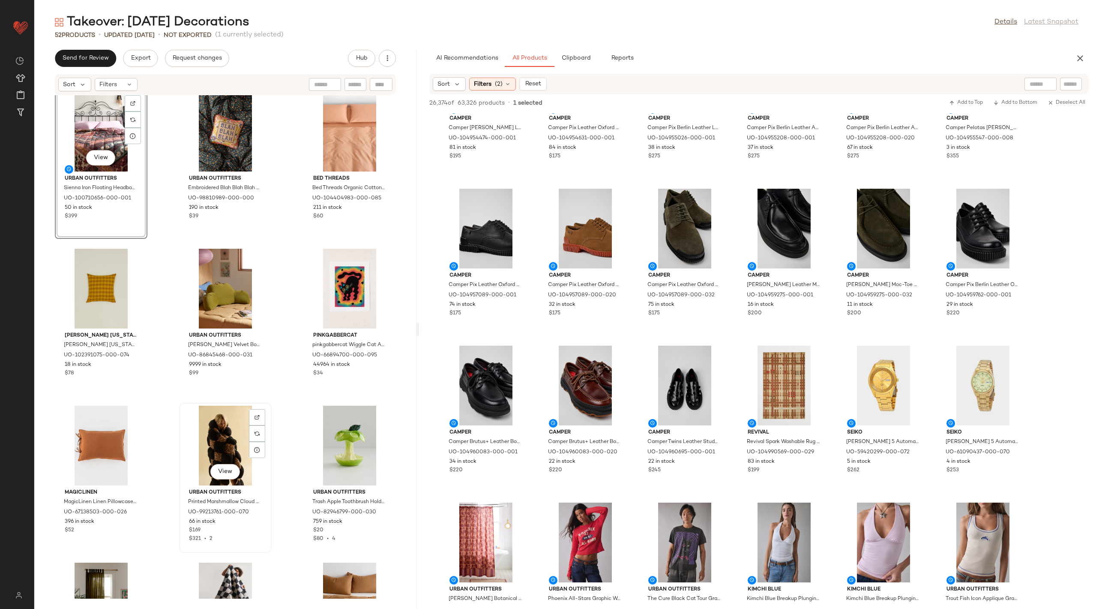
scroll to position [1750, 0]
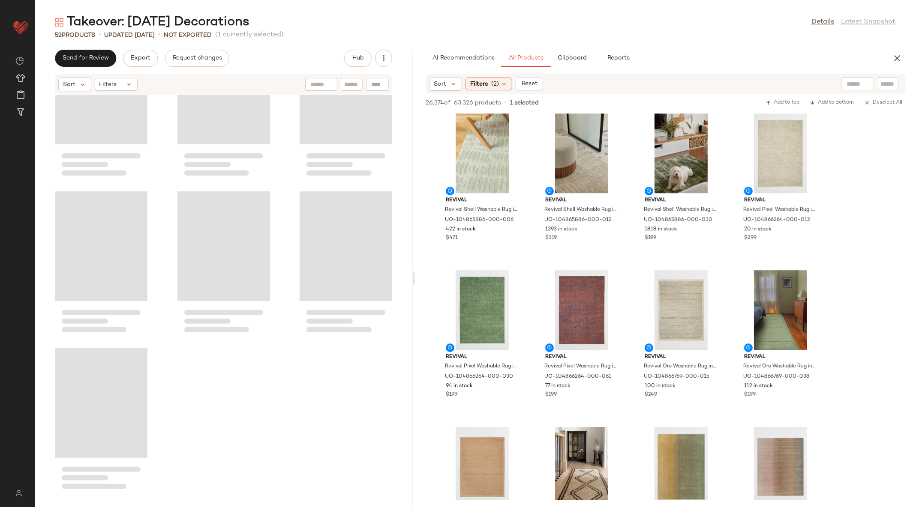
scroll to position [2423, 0]
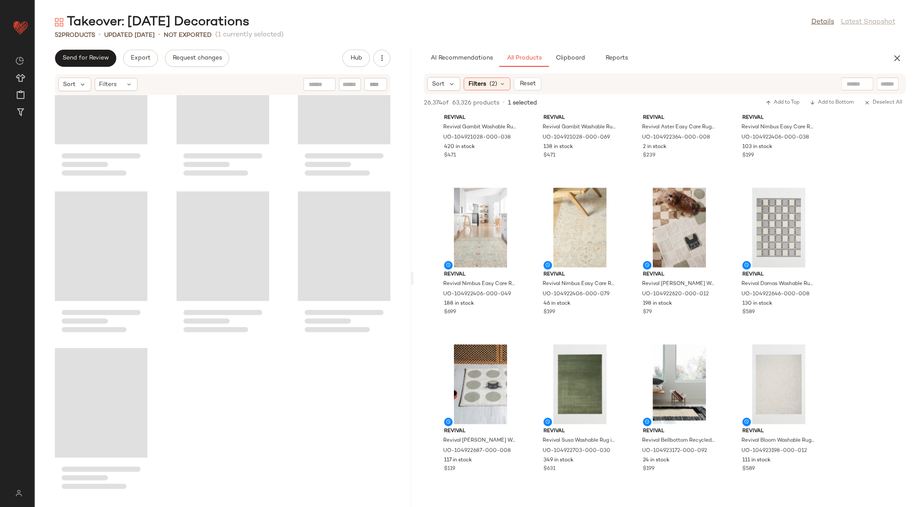
drag, startPoint x: 352, startPoint y: 277, endPoint x: 411, endPoint y: 286, distance: 59.8
click at [411, 286] on div "Takeover: Halloween Decorations Details Latest Snapshot 52 Products • updated A…" at bounding box center [475, 261] width 882 height 494
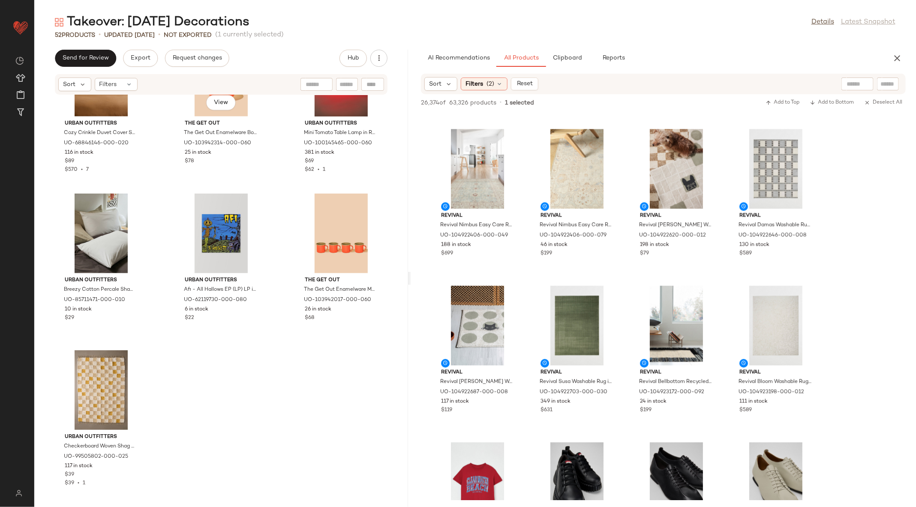
scroll to position [0, 0]
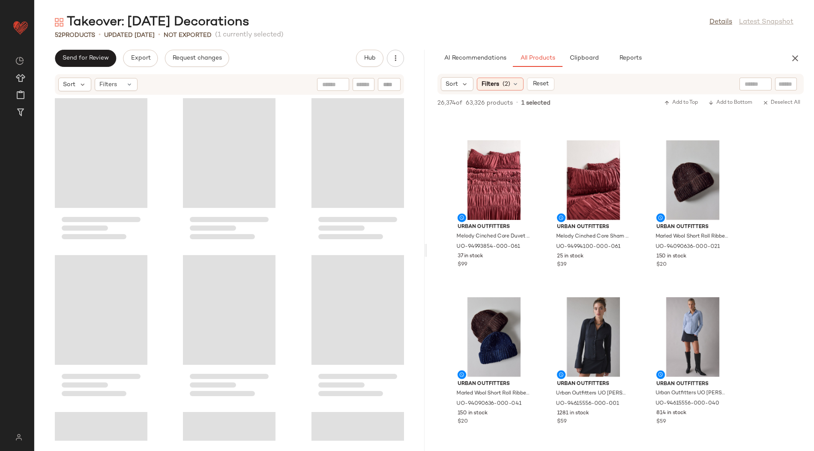
drag, startPoint x: 366, startPoint y: 251, endPoint x: 428, endPoint y: 258, distance: 61.8
click at [428, 258] on div "Takeover: Halloween Decorations Details Latest Snapshot 52 Products • updated A…" at bounding box center [424, 232] width 780 height 437
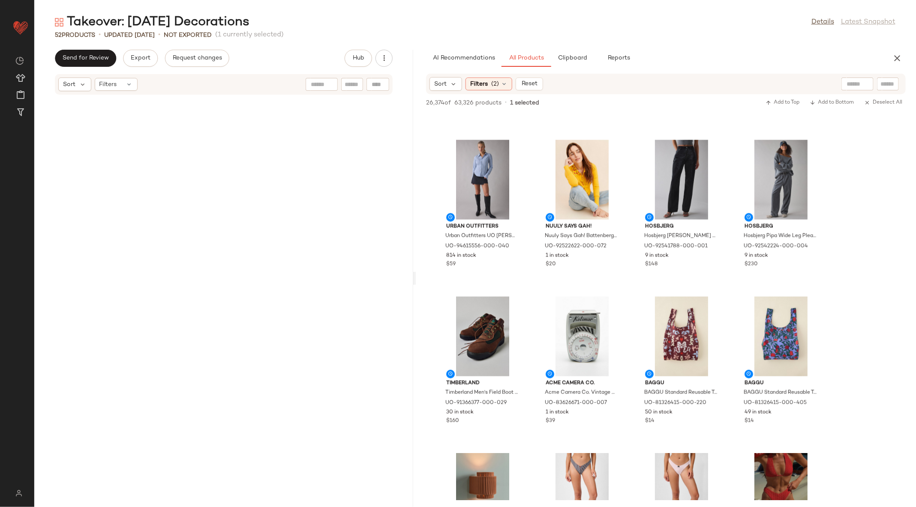
drag, startPoint x: 477, startPoint y: 279, endPoint x: 416, endPoint y: 274, distance: 60.6
click at [416, 274] on div "Takeover: Halloween Decorations Details Latest Snapshot 52 Products • updated A…" at bounding box center [475, 261] width 882 height 494
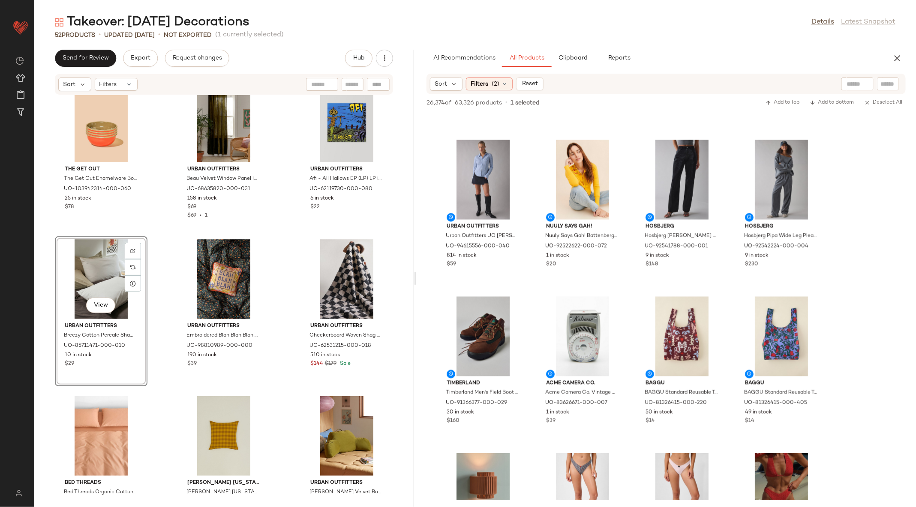
scroll to position [1885, 0]
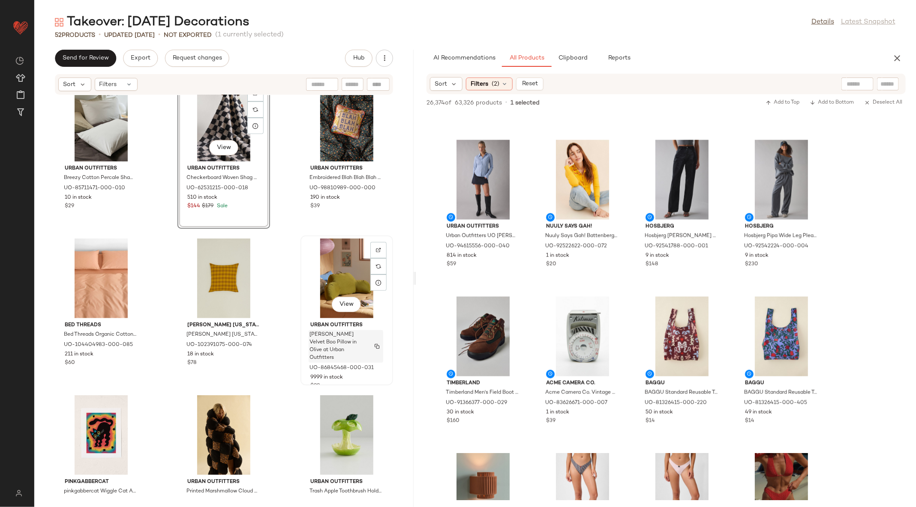
scroll to position [2066, 0]
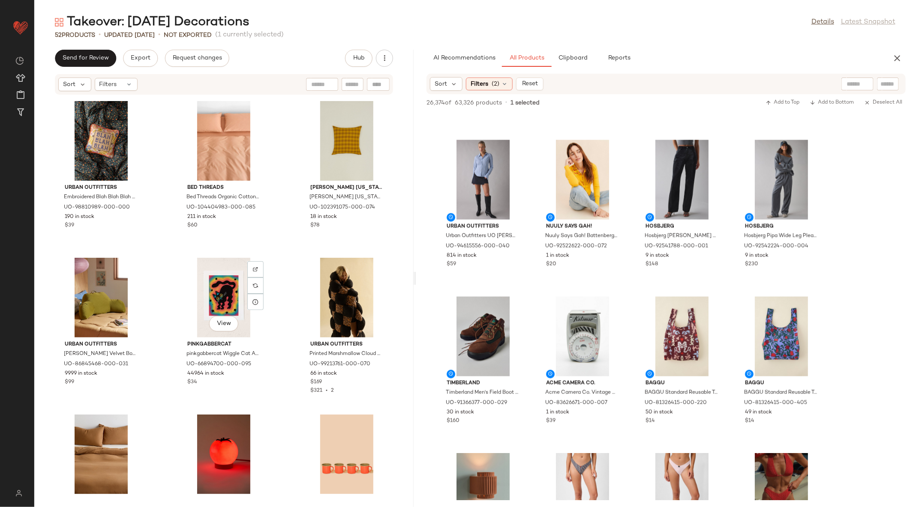
scroll to position [2179, 0]
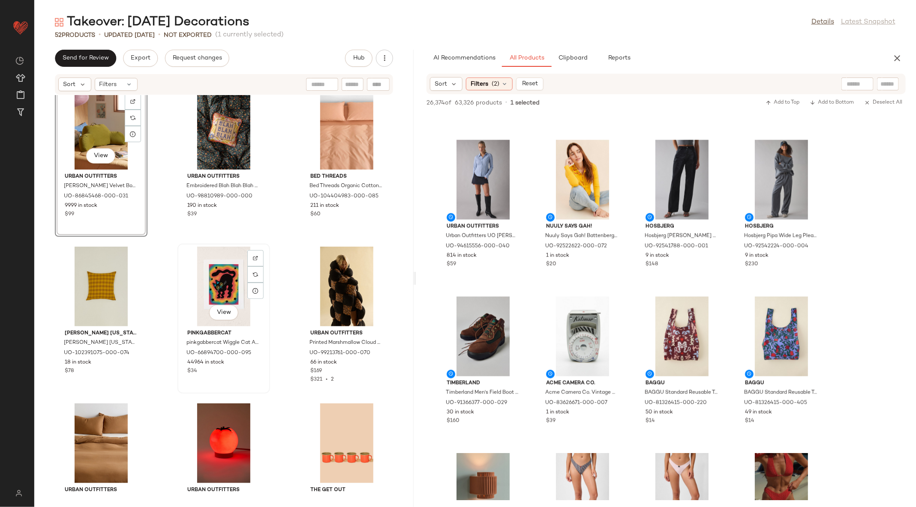
scroll to position [2214, 0]
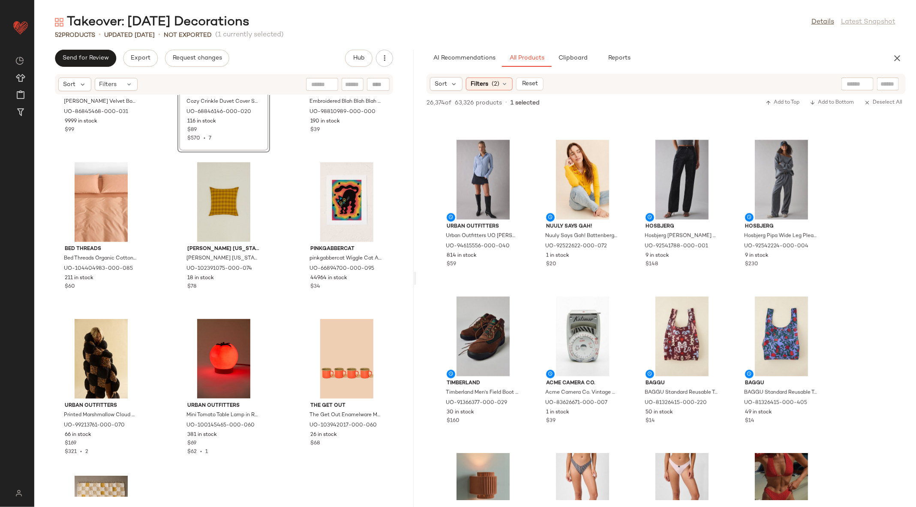
scroll to position [2241, 0]
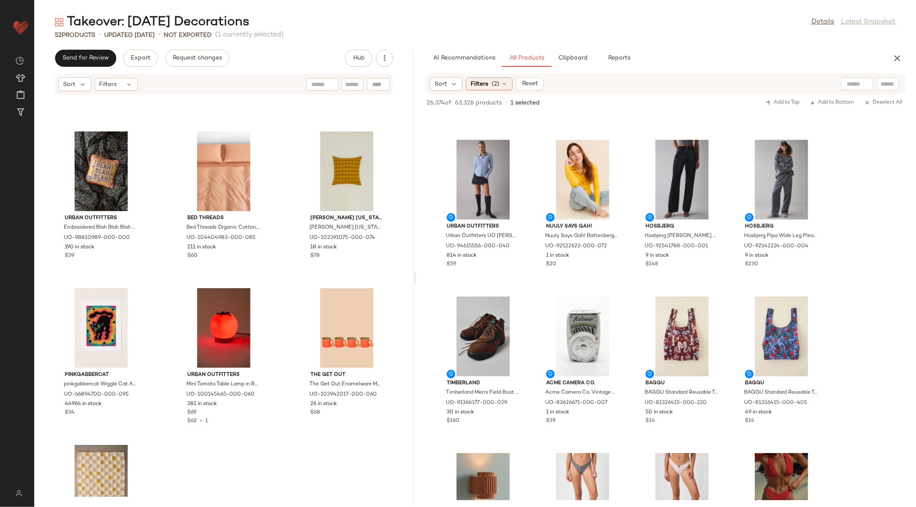
scroll to position [2313, 0]
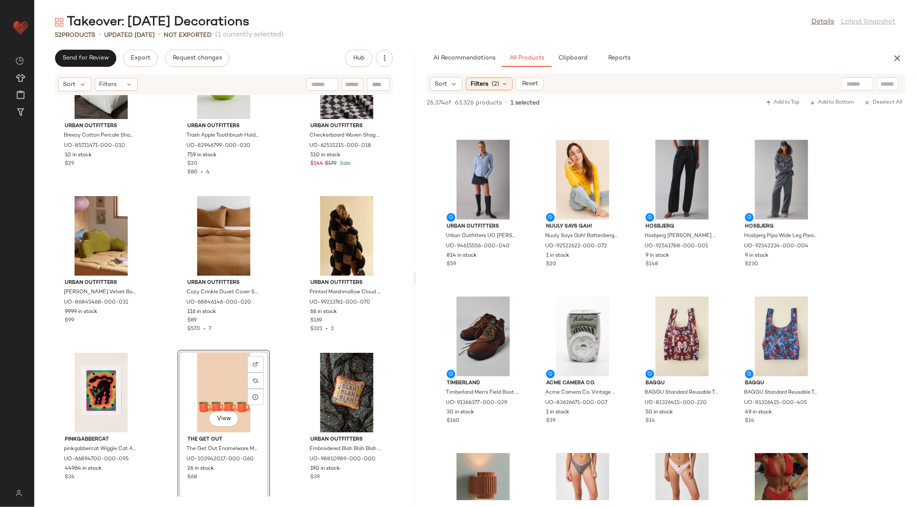
scroll to position [2102, 0]
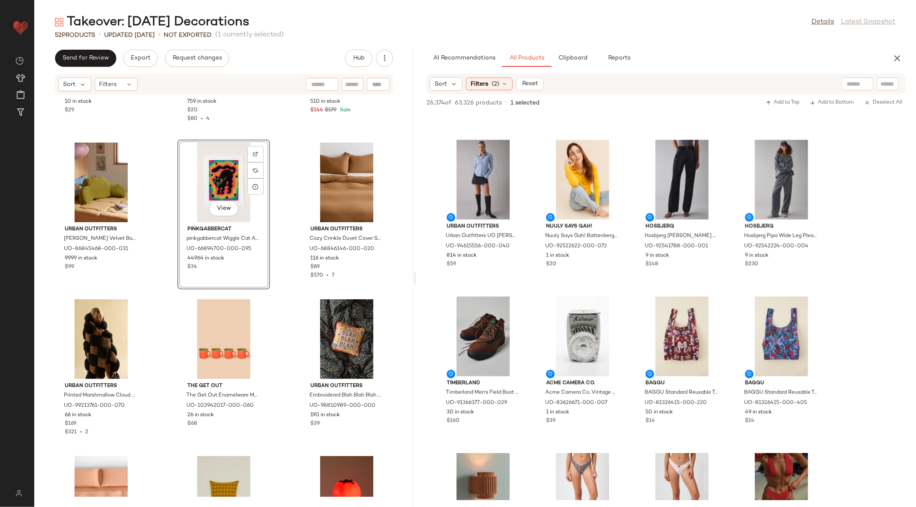
scroll to position [2165, 0]
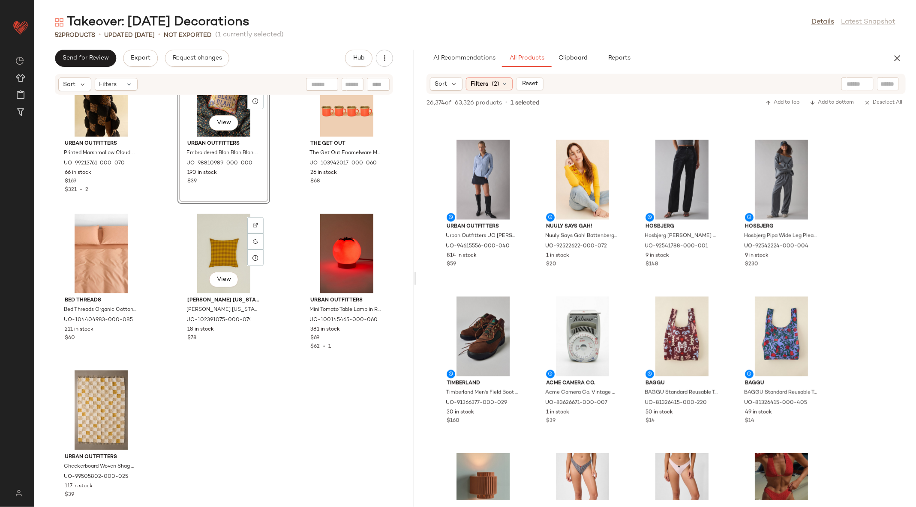
scroll to position [2423, 0]
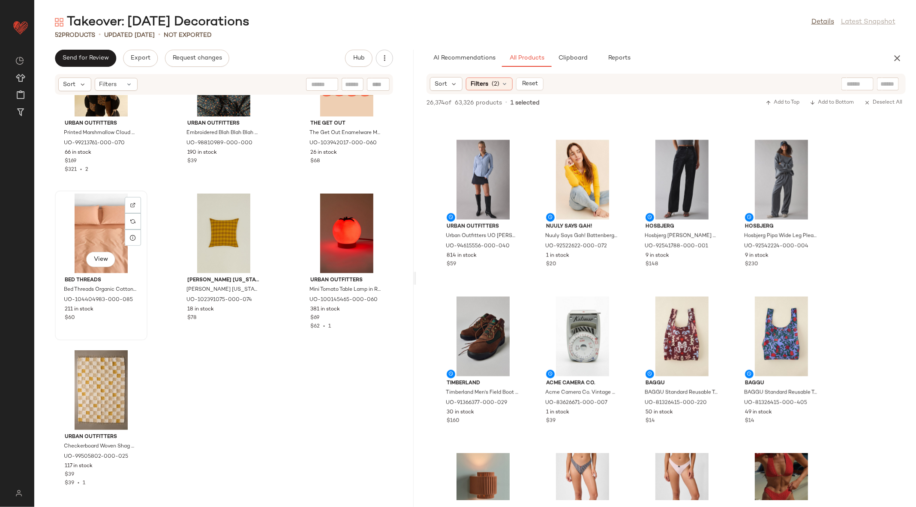
click at [99, 229] on div "View" at bounding box center [101, 234] width 87 height 80
click at [108, 380] on div "View" at bounding box center [101, 391] width 87 height 80
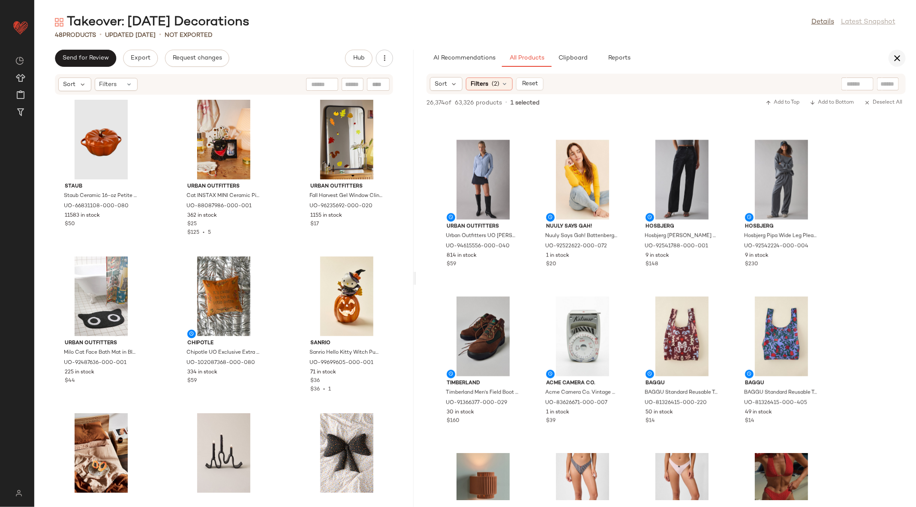
click at [904, 57] on button "button" at bounding box center [896, 58] width 17 height 17
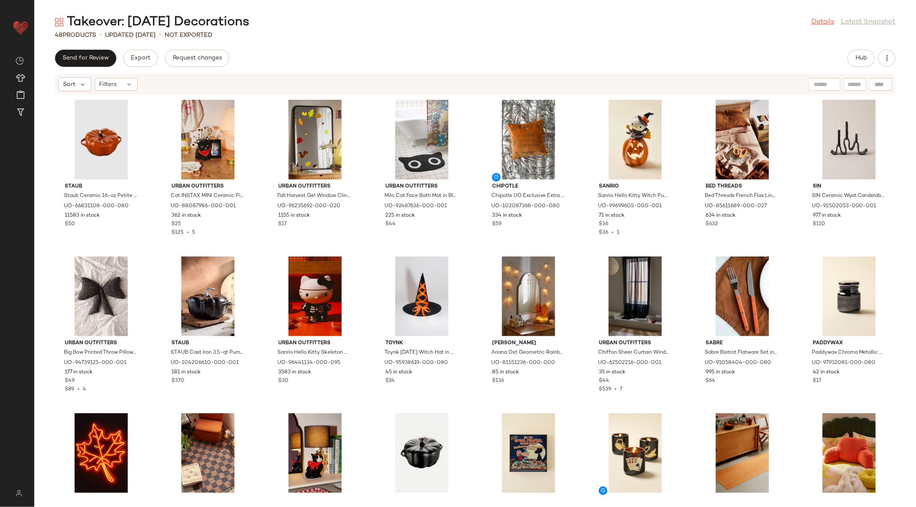
click at [817, 20] on link "Details" at bounding box center [822, 22] width 23 height 10
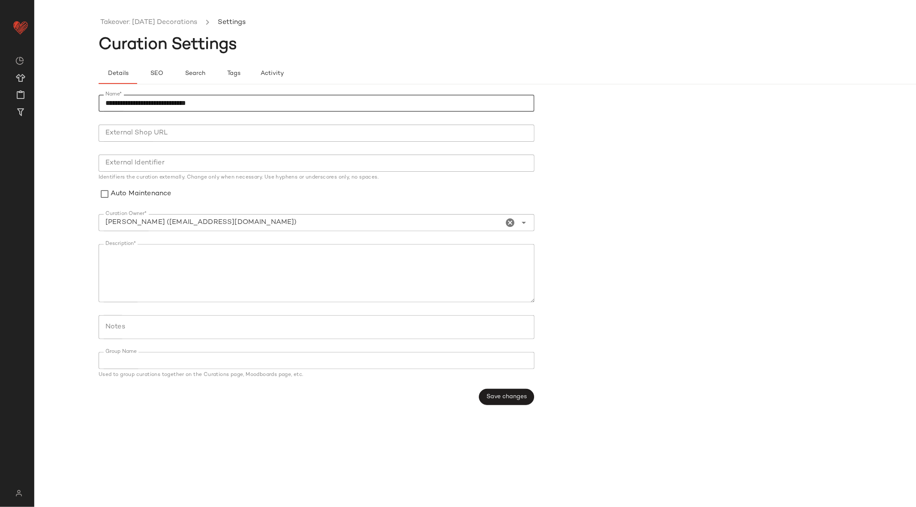
drag, startPoint x: 138, startPoint y: 101, endPoint x: 88, endPoint y: 96, distance: 50.4
click at [88, 96] on div "**********" at bounding box center [458, 261] width 916 height 494
drag, startPoint x: 141, startPoint y: 100, endPoint x: 186, endPoint y: 106, distance: 45.5
click at [186, 106] on input "**********" at bounding box center [317, 103] width 436 height 17
type input "**********"
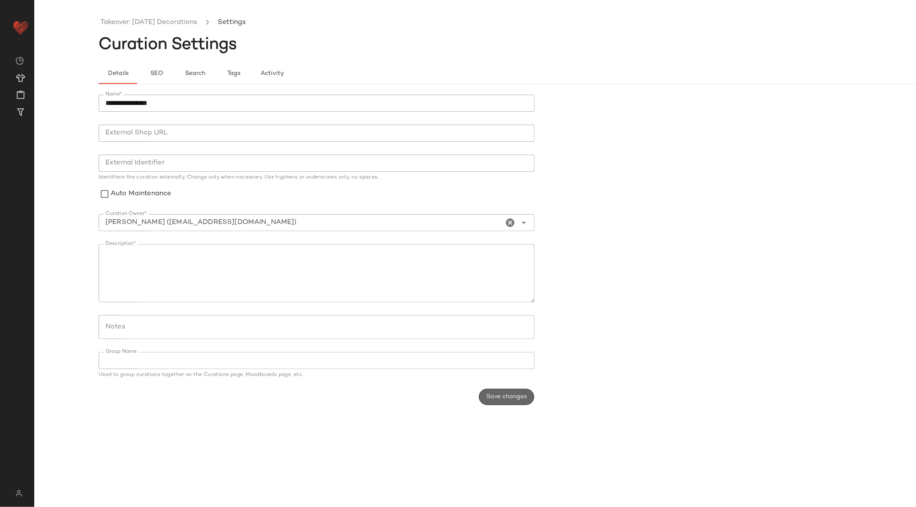
click at [498, 399] on span "Save changes" at bounding box center [506, 397] width 41 height 7
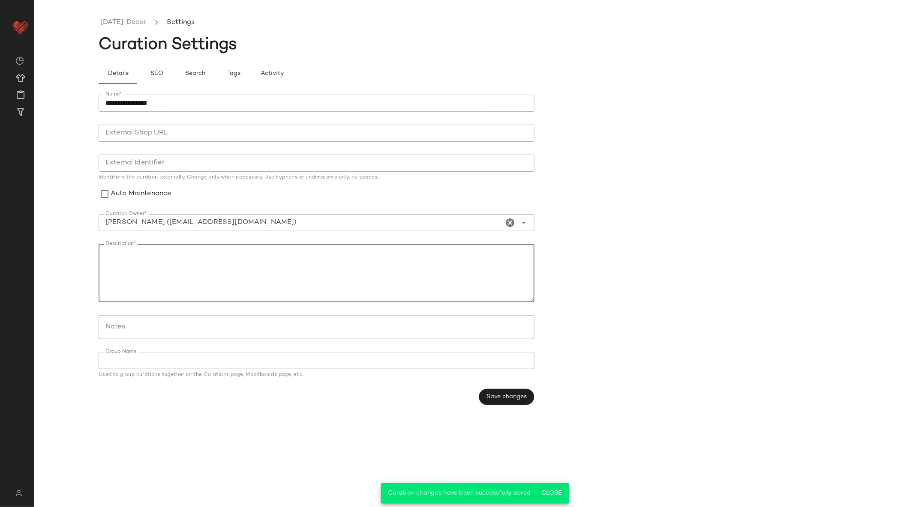
drag, startPoint x: 156, startPoint y: 252, endPoint x: 98, endPoint y: 248, distance: 58.1
click at [99, 248] on textarea "Description*" at bounding box center [317, 273] width 436 height 58
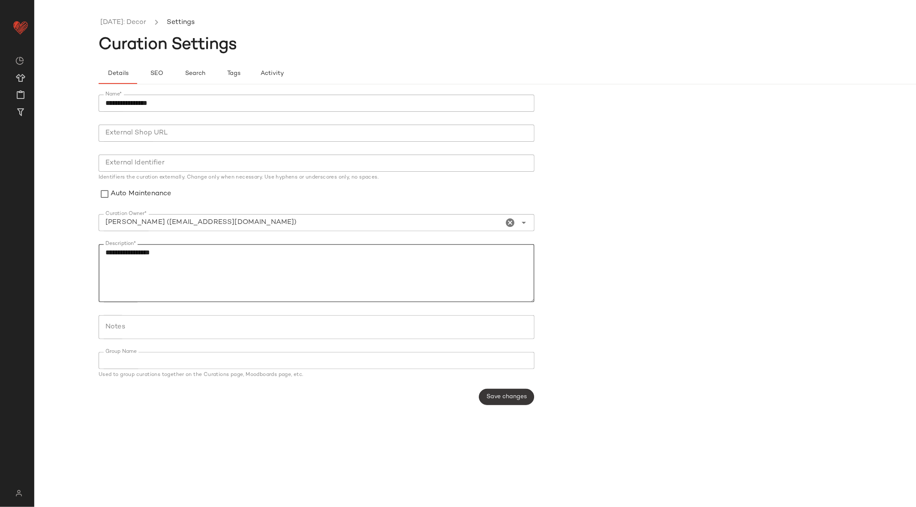
type textarea "**********"
click at [507, 396] on span "Save changes" at bounding box center [506, 397] width 41 height 7
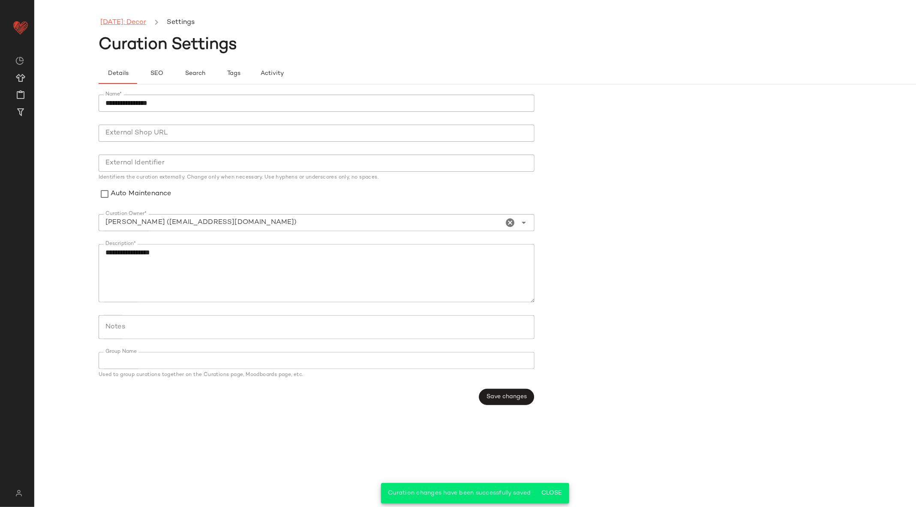
click at [143, 20] on link "[DATE]: Decor" at bounding box center [123, 22] width 46 height 11
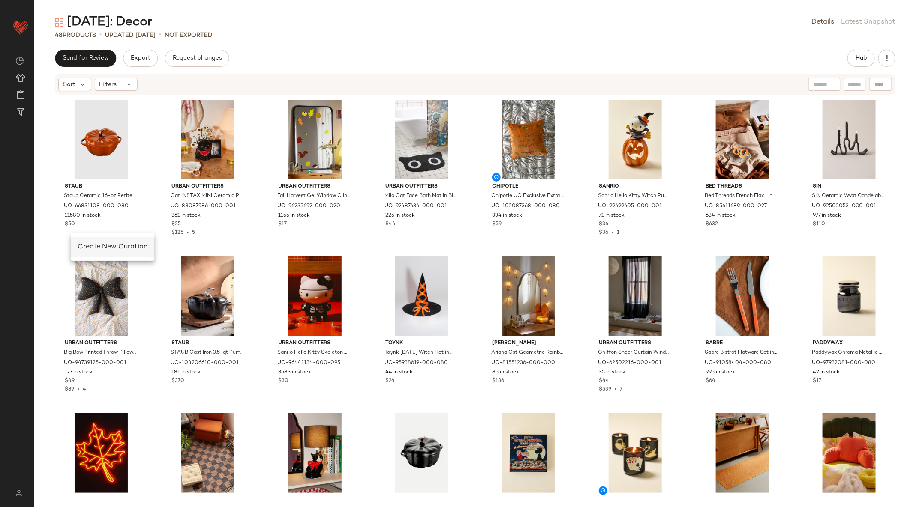
click at [107, 249] on span "Create New Curation" at bounding box center [113, 246] width 70 height 7
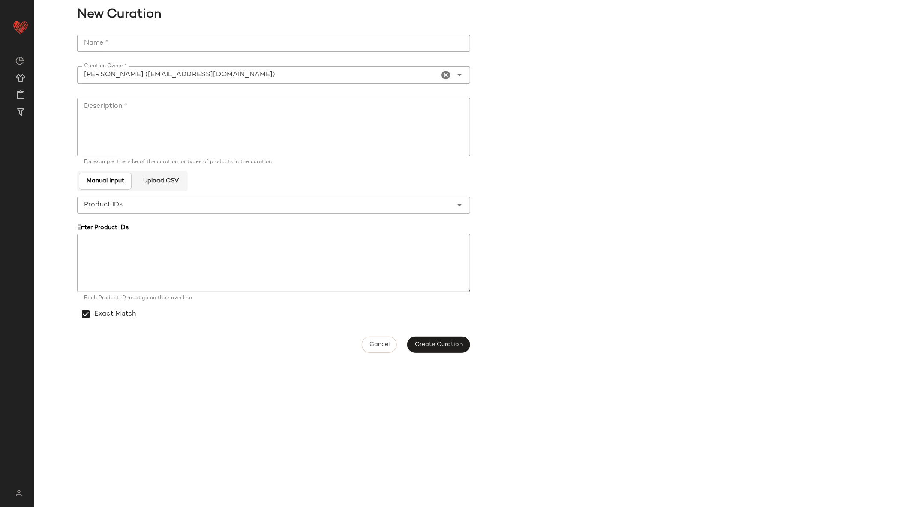
click at [249, 47] on input "Name *" at bounding box center [273, 43] width 393 height 17
type input "**********"
click at [436, 348] on span "Create Curation" at bounding box center [438, 345] width 48 height 7
click at [150, 123] on textarea "Description *" at bounding box center [273, 127] width 393 height 58
type textarea "**********"
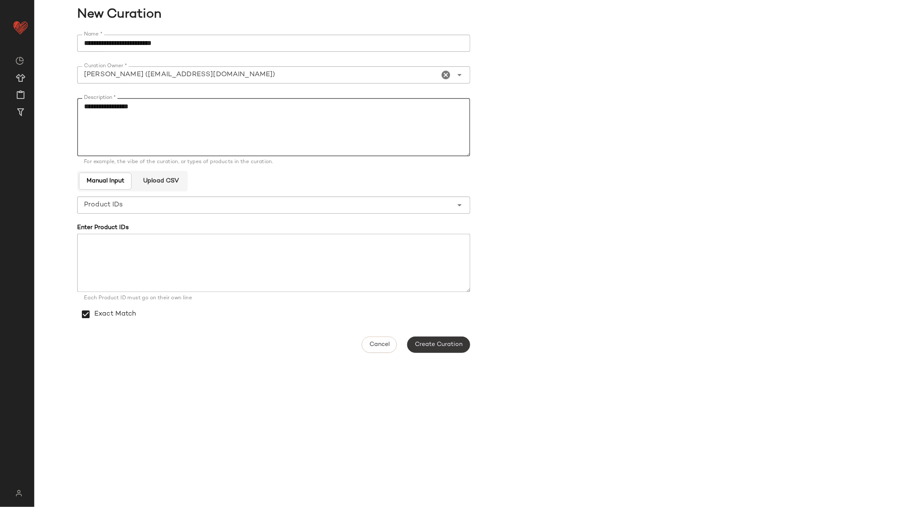
click at [432, 345] on span "Create Curation" at bounding box center [438, 345] width 48 height 7
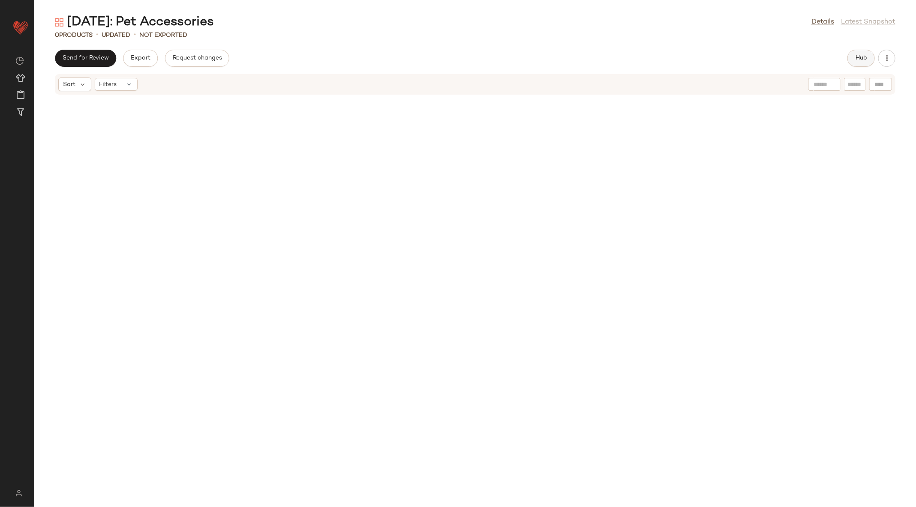
click at [864, 50] on div "Halloween: Pet Accessories Details Latest Snapshot 0 Products • updated • Not E…" at bounding box center [475, 261] width 882 height 494
click at [863, 57] on span "Hub" at bounding box center [861, 58] width 12 height 7
click at [879, 85] on div at bounding box center [888, 84] width 22 height 13
paste input "********"
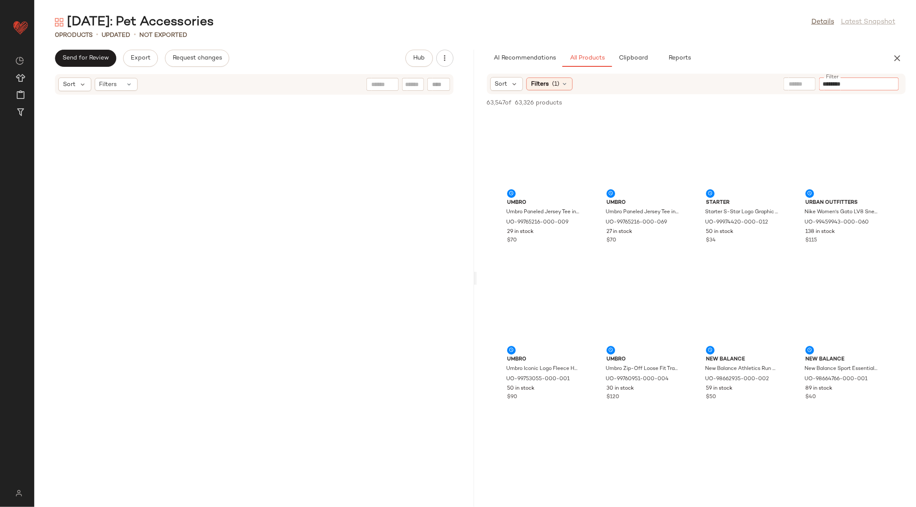
type input "********"
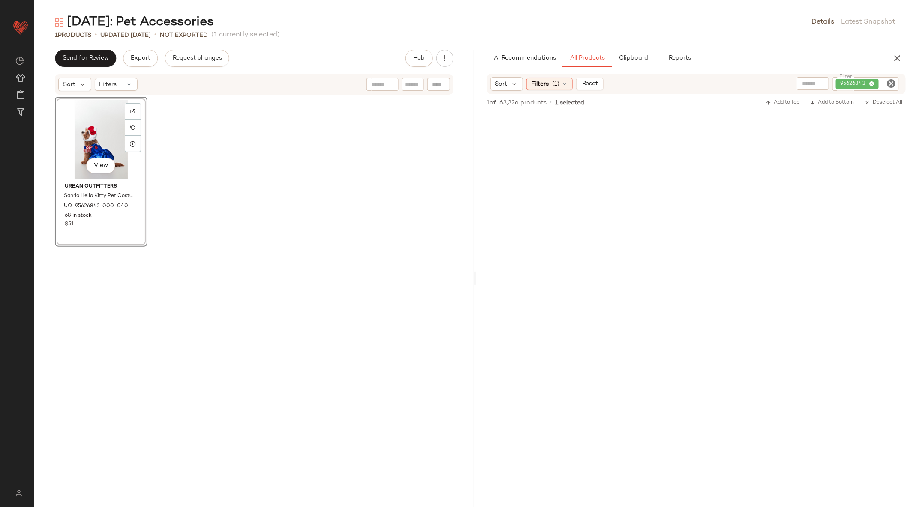
drag, startPoint x: 568, startPoint y: 197, endPoint x: 101, endPoint y: 21, distance: 499.3
click at [893, 81] on icon "Clear Filter" at bounding box center [891, 83] width 10 height 10
paste input "********"
type input "********"
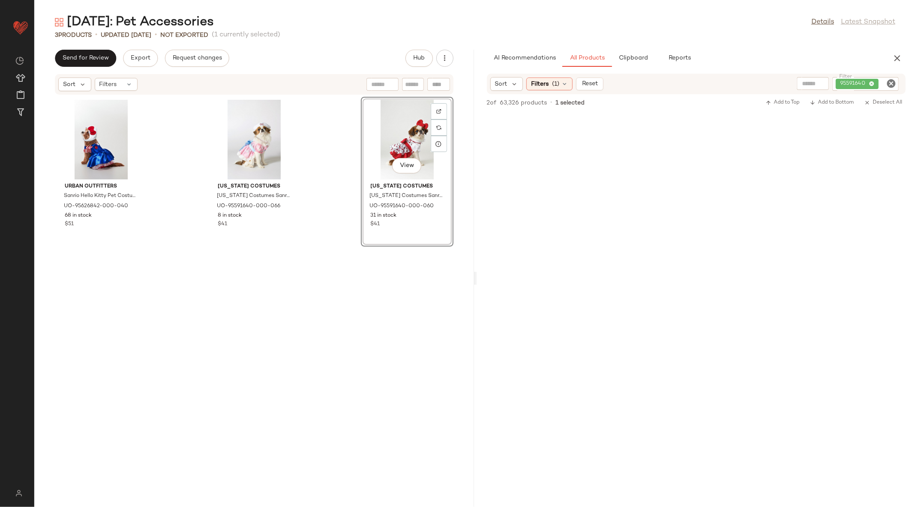
drag, startPoint x: 541, startPoint y: 216, endPoint x: 199, endPoint y: 16, distance: 396.5
click at [893, 84] on icon "Clear Filter" at bounding box center [891, 83] width 10 height 10
type input "*"
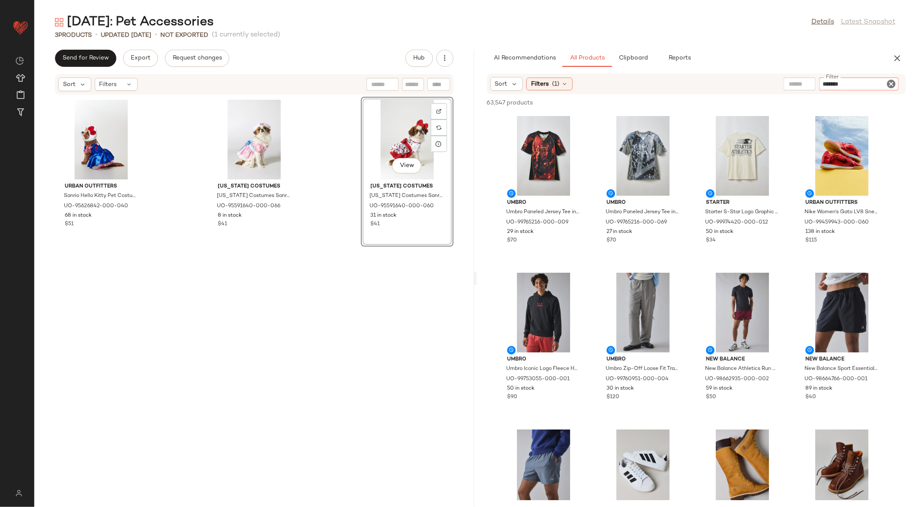
type input "********"
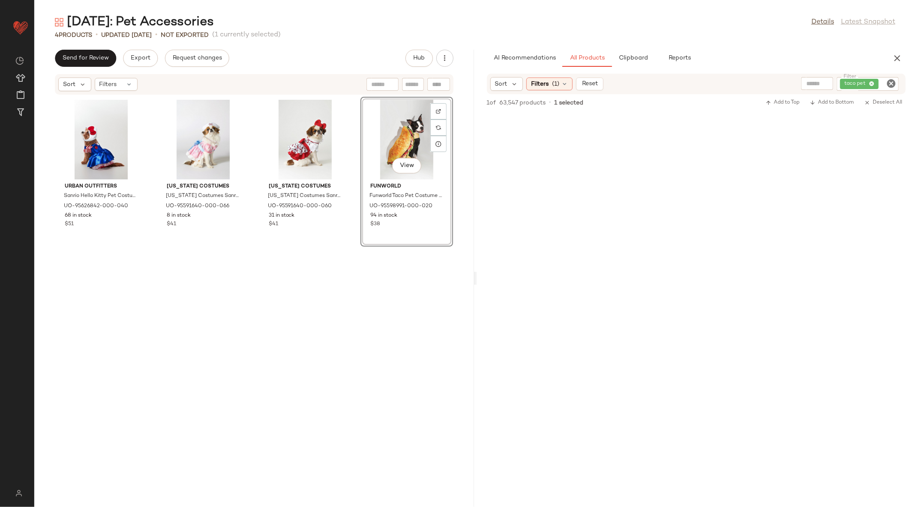
drag, startPoint x: 539, startPoint y: 167, endPoint x: 105, endPoint y: 3, distance: 464.4
click at [891, 87] on icon "Clear Filter" at bounding box center [891, 83] width 10 height 10
type input "***"
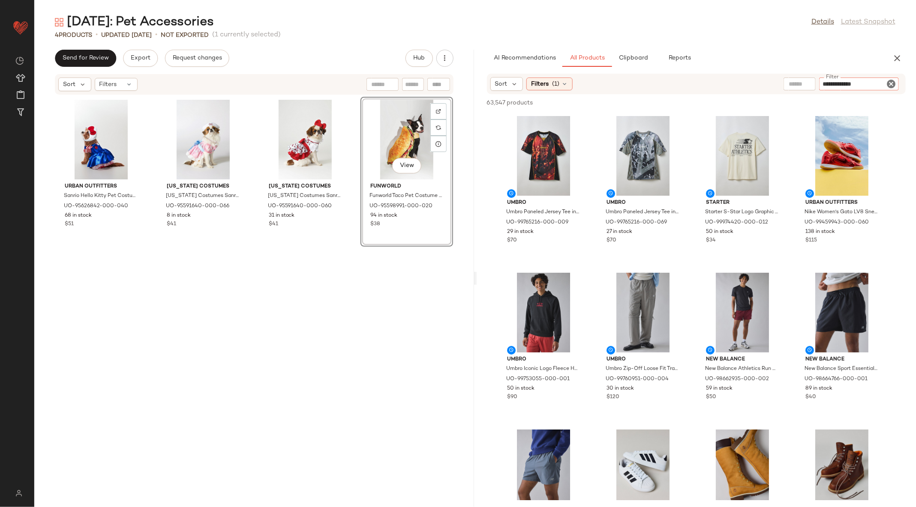
type input "**********"
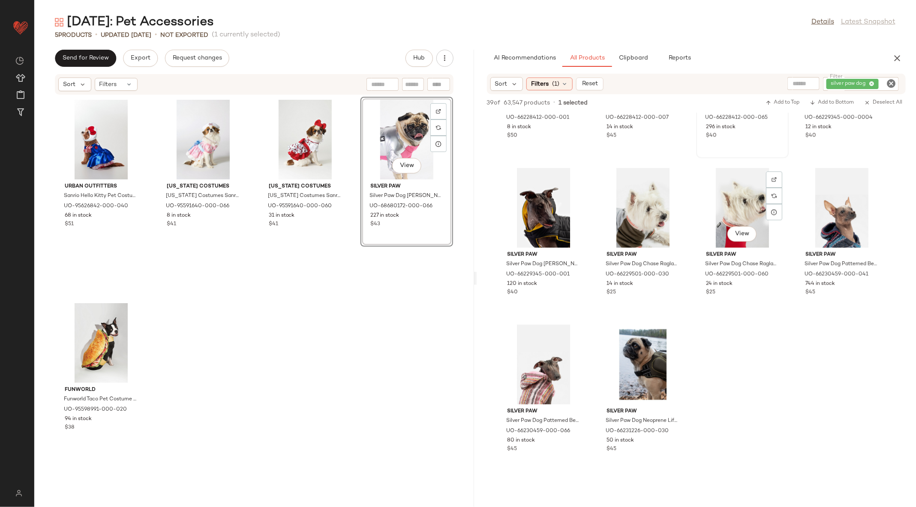
scroll to position [1218, 0]
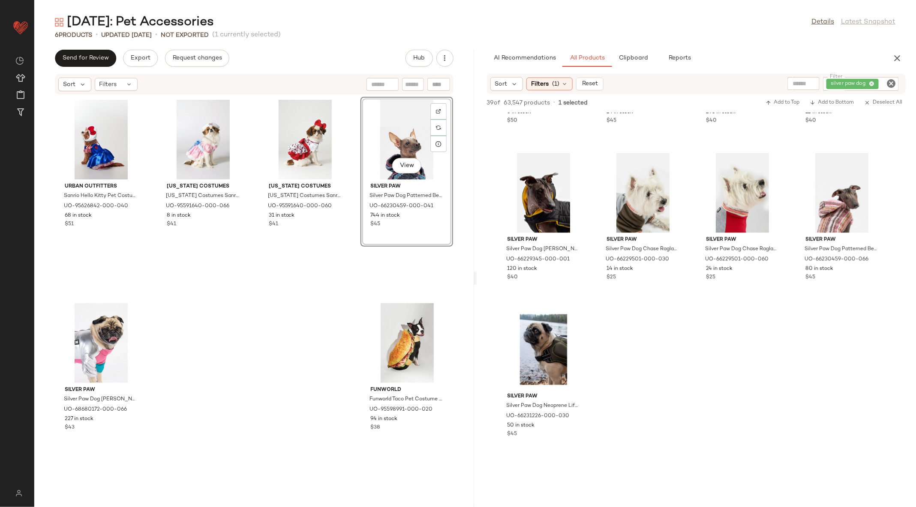
drag, startPoint x: 830, startPoint y: 276, endPoint x: 156, endPoint y: 9, distance: 724.2
click at [890, 83] on icon "Clear Filter" at bounding box center [891, 83] width 10 height 10
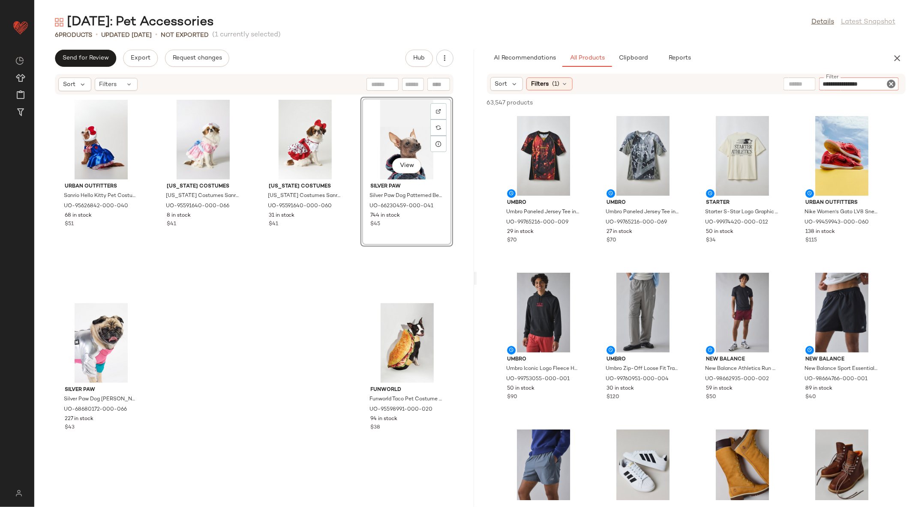
type input "**********"
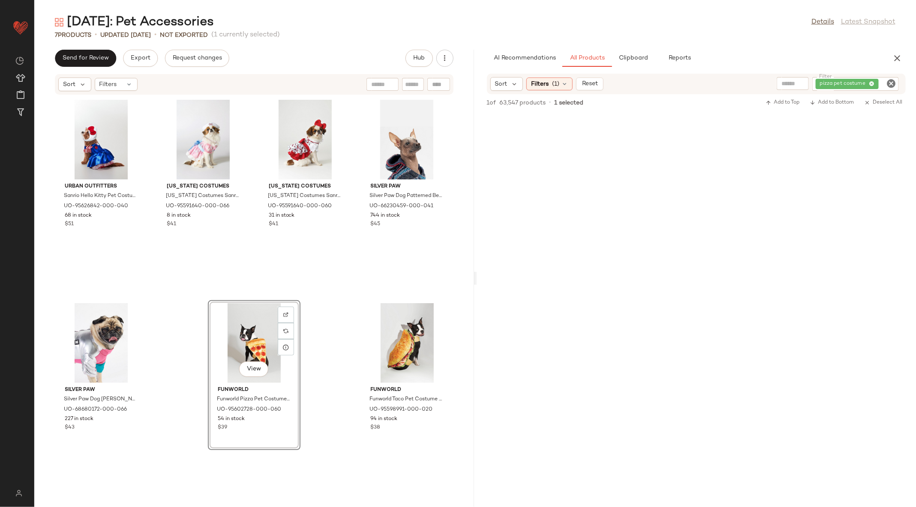
click at [890, 82] on icon "Clear Filter" at bounding box center [891, 83] width 10 height 10
type input "**********"
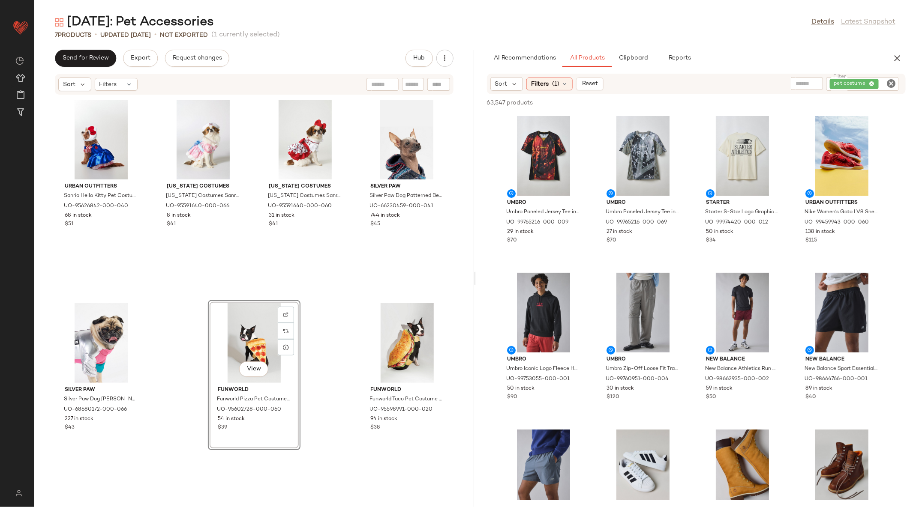
click at [890, 108] on div "63,547 products • 0 selected Add to Top Add to Bottom Deselect All" at bounding box center [697, 103] width 440 height 19
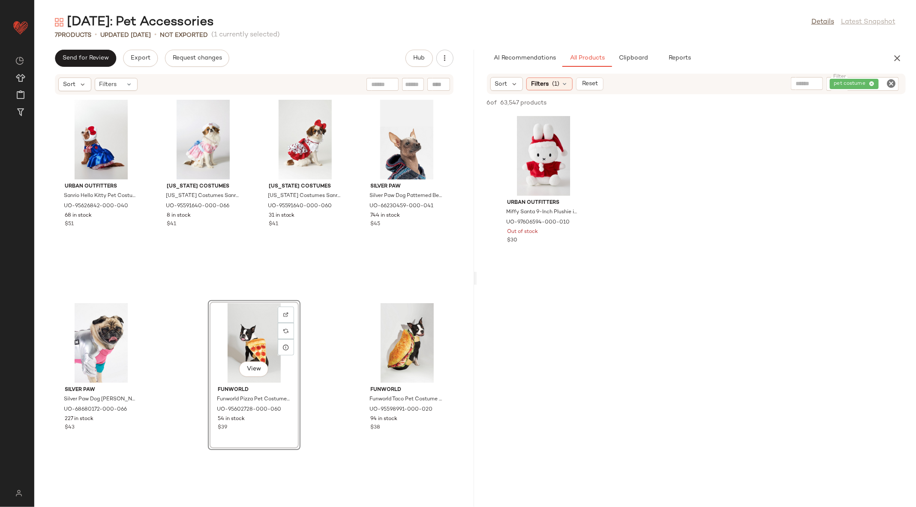
click at [894, 83] on icon "Clear Filter" at bounding box center [891, 83] width 10 height 10
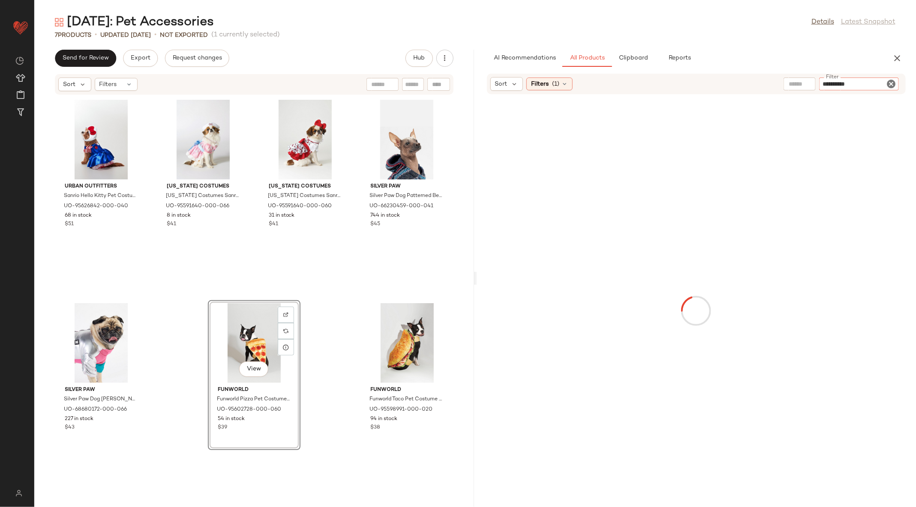
type input "**********"
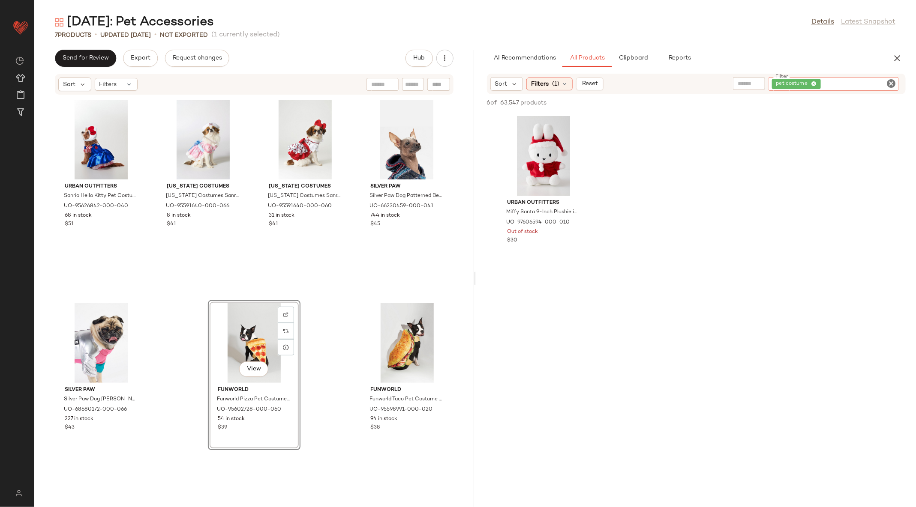
click at [894, 85] on icon "Clear Filter" at bounding box center [891, 83] width 10 height 10
click at [544, 82] on span "Filters" at bounding box center [540, 84] width 18 height 9
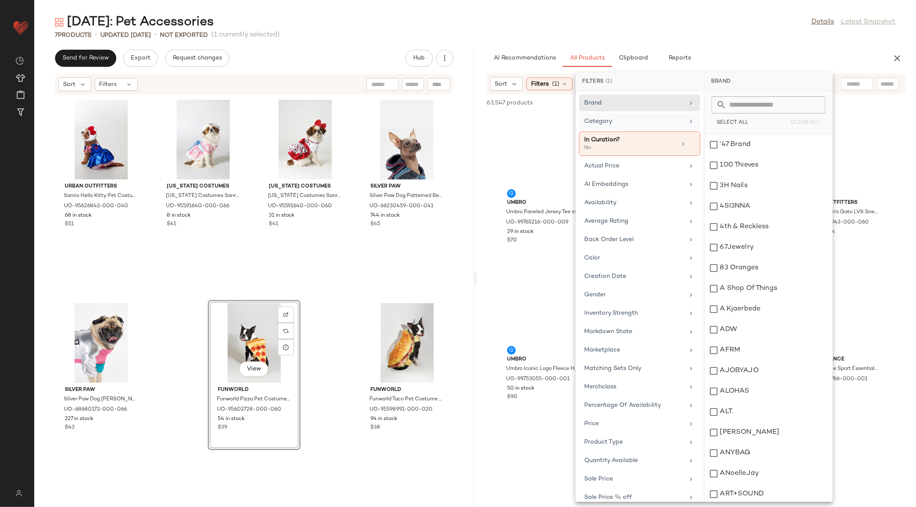
click at [623, 123] on div "Category" at bounding box center [635, 121] width 100 height 9
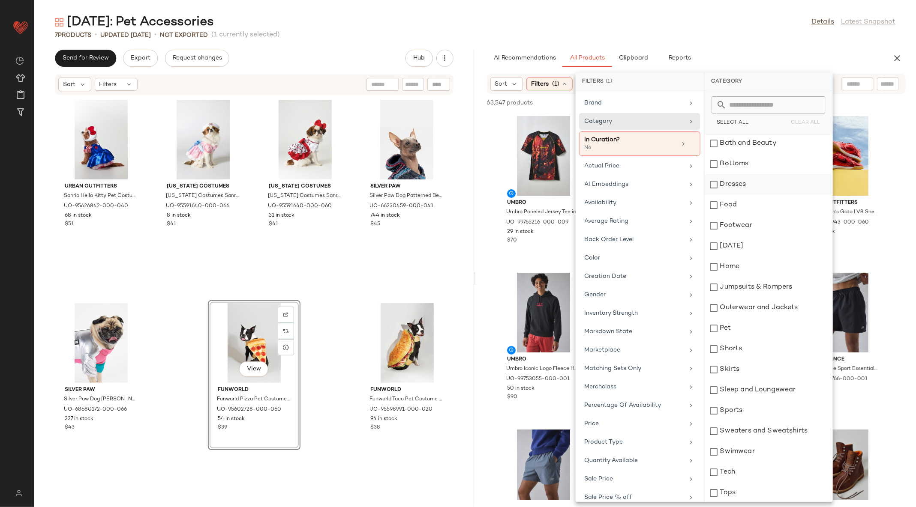
scroll to position [67, 0]
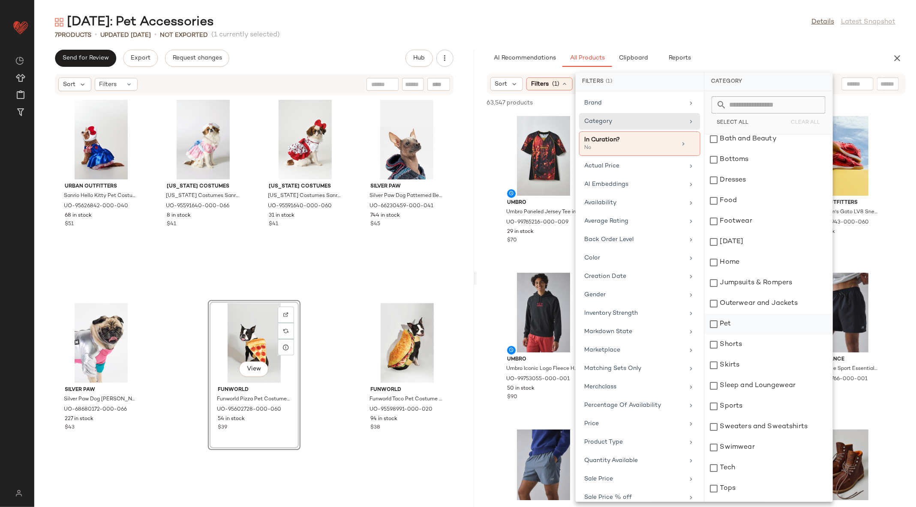
click at [723, 324] on div "Pet" at bounding box center [769, 324] width 128 height 21
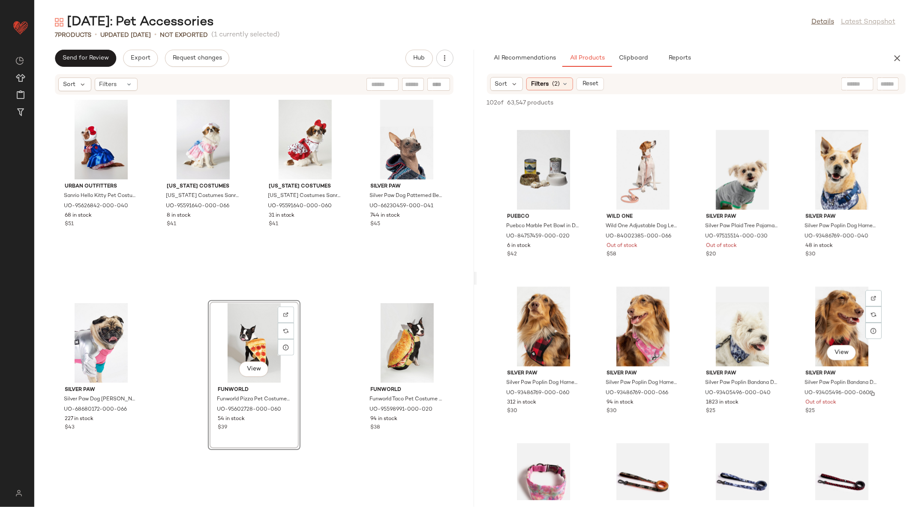
scroll to position [963, 0]
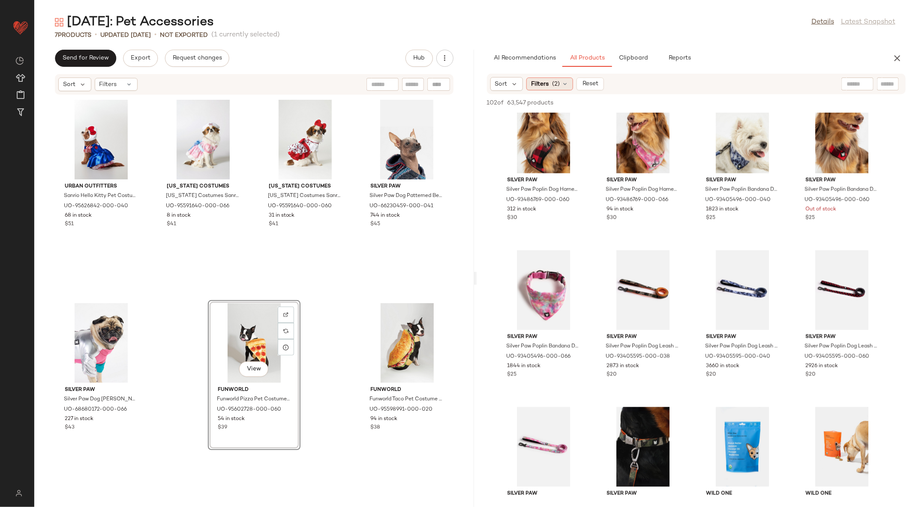
click at [539, 83] on span "Filters" at bounding box center [540, 84] width 18 height 9
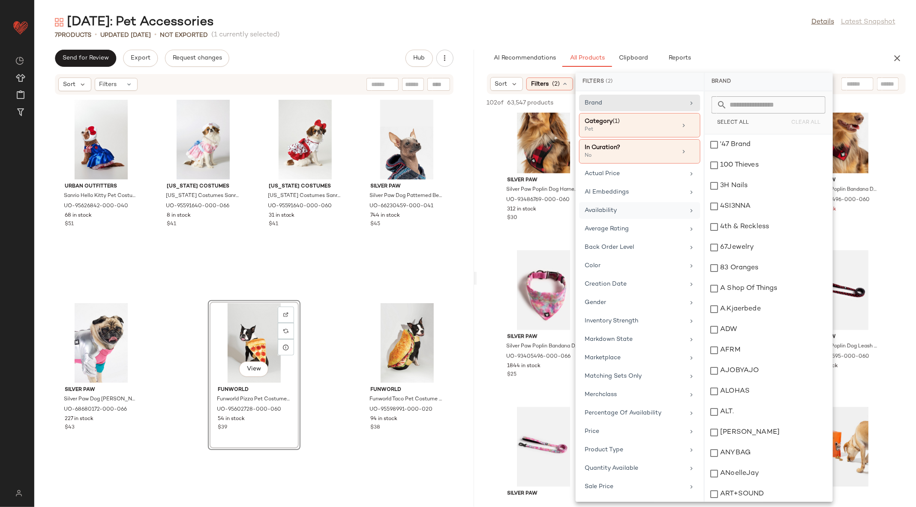
click at [627, 209] on div "Availability" at bounding box center [635, 210] width 100 height 9
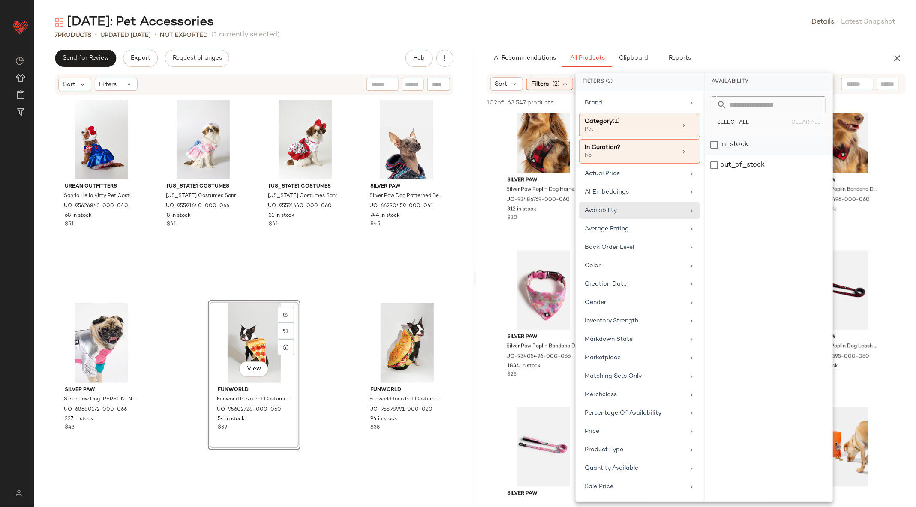
click at [737, 155] on div "in_stock" at bounding box center [769, 165] width 128 height 21
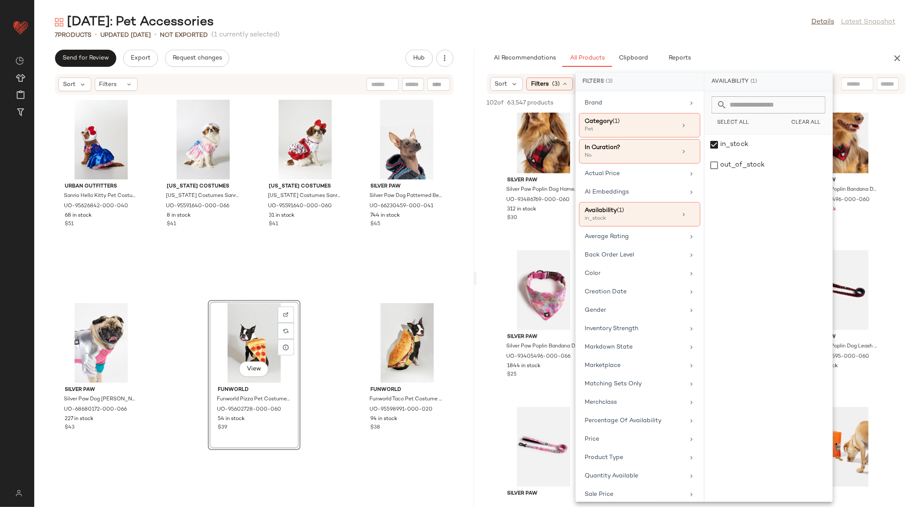
click at [733, 43] on div "Halloween: Pet Accessories Details Latest Snapshot 7 Products • updated Aug 21s…" at bounding box center [475, 261] width 882 height 494
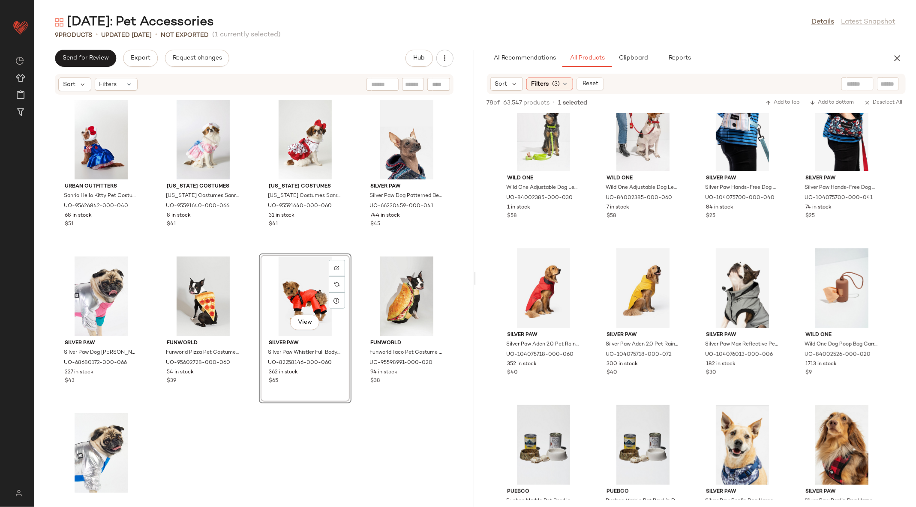
scroll to position [0, 0]
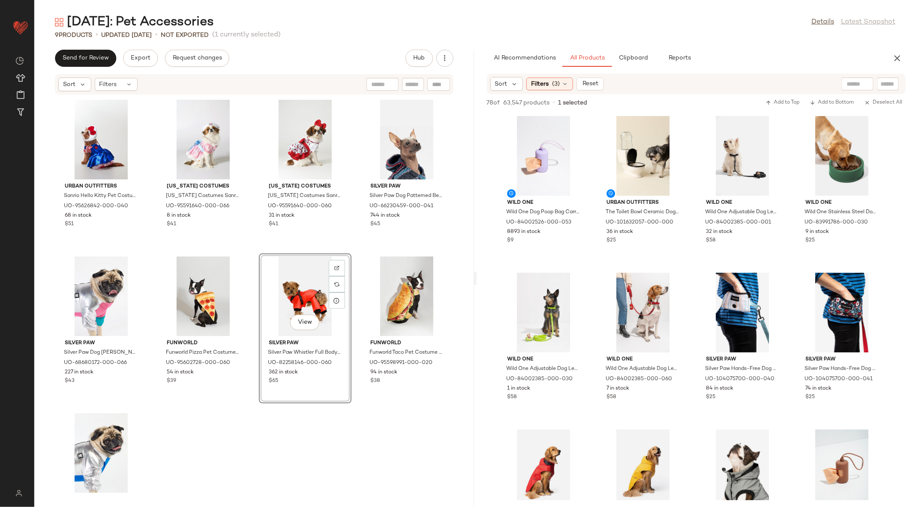
drag, startPoint x: 837, startPoint y: 393, endPoint x: 250, endPoint y: 10, distance: 700.9
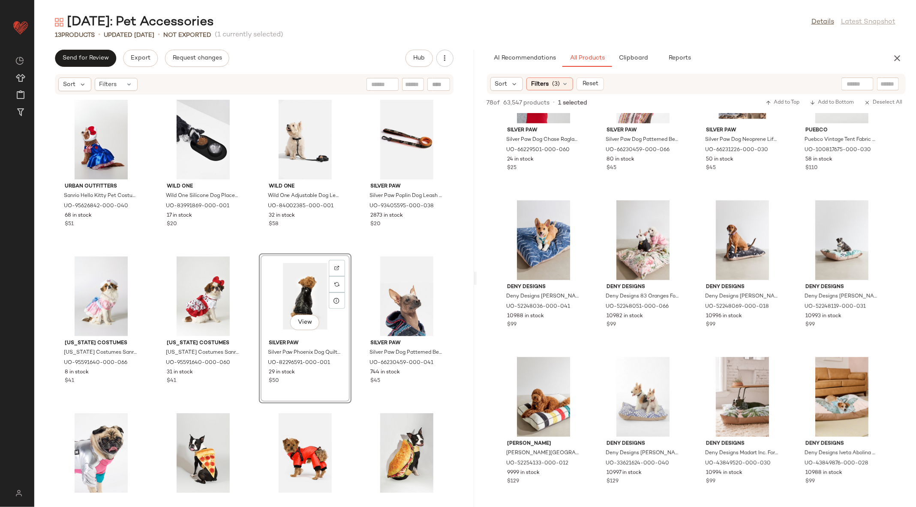
scroll to position [2155, 0]
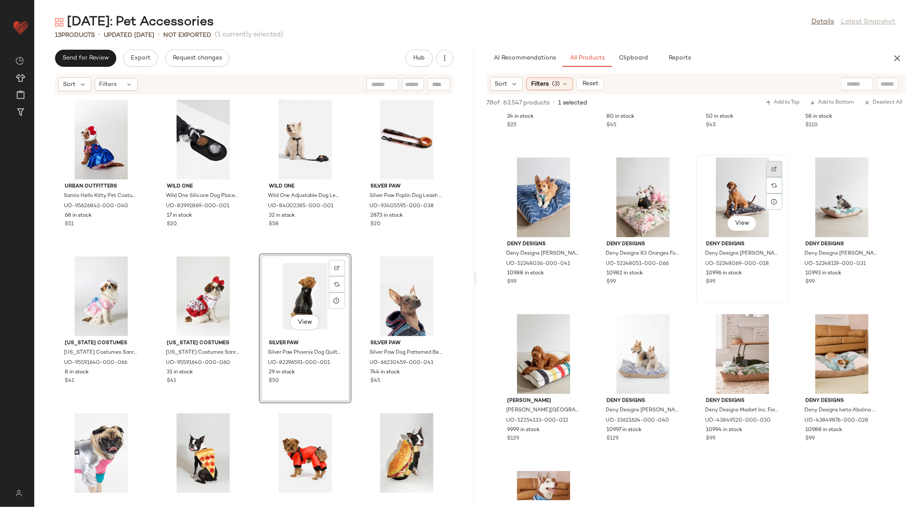
click at [777, 177] on div at bounding box center [774, 185] width 16 height 16
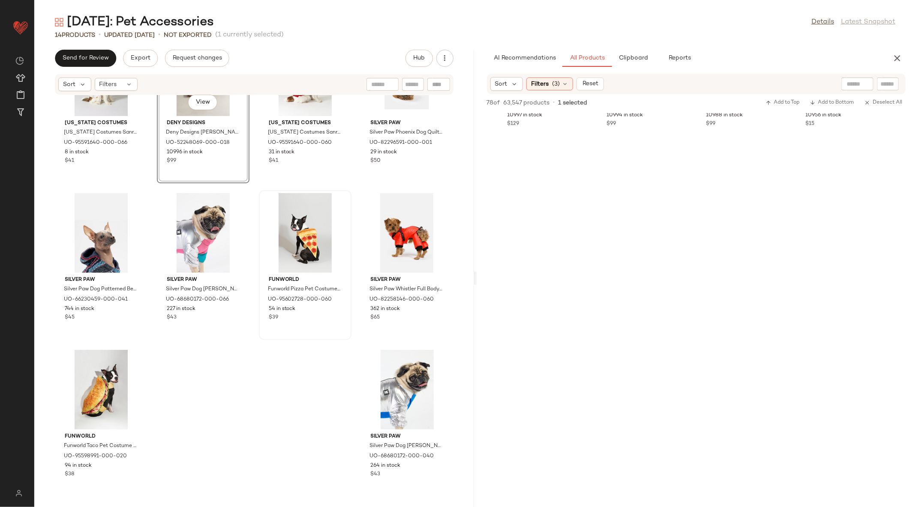
scroll to position [0, 0]
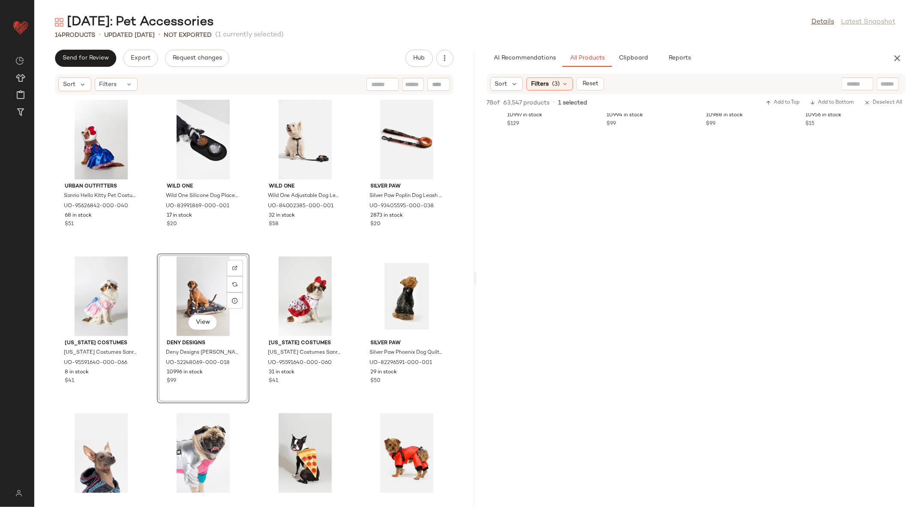
drag, startPoint x: 726, startPoint y: 226, endPoint x: 331, endPoint y: 0, distance: 454.8
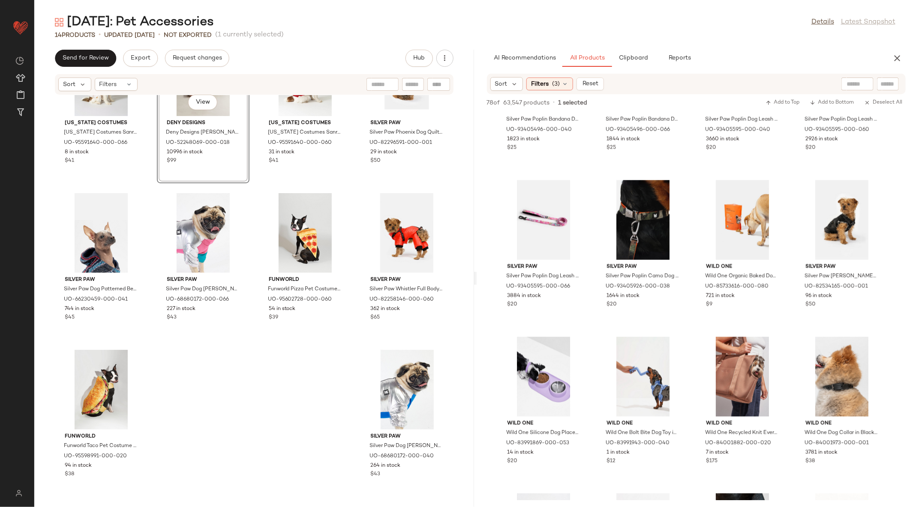
scroll to position [434, 0]
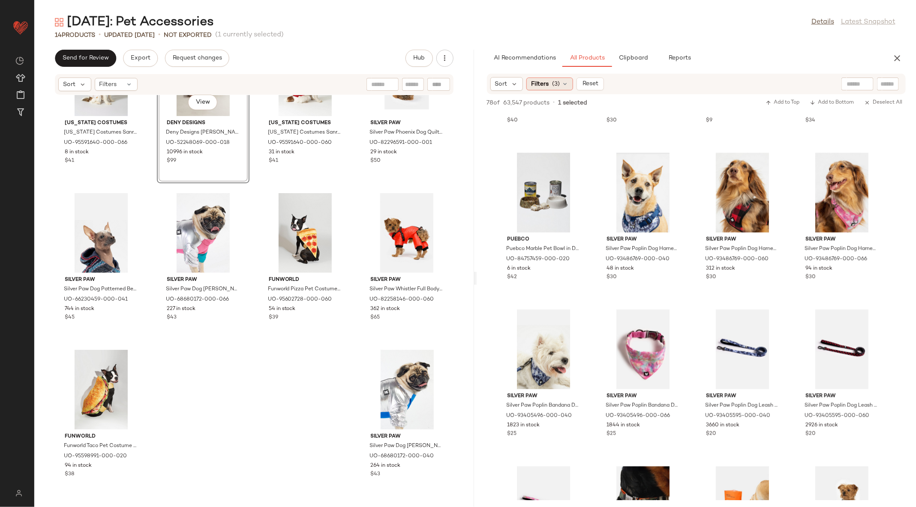
click at [536, 85] on span "Filters" at bounding box center [540, 84] width 18 height 9
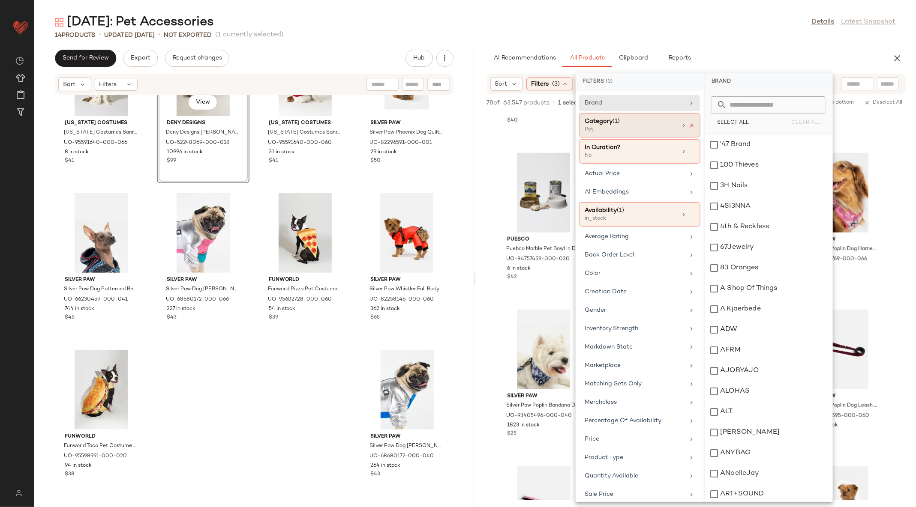
click at [689, 123] on icon at bounding box center [692, 126] width 6 height 6
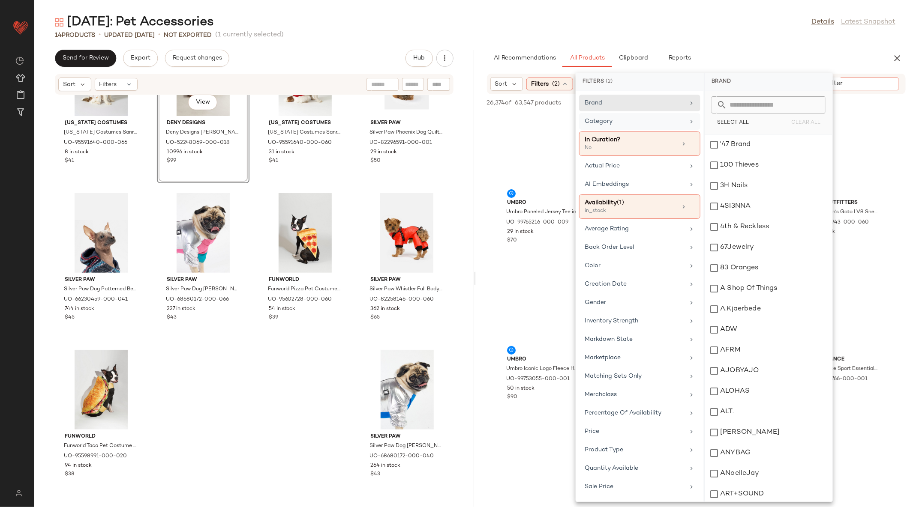
click at [892, 86] on input "Filter" at bounding box center [858, 84] width 73 height 9
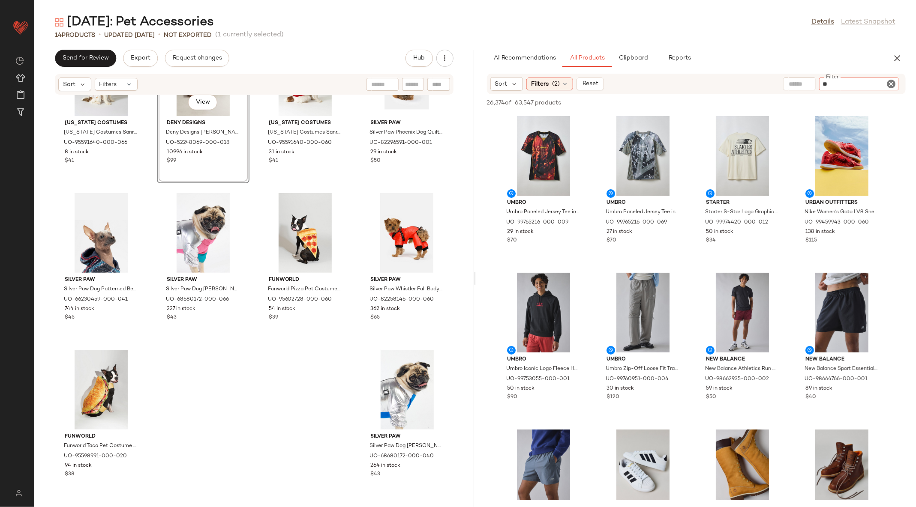
type input "***"
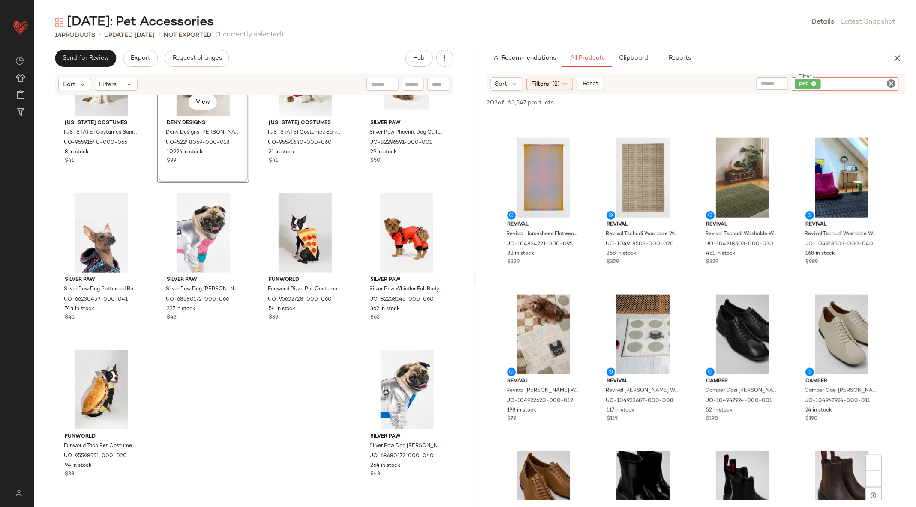
scroll to position [756, 0]
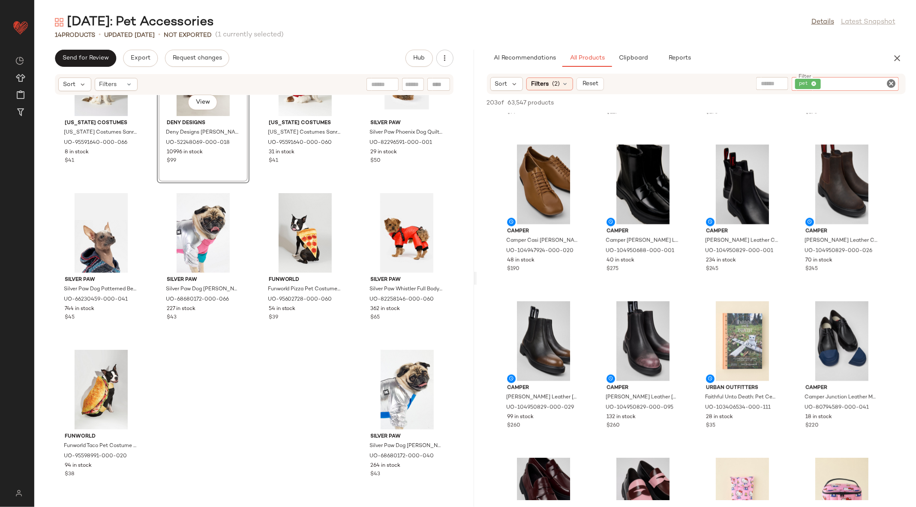
click at [890, 81] on icon "Clear Filter" at bounding box center [891, 83] width 10 height 10
click at [791, 84] on input "text" at bounding box center [800, 84] width 22 height 9
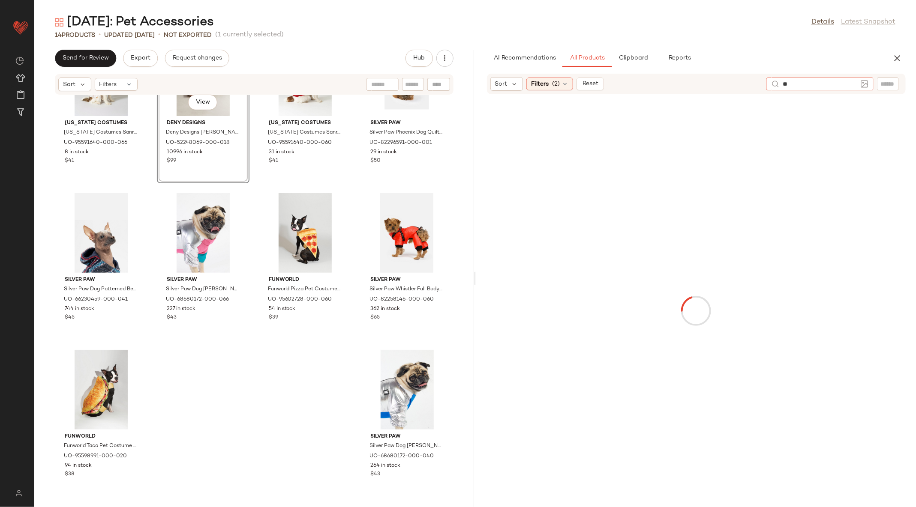
type input "***"
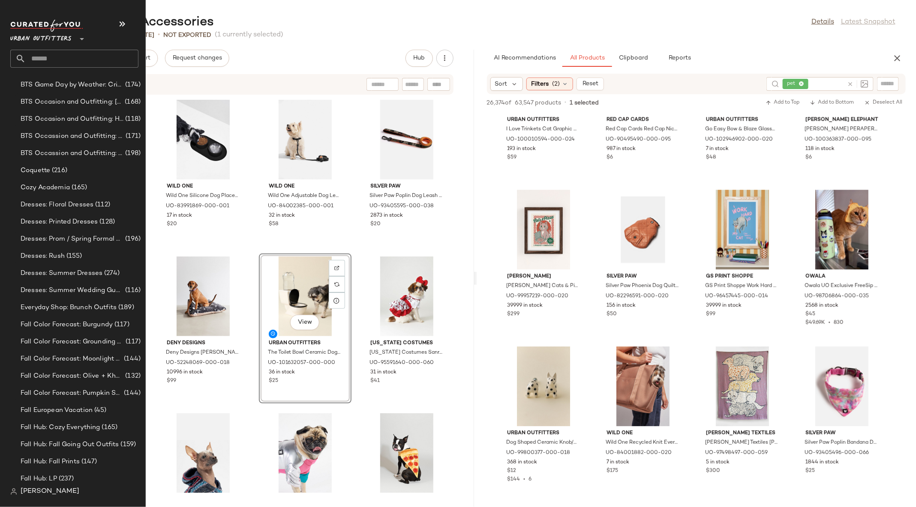
scroll to position [613, 0]
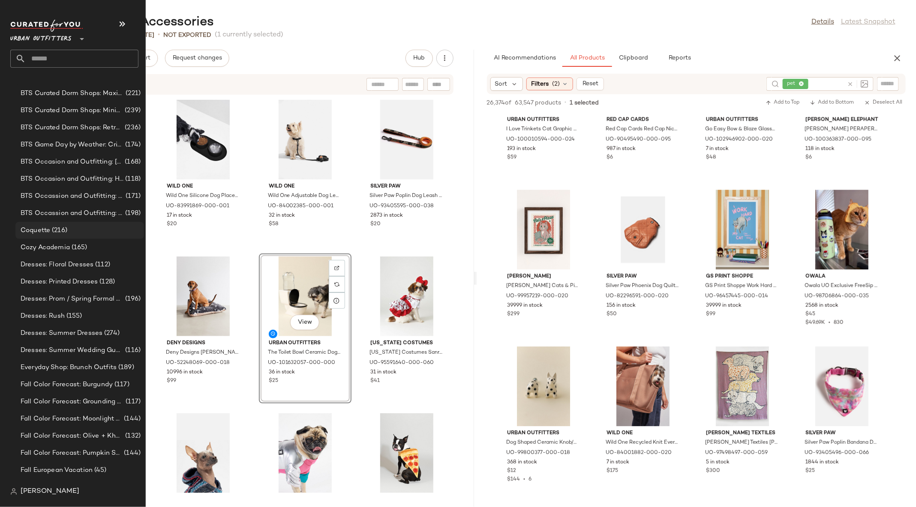
click at [77, 222] on div "Coquette (216)" at bounding box center [79, 230] width 129 height 17
click at [81, 252] on span "(165)" at bounding box center [79, 248] width 18 height 10
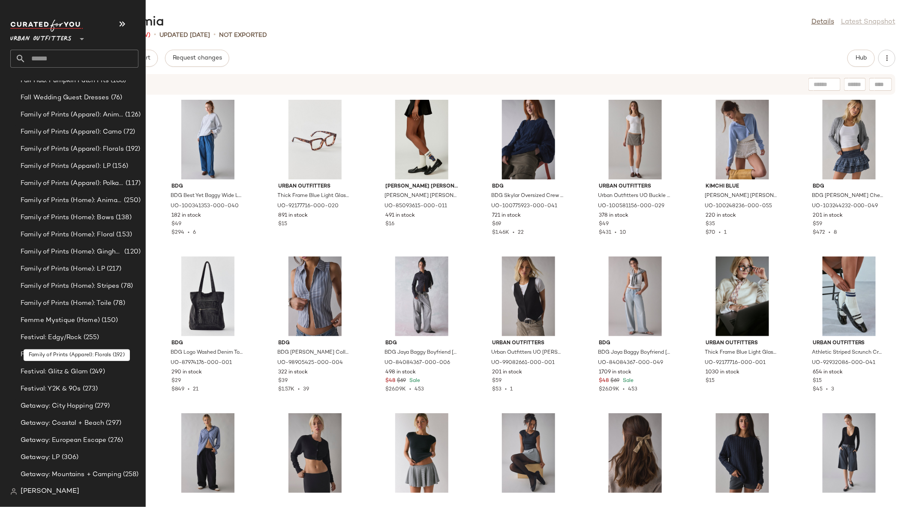
scroll to position [1283, 0]
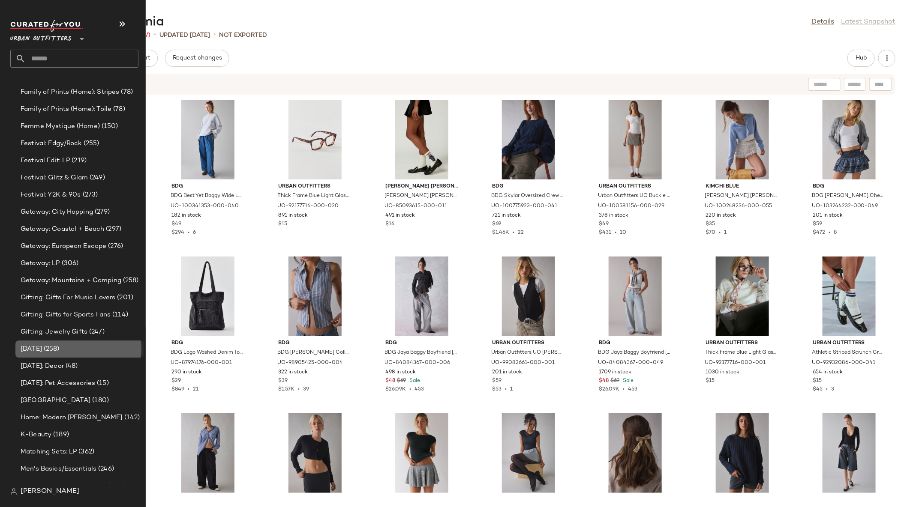
click at [80, 350] on div "Halloween (258)" at bounding box center [79, 350] width 123 height 10
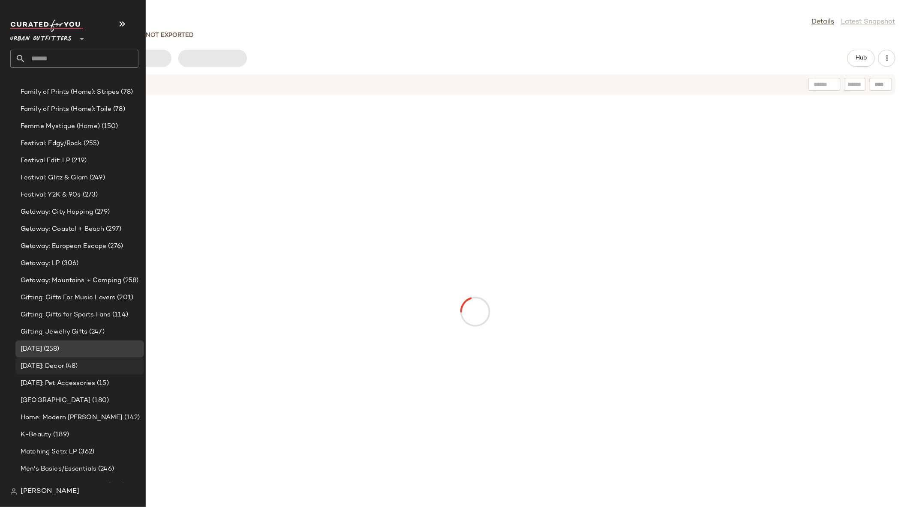
click at [78, 367] on span "(48)" at bounding box center [71, 367] width 14 height 10
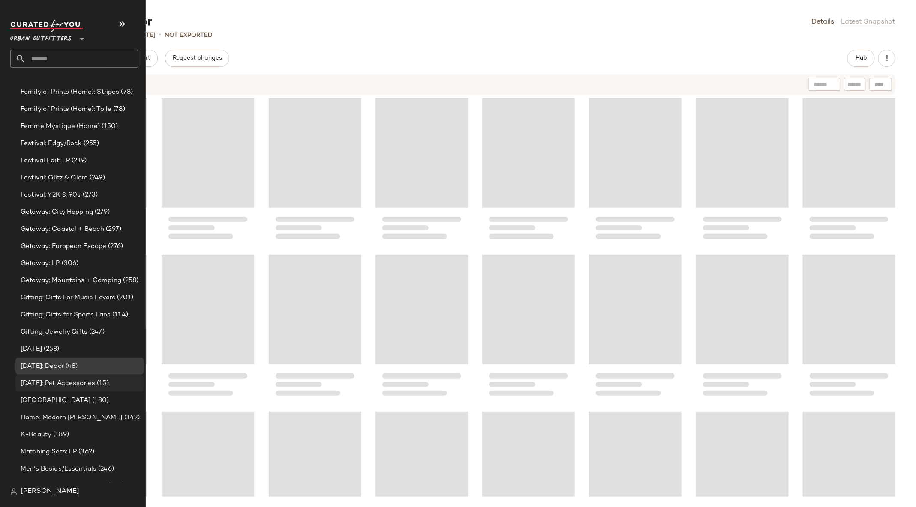
click at [89, 381] on span "Halloween: Pet Accessories" at bounding box center [58, 384] width 75 height 10
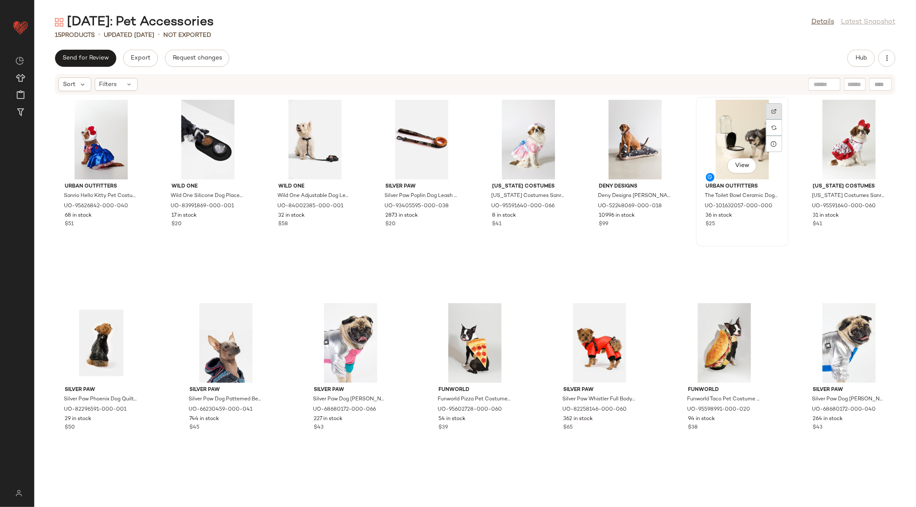
click at [771, 110] on img at bounding box center [773, 111] width 5 height 5
click at [724, 150] on div "View" at bounding box center [742, 140] width 87 height 80
click at [854, 62] on button "Hub" at bounding box center [860, 58] width 27 height 17
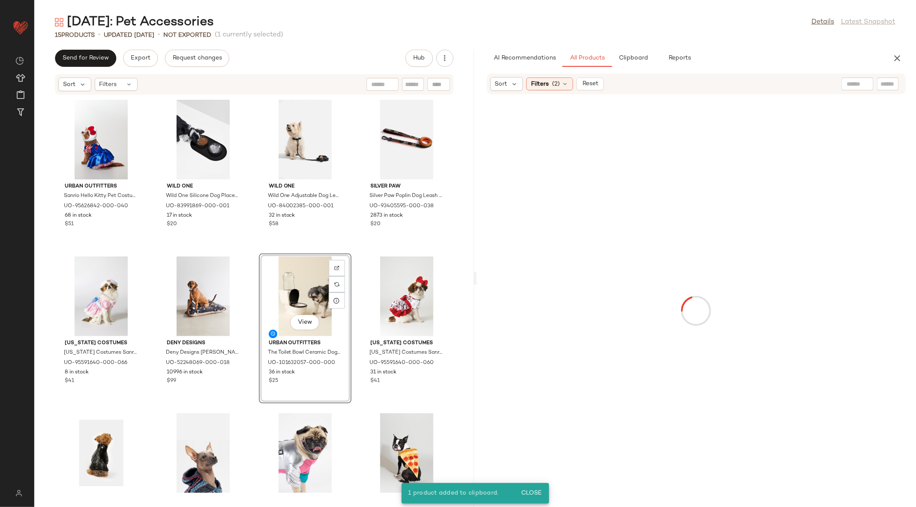
click at [275, 293] on div "View" at bounding box center [305, 297] width 87 height 80
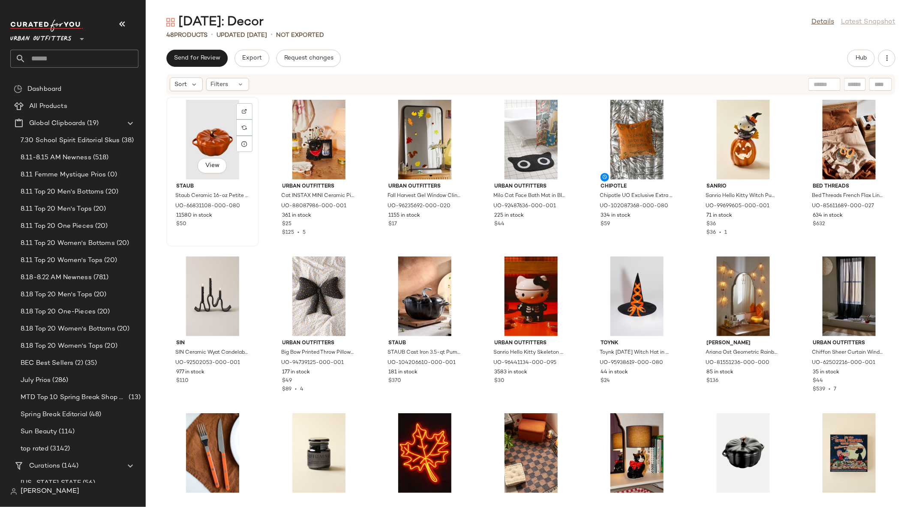
scroll to position [698, 0]
